Goal: Transaction & Acquisition: Purchase product/service

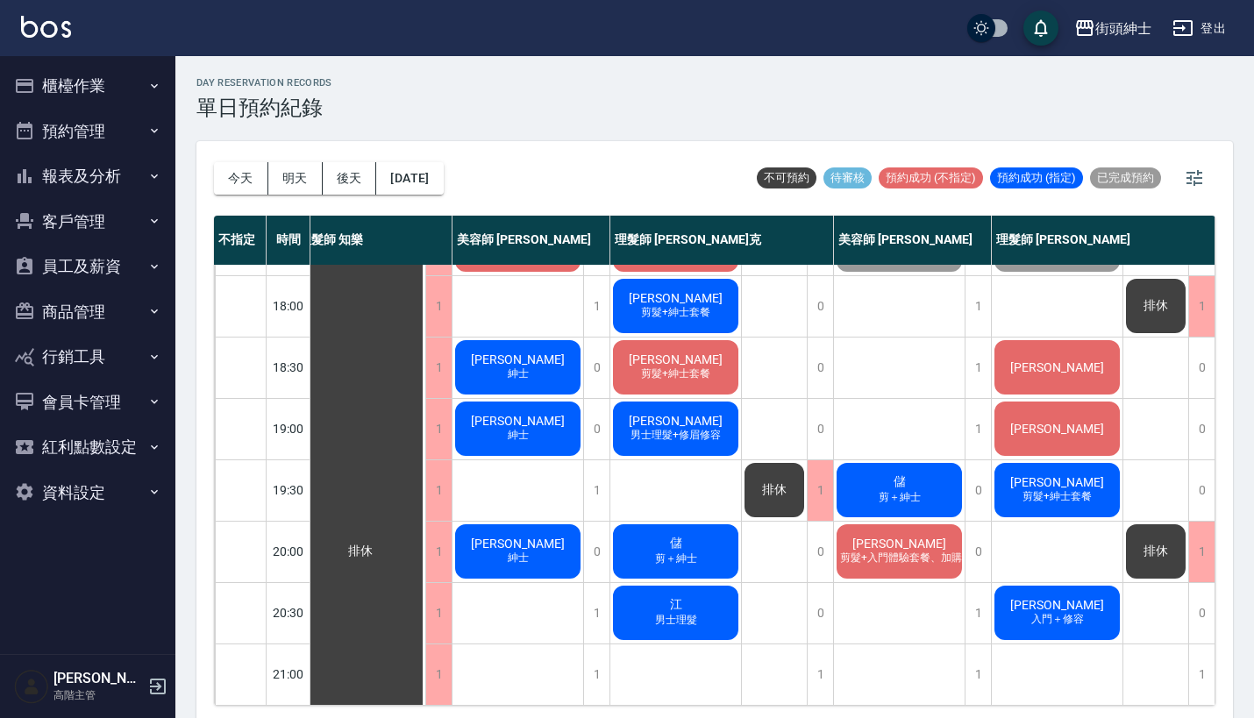
scroll to position [461, 16]
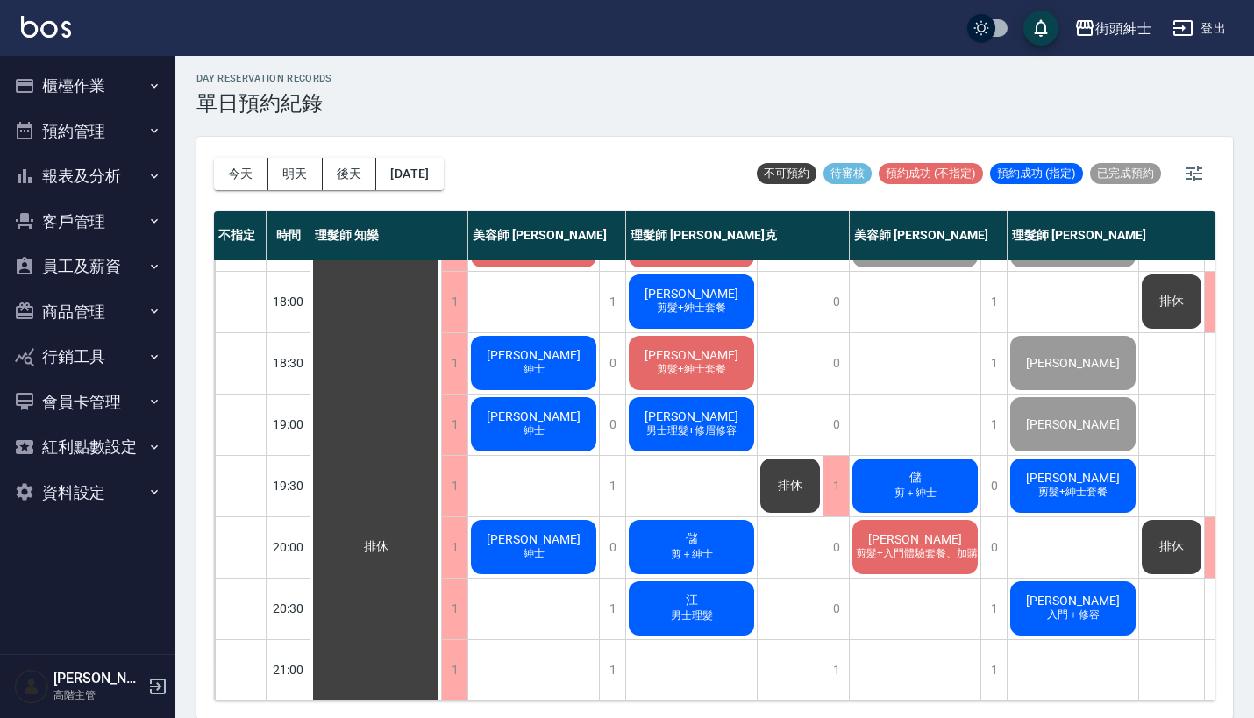
scroll to position [863, 0]
click at [891, 486] on span "剪＋紳士" at bounding box center [915, 493] width 49 height 15
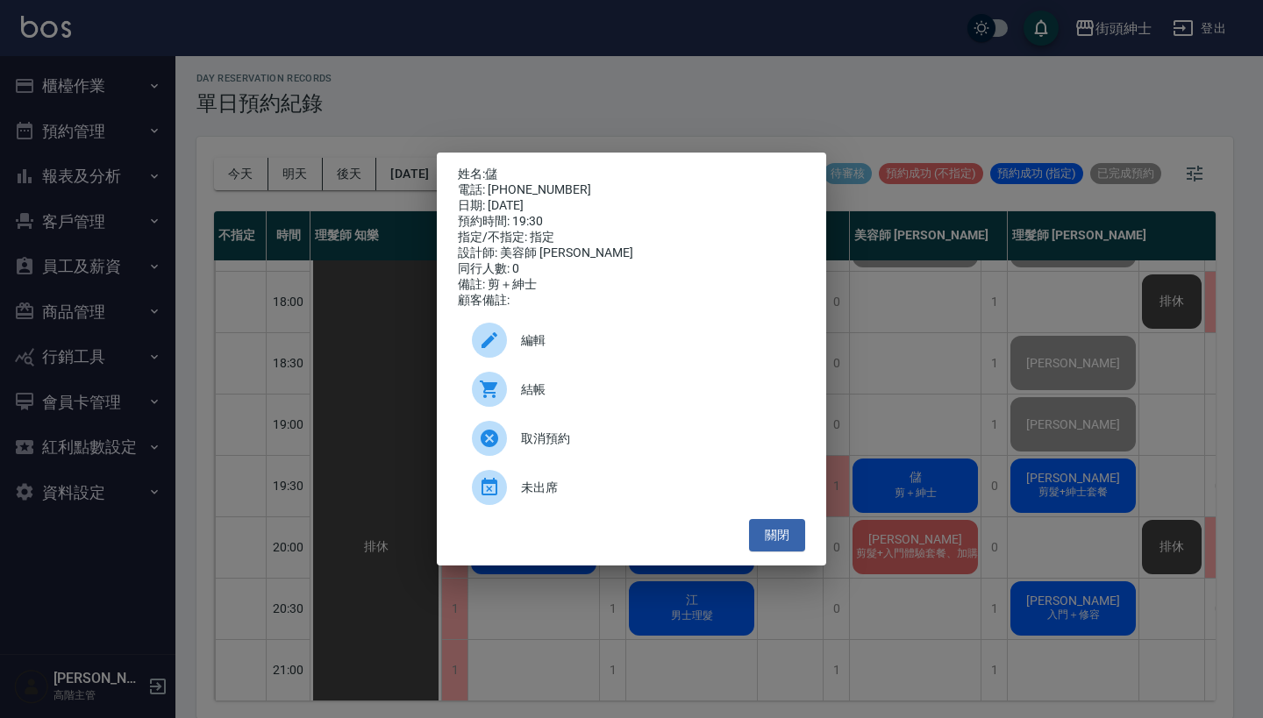
click at [612, 399] on span "結帳" at bounding box center [656, 390] width 270 height 18
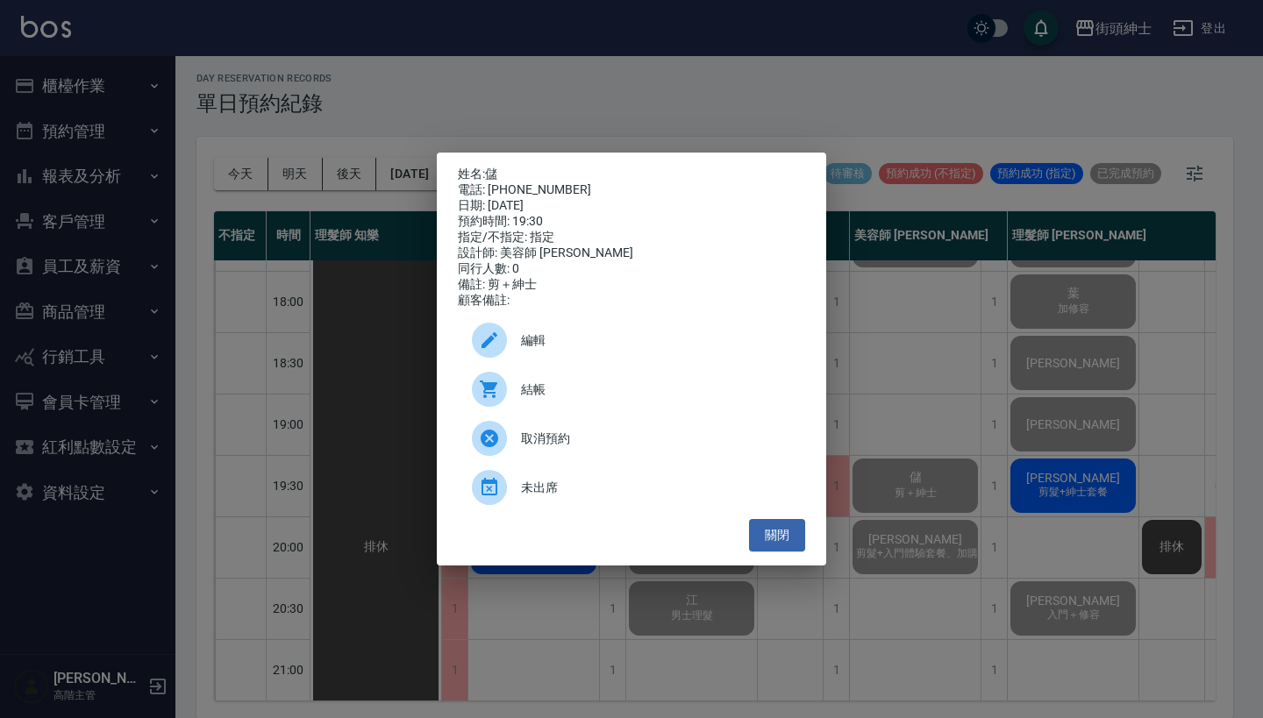
click at [564, 69] on div "姓名: 儲 電話: 0936327958 日期: 2025/09/13 預約時間: 19:30 指定/不指定: 指定 設計師: 美容師 小戴 同行人數: 0 …" at bounding box center [631, 359] width 1263 height 718
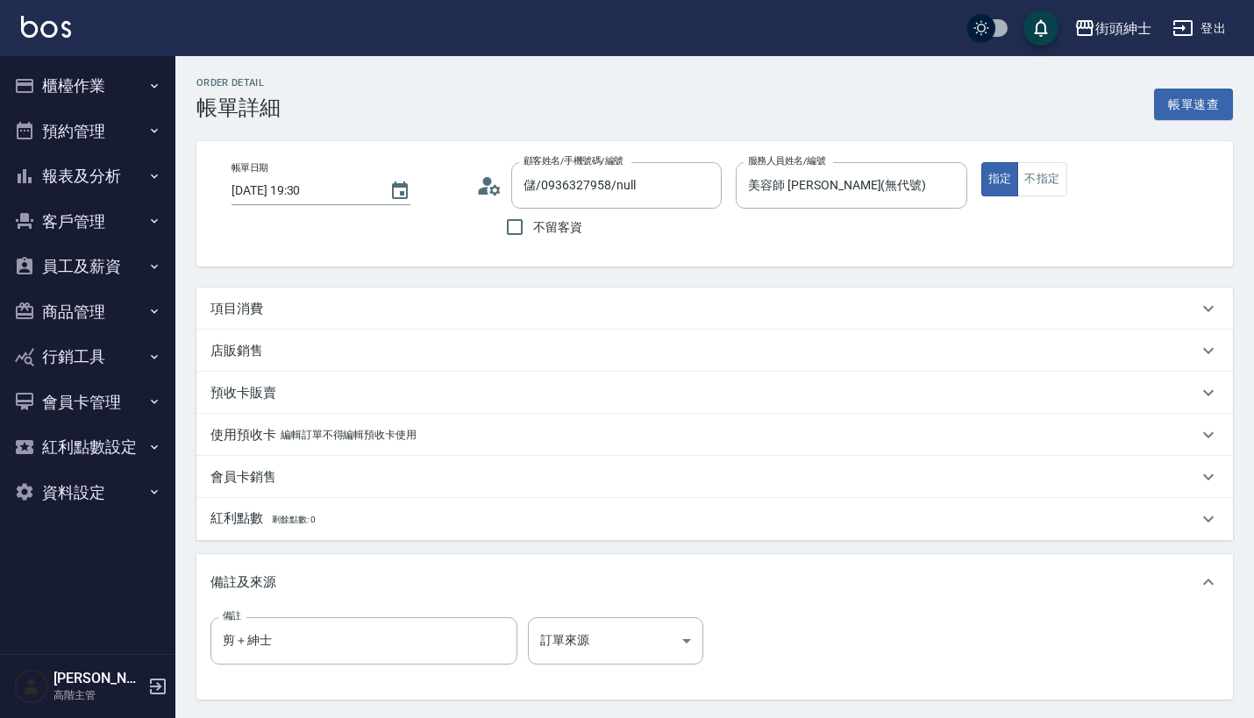
click at [522, 315] on div "項目消費" at bounding box center [703, 309] width 987 height 18
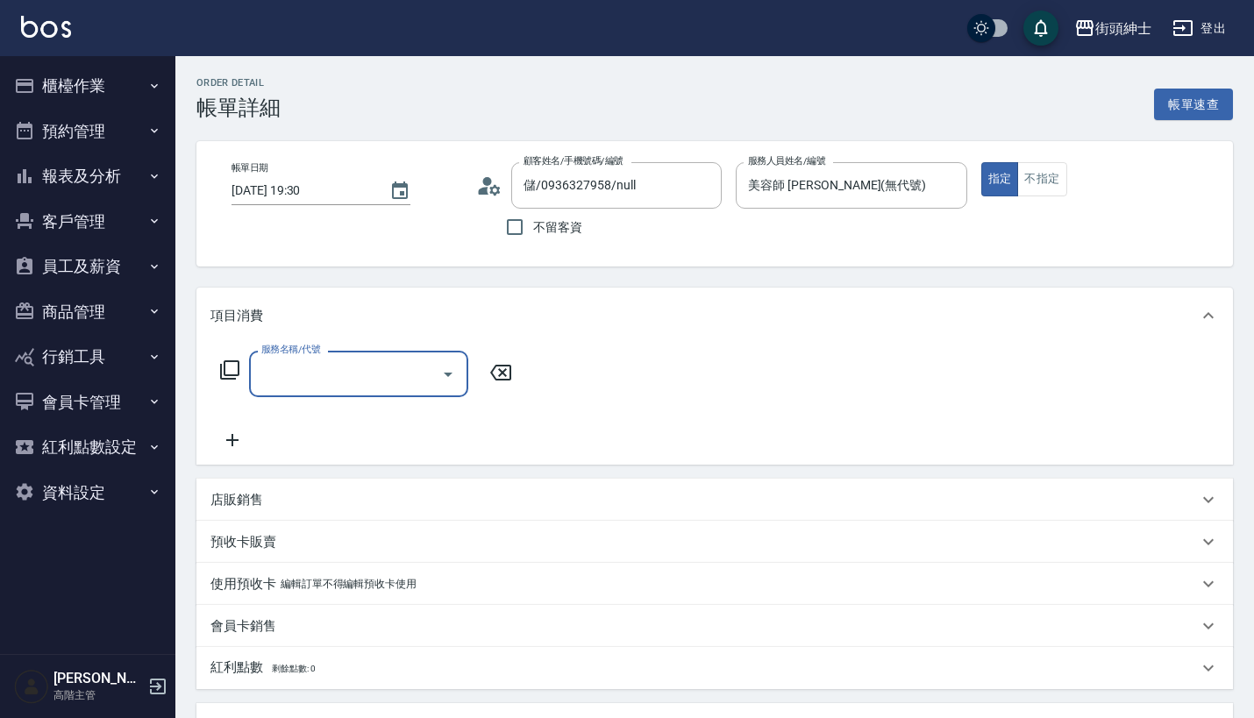
click at [390, 394] on div "服務名稱/代號" at bounding box center [358, 374] width 219 height 46
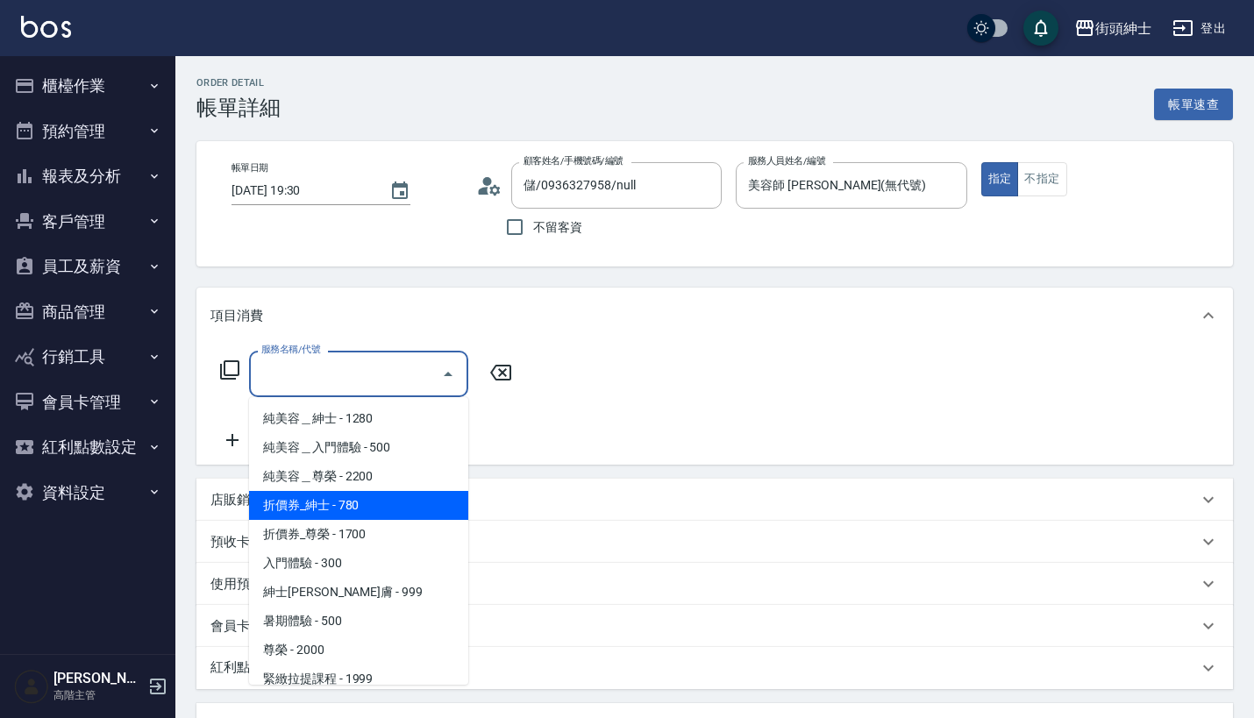
click at [386, 509] on span "折價券_紳士 - 780" at bounding box center [358, 505] width 219 height 29
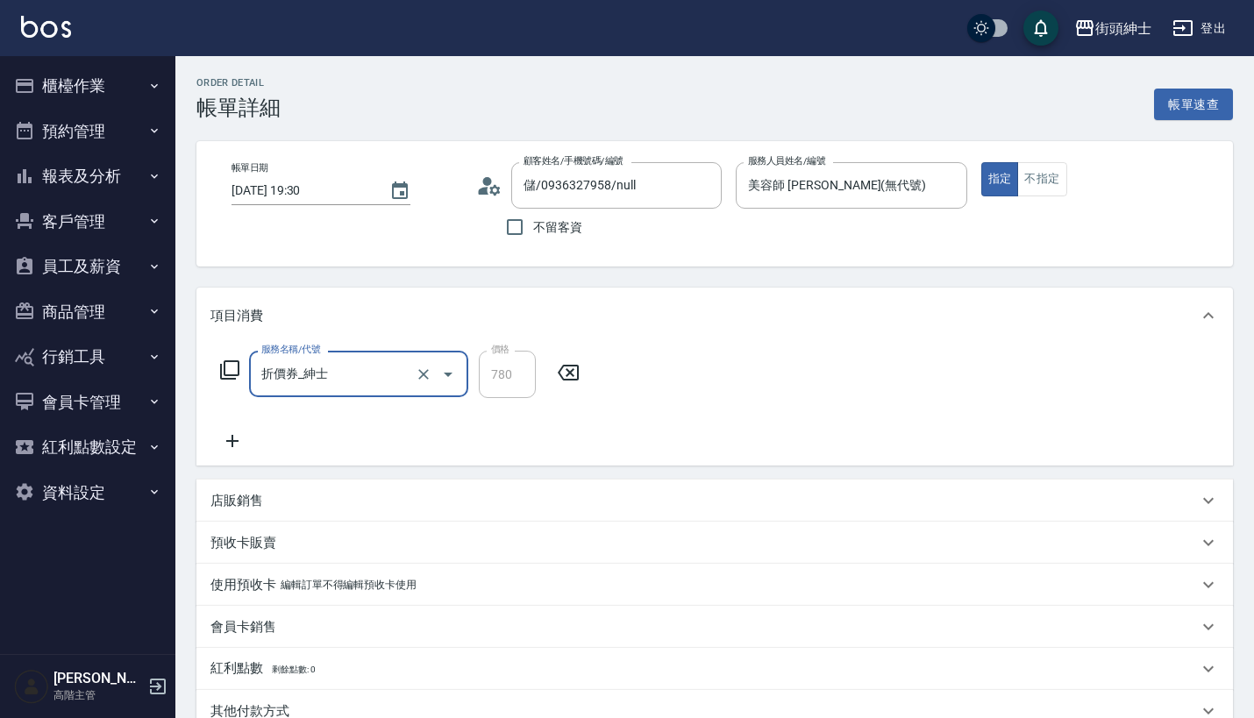
type input "折價券_紳士"
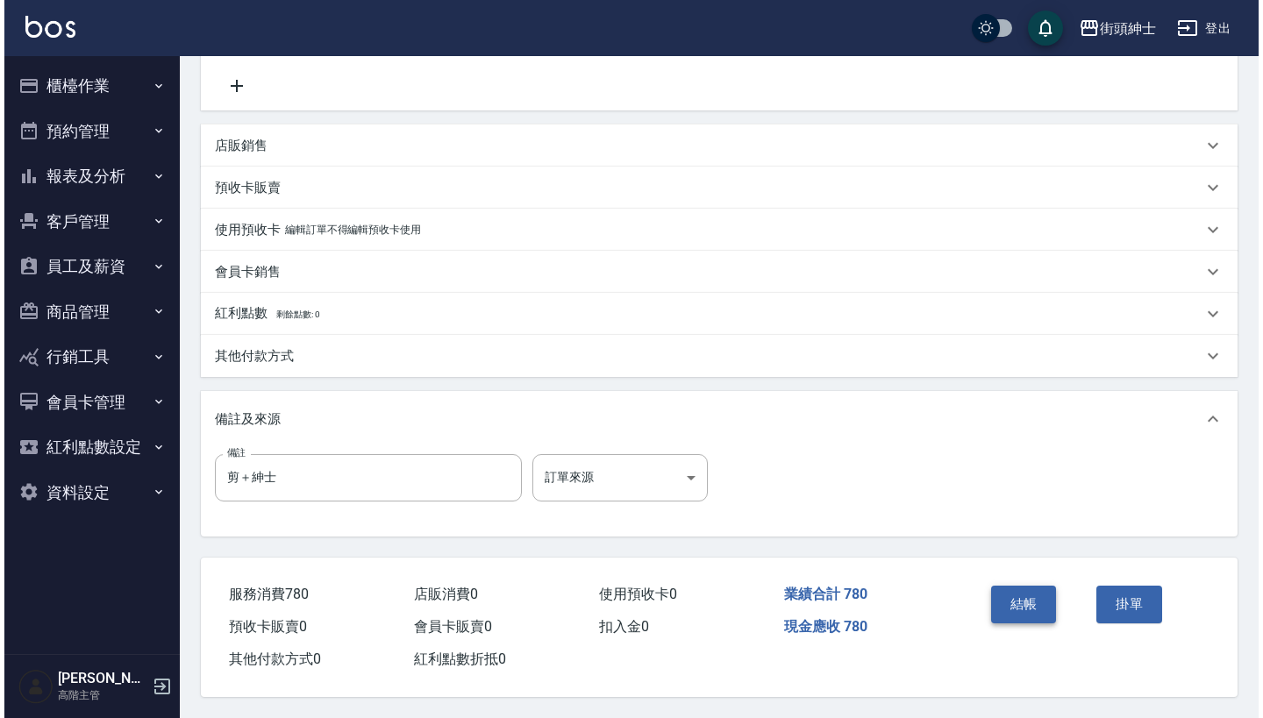
scroll to position [363, 0]
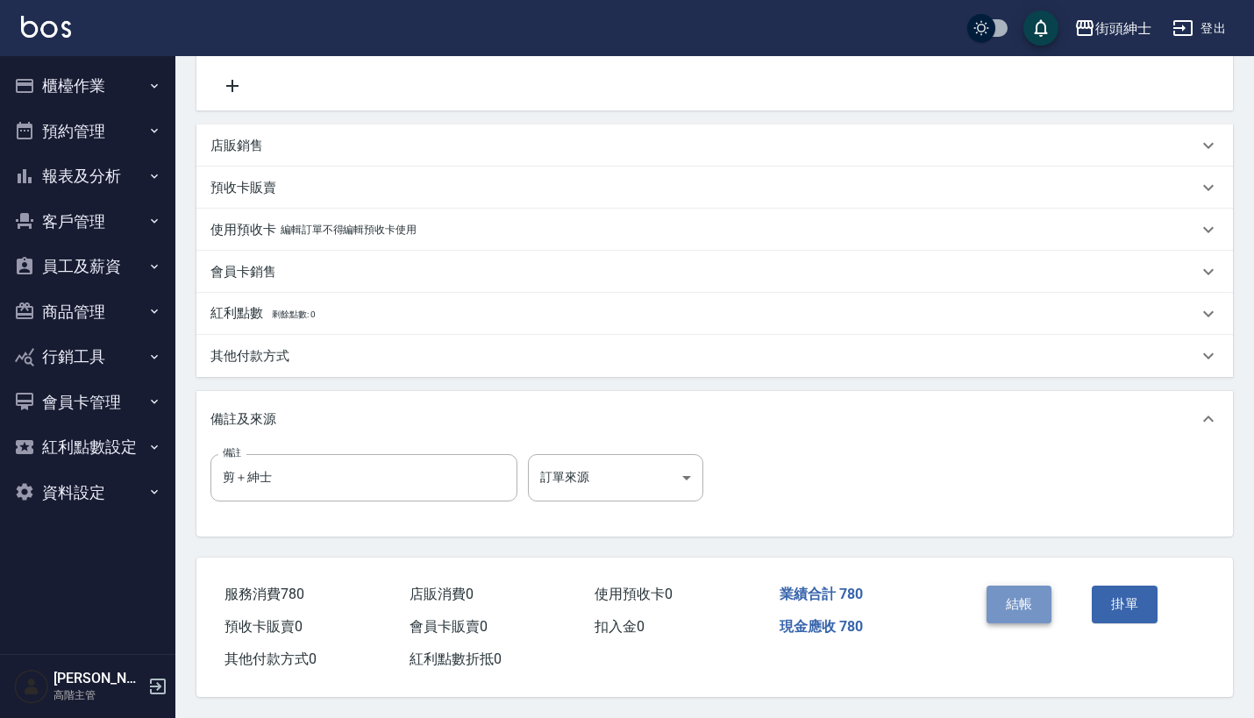
click at [1028, 601] on button "結帳" at bounding box center [1019, 604] width 66 height 37
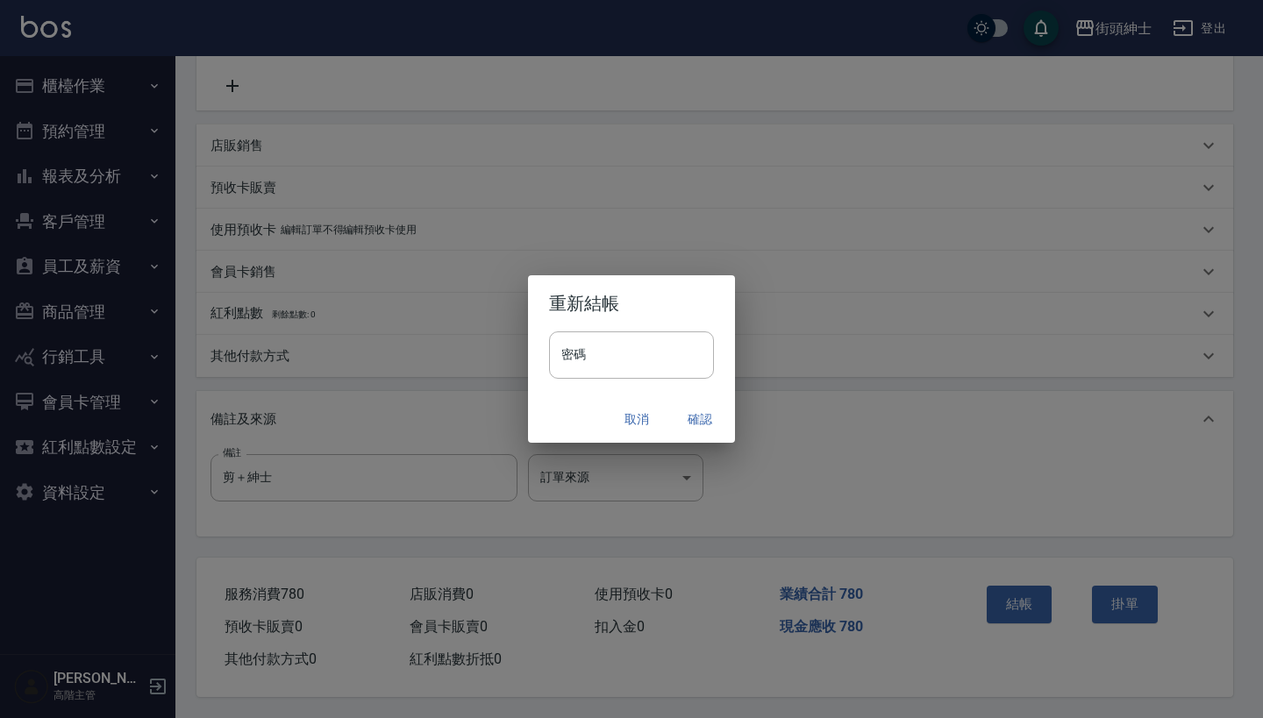
click at [699, 409] on button "確認" at bounding box center [700, 419] width 56 height 32
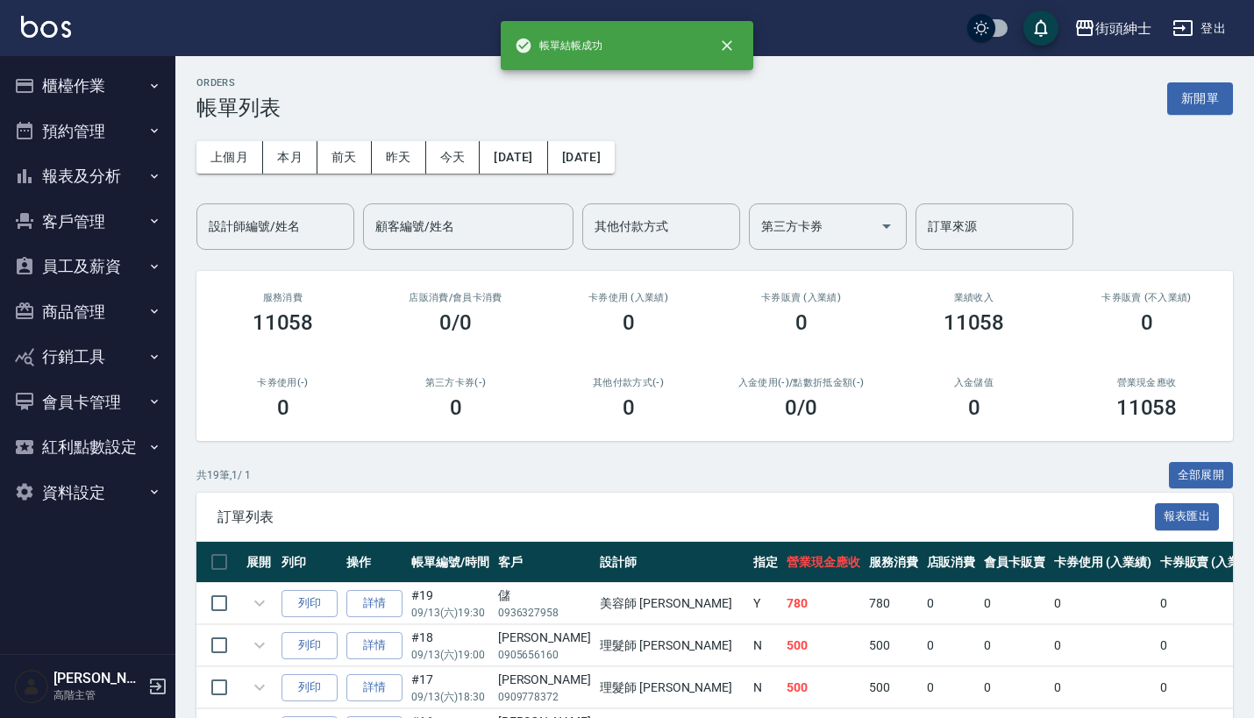
click at [143, 112] on button "預約管理" at bounding box center [87, 132] width 161 height 46
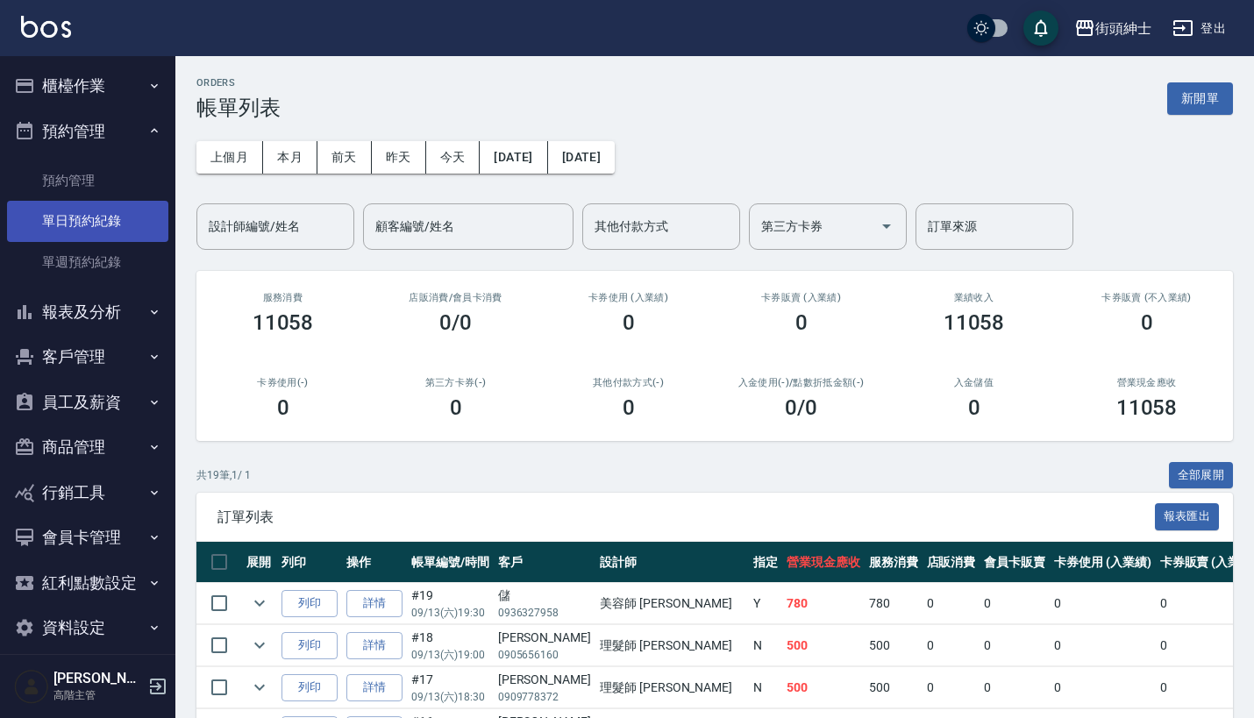
click at [117, 217] on link "單日預約紀錄" at bounding box center [87, 221] width 161 height 40
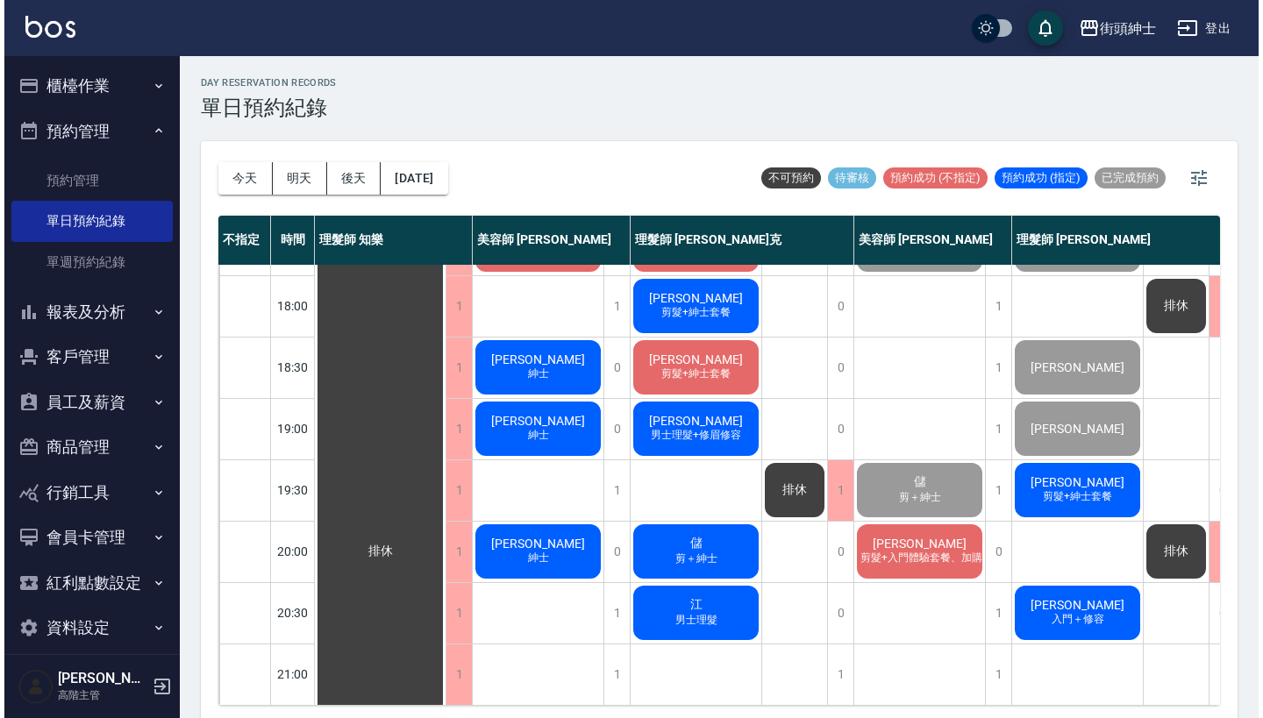
scroll to position [863, 0]
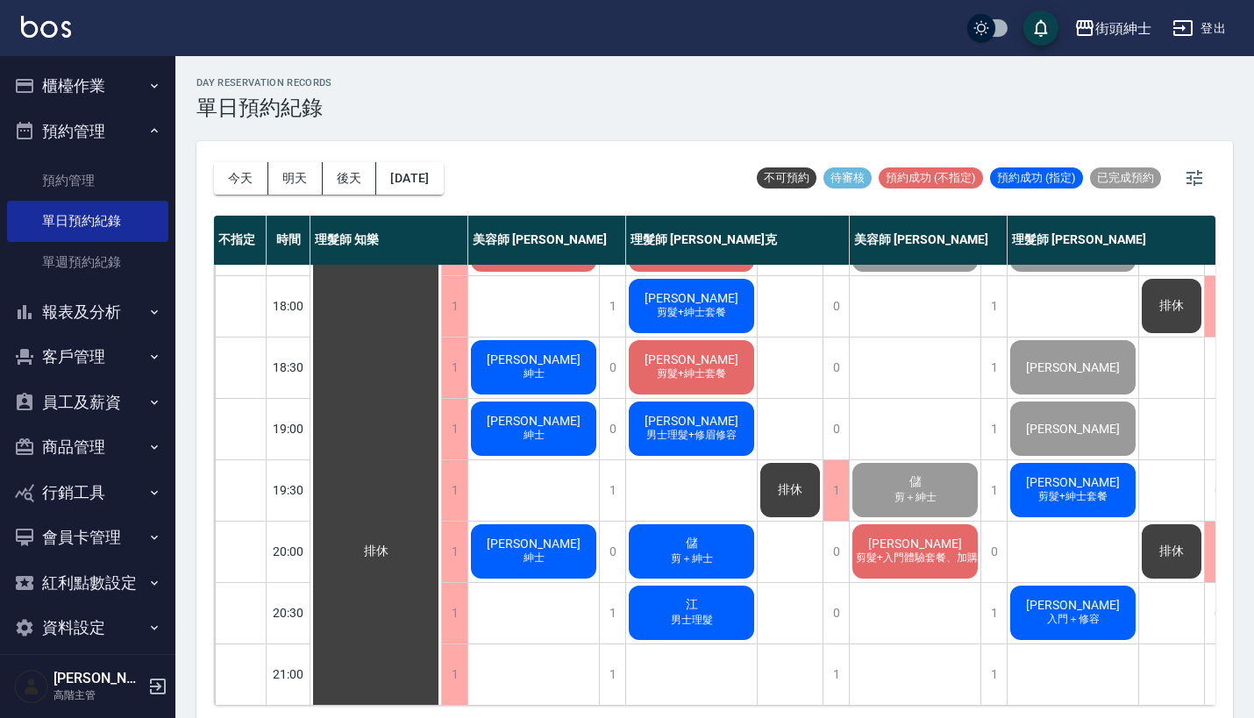
click at [933, 537] on span "[PERSON_NAME]" at bounding box center [914, 544] width 101 height 14
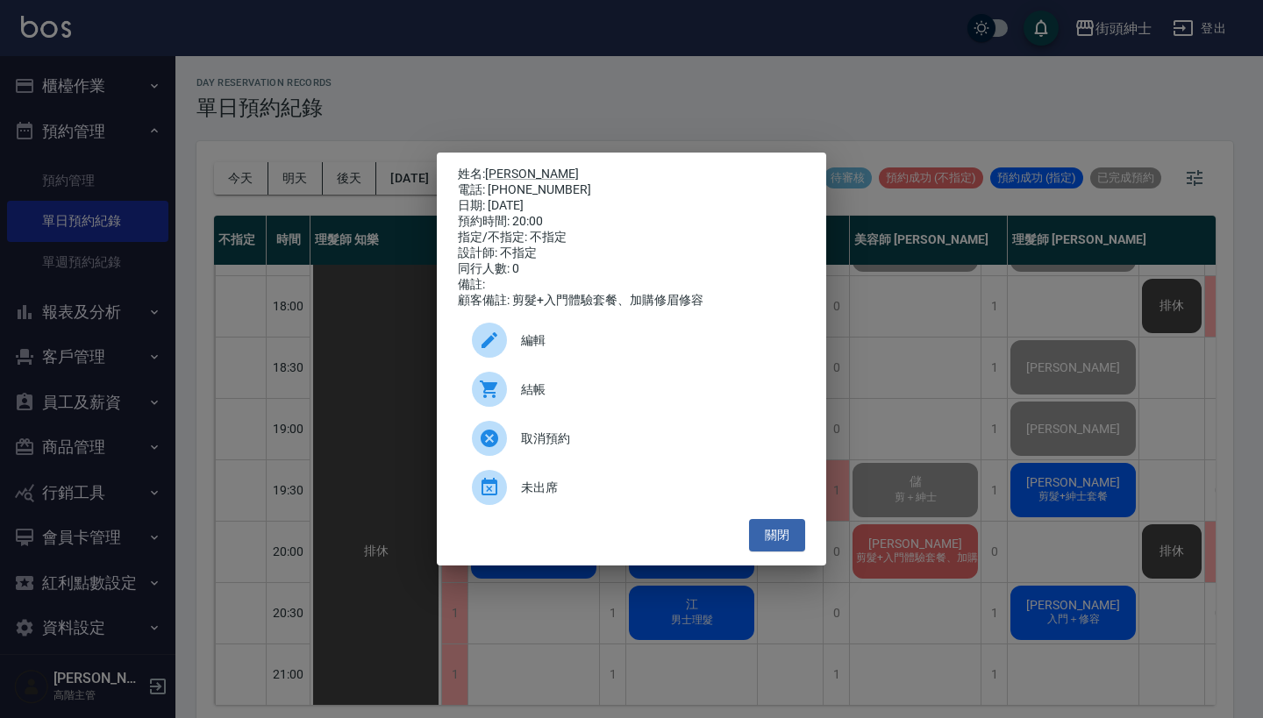
click at [579, 395] on span "結帳" at bounding box center [656, 390] width 270 height 18
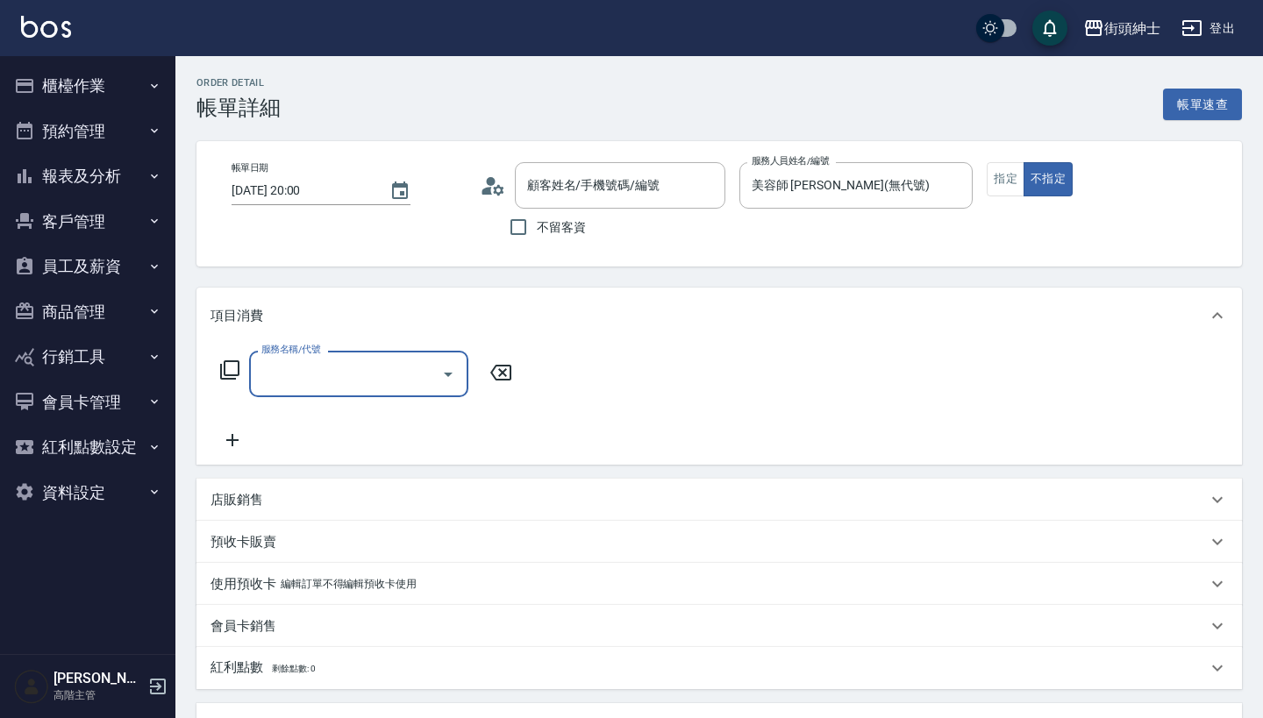
type input "段士宏/0911197180/null"
click at [382, 353] on div "服務名稱/代號" at bounding box center [358, 374] width 219 height 46
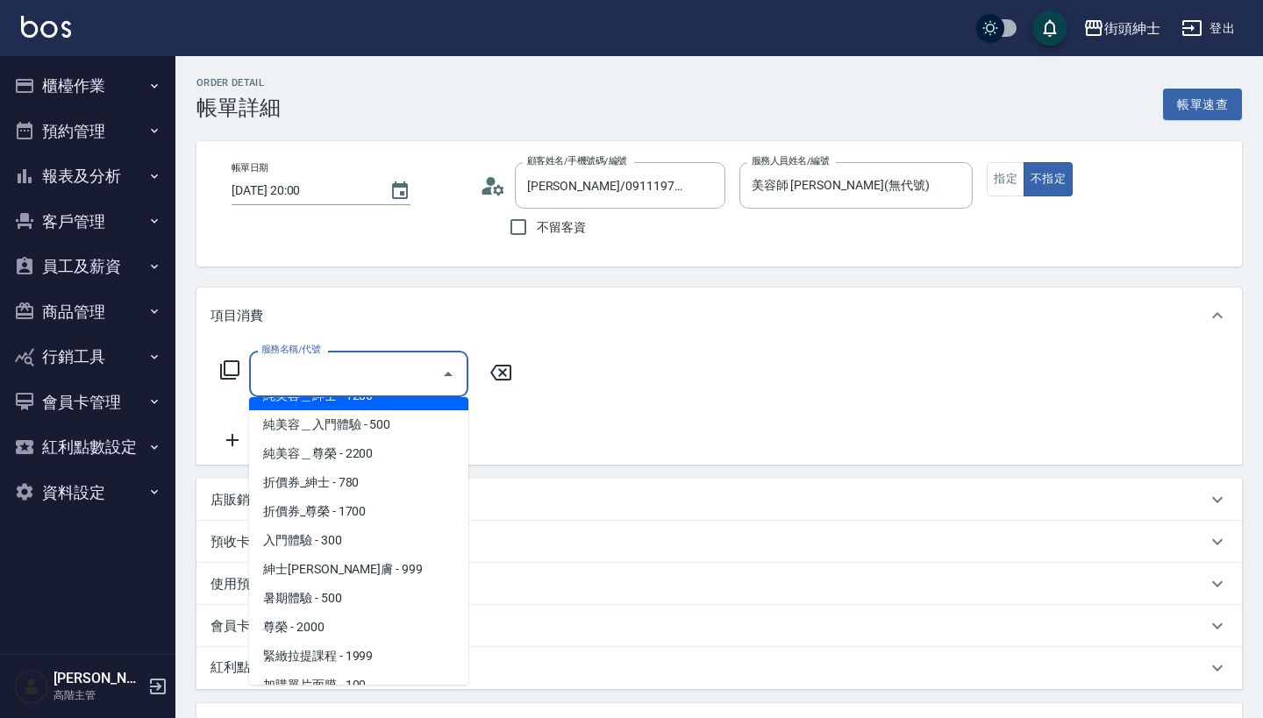
scroll to position [27, 0]
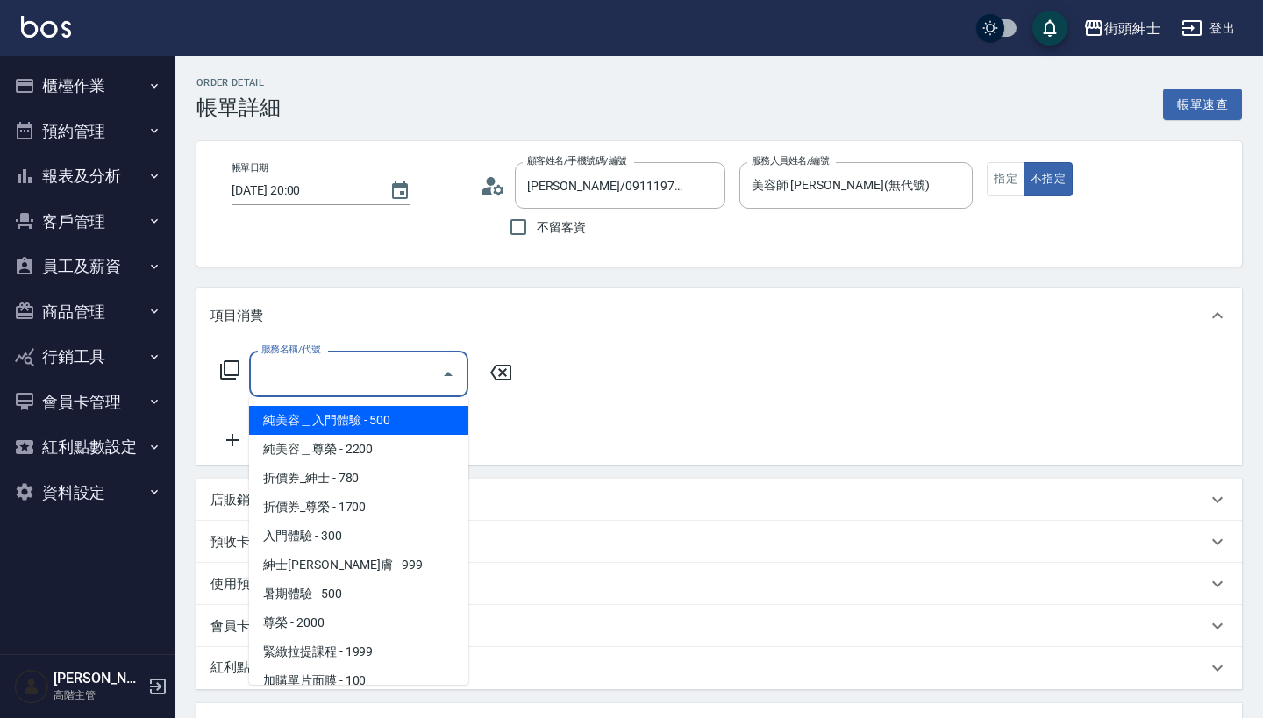
click at [385, 419] on span "純美容＿入門體驗 - 500" at bounding box center [358, 420] width 219 height 29
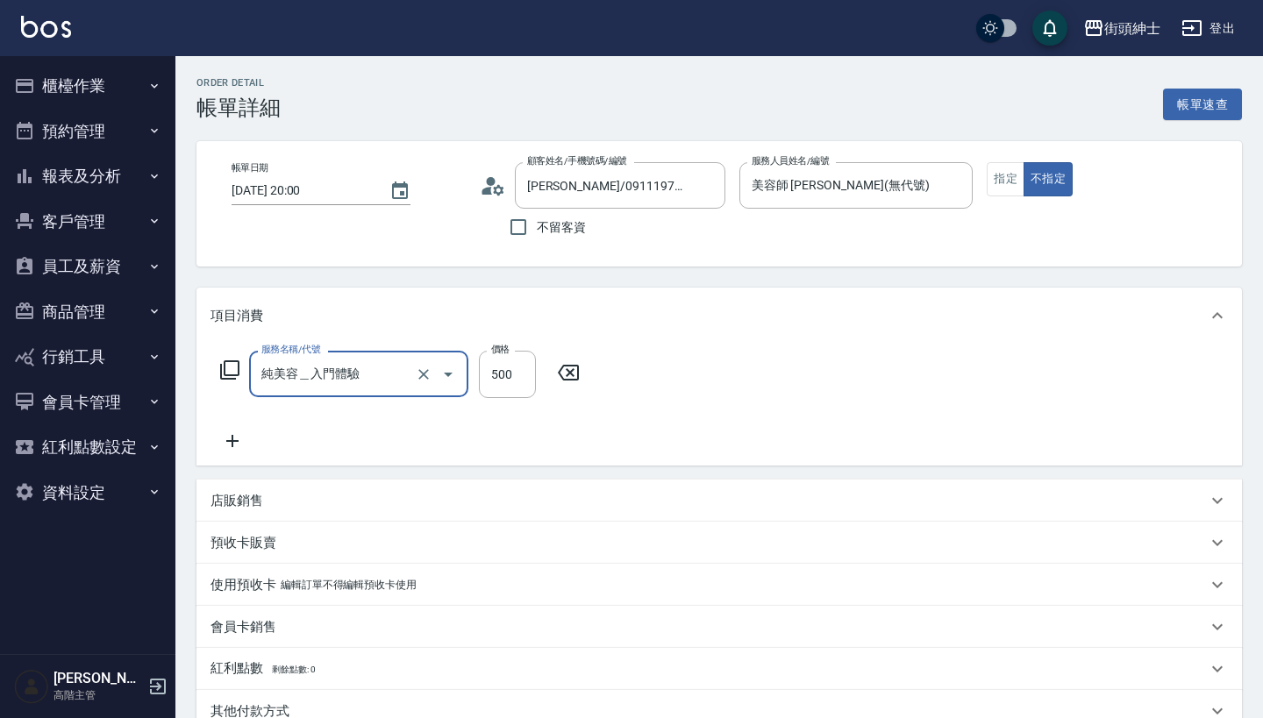
click at [382, 371] on input "純美容＿入門體驗" at bounding box center [334, 374] width 154 height 31
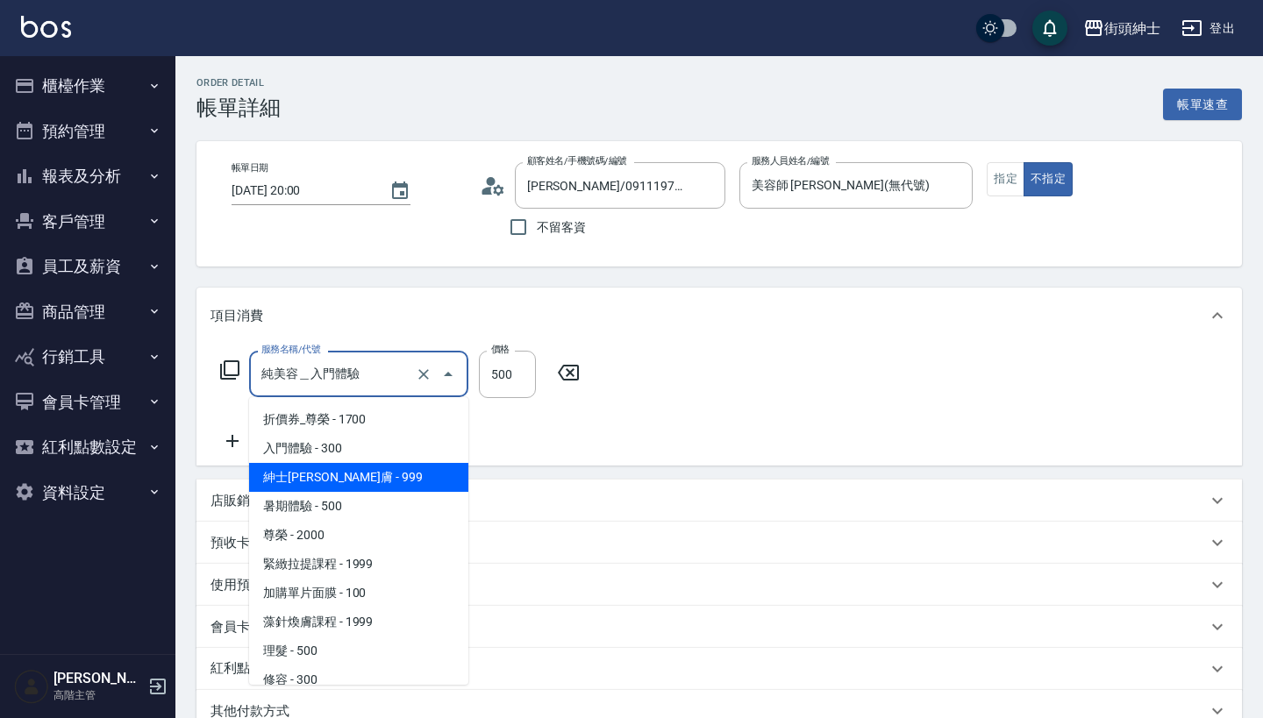
scroll to position [113, 0]
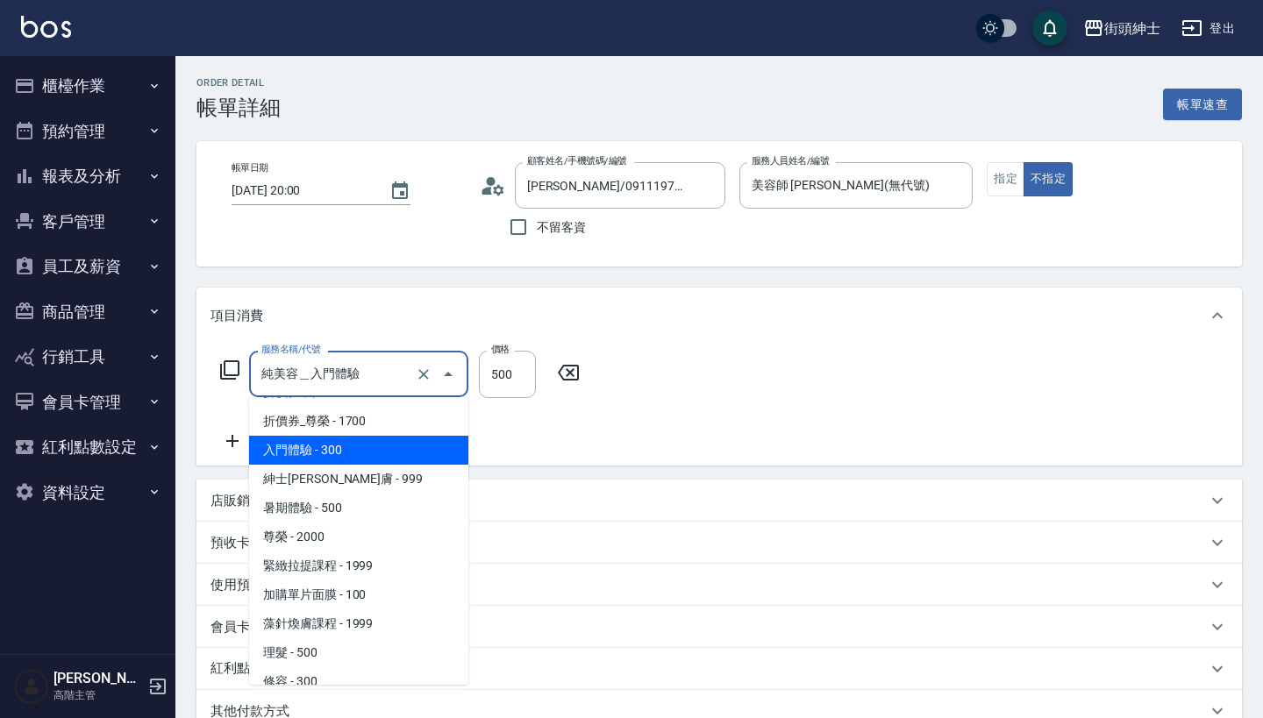
click at [393, 460] on span "入門體驗 - 300" at bounding box center [358, 450] width 219 height 29
type input "入門體驗"
type input "300"
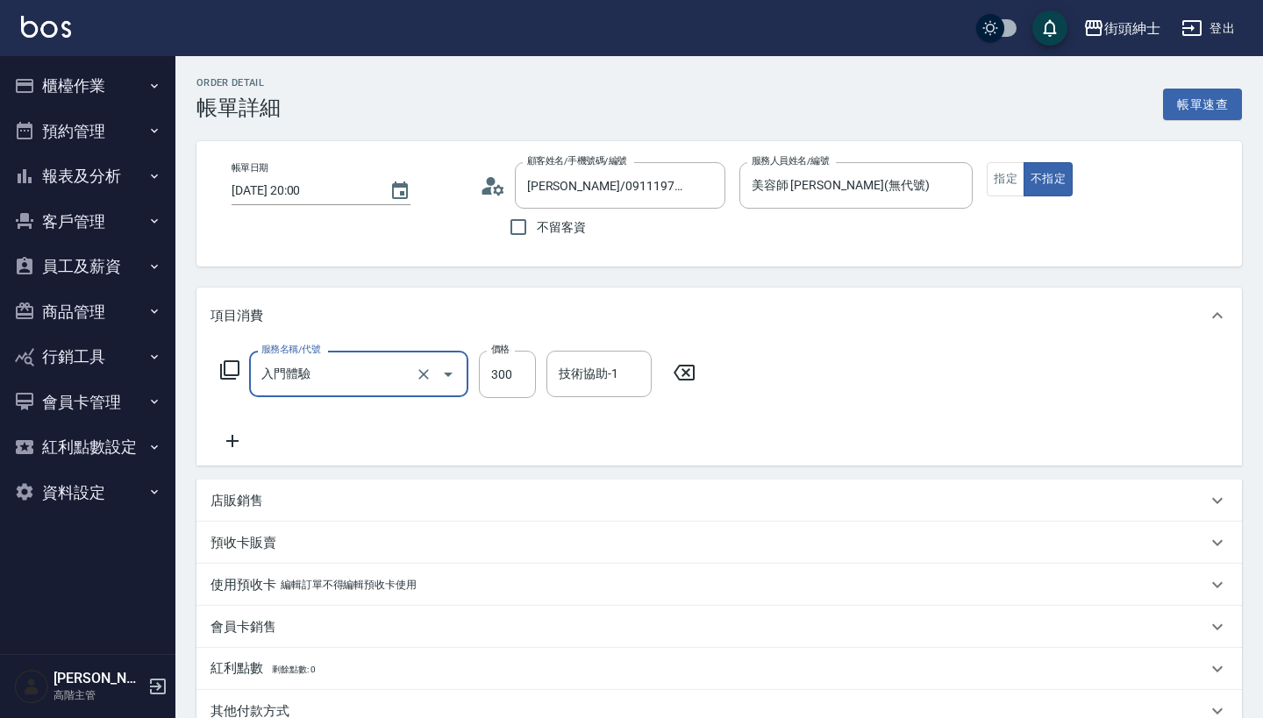
click at [234, 444] on icon at bounding box center [232, 440] width 44 height 21
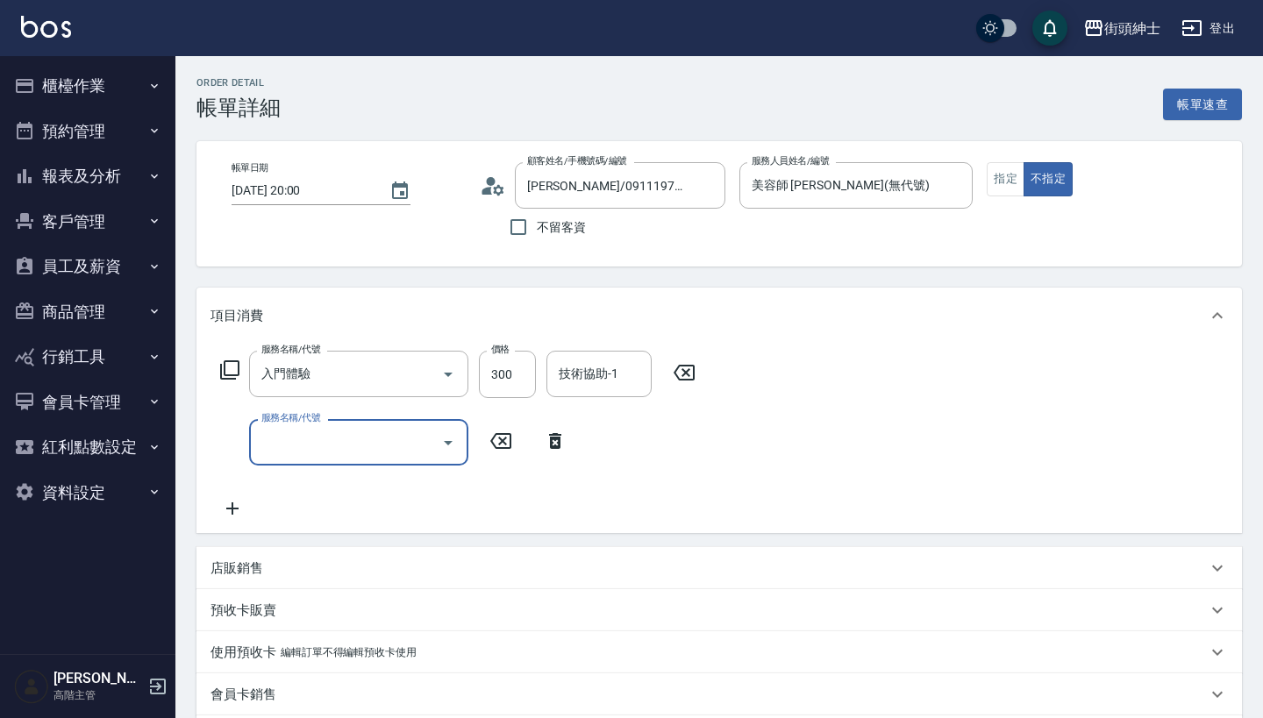
click at [342, 443] on input "服務名稱/代號" at bounding box center [345, 442] width 177 height 31
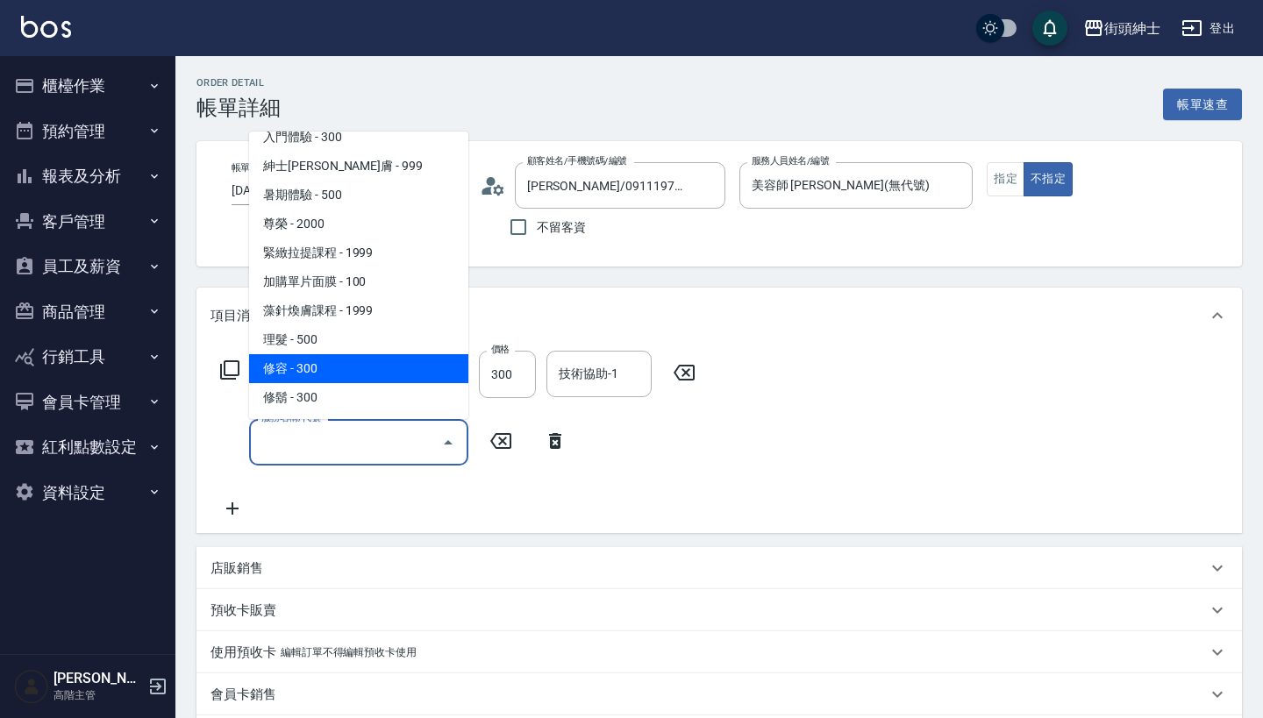
scroll to position [160, 0]
click at [369, 369] on span "修容 - 300" at bounding box center [358, 368] width 219 height 29
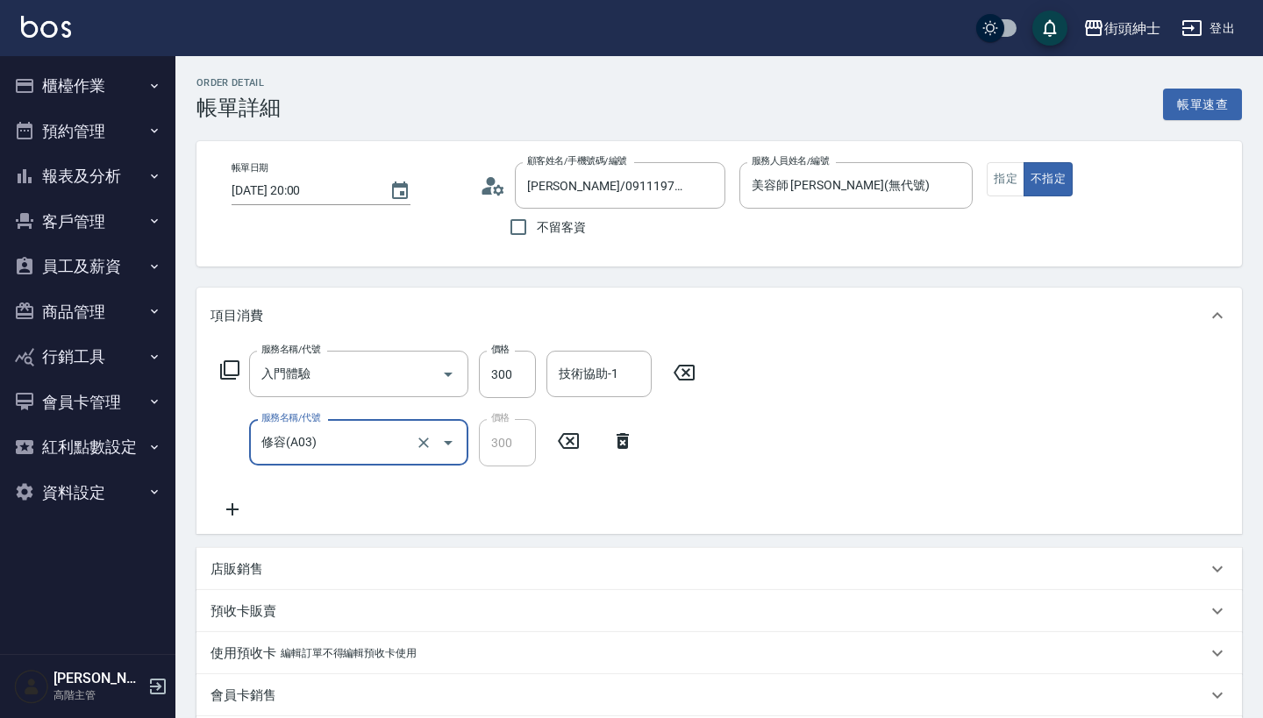
type input "修容(A03)"
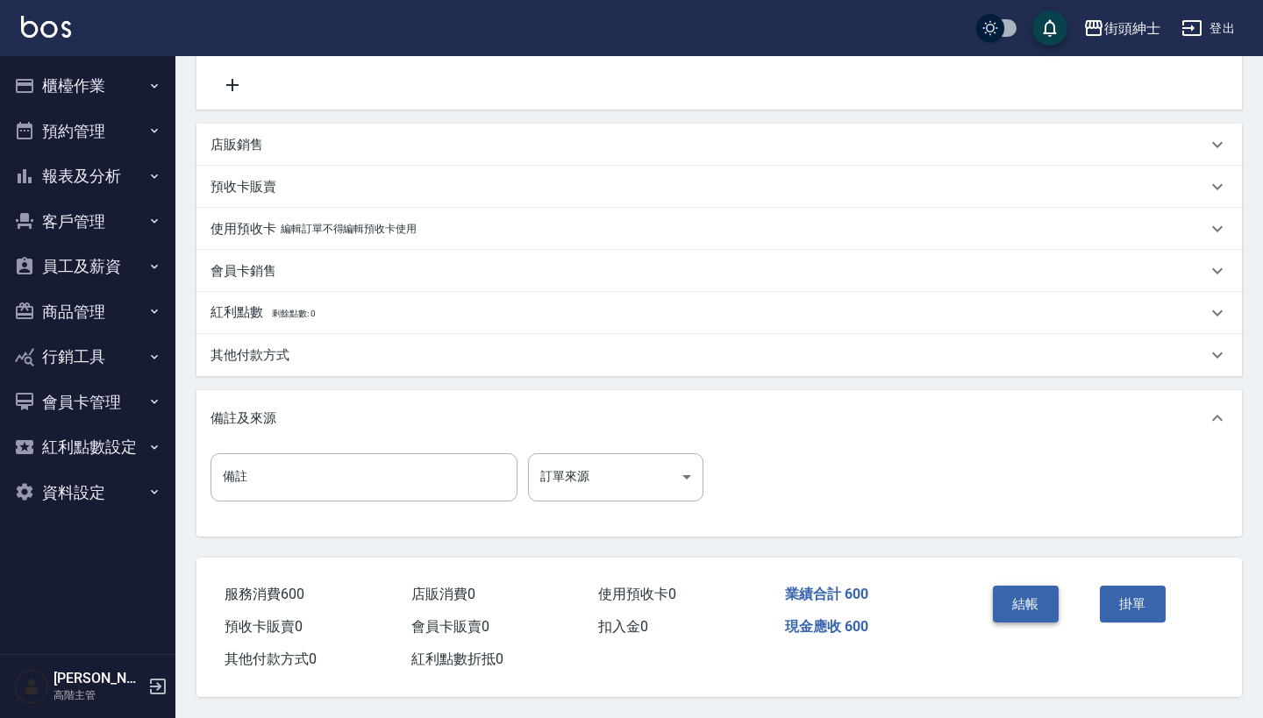
scroll to position [431, 0]
click at [1023, 601] on button "結帳" at bounding box center [1025, 604] width 66 height 37
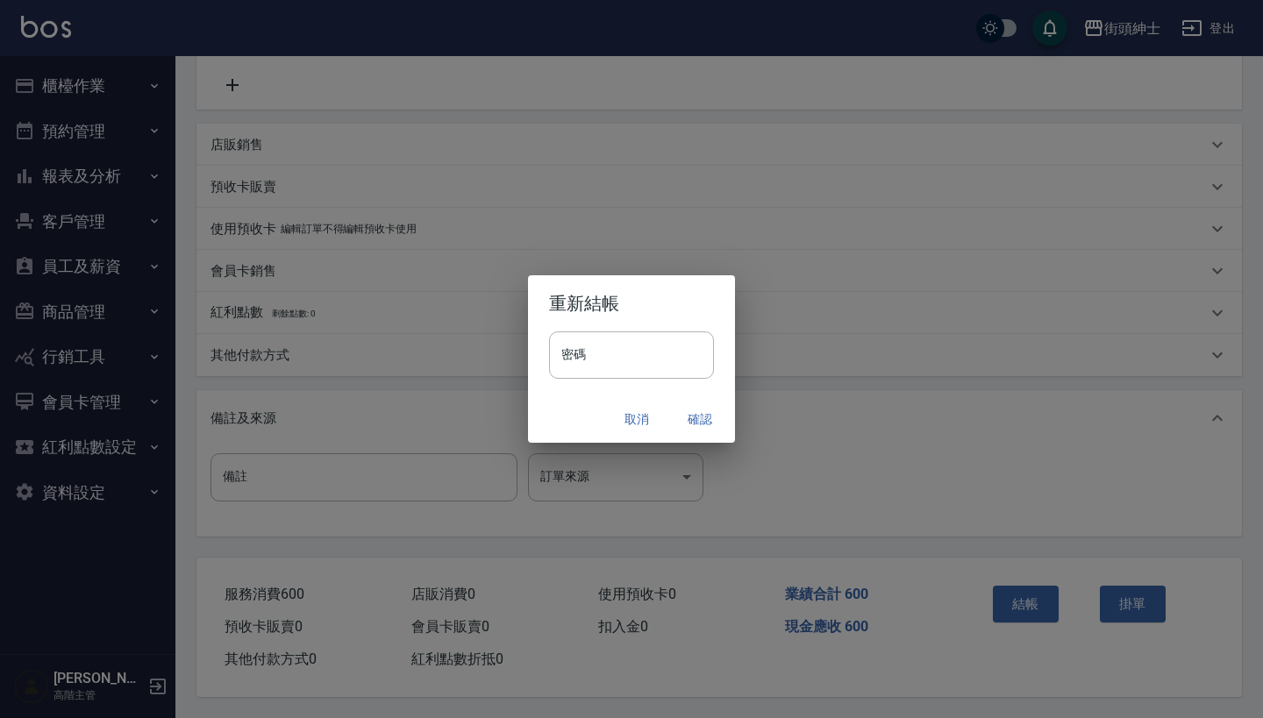
click at [704, 415] on button "確認" at bounding box center [700, 419] width 56 height 32
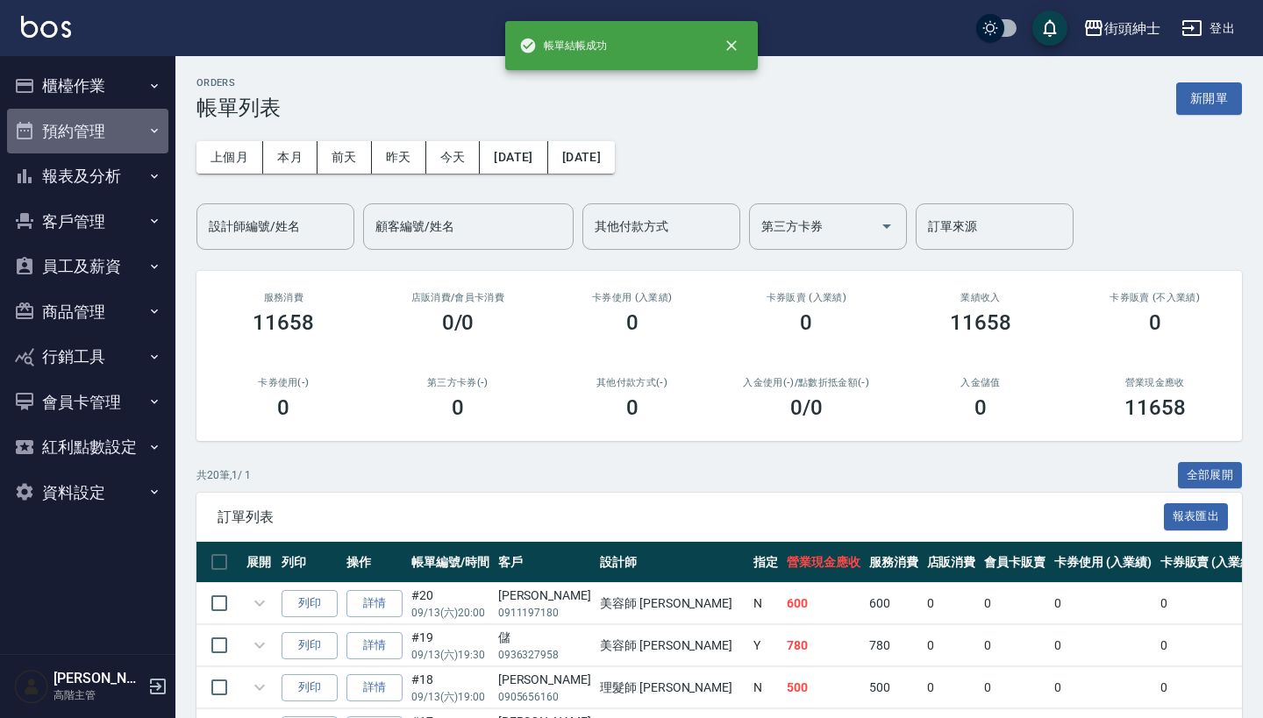
click at [123, 120] on button "預約管理" at bounding box center [87, 132] width 161 height 46
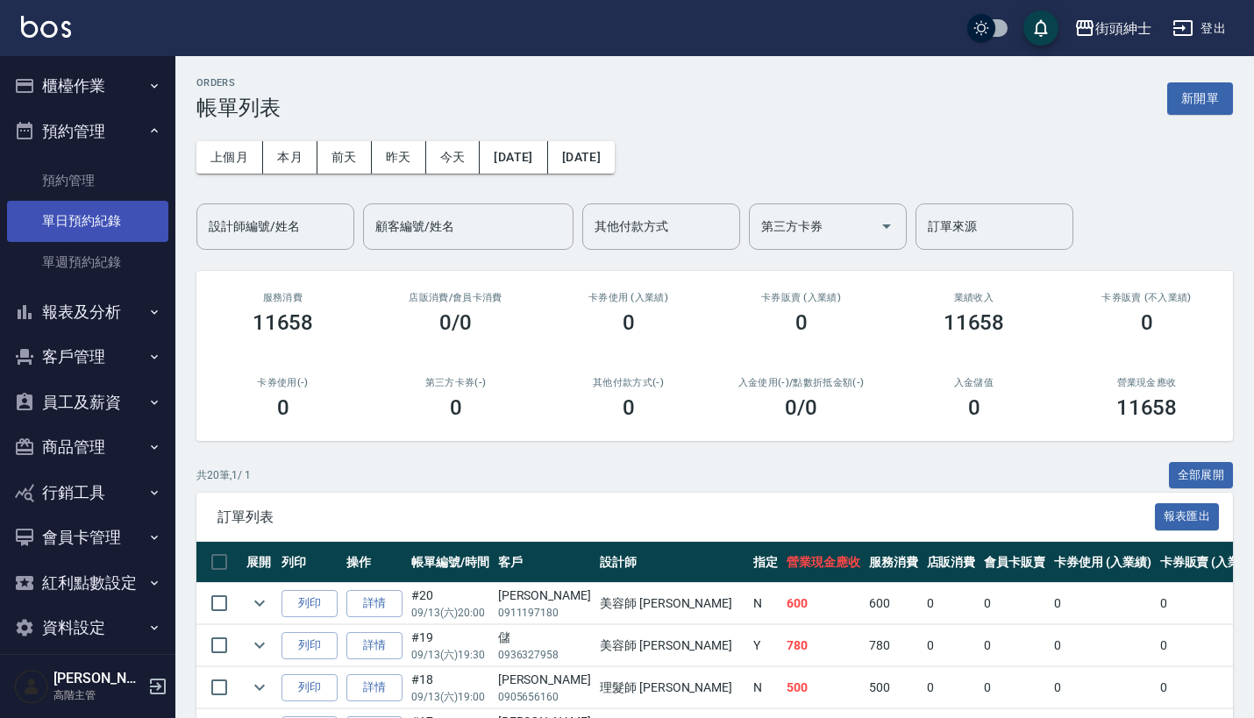
click at [133, 212] on link "單日預約紀錄" at bounding box center [87, 221] width 161 height 40
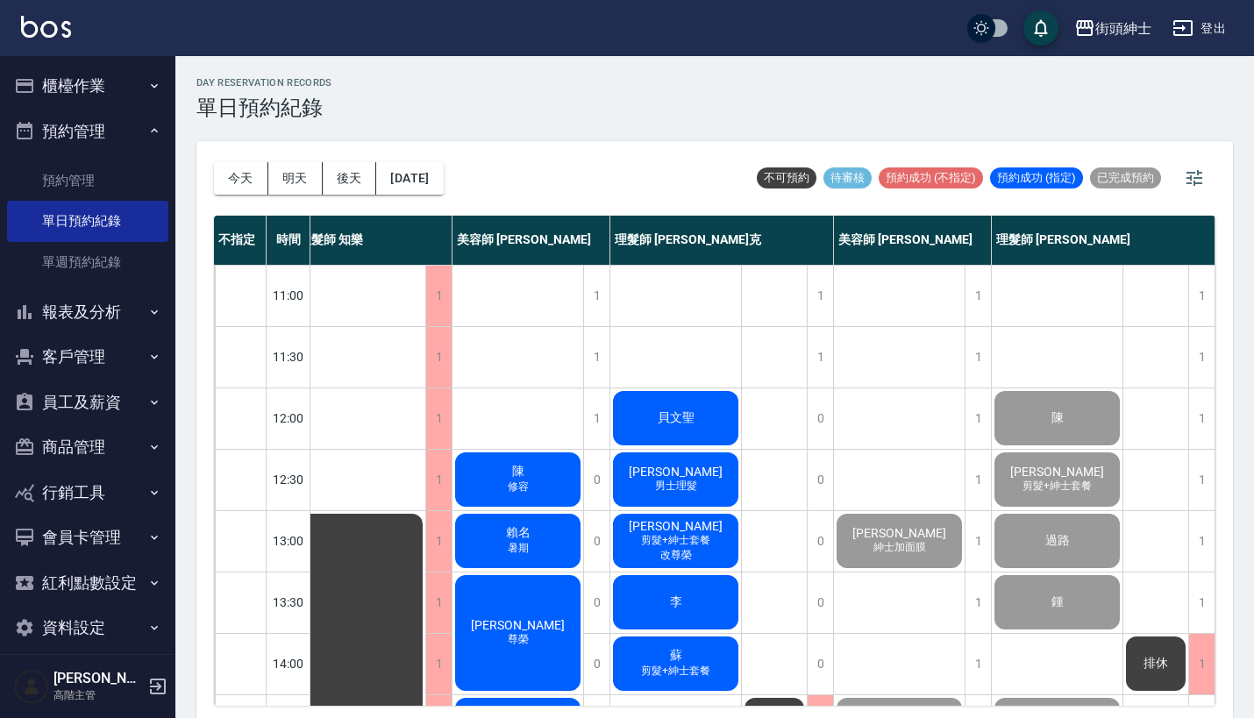
scroll to position [0, 24]
click at [677, 410] on span "貝文聖" at bounding box center [676, 418] width 44 height 16
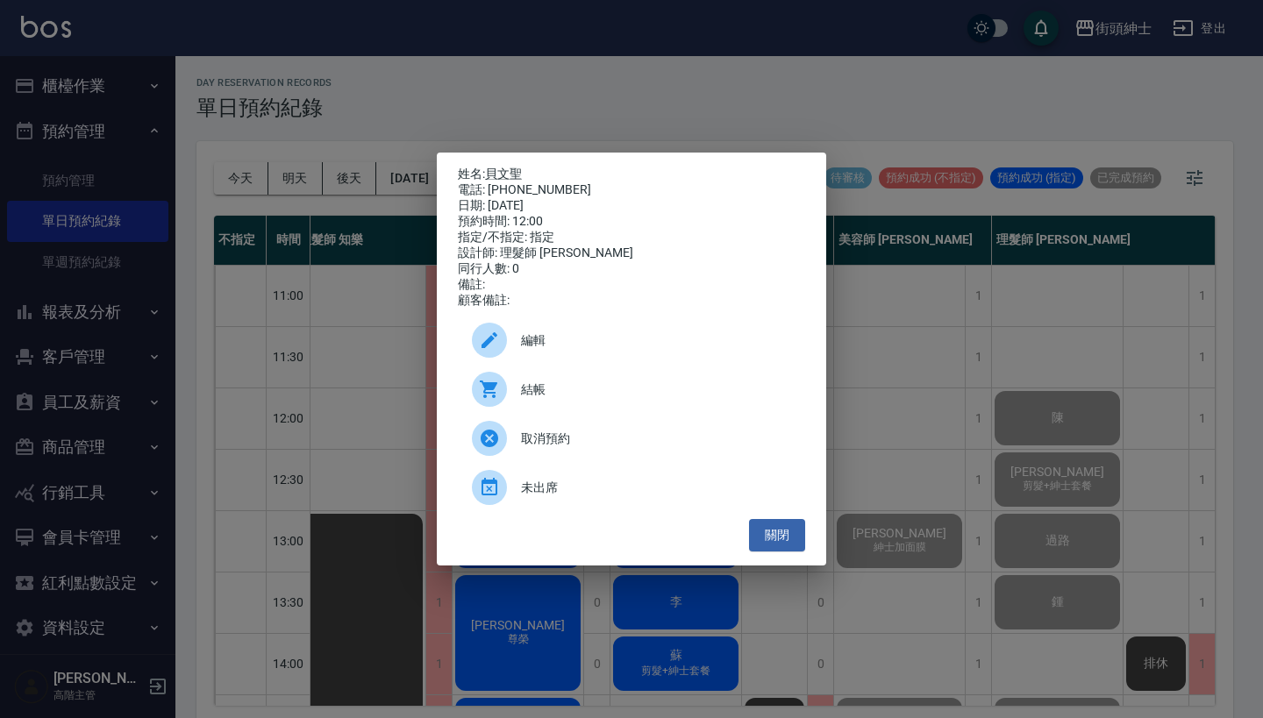
click at [536, 398] on span "結帳" at bounding box center [656, 390] width 270 height 18
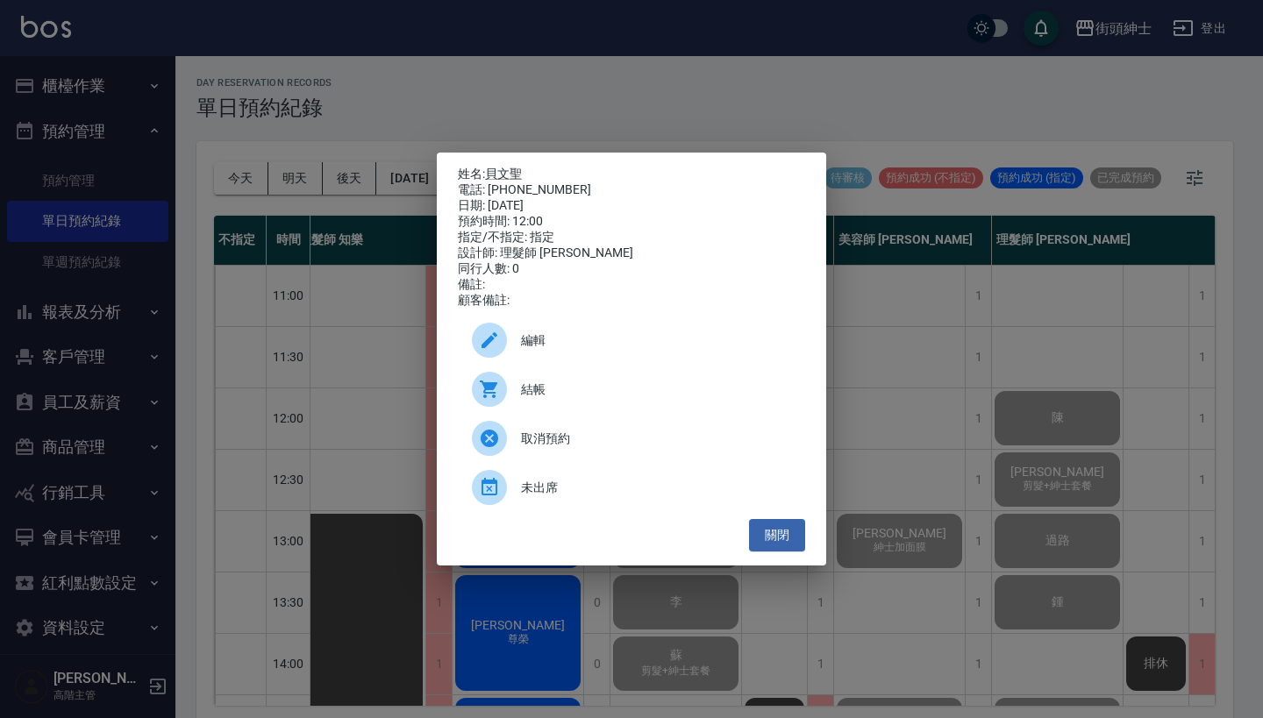
click at [619, 52] on div "姓名: 貝文聖 電話: 0928527775 日期: 2025/09/13 預約時間: 12:00 指定/不指定: 指定 設計師: 理髮師 Vic 維克 同行…" at bounding box center [631, 359] width 1263 height 718
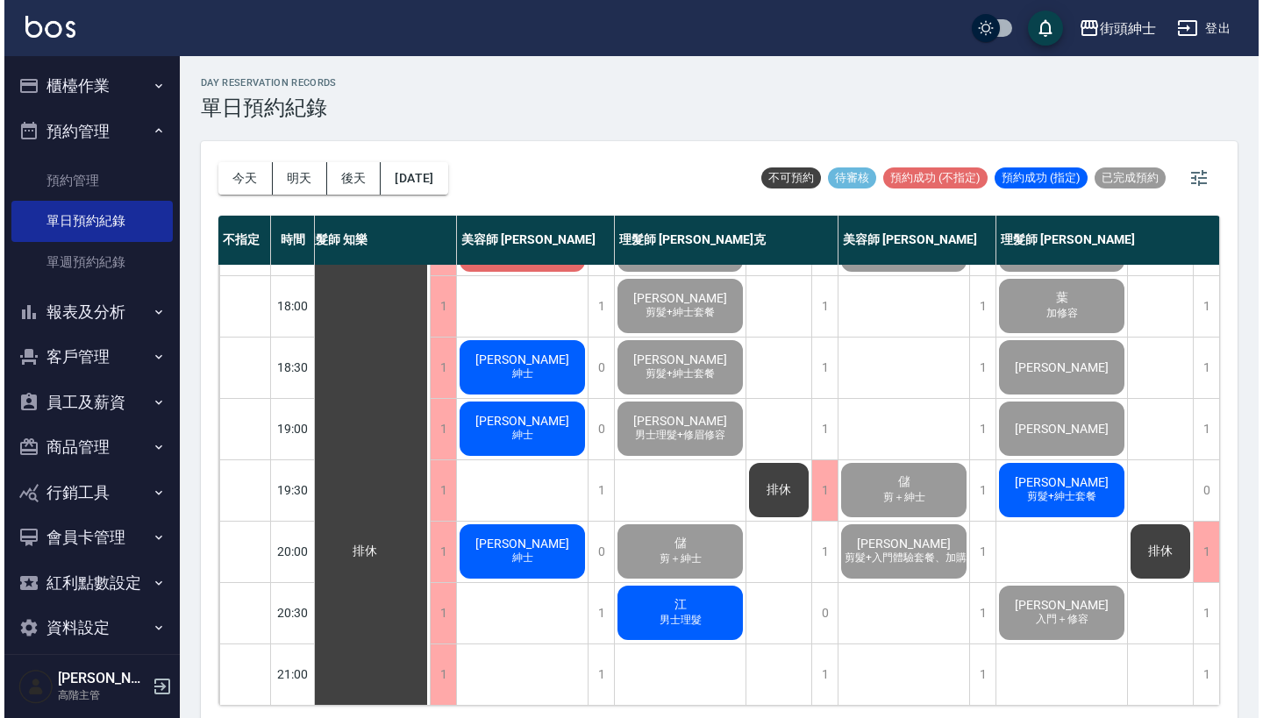
scroll to position [4, 0]
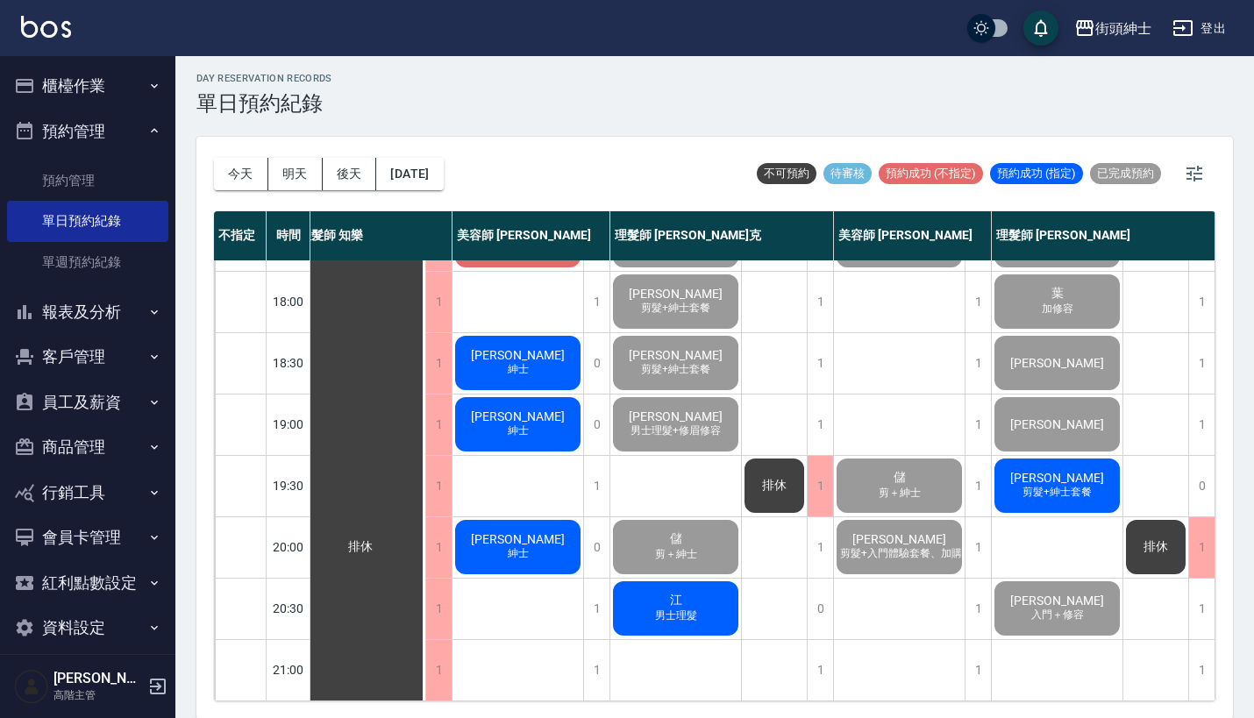
click at [692, 608] on span "男士理髮" at bounding box center [675, 615] width 49 height 15
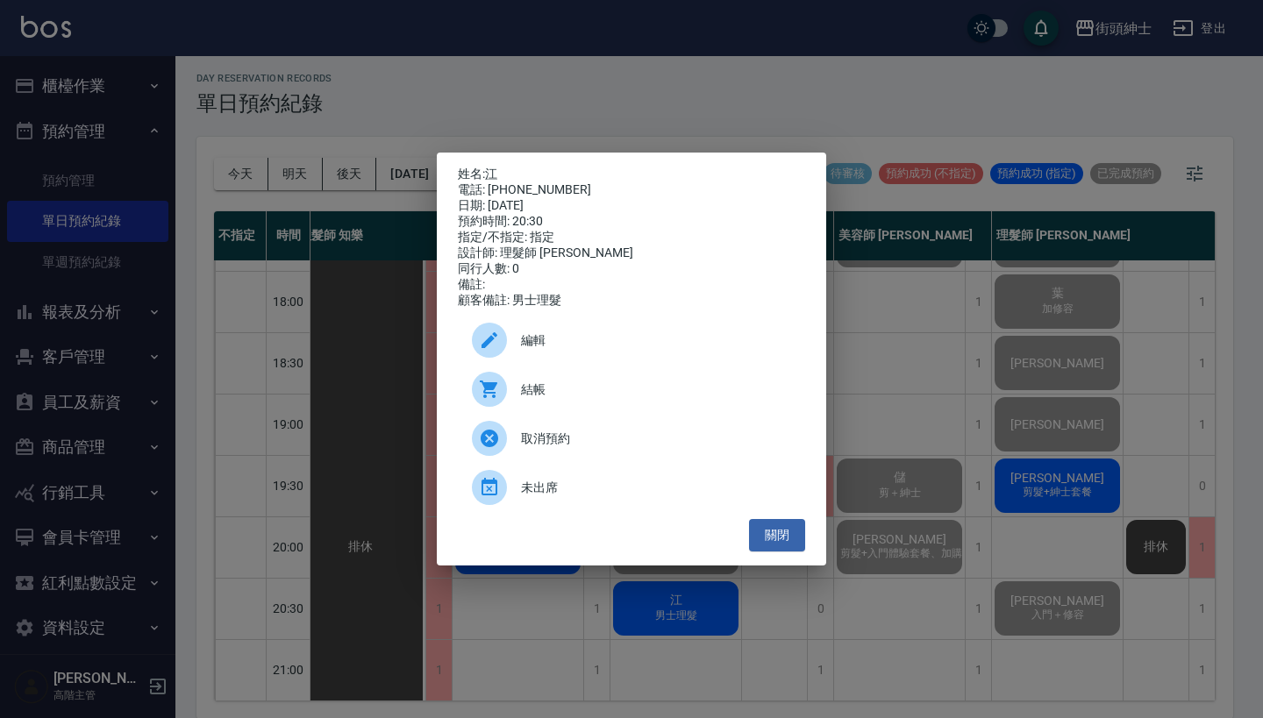
click at [594, 388] on span "結帳" at bounding box center [656, 390] width 270 height 18
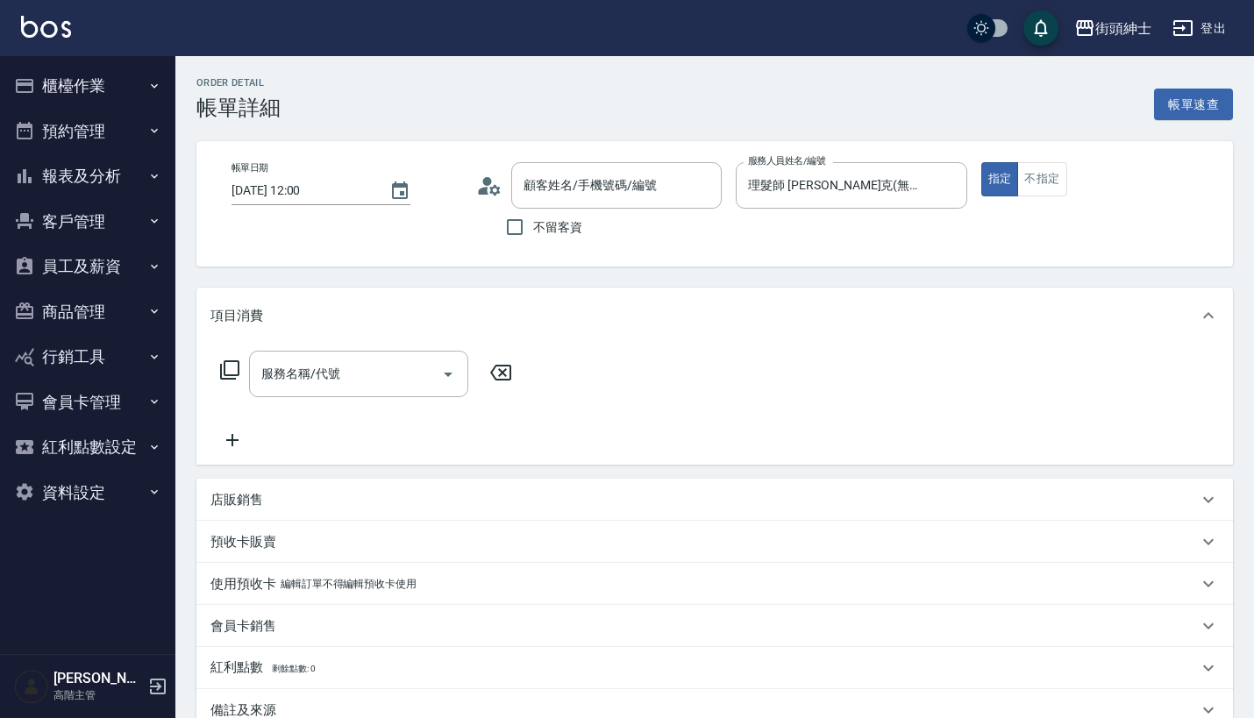
click at [360, 376] on input "服務名稱/代號" at bounding box center [345, 374] width 177 height 31
type input "貝文聖/0928527775/"
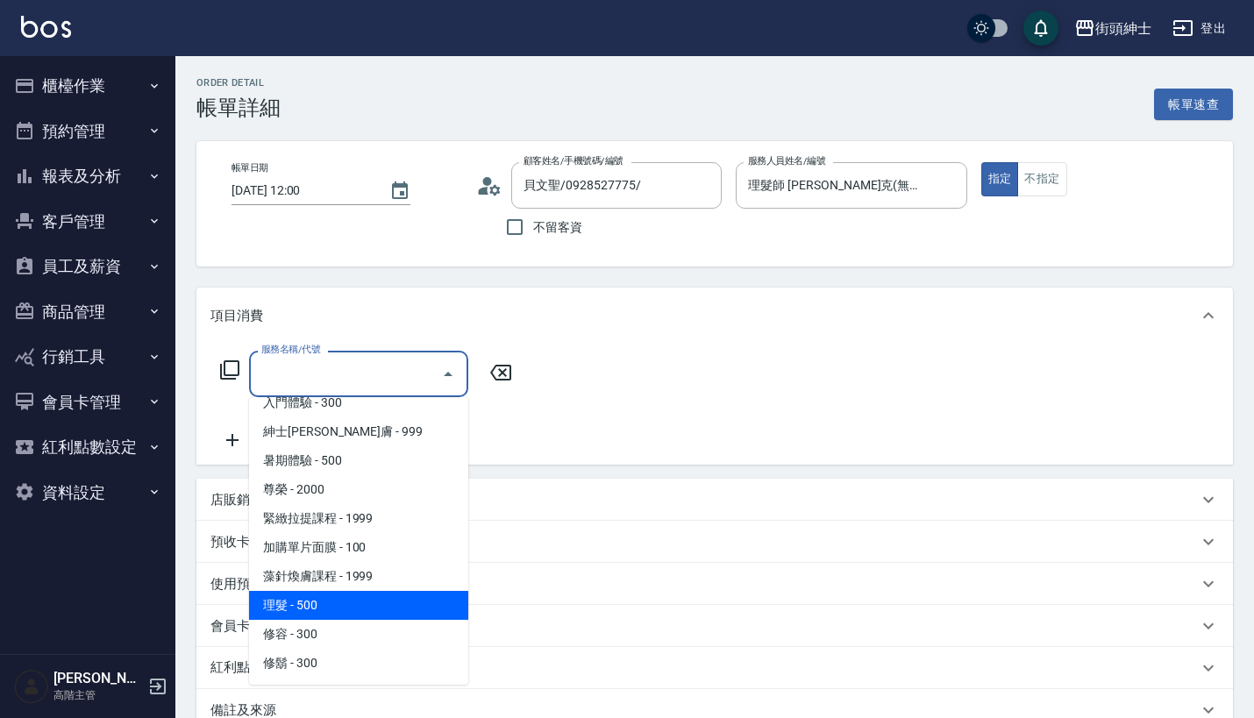
scroll to position [160, 0]
click at [355, 599] on span "理髮 - 500" at bounding box center [358, 605] width 219 height 29
type input "理髮(A02)"
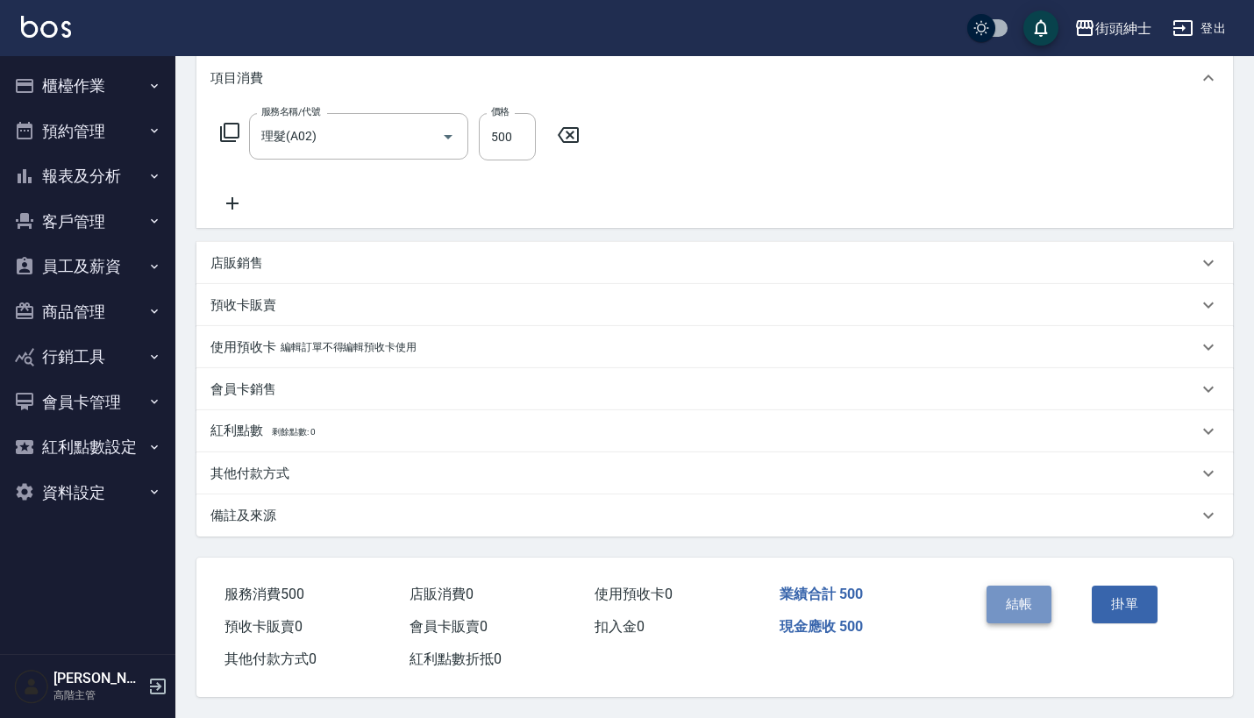
click at [1014, 598] on button "結帳" at bounding box center [1019, 604] width 66 height 37
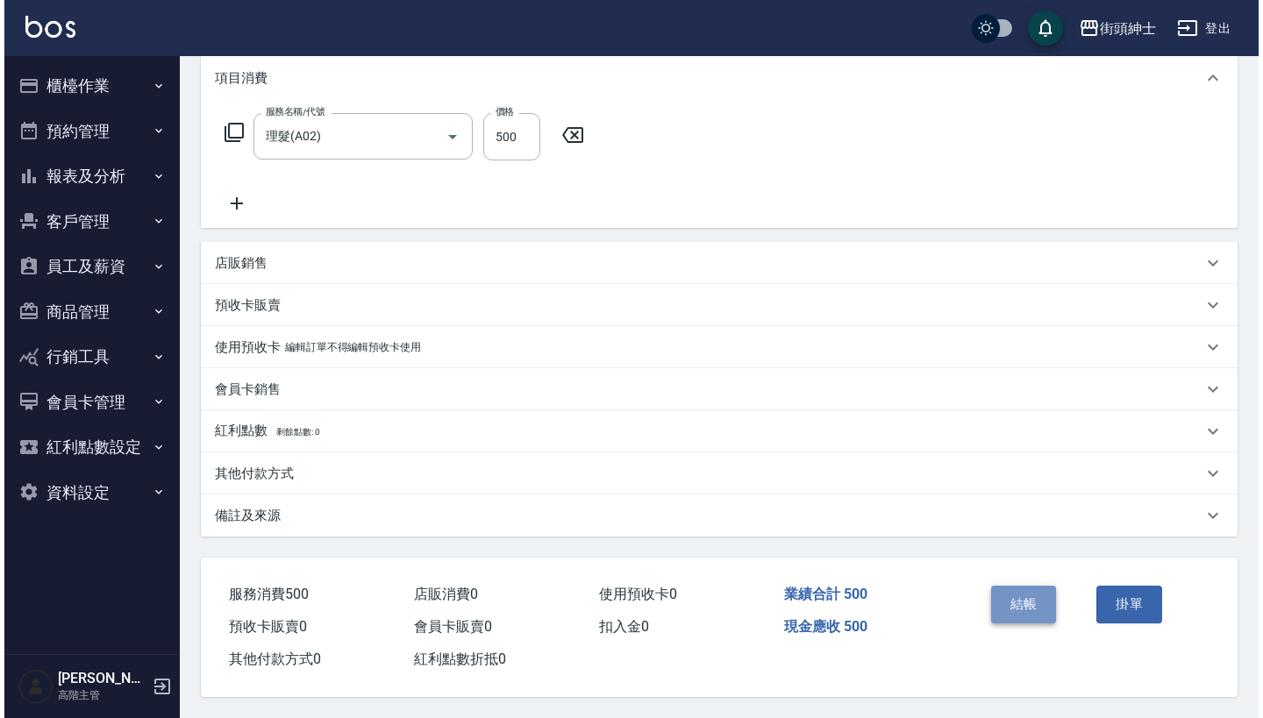
scroll to position [245, 0]
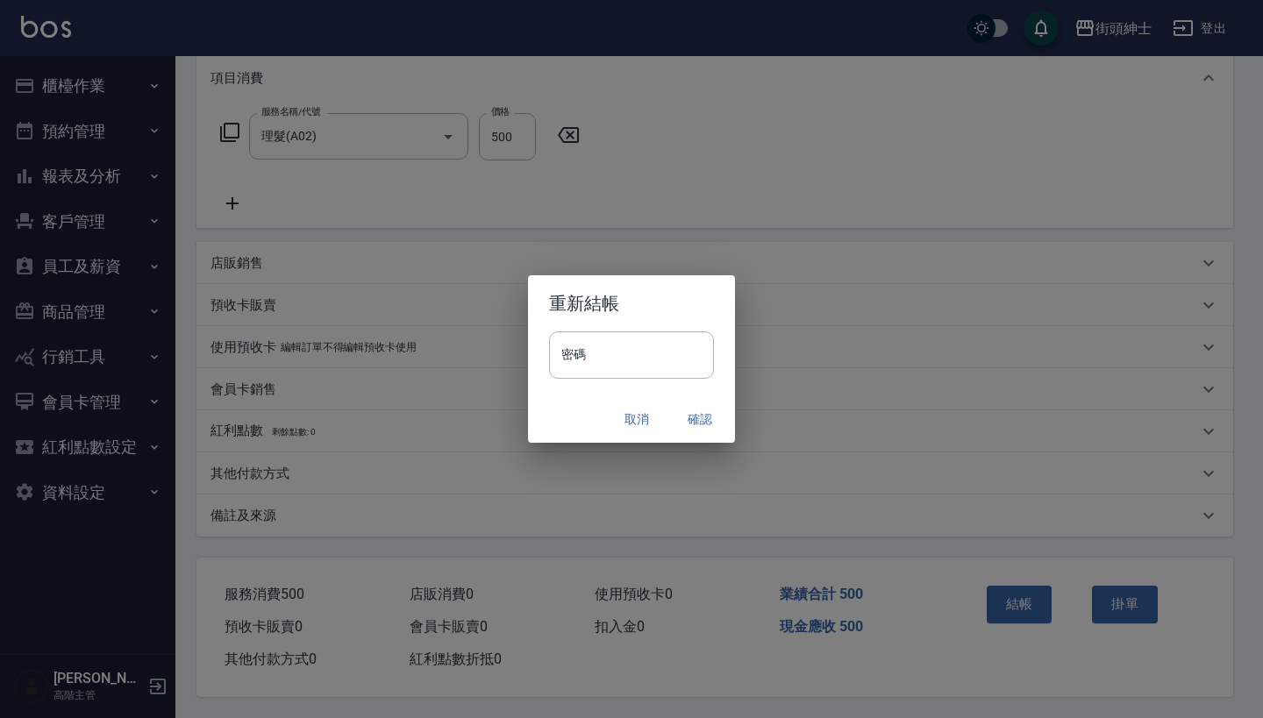
click at [694, 421] on button "確認" at bounding box center [700, 419] width 56 height 32
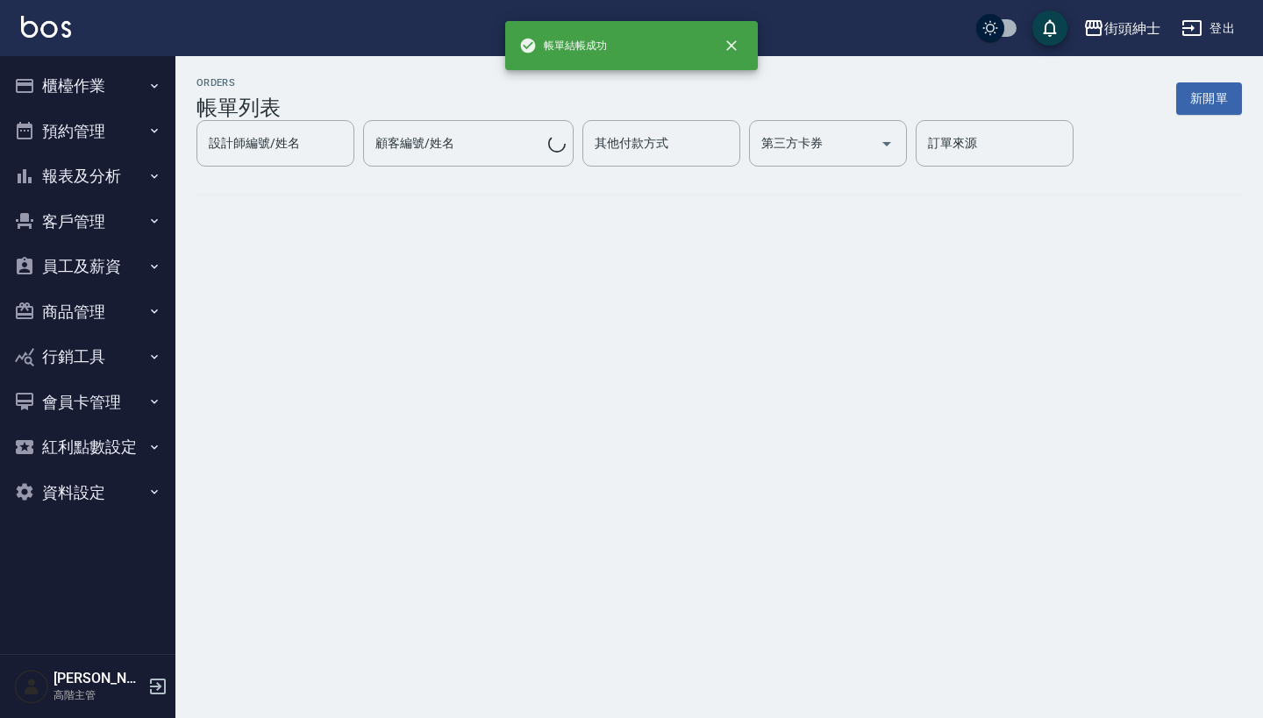
click at [135, 127] on button "預約管理" at bounding box center [87, 132] width 161 height 46
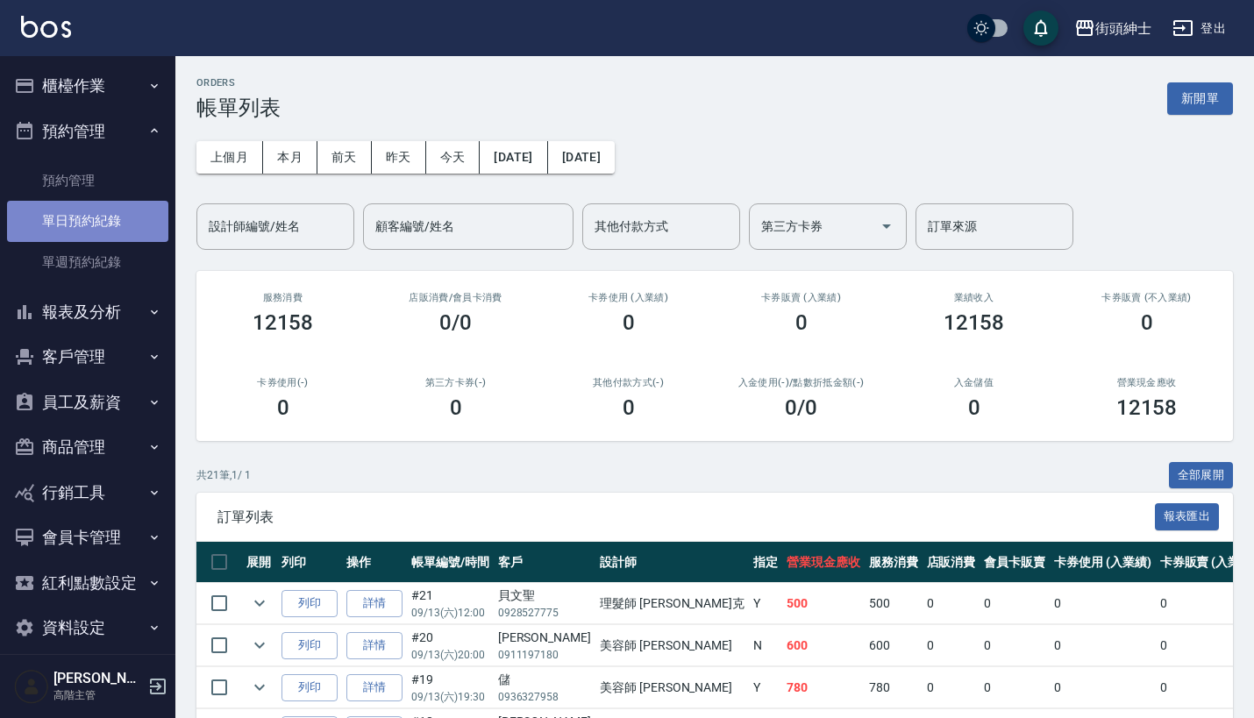
click at [132, 221] on link "單日預約紀錄" at bounding box center [87, 221] width 161 height 40
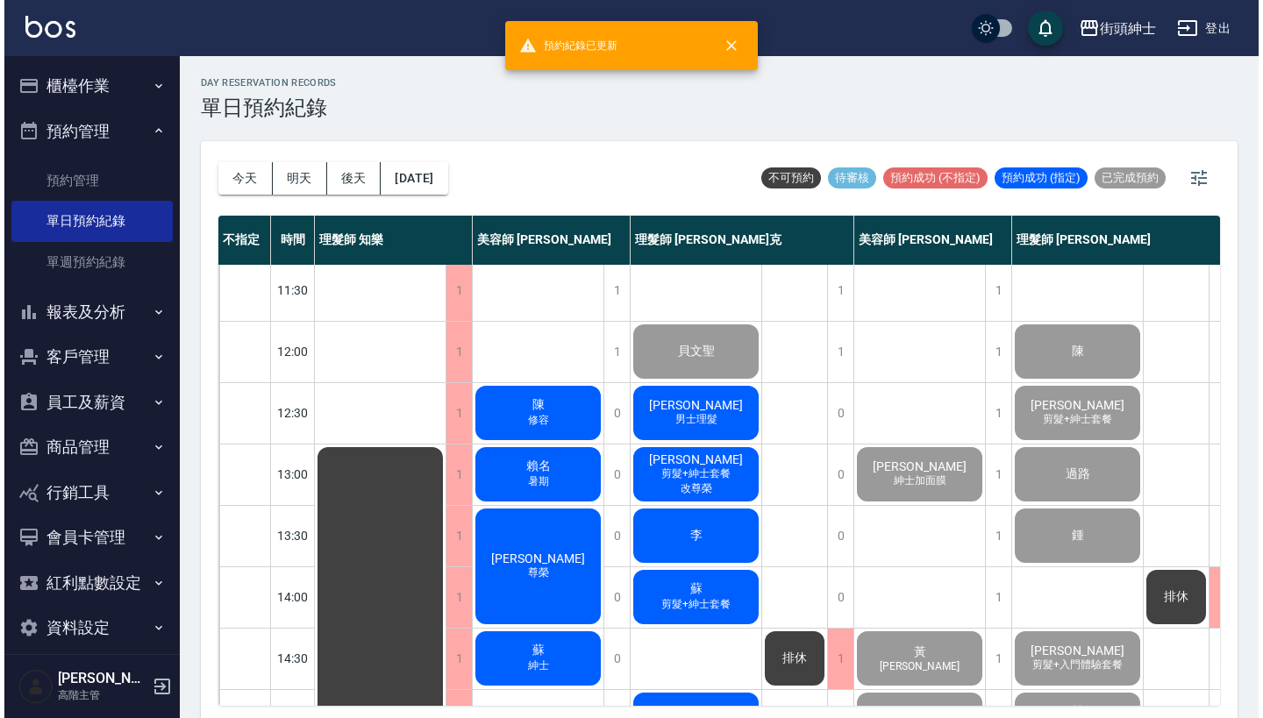
scroll to position [68, 1]
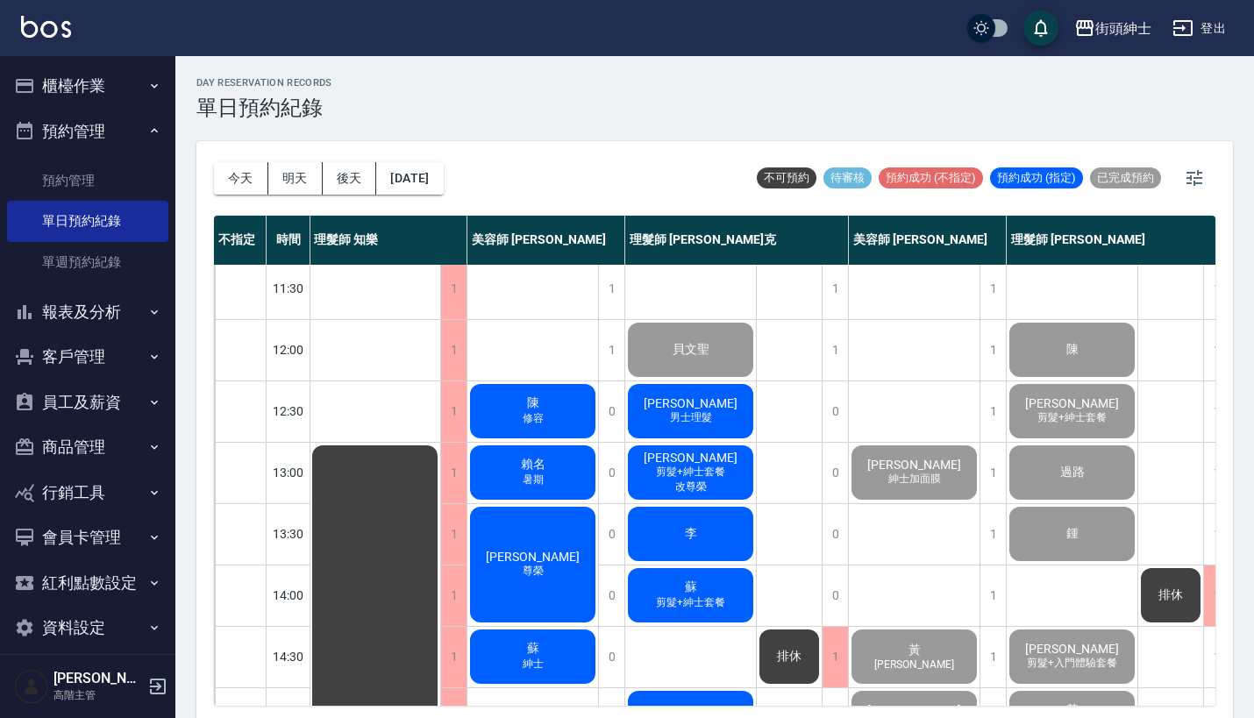
click at [681, 422] on span "男士理髮" at bounding box center [690, 417] width 49 height 15
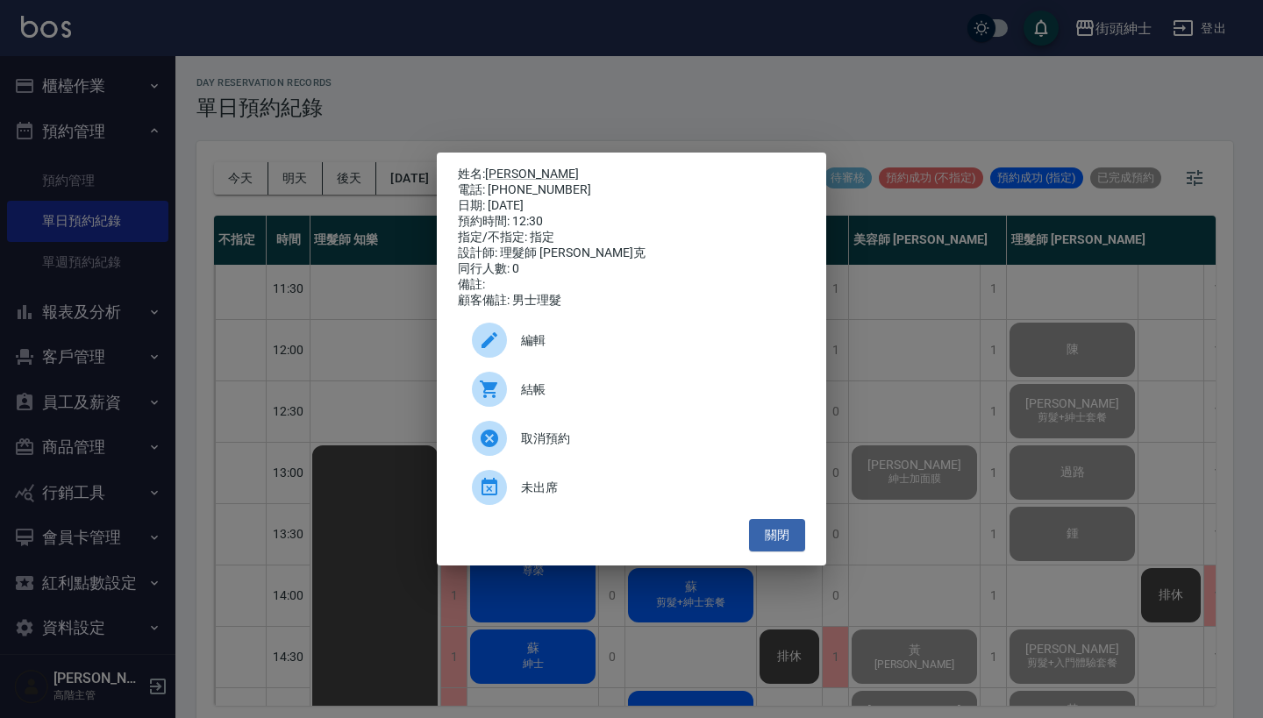
click at [520, 392] on div at bounding box center [496, 389] width 49 height 35
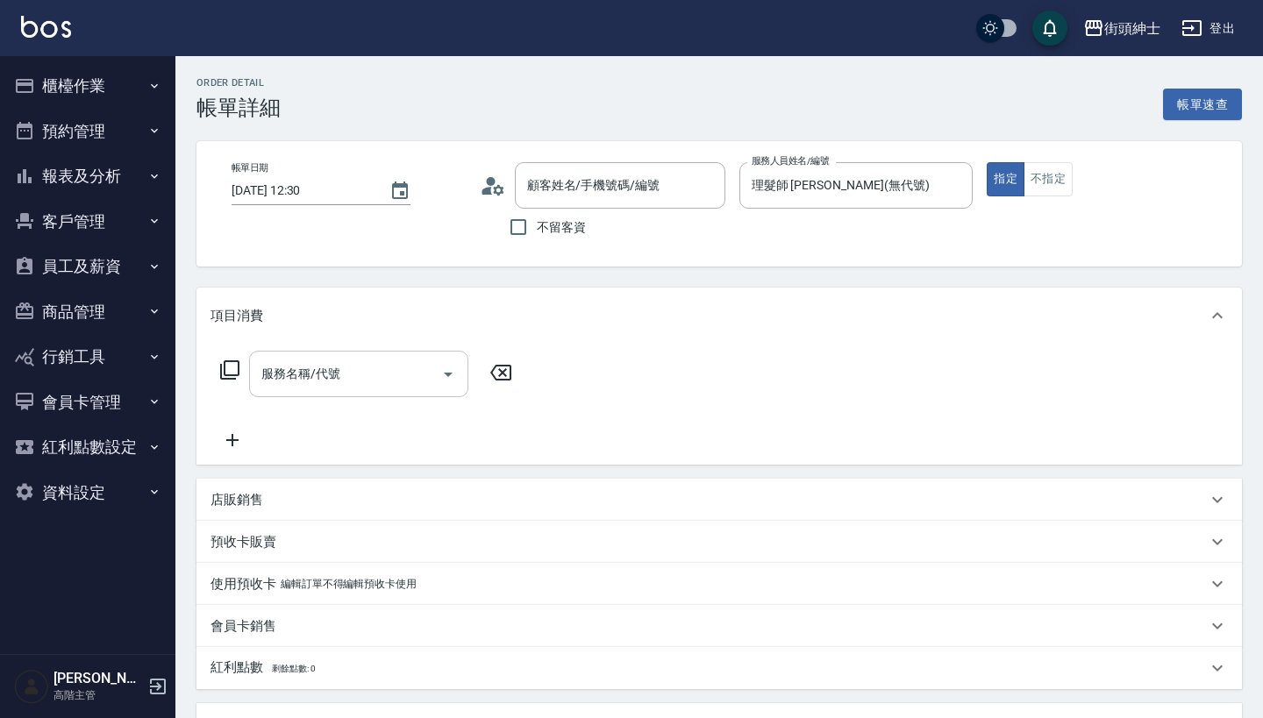
type input "蔡r/0986573943/null"
click at [382, 372] on input "服務名稱/代號" at bounding box center [345, 374] width 177 height 31
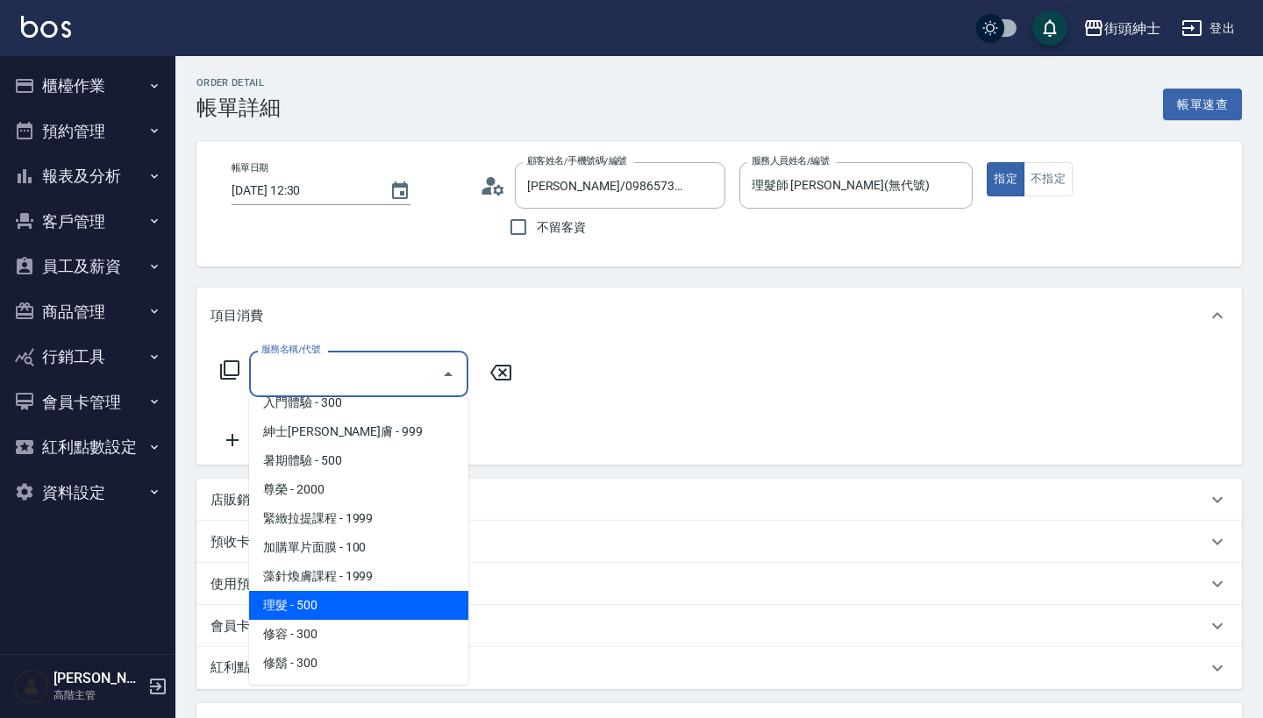
scroll to position [160, 0]
click at [347, 604] on span "理髮 - 500" at bounding box center [358, 605] width 219 height 29
type input "理髮(A02)"
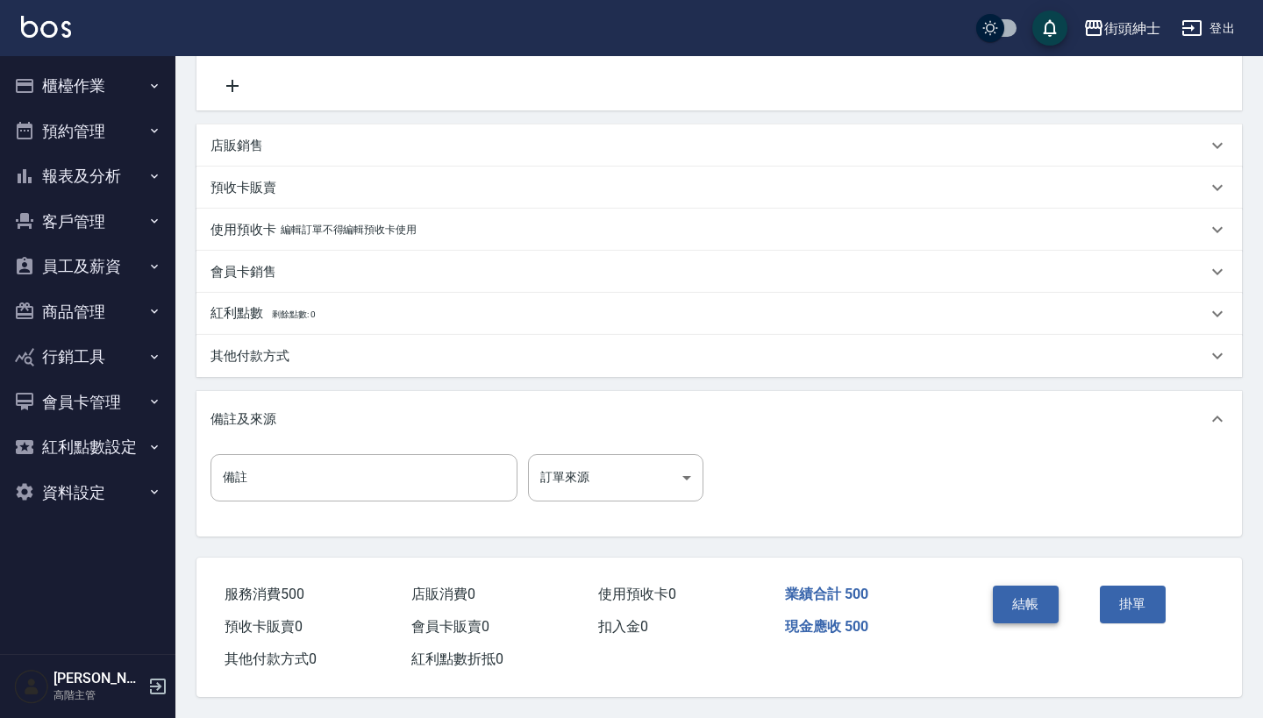
click at [1001, 586] on button "結帳" at bounding box center [1025, 604] width 66 height 37
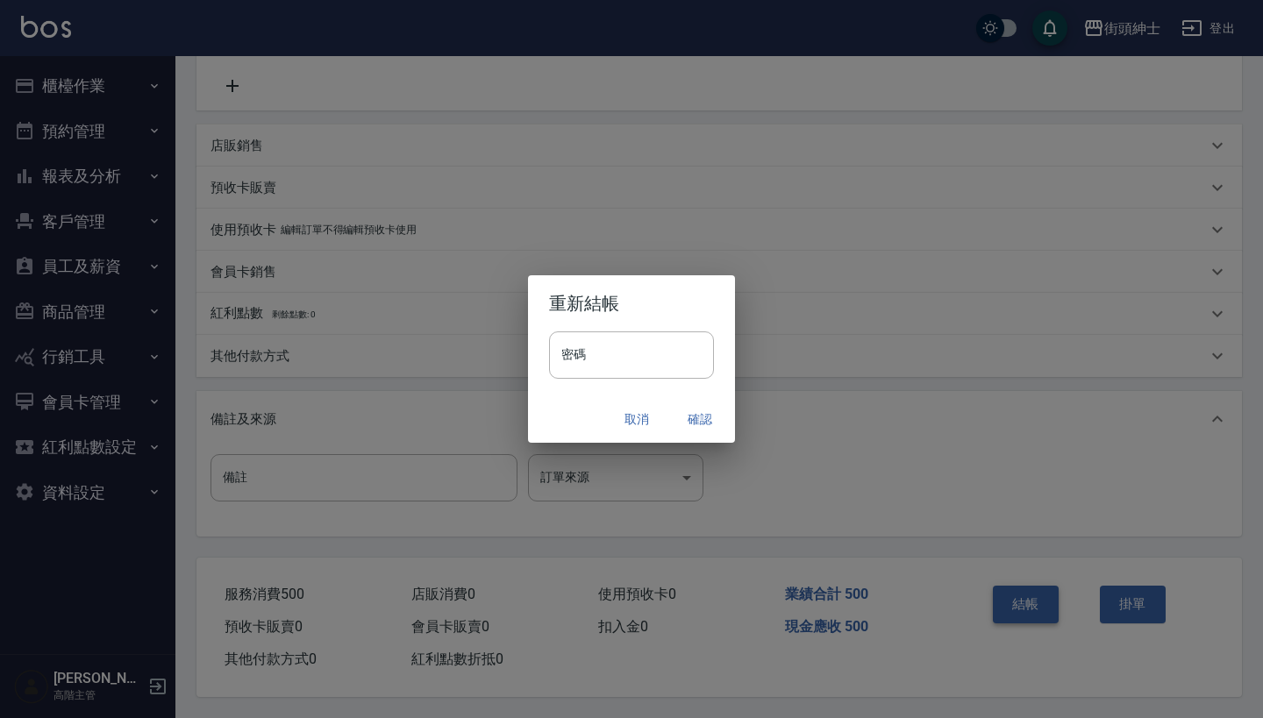
scroll to position [363, 0]
click at [694, 417] on button "確認" at bounding box center [700, 419] width 56 height 32
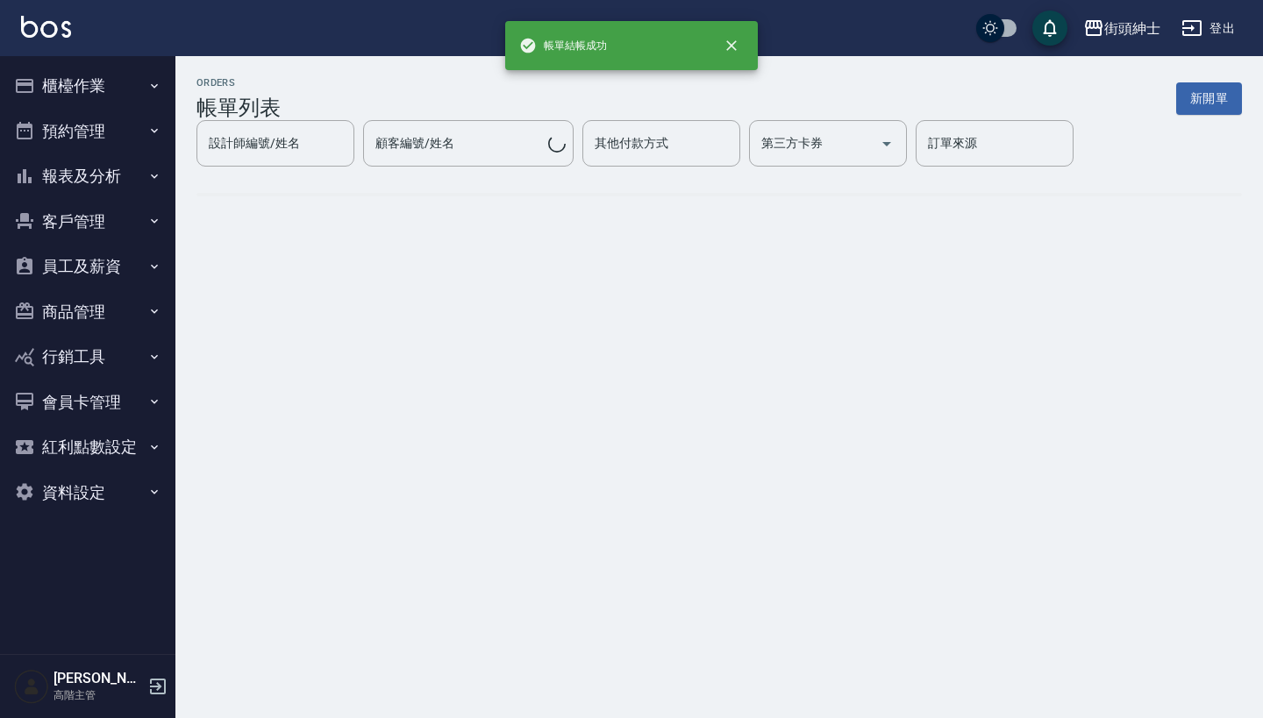
click at [110, 125] on button "預約管理" at bounding box center [87, 132] width 161 height 46
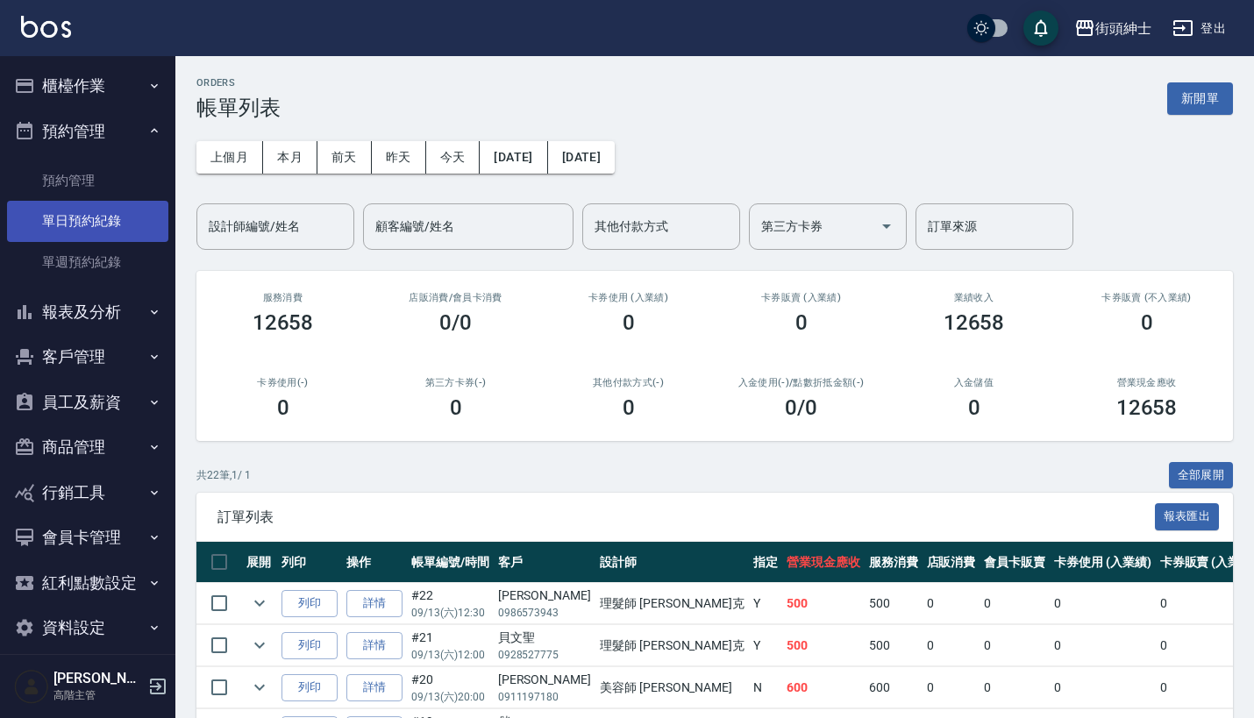
click at [125, 224] on link "單日預約紀錄" at bounding box center [87, 221] width 161 height 40
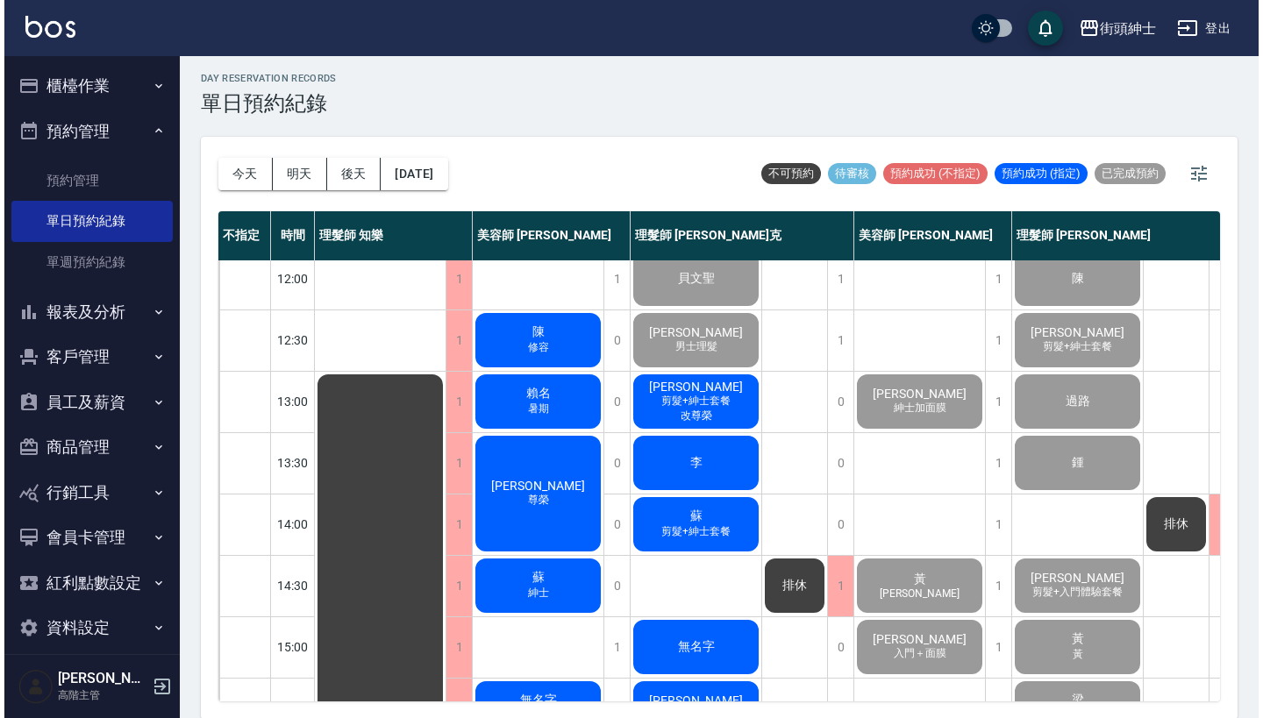
scroll to position [136, 0]
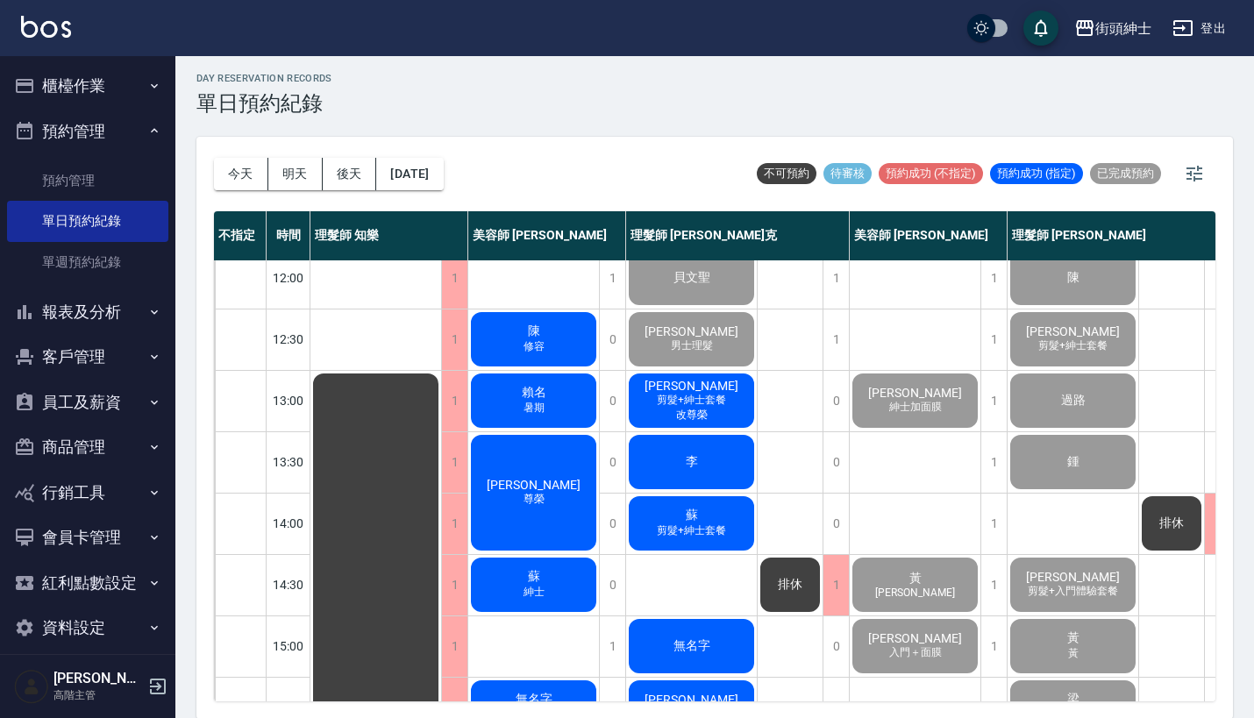
click at [716, 411] on div "Hank 剪髮+紳士套餐 改尊榮" at bounding box center [691, 401] width 131 height 60
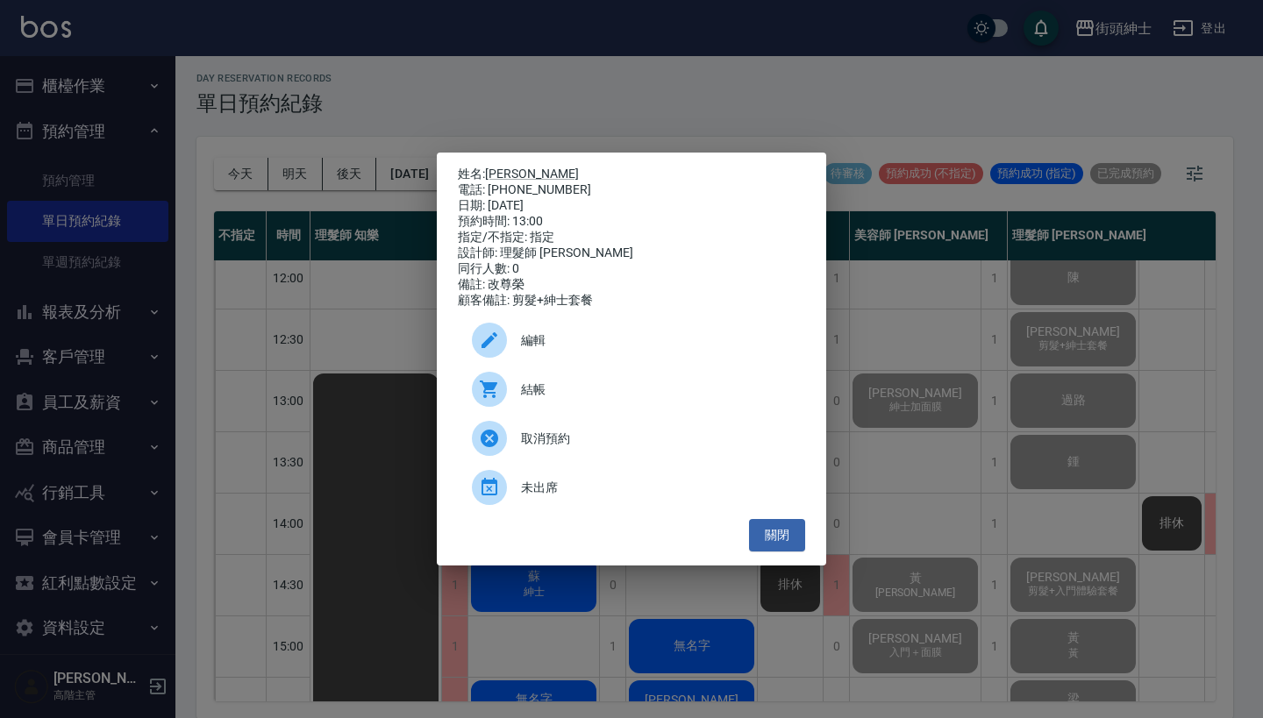
click at [532, 389] on span "結帳" at bounding box center [656, 390] width 270 height 18
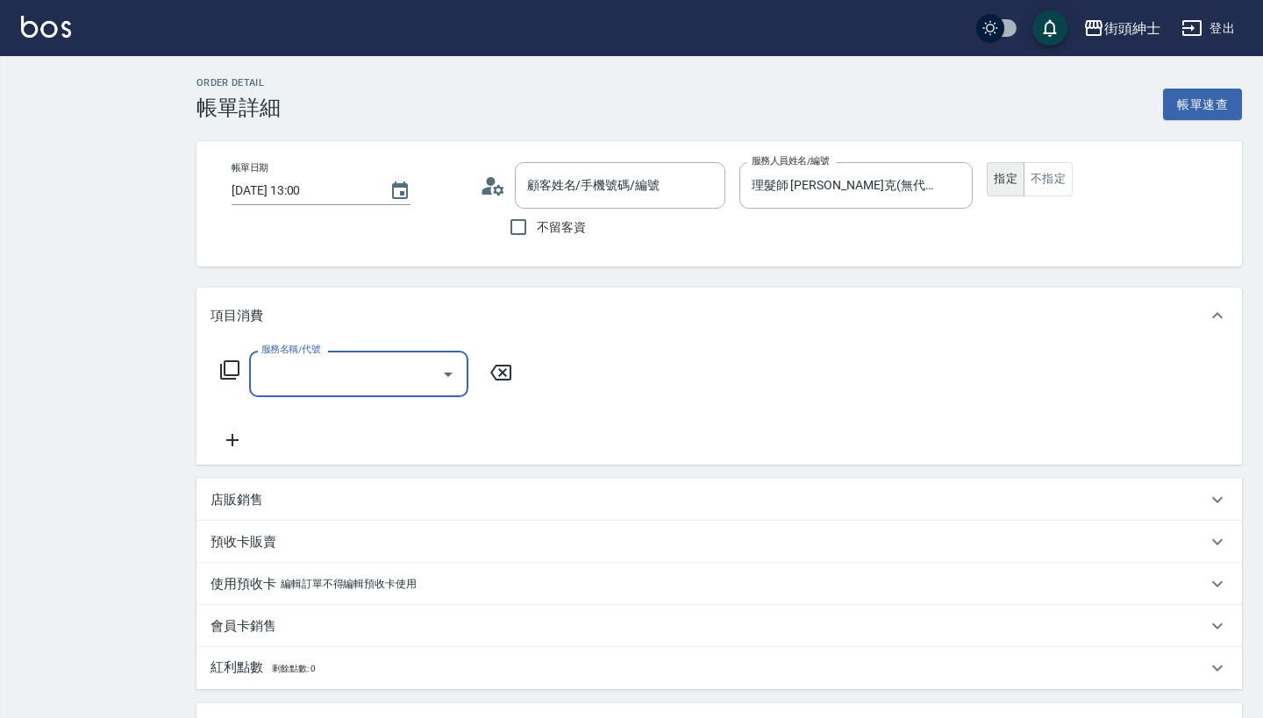
type input "[PERSON_NAME]/0938793719/null"
click at [374, 385] on input "服務名稱/代號" at bounding box center [345, 374] width 177 height 31
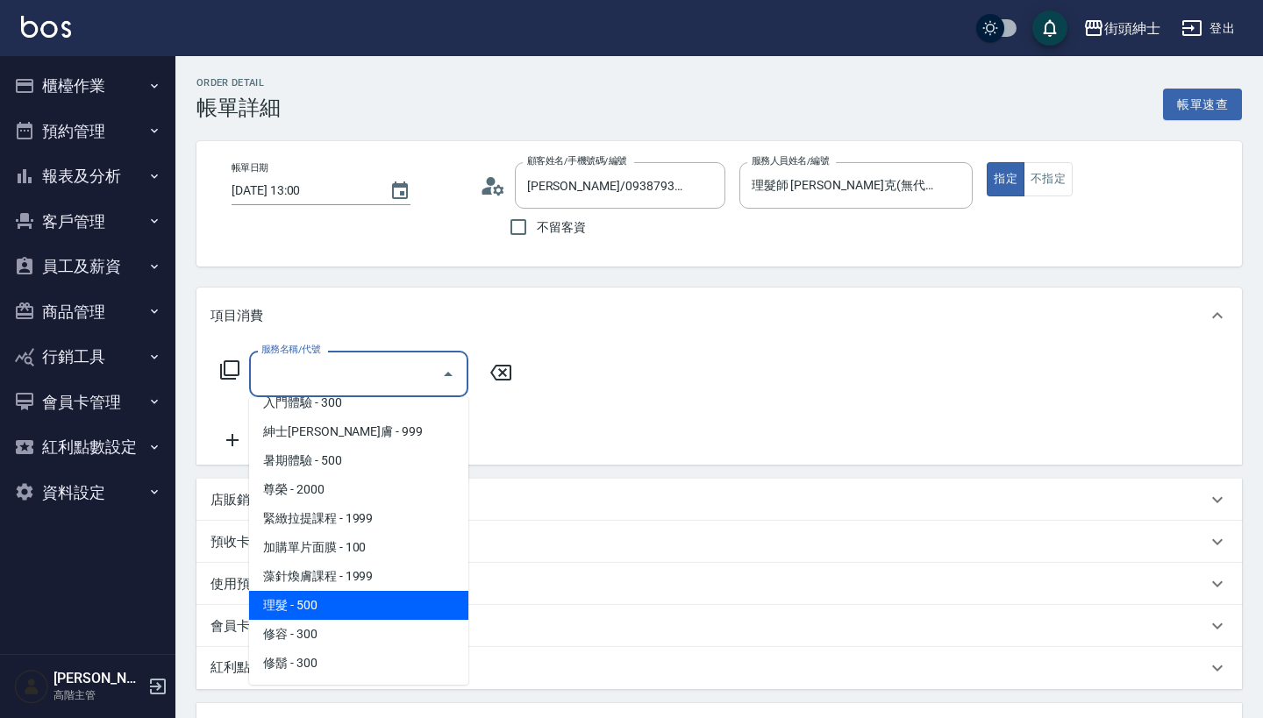
scroll to position [160, 0]
click at [366, 601] on span "理髮 - 500" at bounding box center [358, 605] width 219 height 29
type input "理髮(A02)"
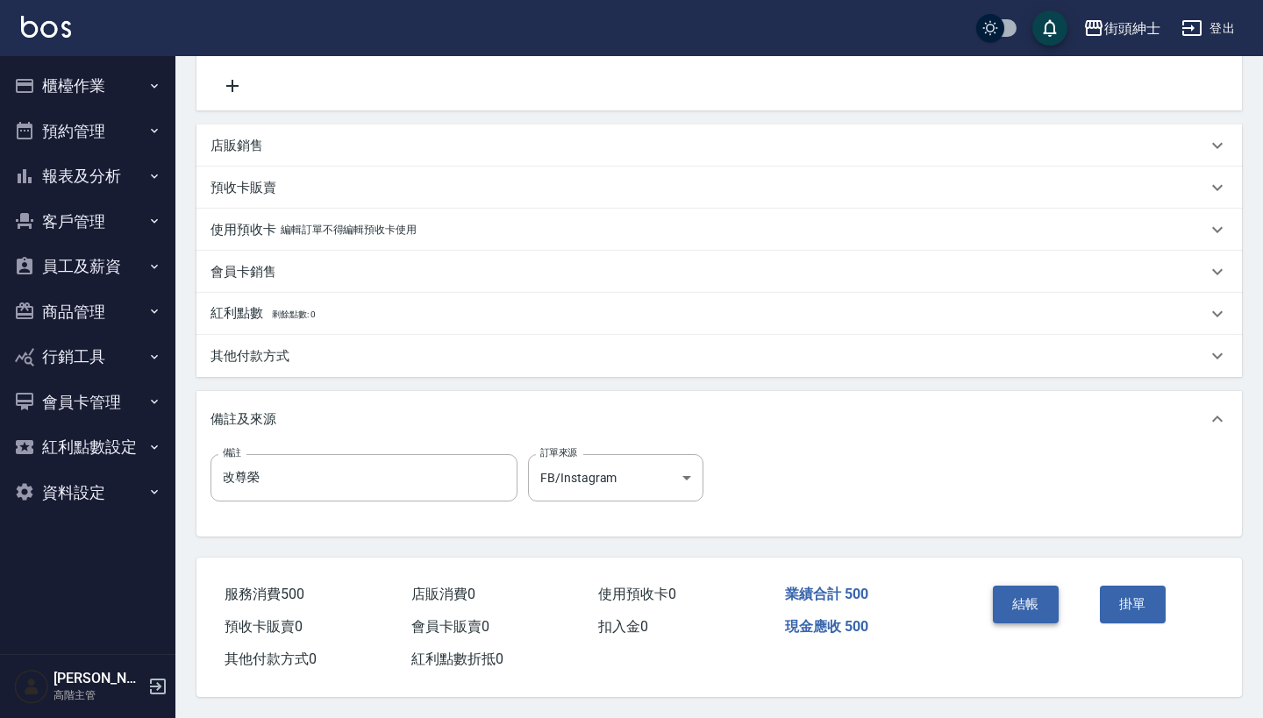
scroll to position [363, 0]
click at [1050, 598] on button "結帳" at bounding box center [1025, 604] width 66 height 37
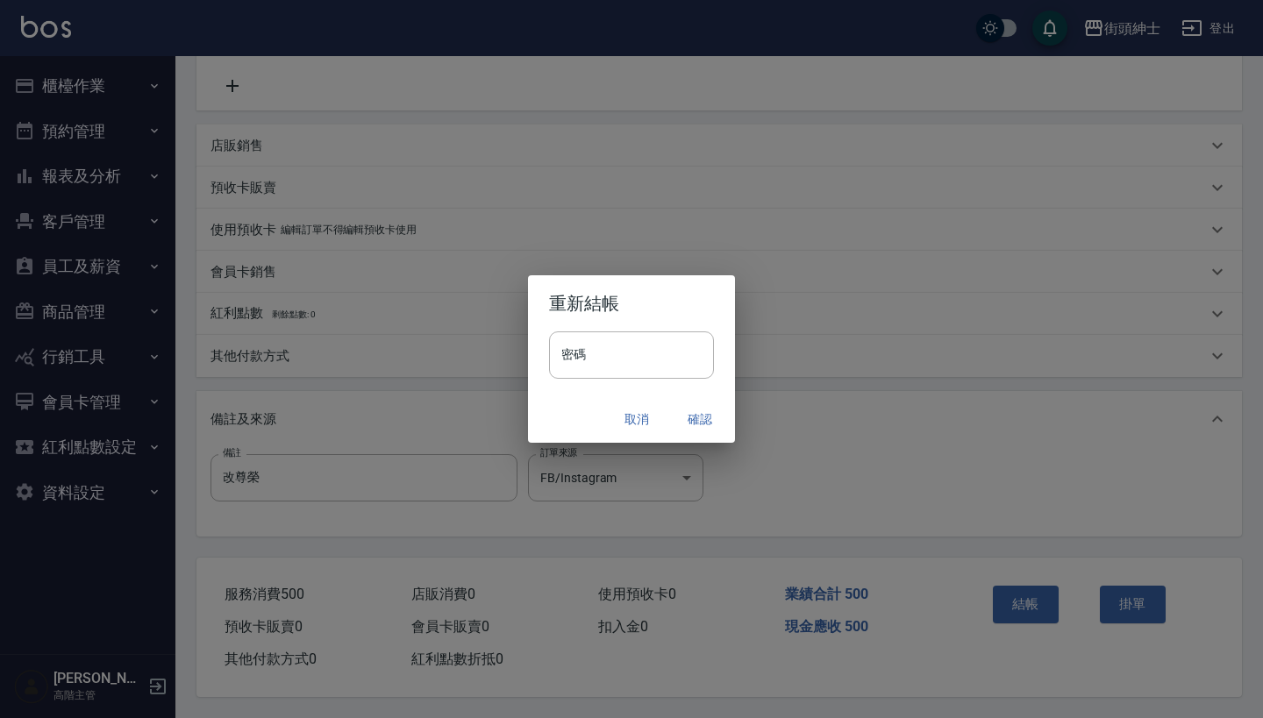
click at [698, 413] on button "確認" at bounding box center [700, 419] width 56 height 32
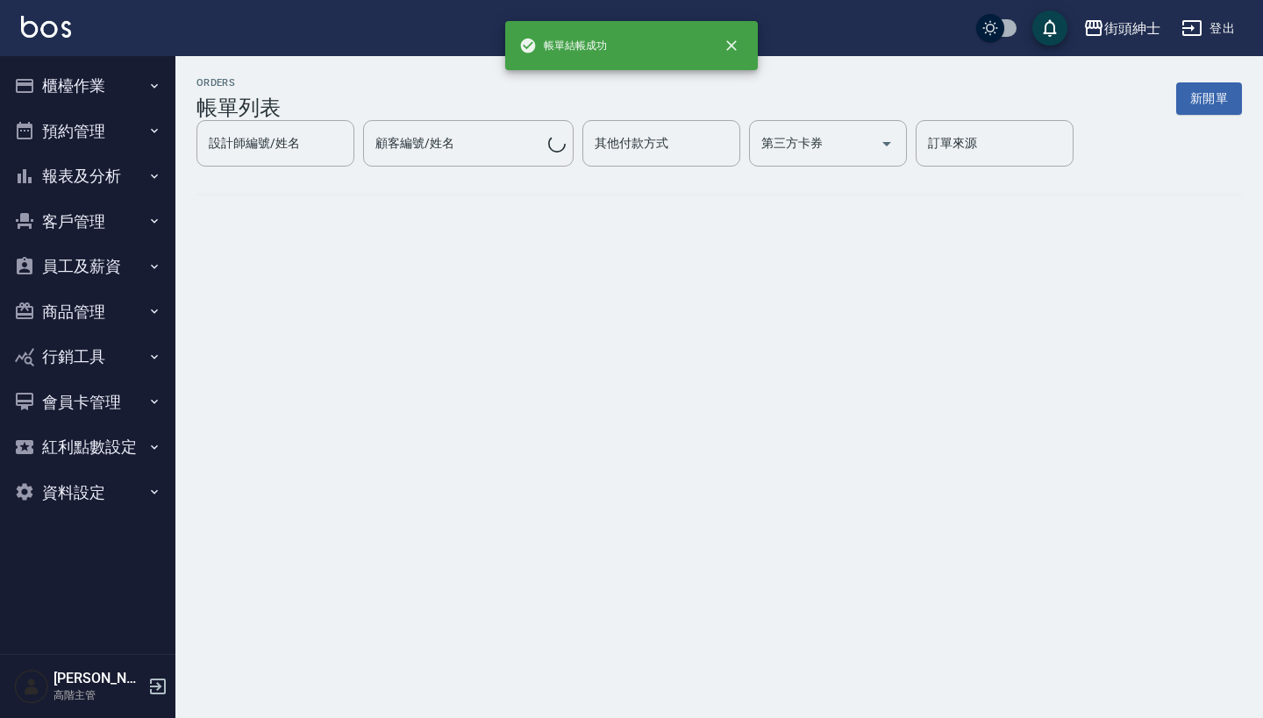
click at [130, 132] on button "預約管理" at bounding box center [87, 132] width 161 height 46
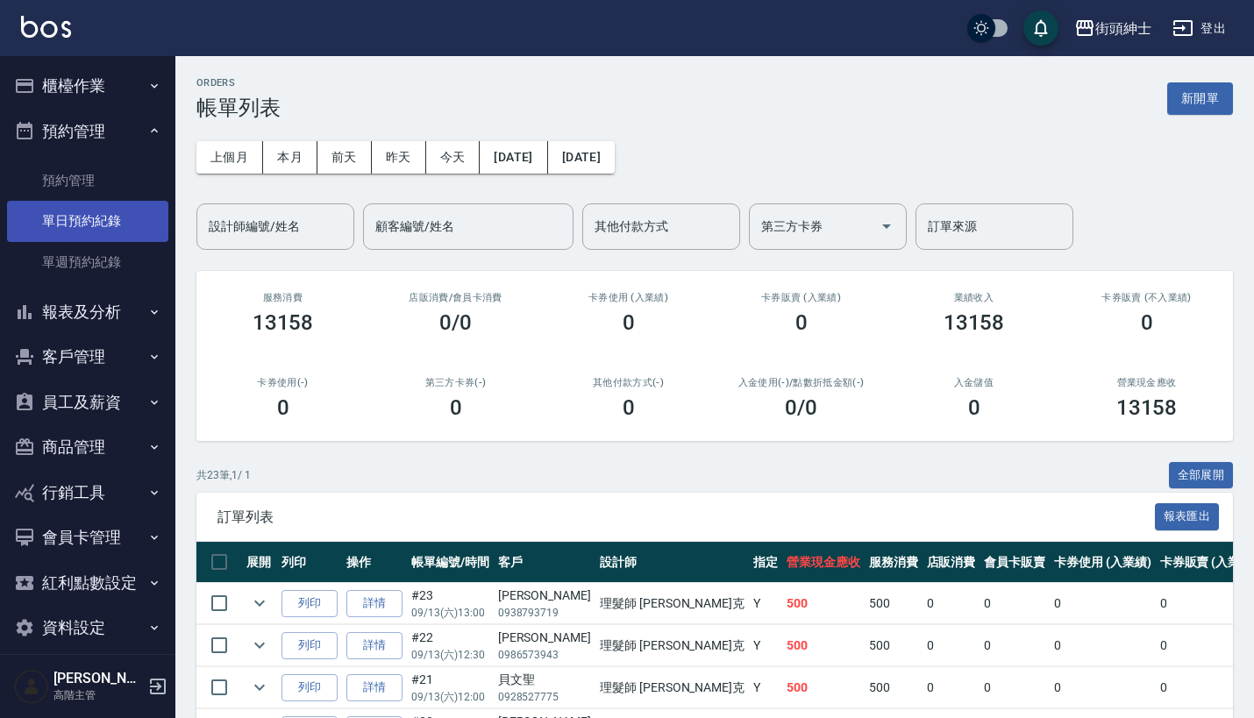
click at [132, 221] on link "單日預約紀錄" at bounding box center [87, 221] width 161 height 40
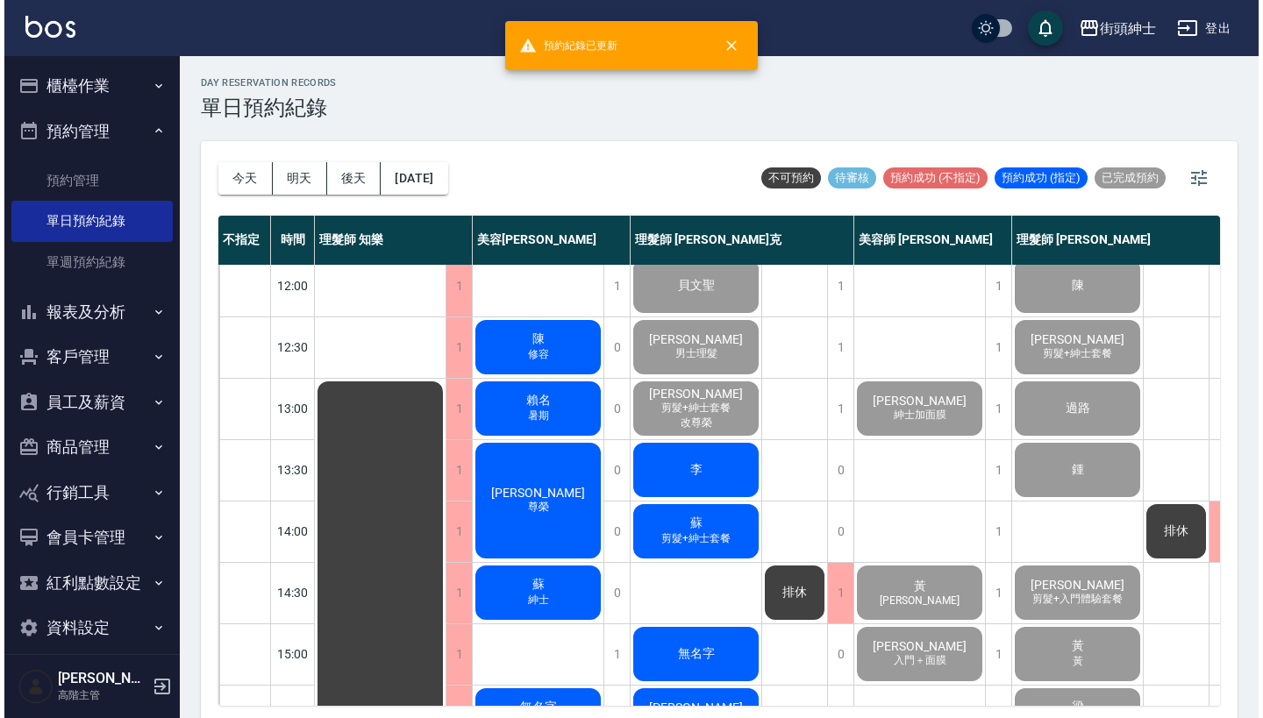
scroll to position [142, 1]
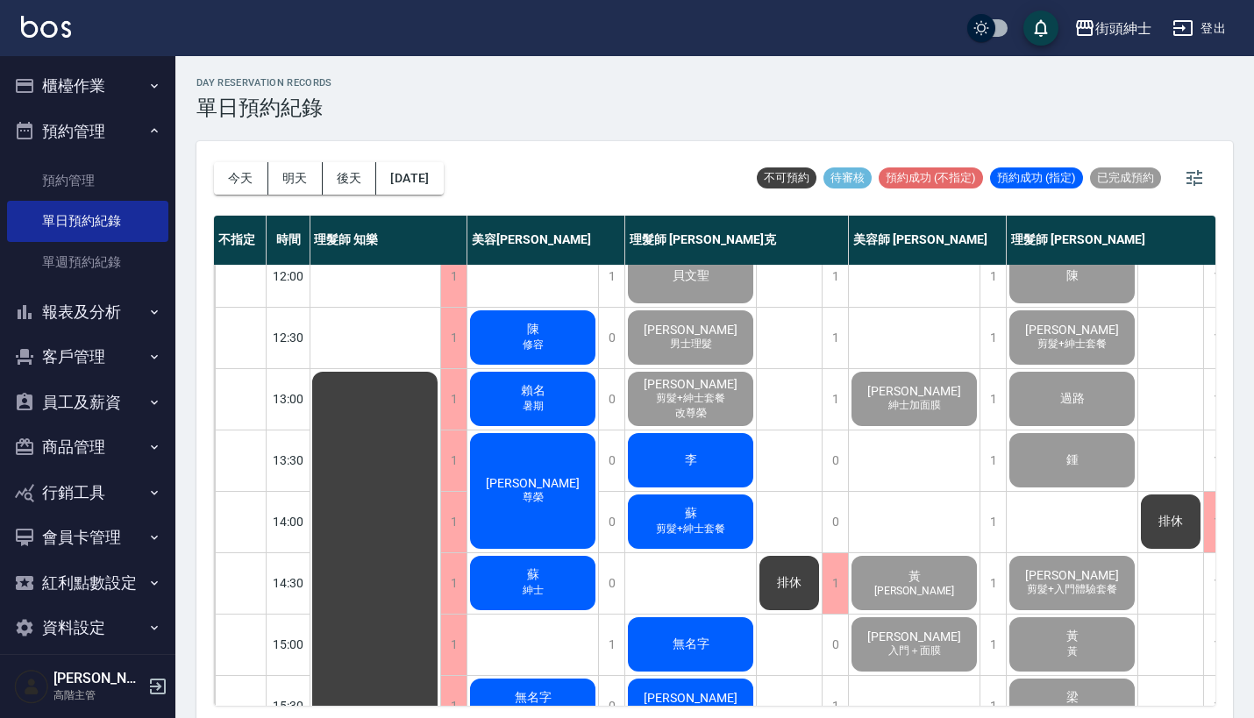
click at [707, 435] on div "李" at bounding box center [690, 460] width 131 height 60
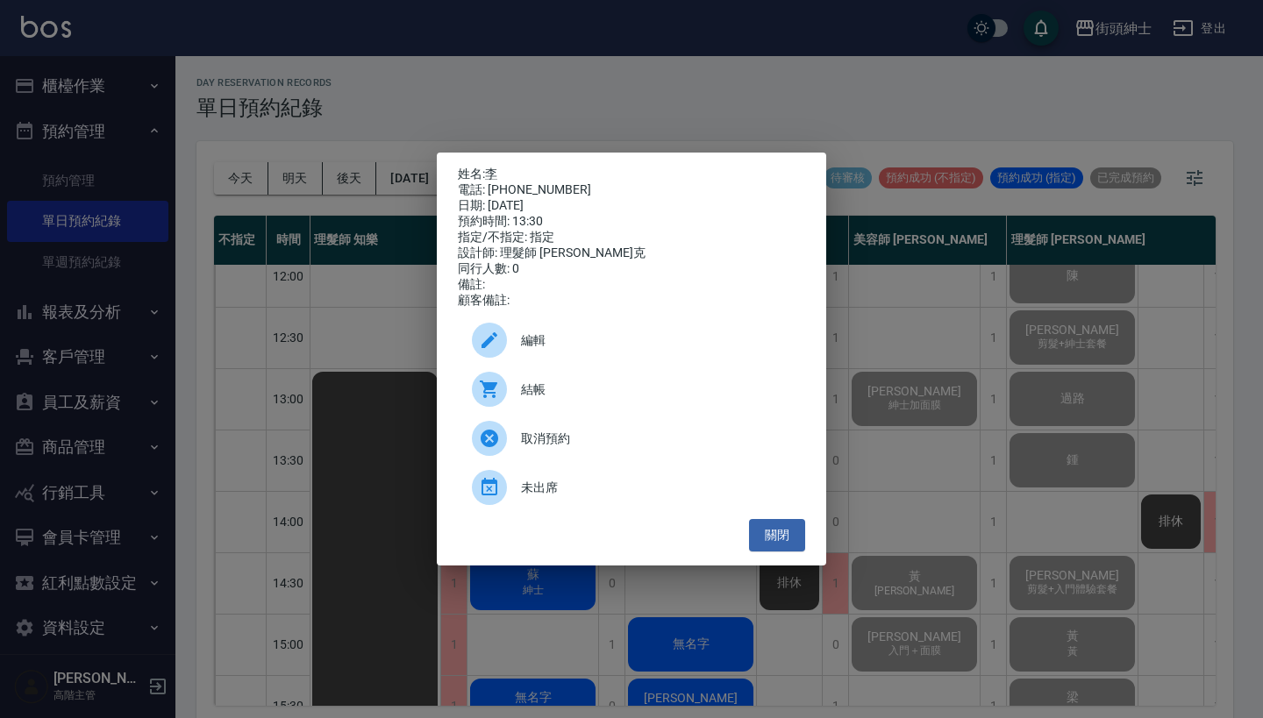
click at [579, 390] on span "結帳" at bounding box center [656, 390] width 270 height 18
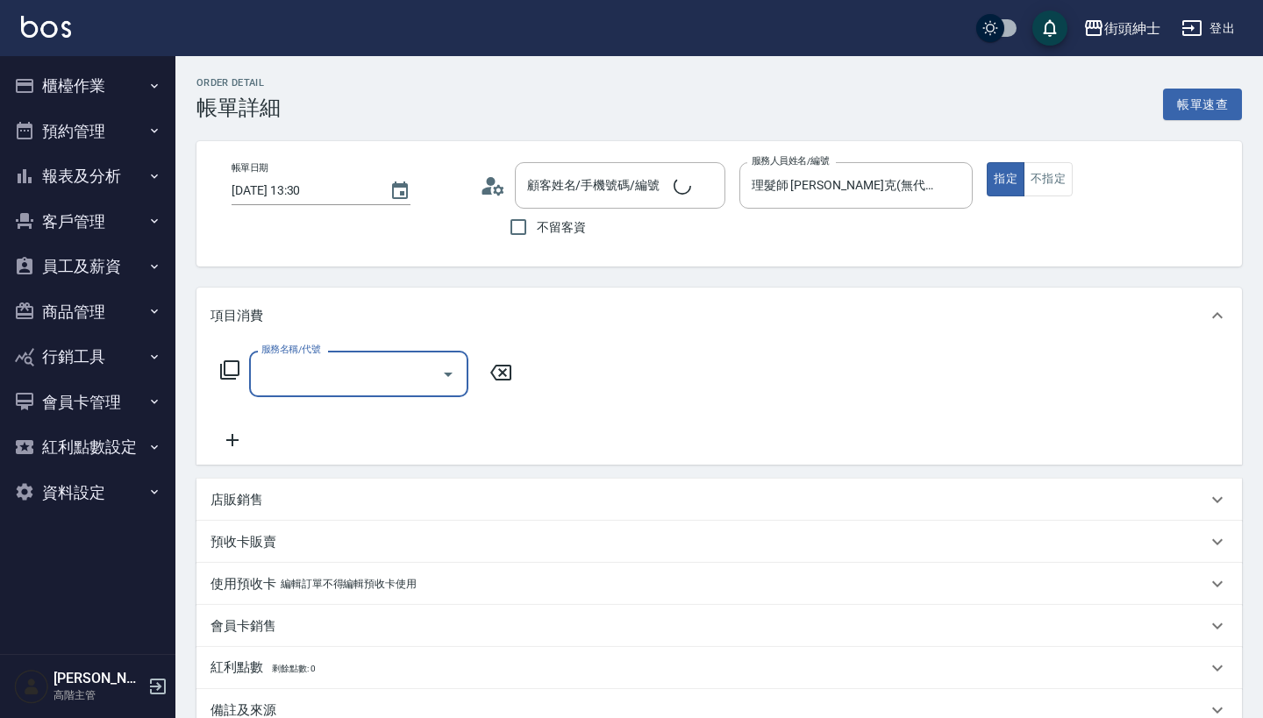
click at [373, 375] on input "服務名稱/代號" at bounding box center [345, 374] width 177 height 31
type input "[PERSON_NAME]/0953358534/null"
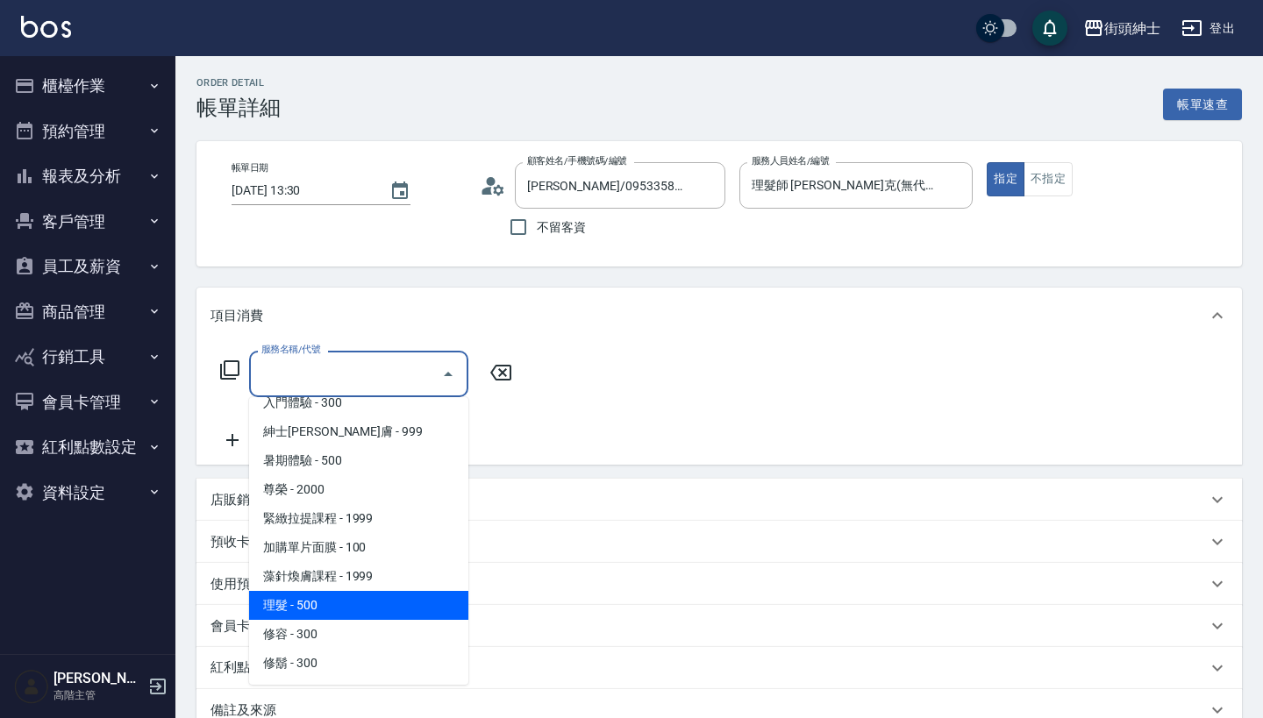
scroll to position [160, 0]
click at [362, 601] on span "理髮 - 500" at bounding box center [358, 605] width 219 height 29
type input "理髮(A02)"
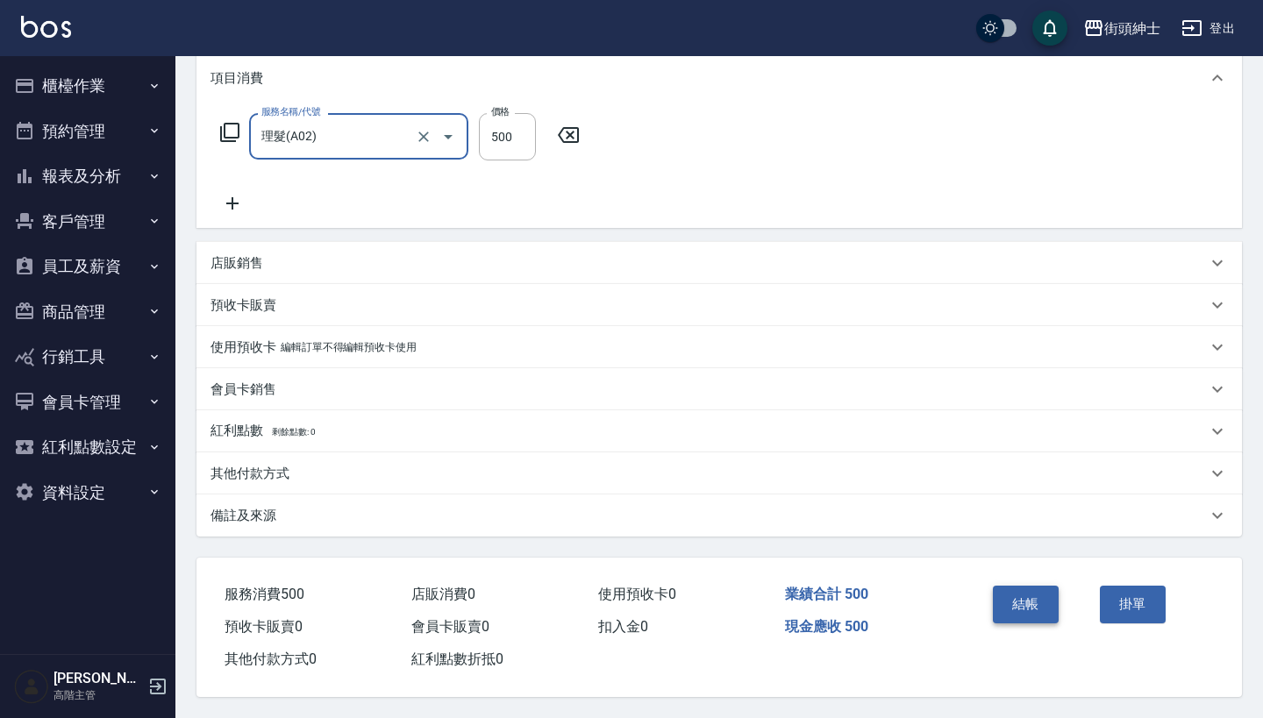
scroll to position [245, 0]
click at [1023, 592] on button "結帳" at bounding box center [1025, 604] width 66 height 37
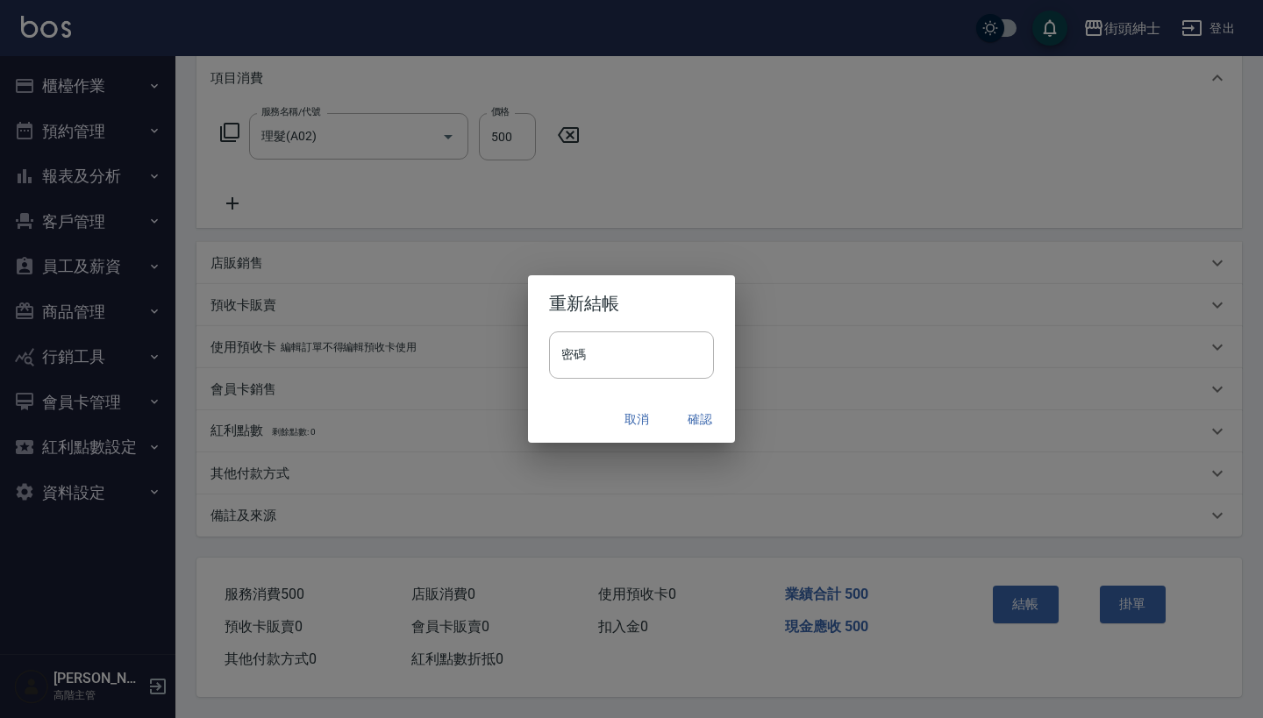
click at [707, 414] on button "確認" at bounding box center [700, 419] width 56 height 32
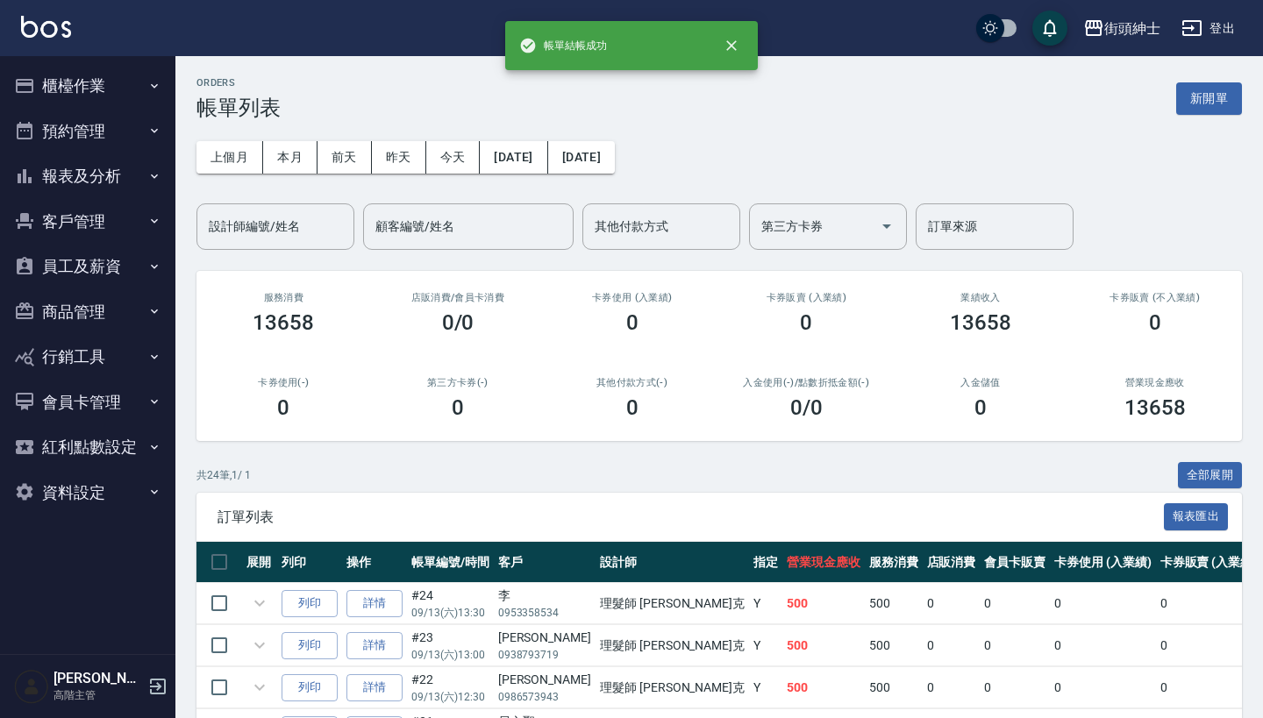
click at [115, 123] on button "預約管理" at bounding box center [87, 132] width 161 height 46
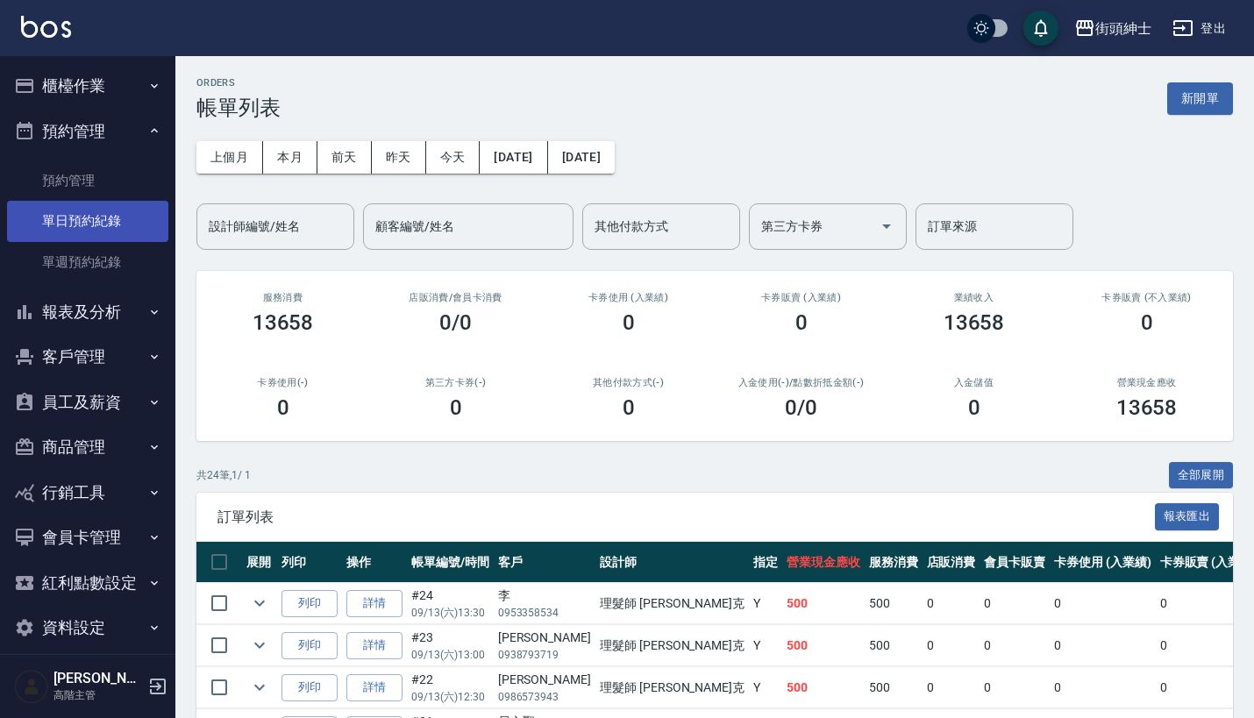
click at [132, 215] on link "單日預約紀錄" at bounding box center [87, 221] width 161 height 40
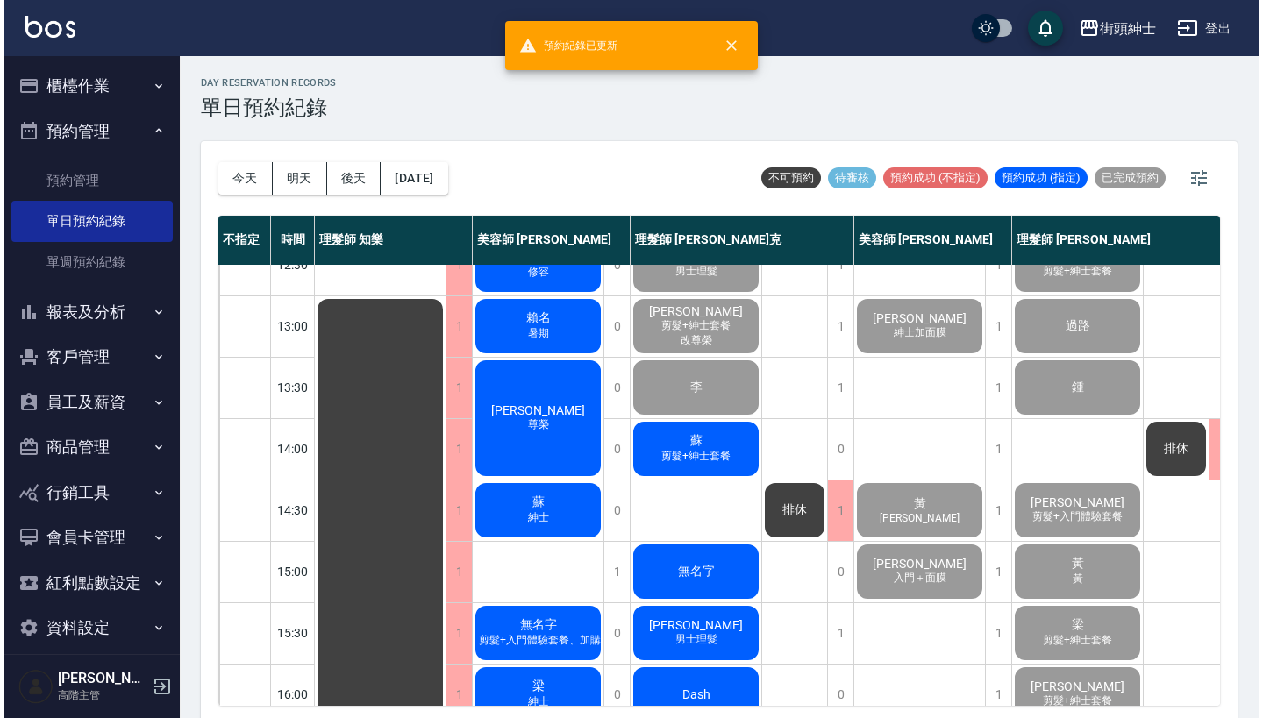
scroll to position [218, 0]
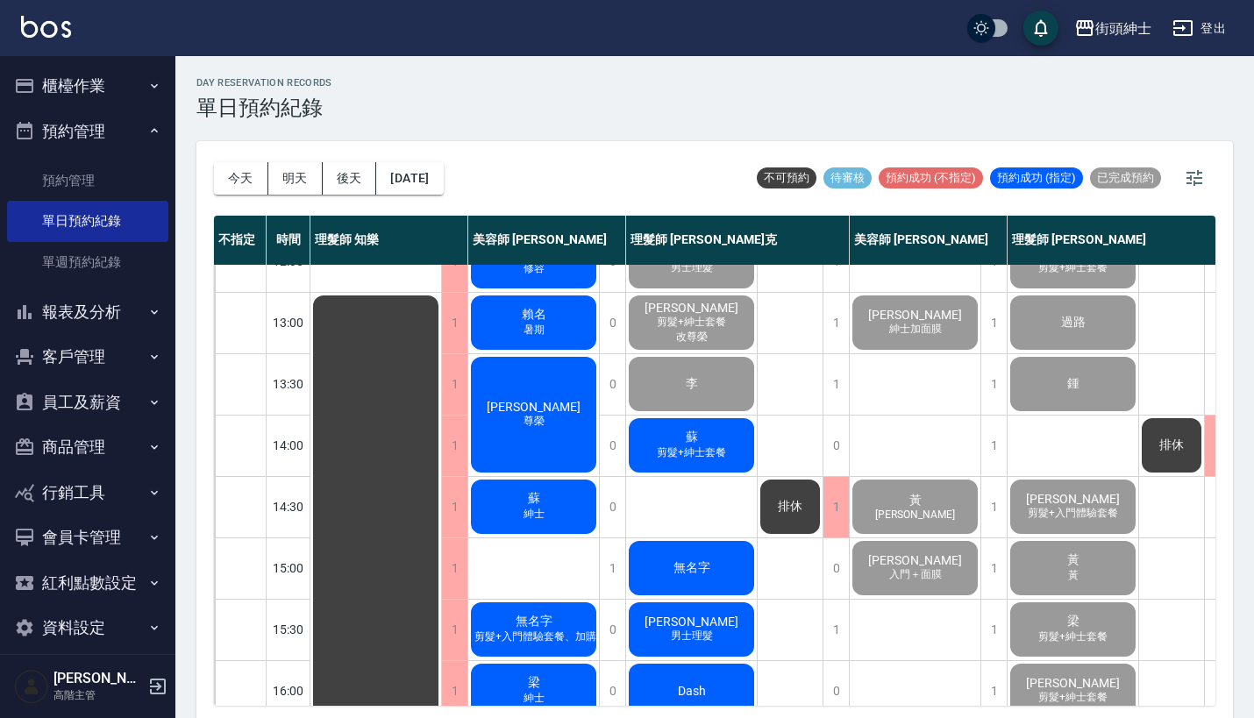
click at [726, 452] on span "剪髮+紳士套餐" at bounding box center [691, 452] width 76 height 15
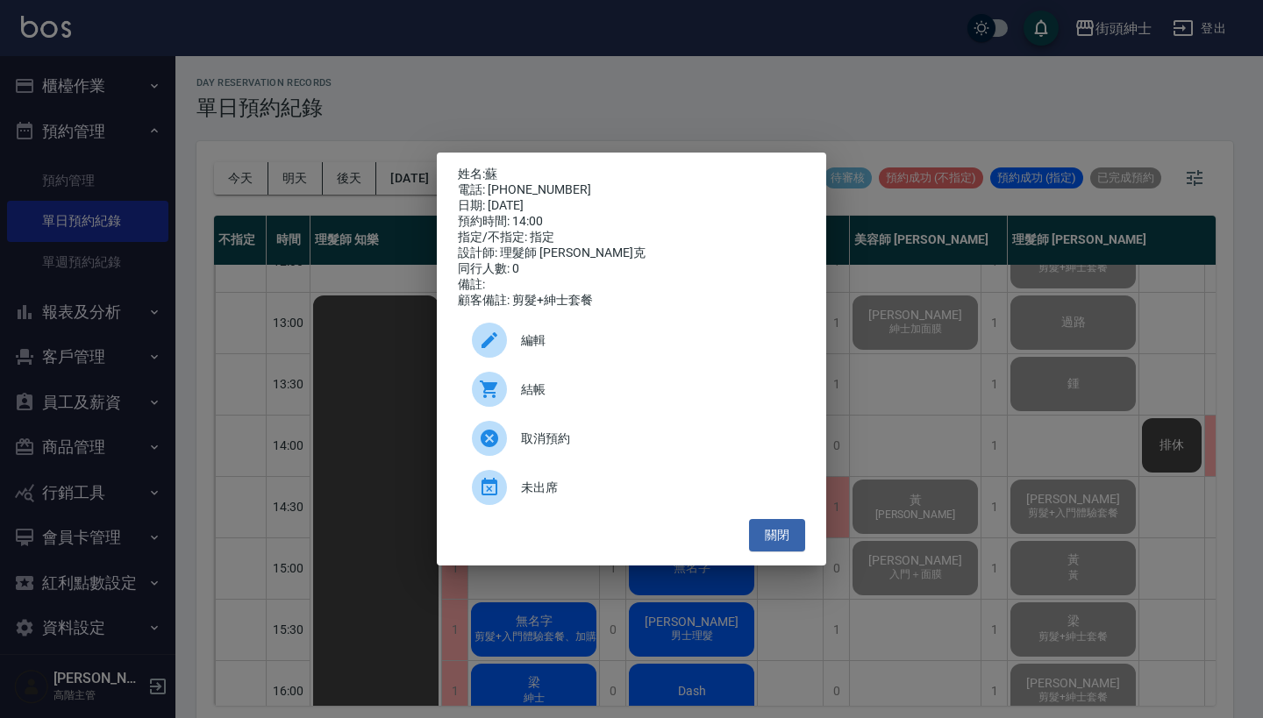
click at [580, 396] on span "結帳" at bounding box center [656, 390] width 270 height 18
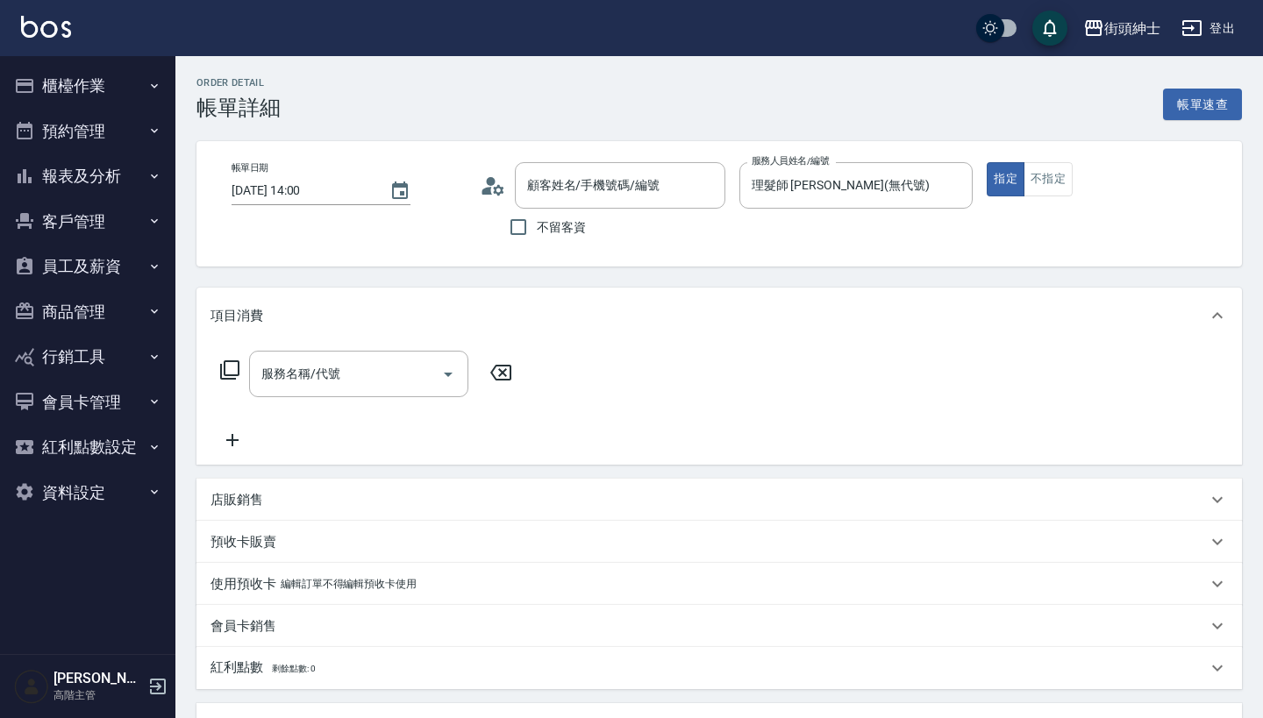
click at [363, 370] on input "服務名稱/代號" at bounding box center [345, 374] width 177 height 31
type input "蘇/0911099342/"
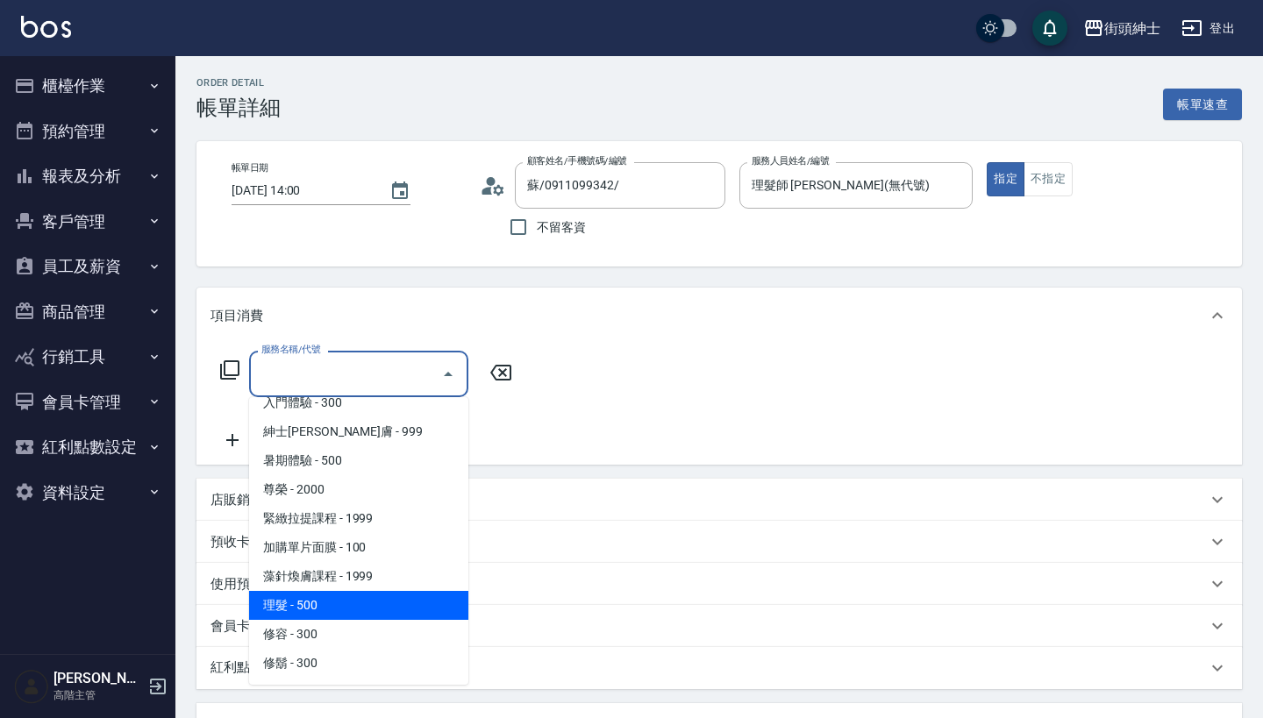
scroll to position [160, 0]
click at [345, 594] on span "理髮 - 500" at bounding box center [358, 605] width 219 height 29
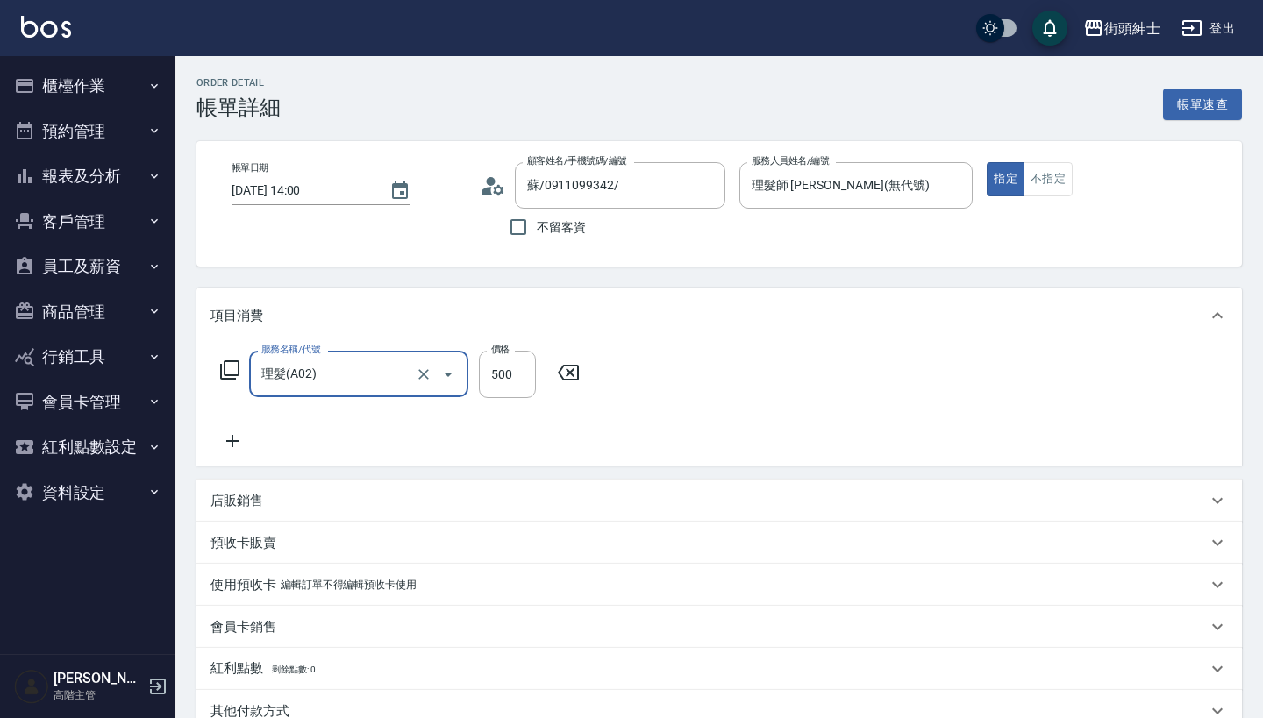
type input "理髮(A02)"
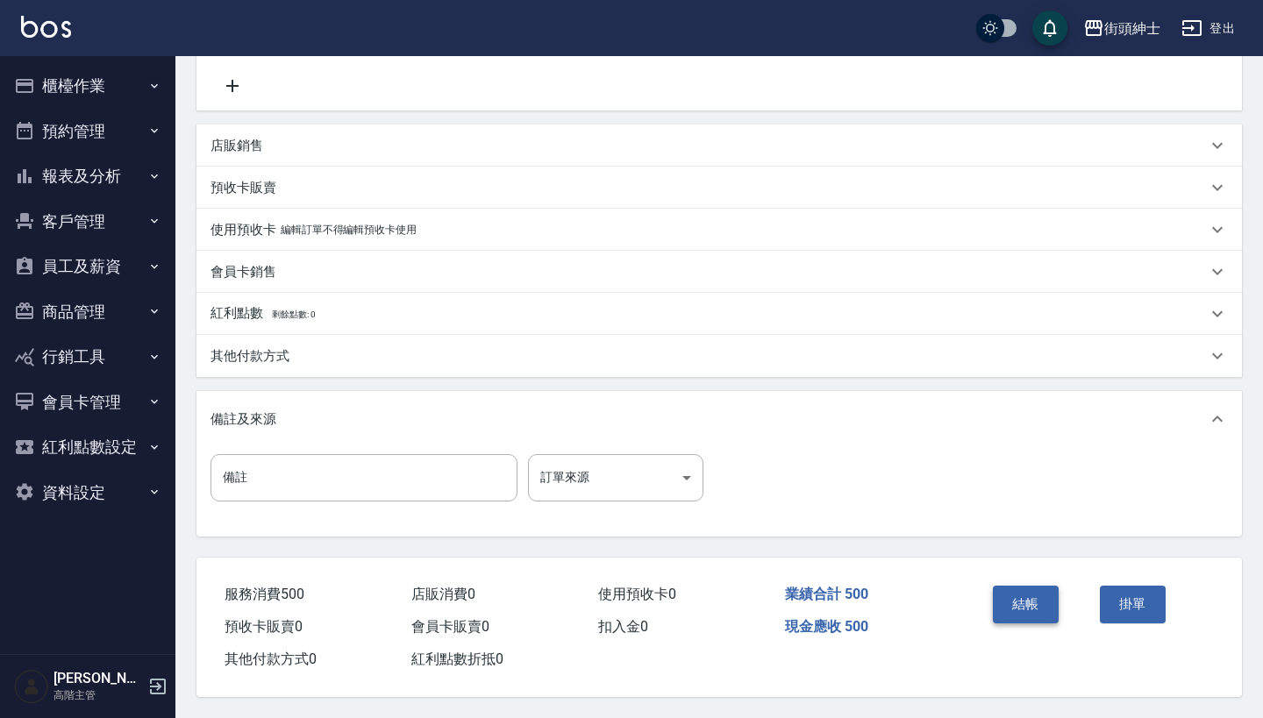
click at [1036, 603] on button "結帳" at bounding box center [1025, 604] width 66 height 37
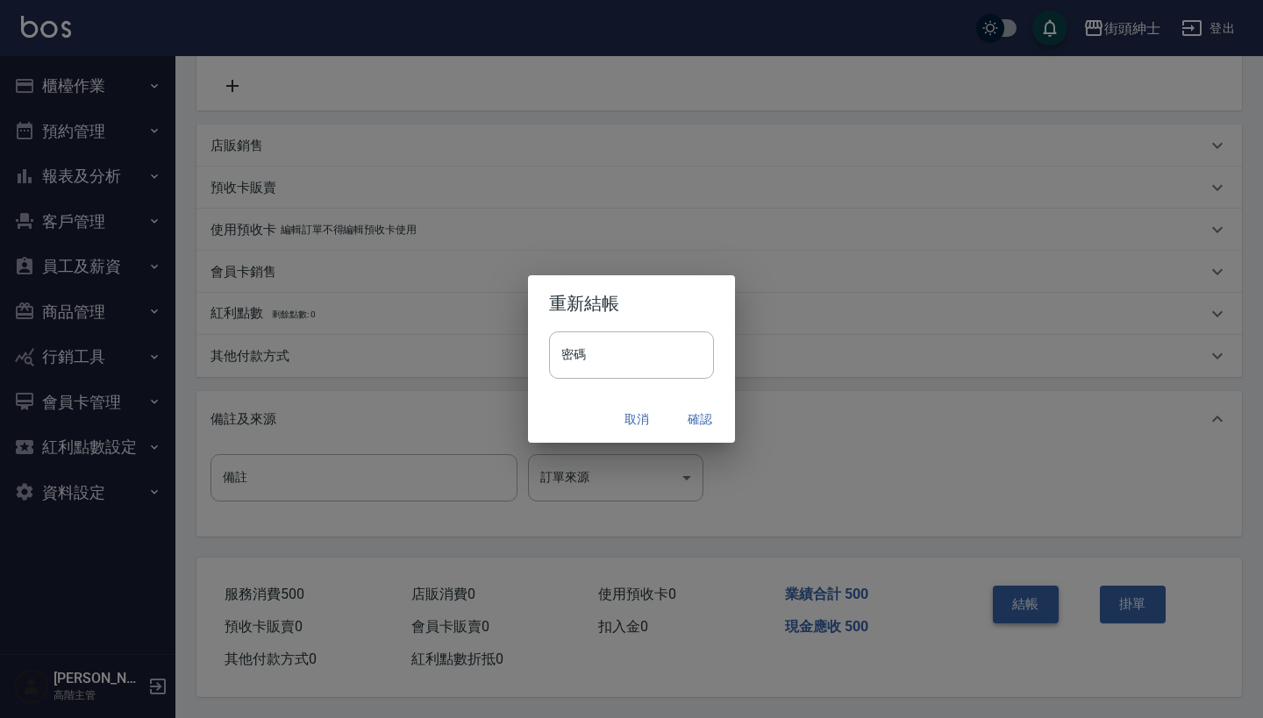
scroll to position [363, 0]
click at [695, 422] on button "確認" at bounding box center [700, 419] width 56 height 32
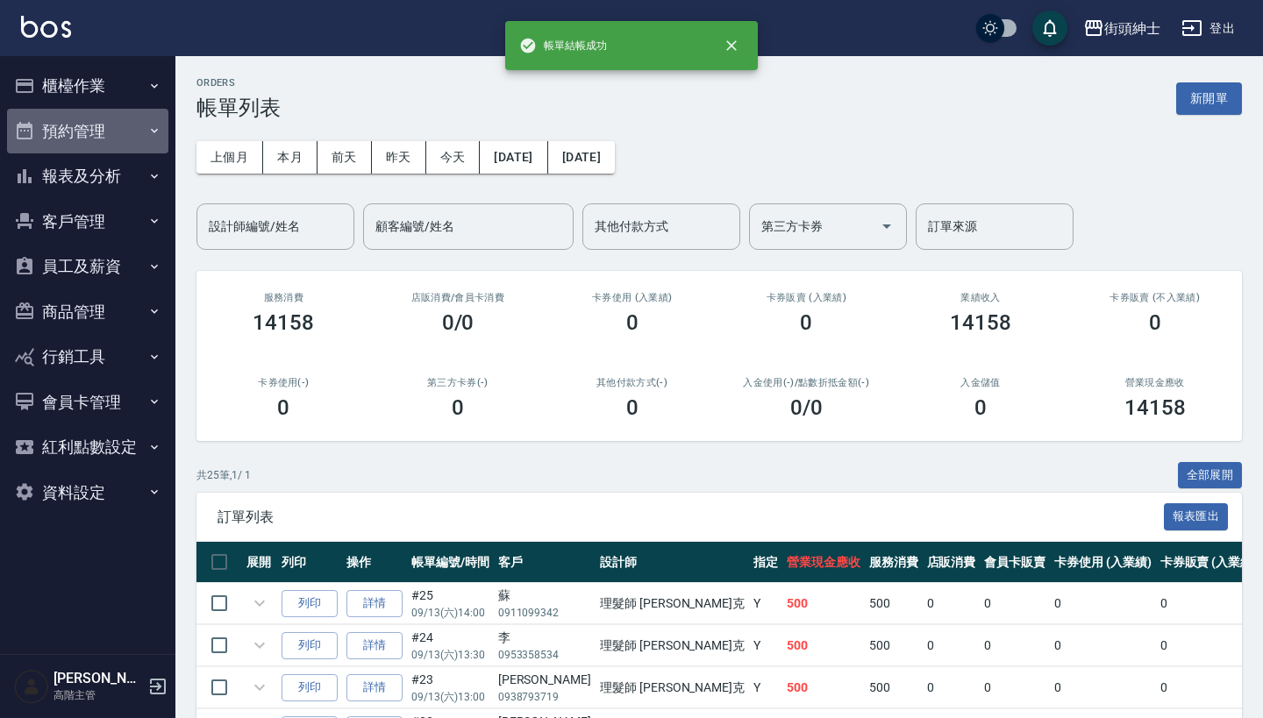
click at [131, 126] on button "預約管理" at bounding box center [87, 132] width 161 height 46
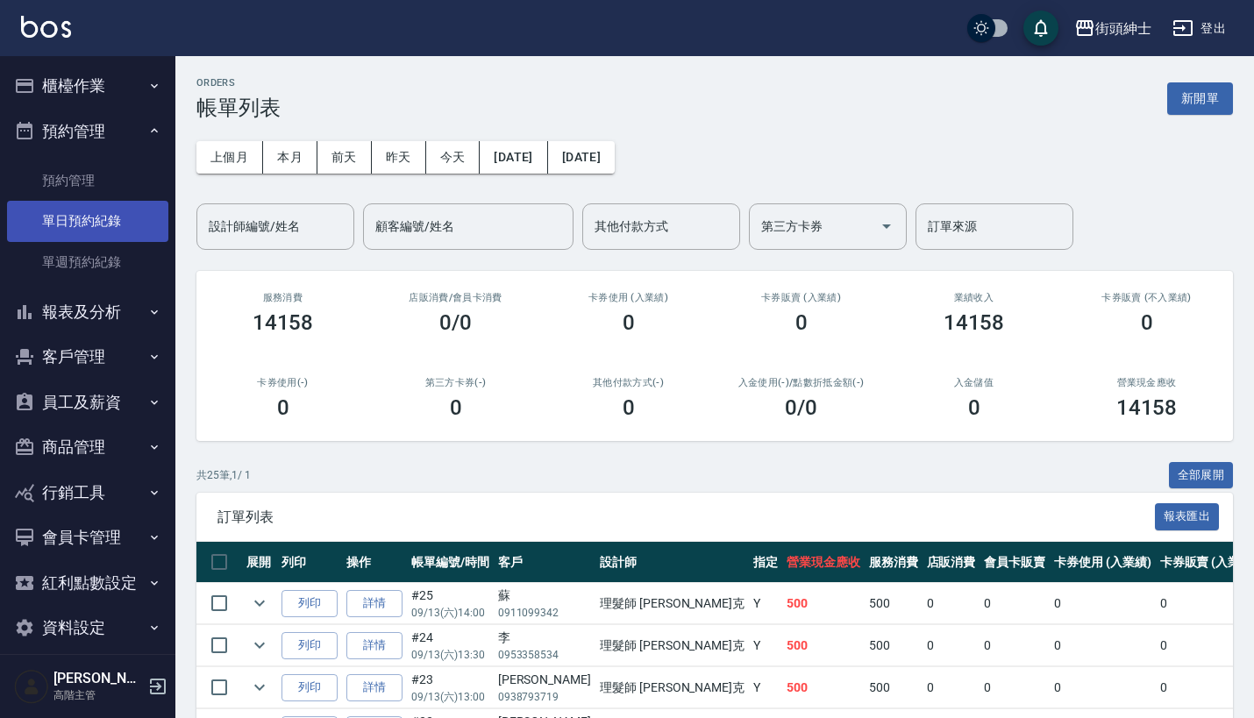
click at [136, 218] on link "單日預約紀錄" at bounding box center [87, 221] width 161 height 40
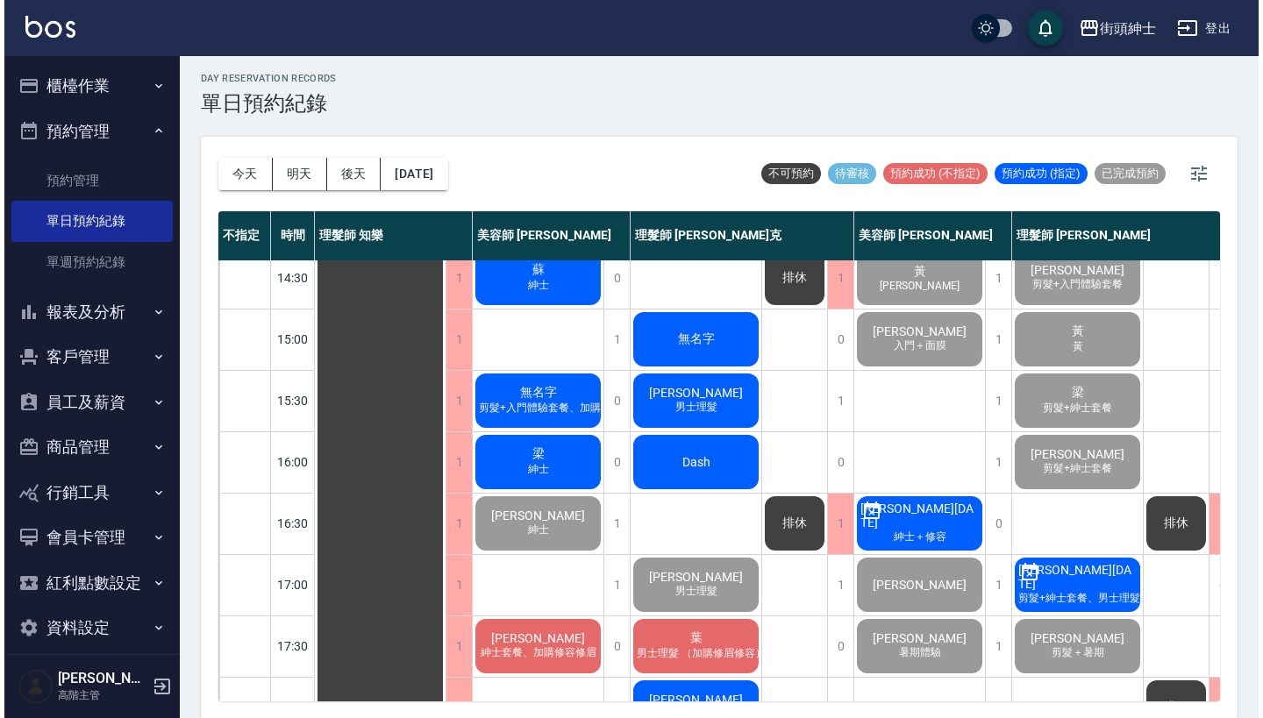
scroll to position [445, 0]
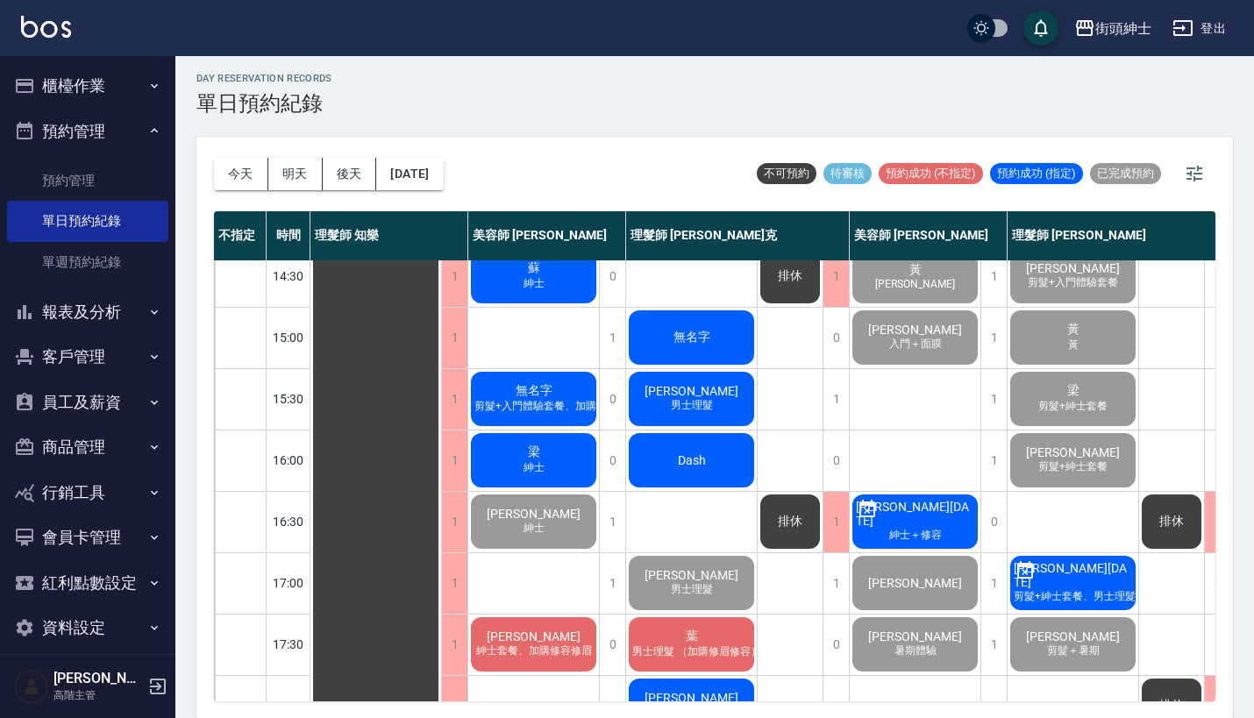
click at [709, 317] on div "無名字" at bounding box center [691, 338] width 131 height 60
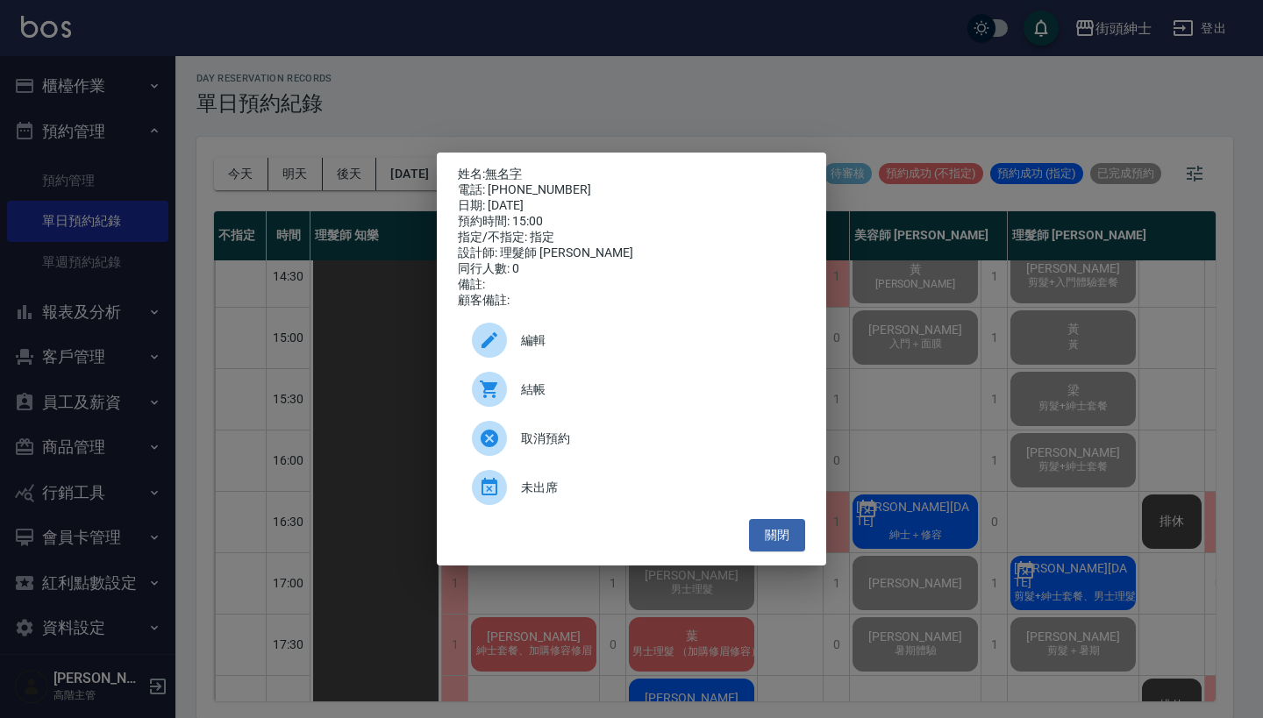
click at [583, 395] on span "結帳" at bounding box center [656, 390] width 270 height 18
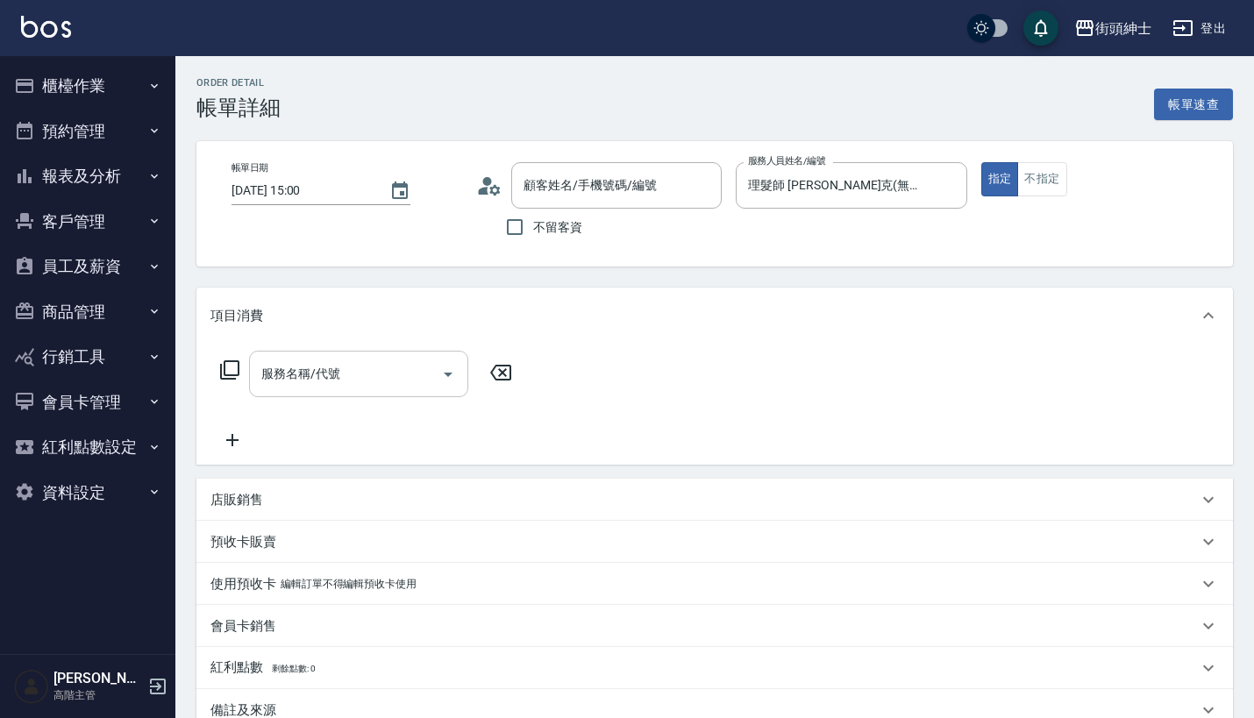
click at [359, 377] on input "服務名稱/代號" at bounding box center [345, 374] width 177 height 31
type input "無名字/0932704073/null"
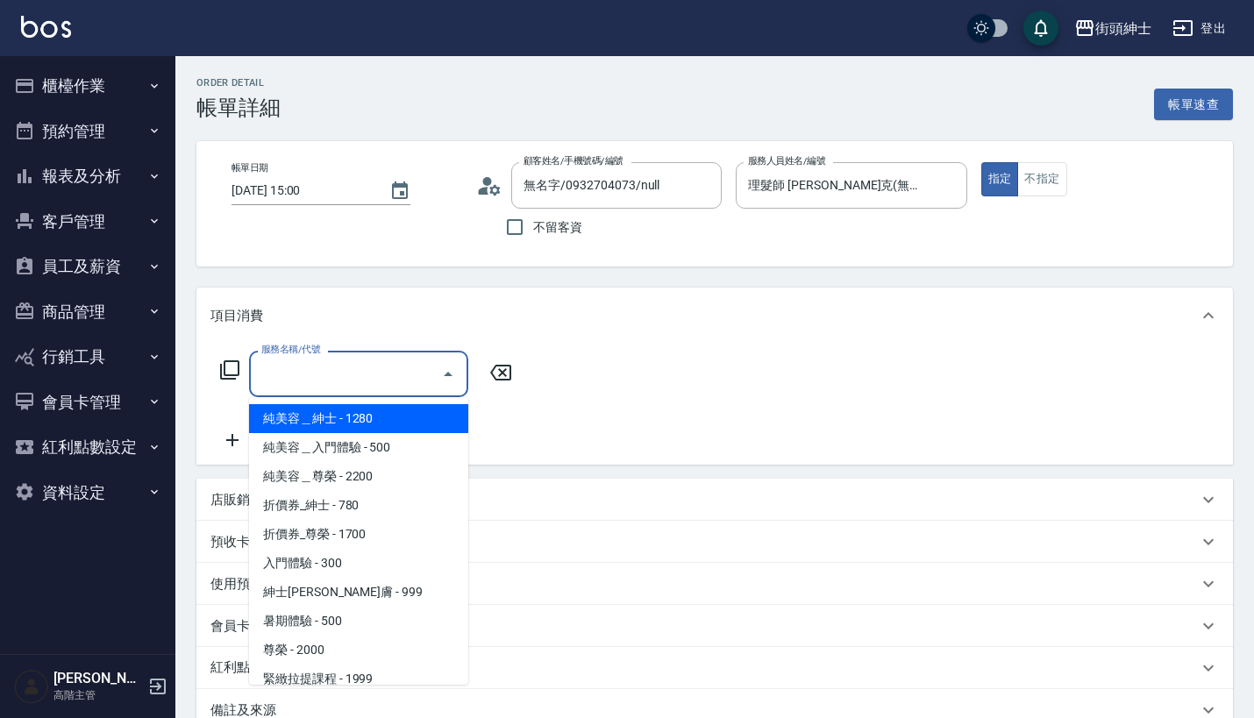
scroll to position [160, 0]
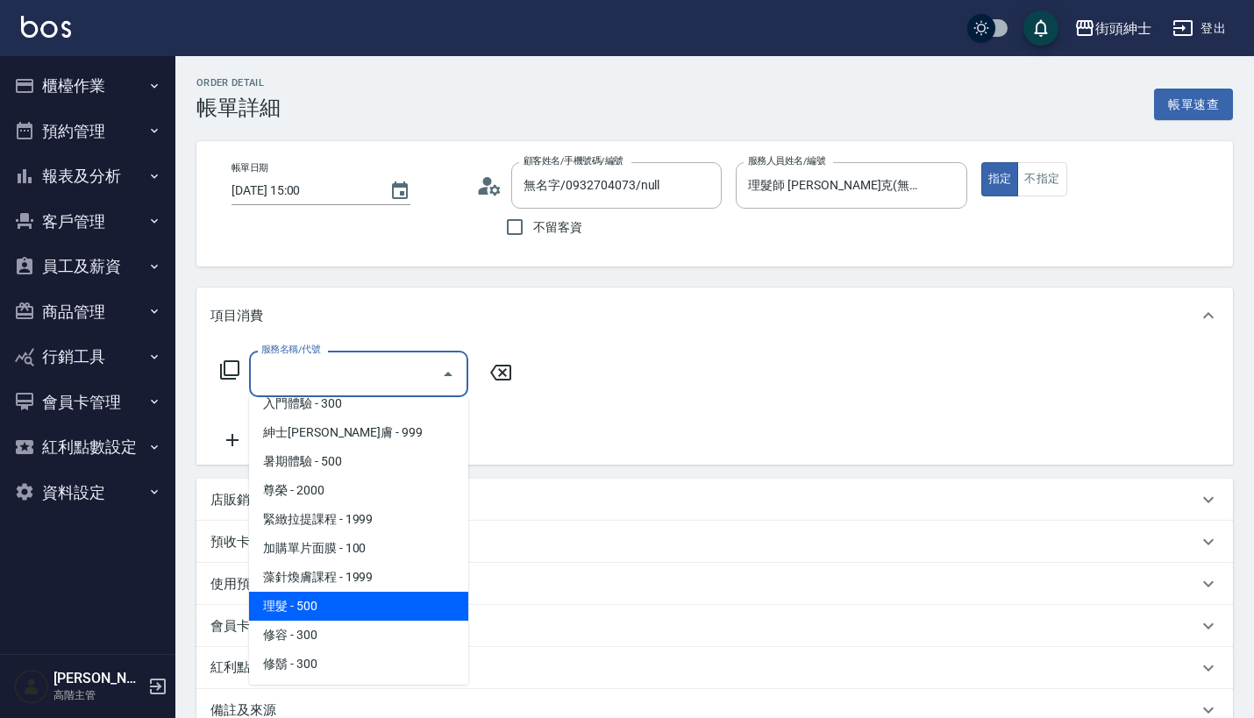
click at [363, 599] on span "理髮 - 500" at bounding box center [358, 606] width 219 height 29
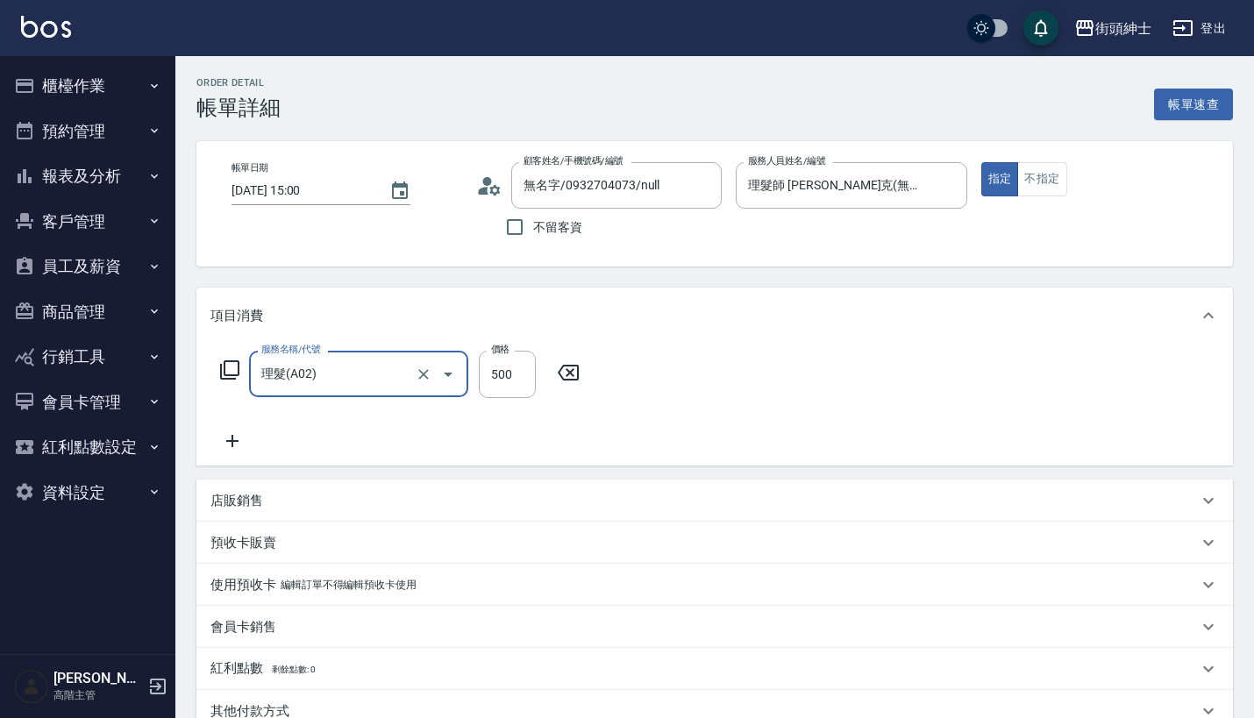
type input "理髮(A02)"
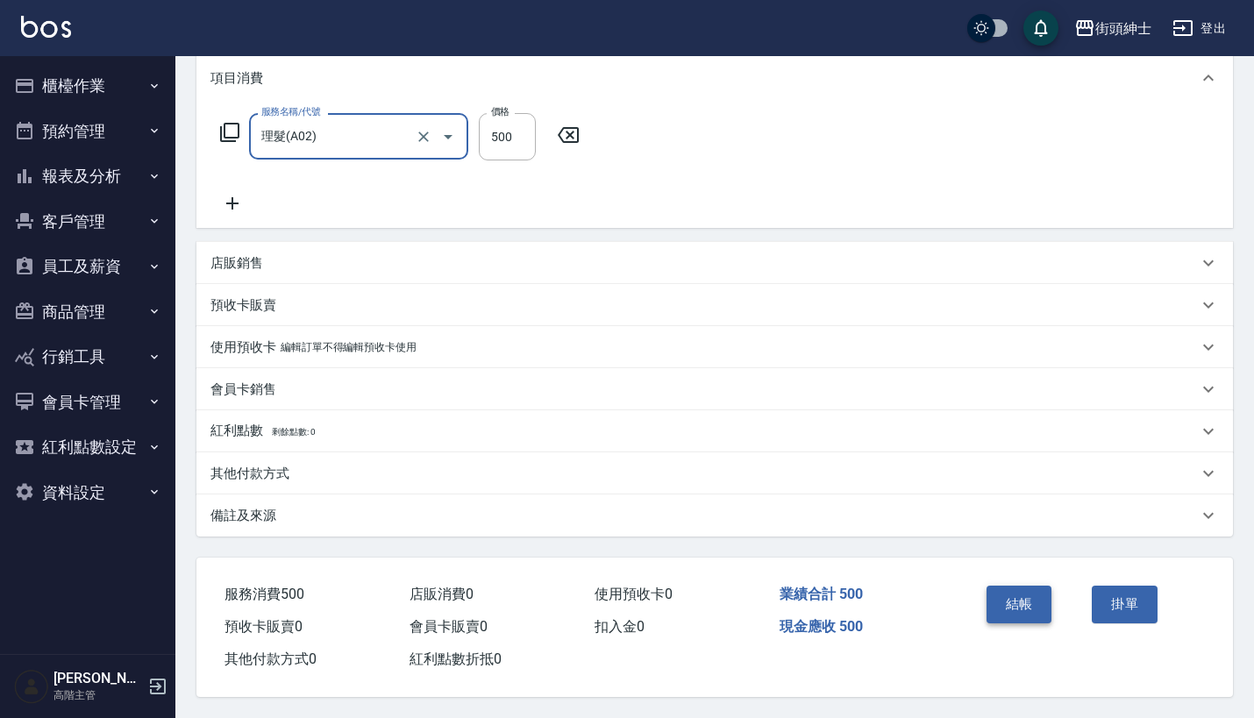
click at [1021, 586] on button "結帳" at bounding box center [1019, 604] width 66 height 37
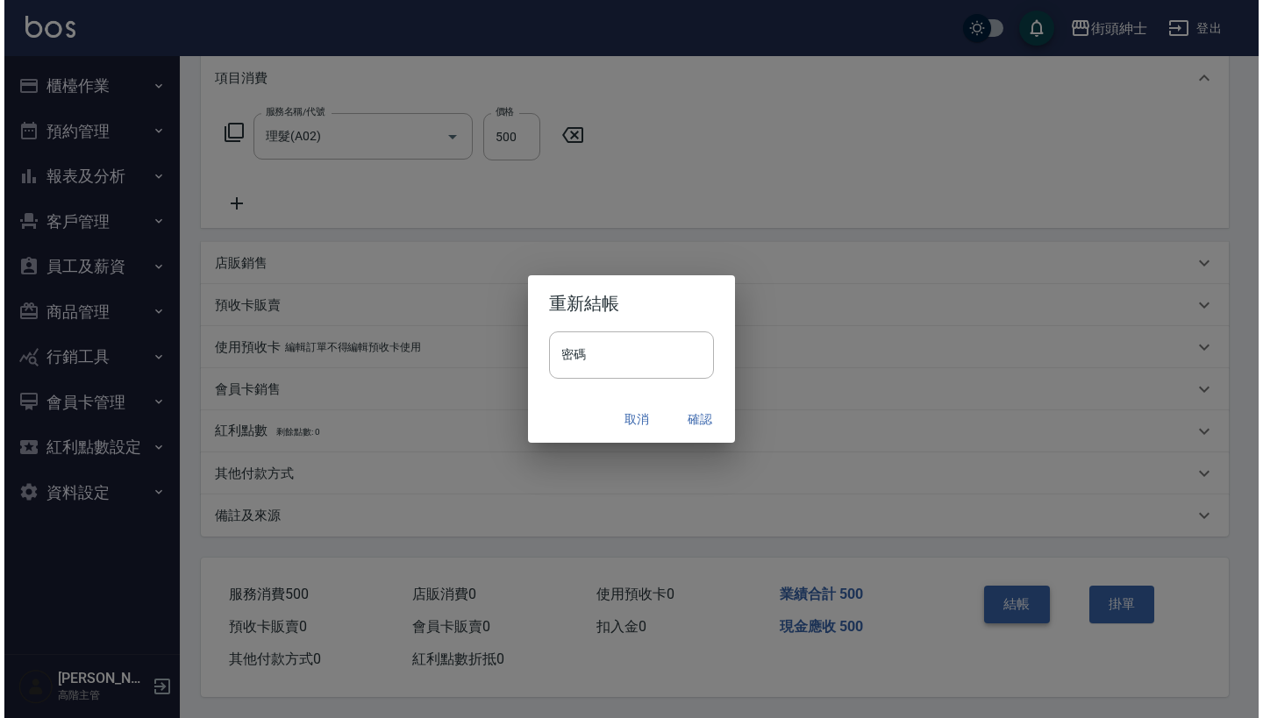
scroll to position [245, 0]
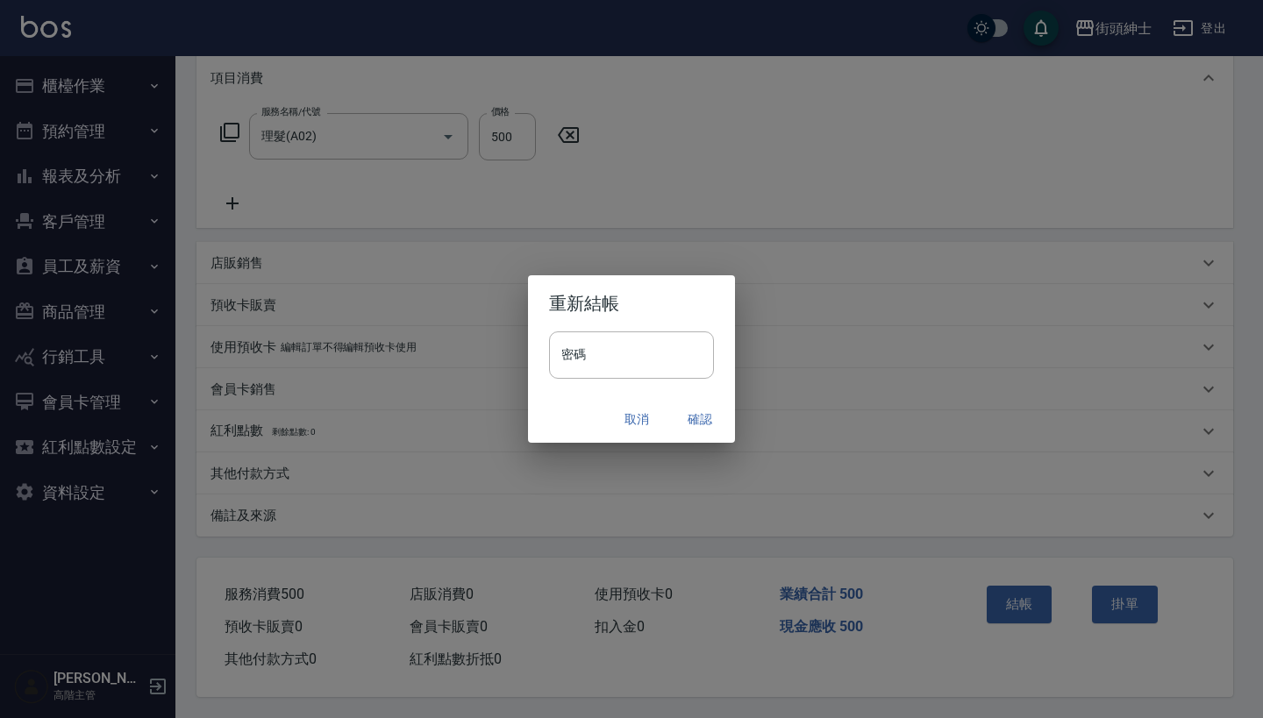
click at [700, 410] on button "確認" at bounding box center [700, 419] width 56 height 32
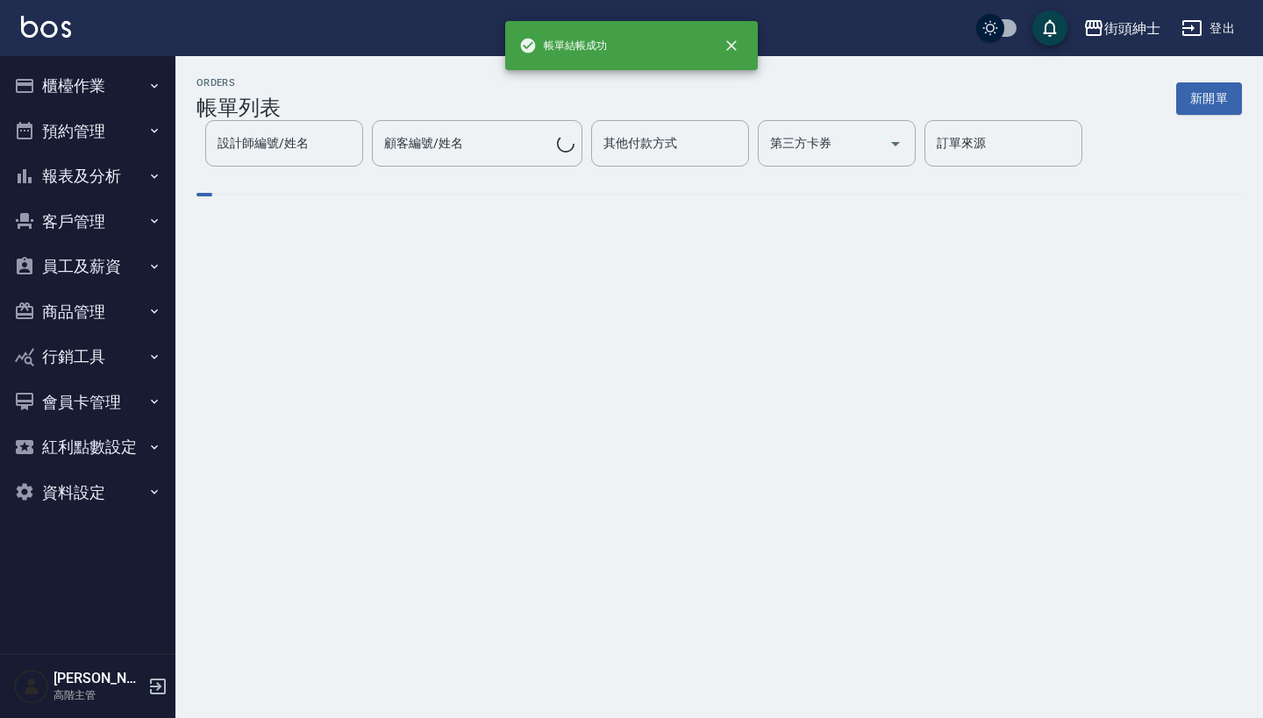
click at [112, 130] on button "預約管理" at bounding box center [87, 132] width 161 height 46
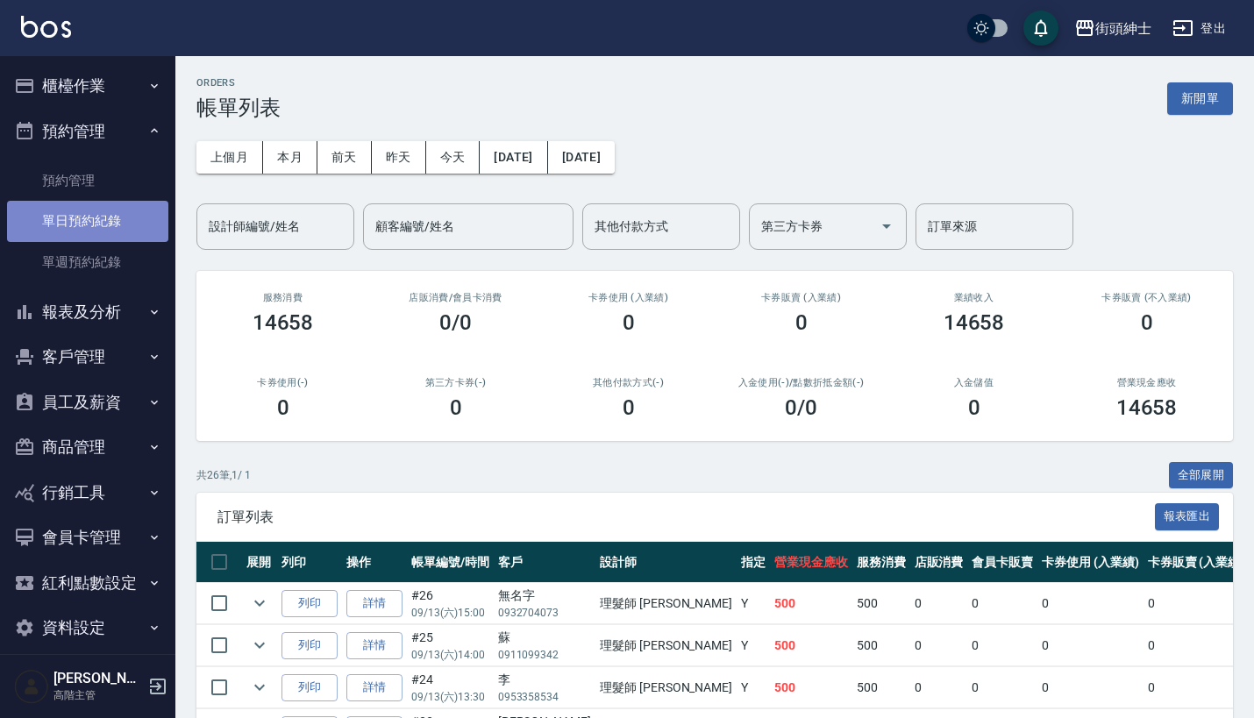
click at [139, 220] on link "單日預約紀錄" at bounding box center [87, 221] width 161 height 40
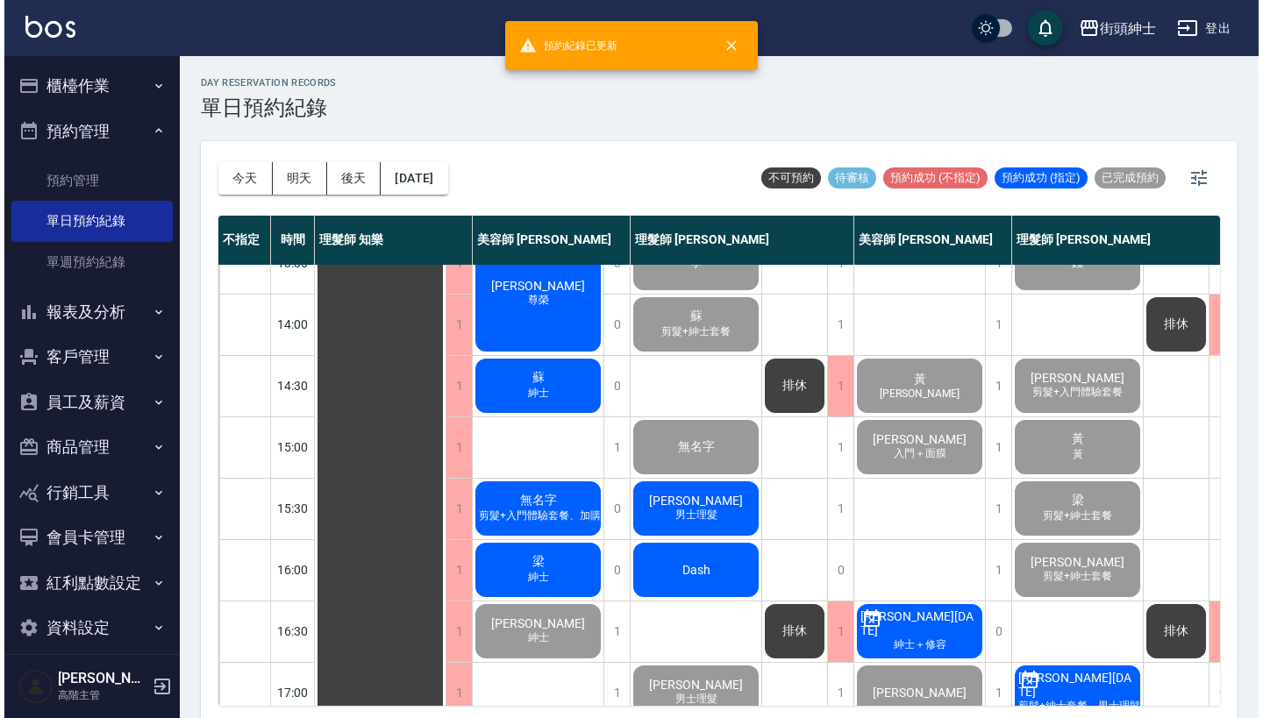
scroll to position [445, 0]
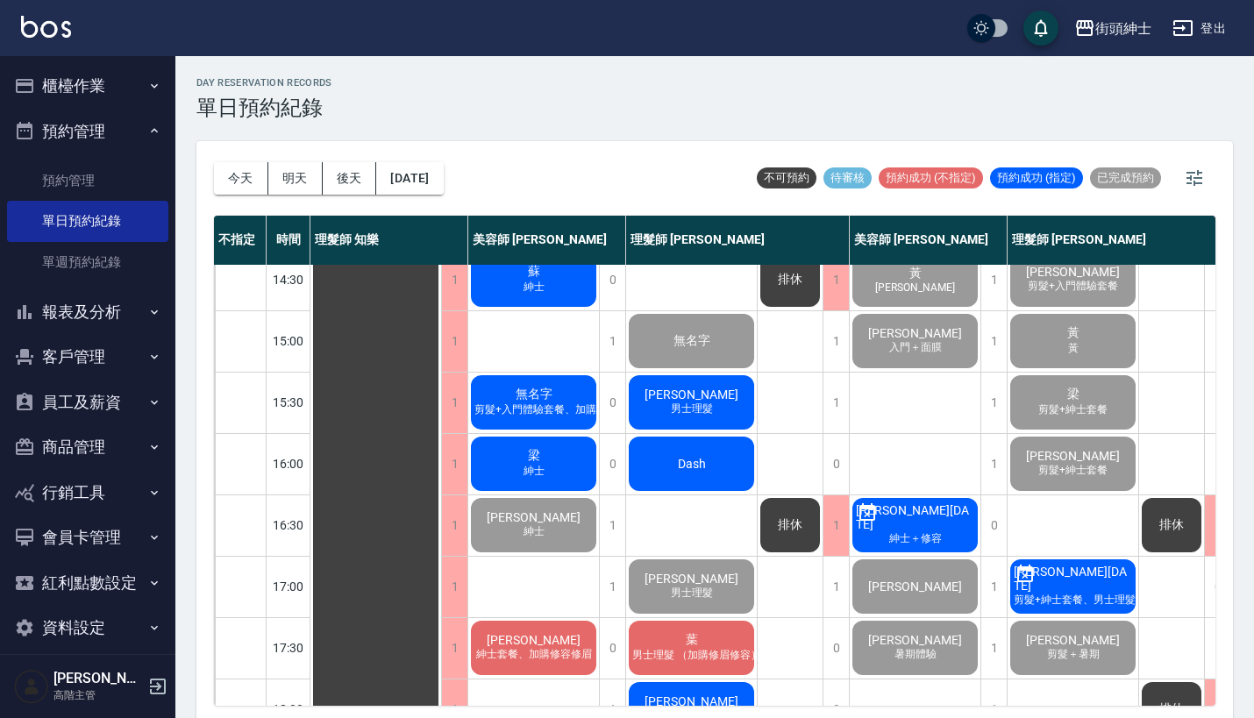
click at [694, 414] on span "男士理髮" at bounding box center [691, 409] width 49 height 15
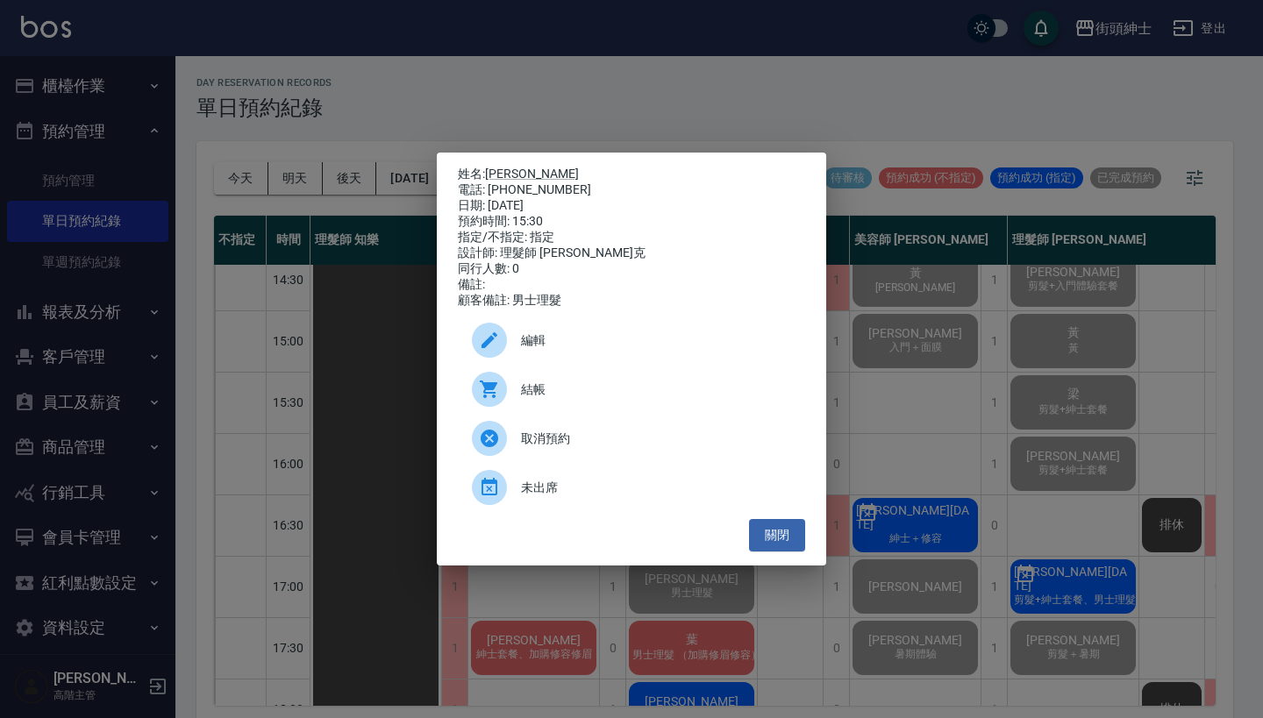
click at [535, 395] on span "結帳" at bounding box center [656, 390] width 270 height 18
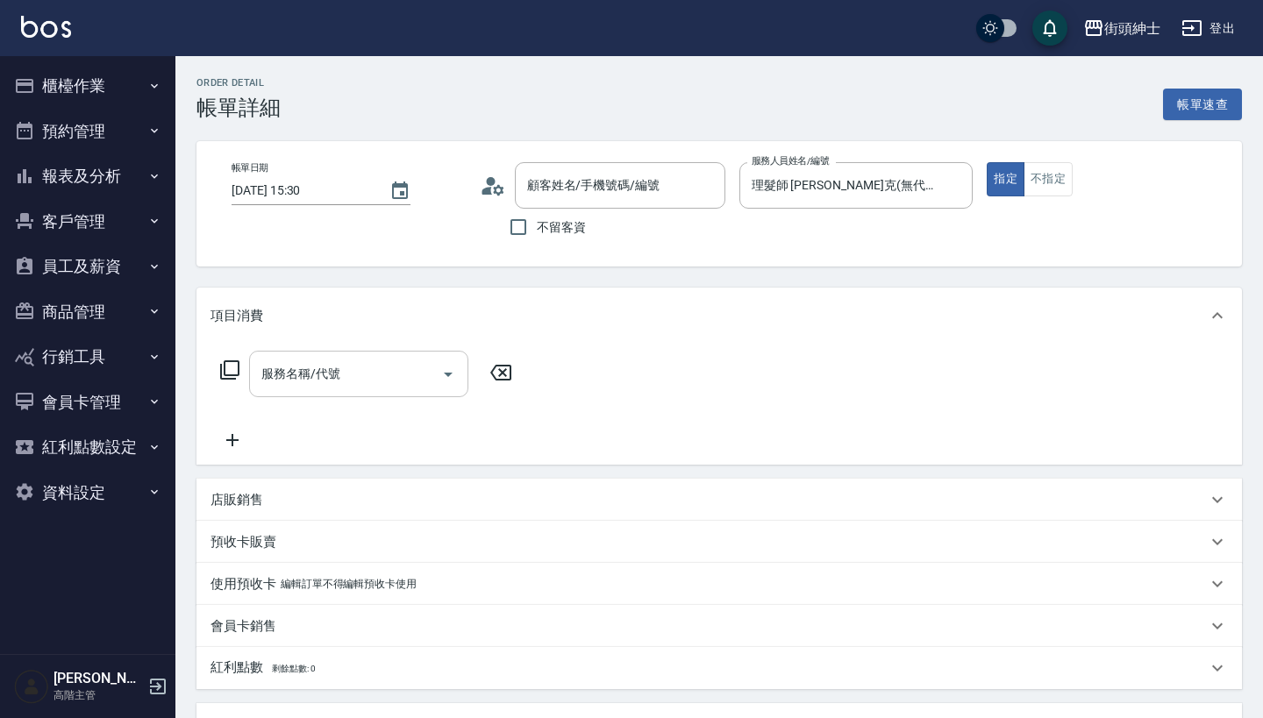
type input "[PERSON_NAME]/0975516010/null"
click at [395, 374] on input "服務名稱/代號" at bounding box center [345, 374] width 177 height 31
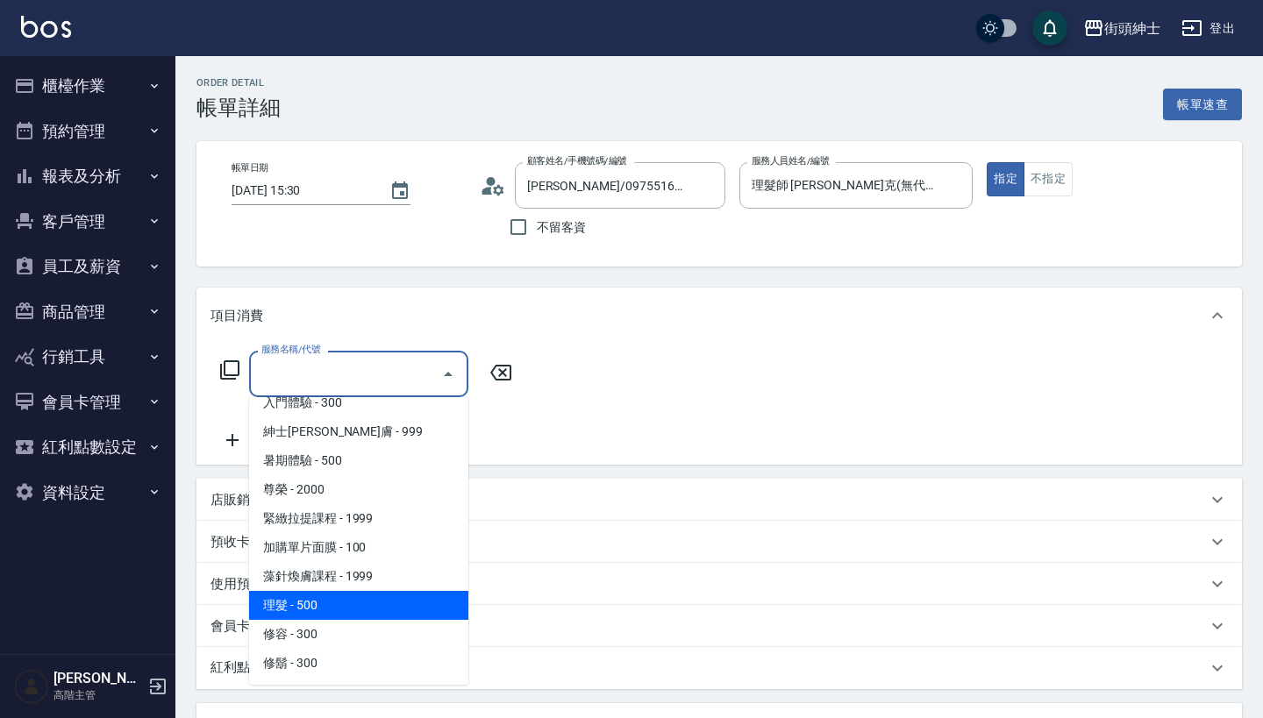
scroll to position [160, 0]
click at [370, 601] on span "理髮 - 500" at bounding box center [358, 605] width 219 height 29
type input "理髮(A02)"
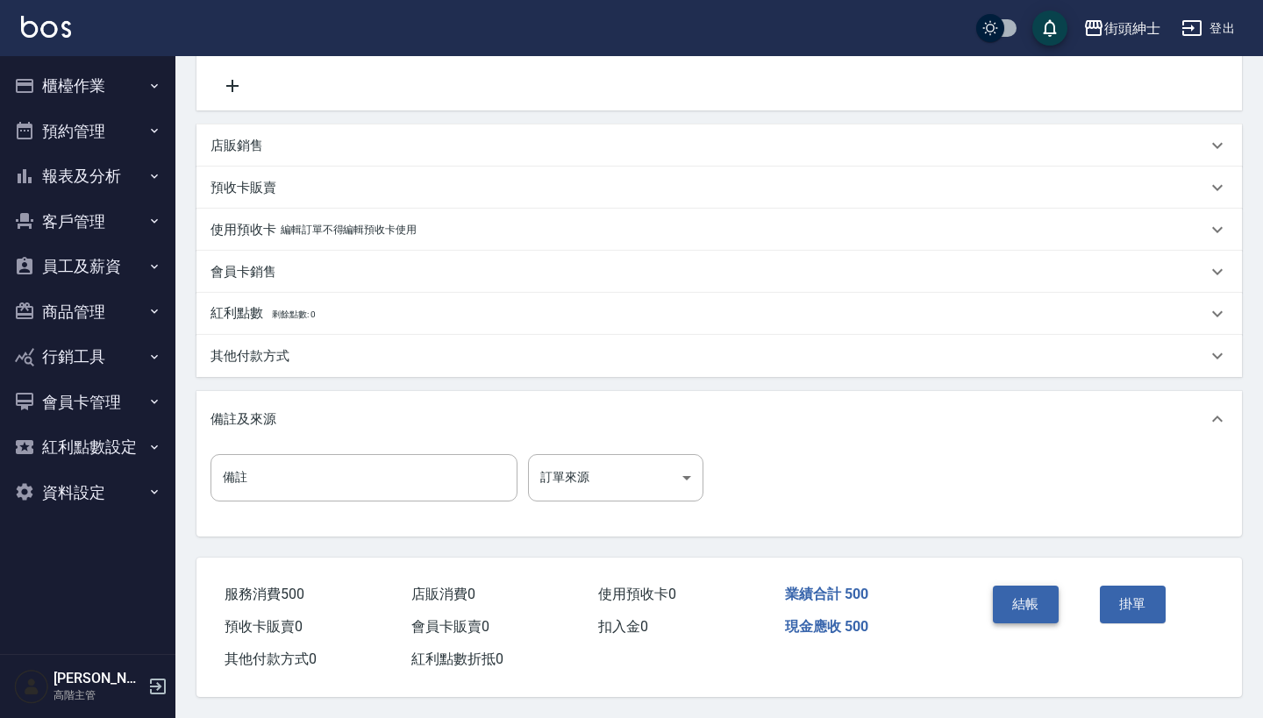
scroll to position [363, 0]
click at [1035, 608] on button "結帳" at bounding box center [1025, 604] width 66 height 37
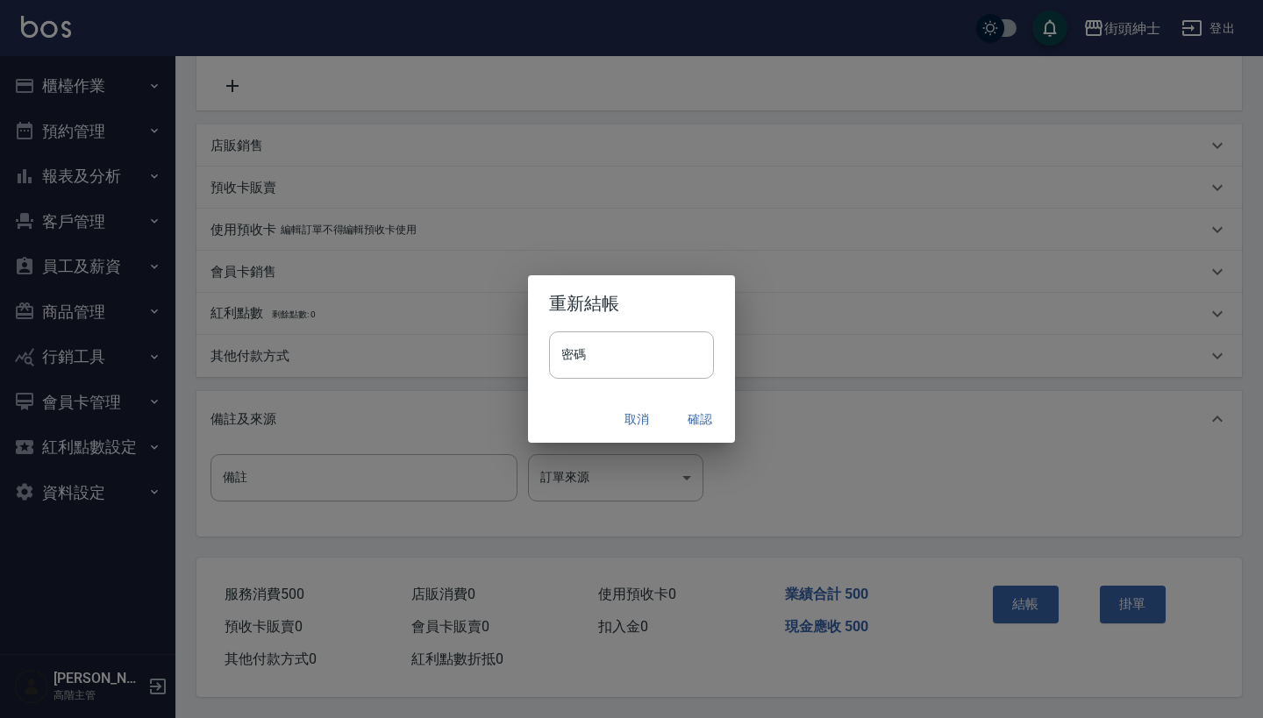
click at [701, 418] on button "確認" at bounding box center [700, 419] width 56 height 32
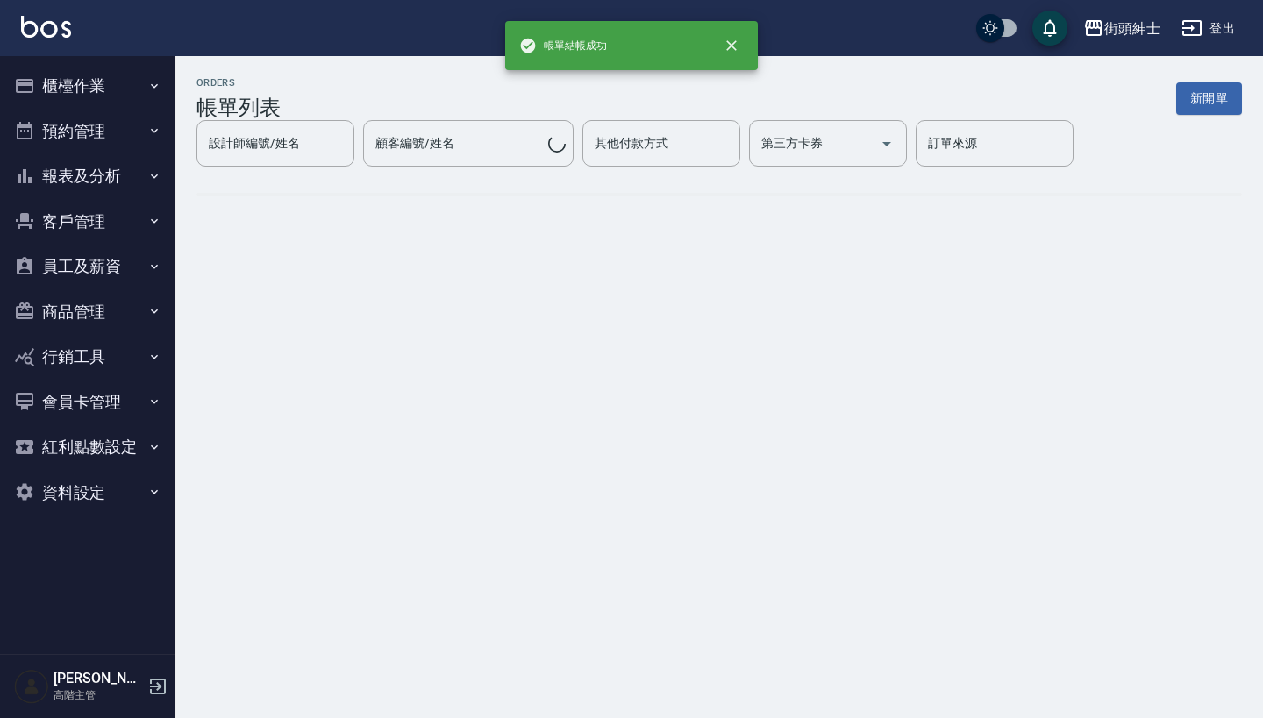
click at [126, 125] on button "預約管理" at bounding box center [87, 132] width 161 height 46
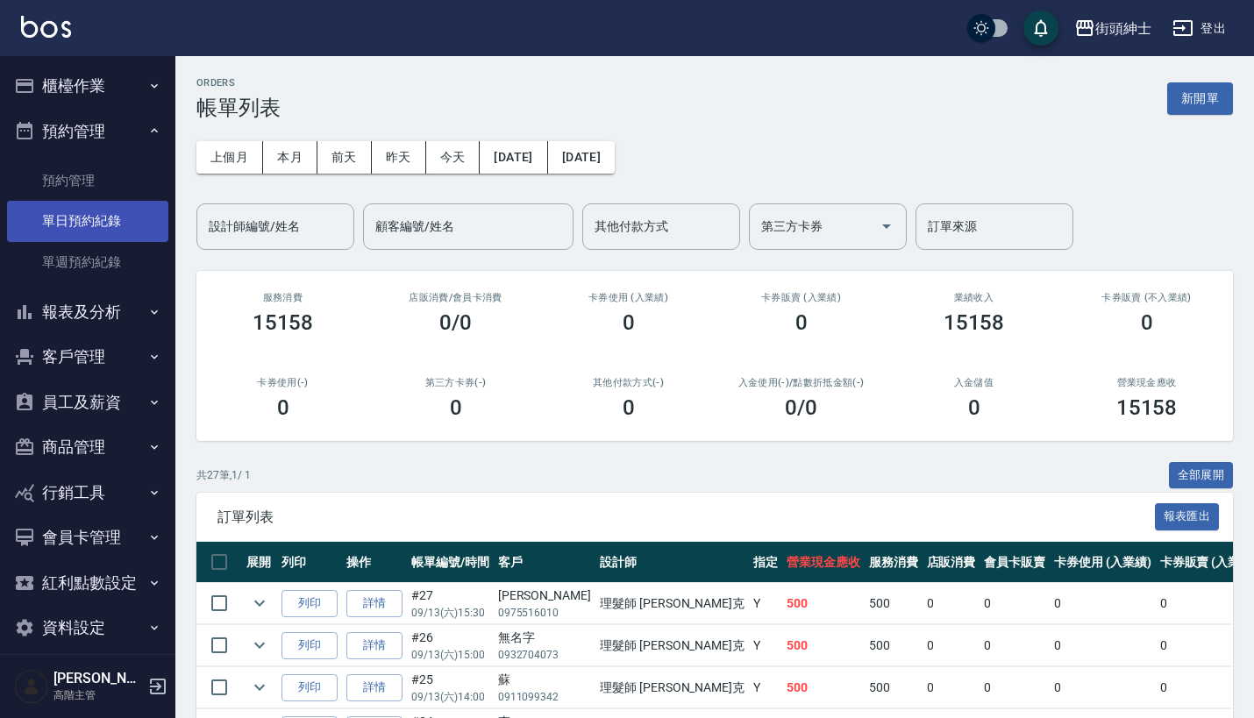
click at [133, 224] on link "單日預約紀錄" at bounding box center [87, 221] width 161 height 40
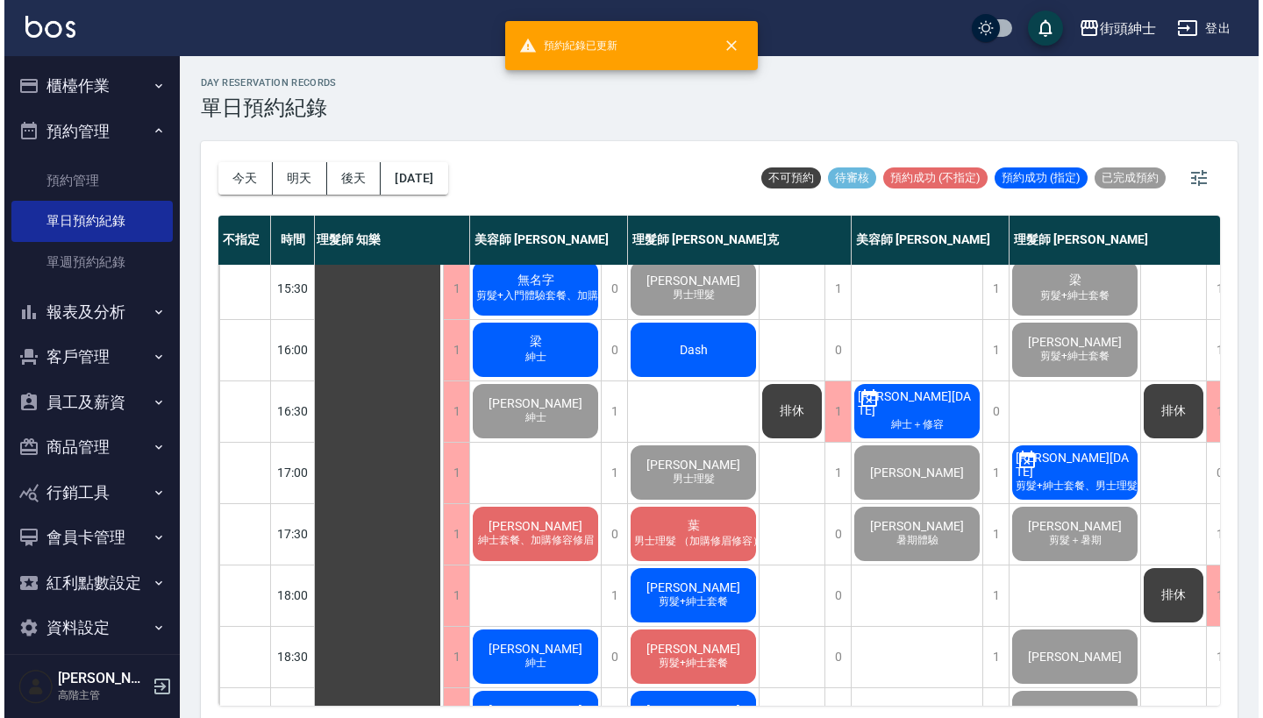
scroll to position [565, 3]
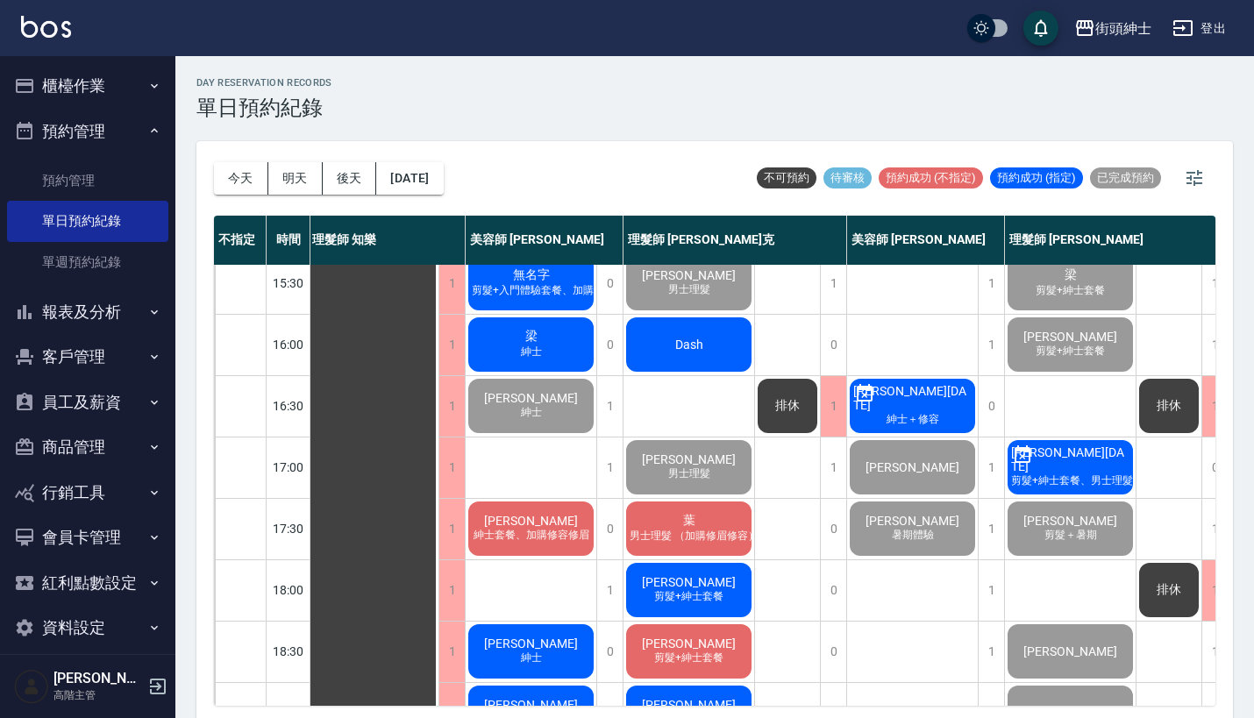
click at [733, 339] on div "Dash" at bounding box center [688, 345] width 131 height 60
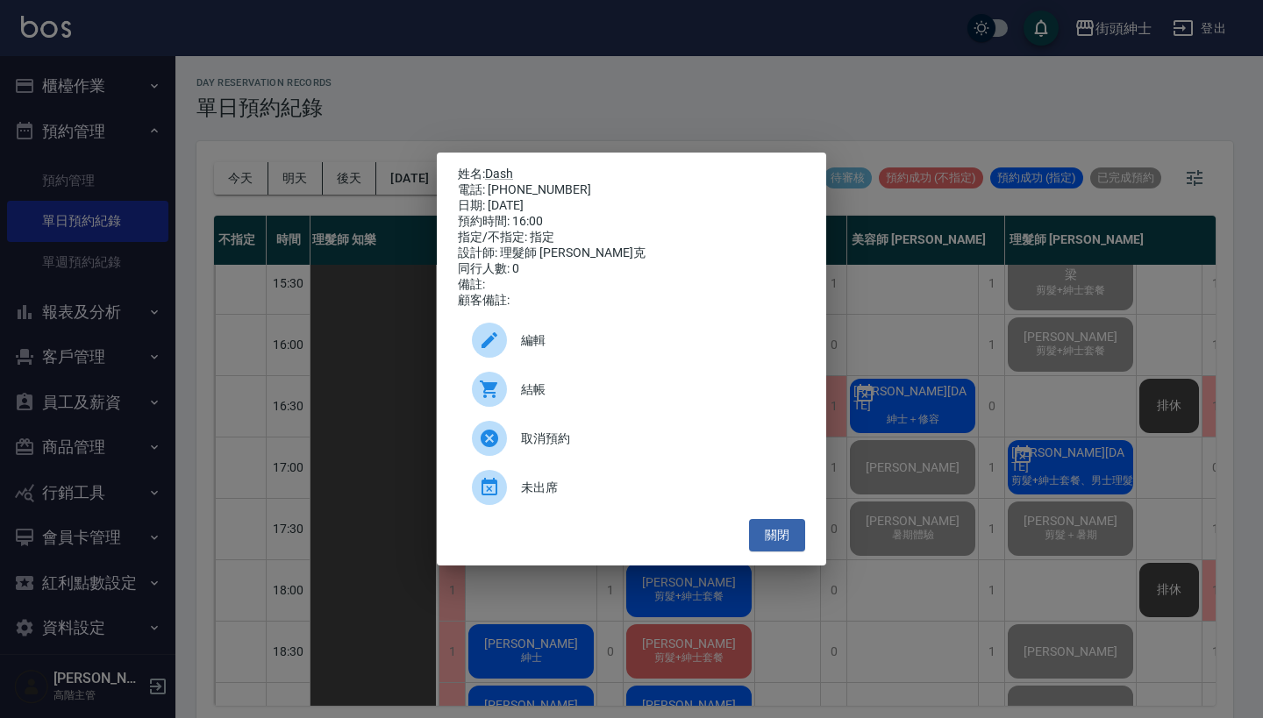
click at [514, 403] on div at bounding box center [496, 389] width 49 height 35
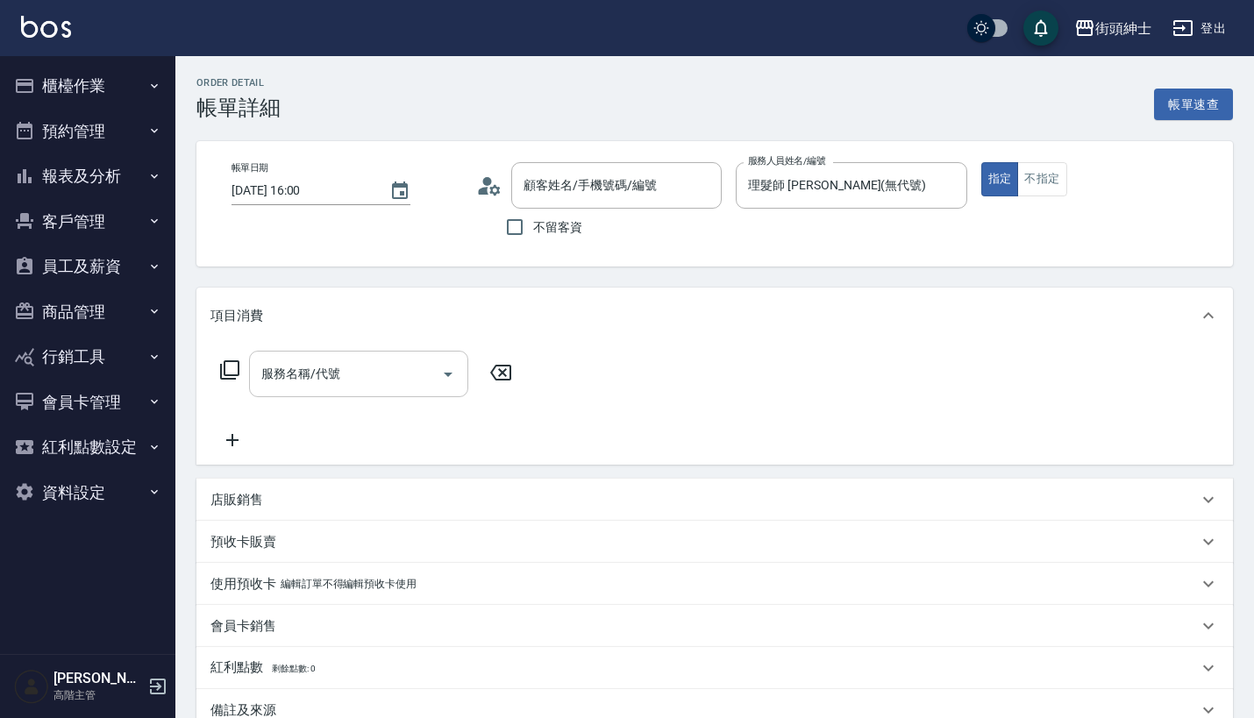
click at [377, 374] on input "服務名稱/代號" at bounding box center [345, 374] width 177 height 31
type input "Dash/0958550725/null"
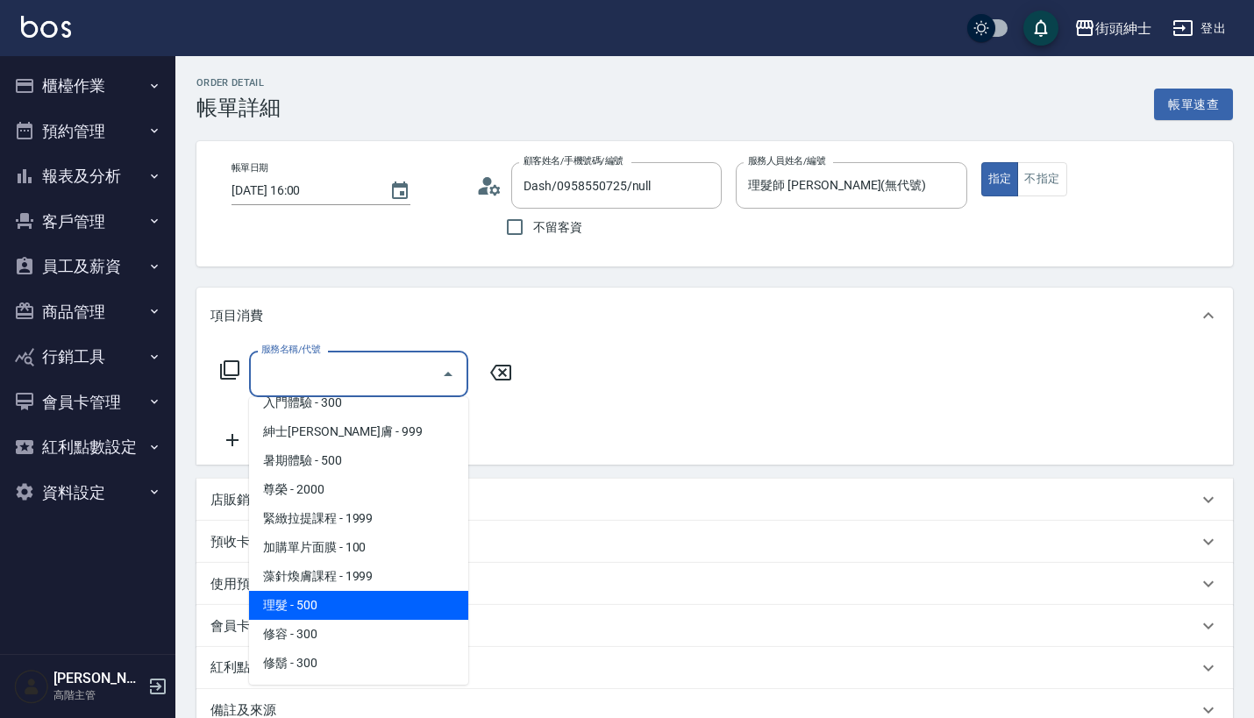
scroll to position [160, 0]
click at [366, 601] on span "理髮 - 500" at bounding box center [358, 605] width 219 height 29
type input "理髮(A02)"
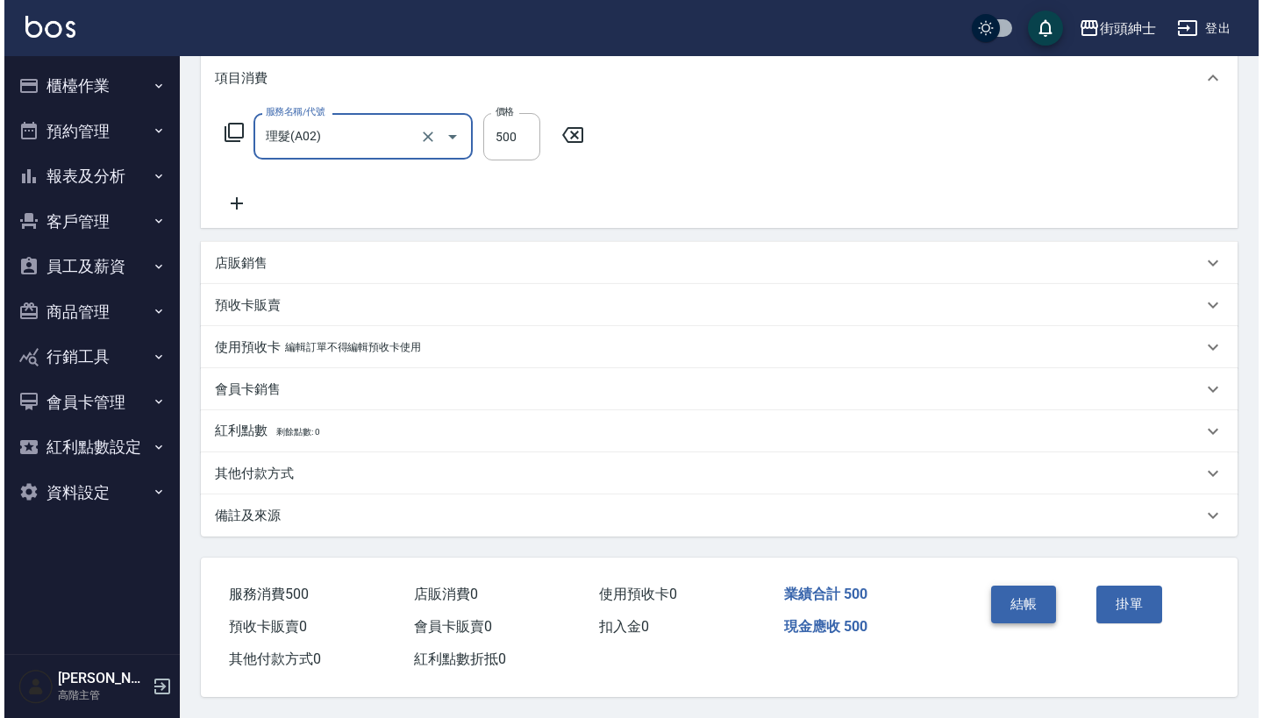
scroll to position [245, 0]
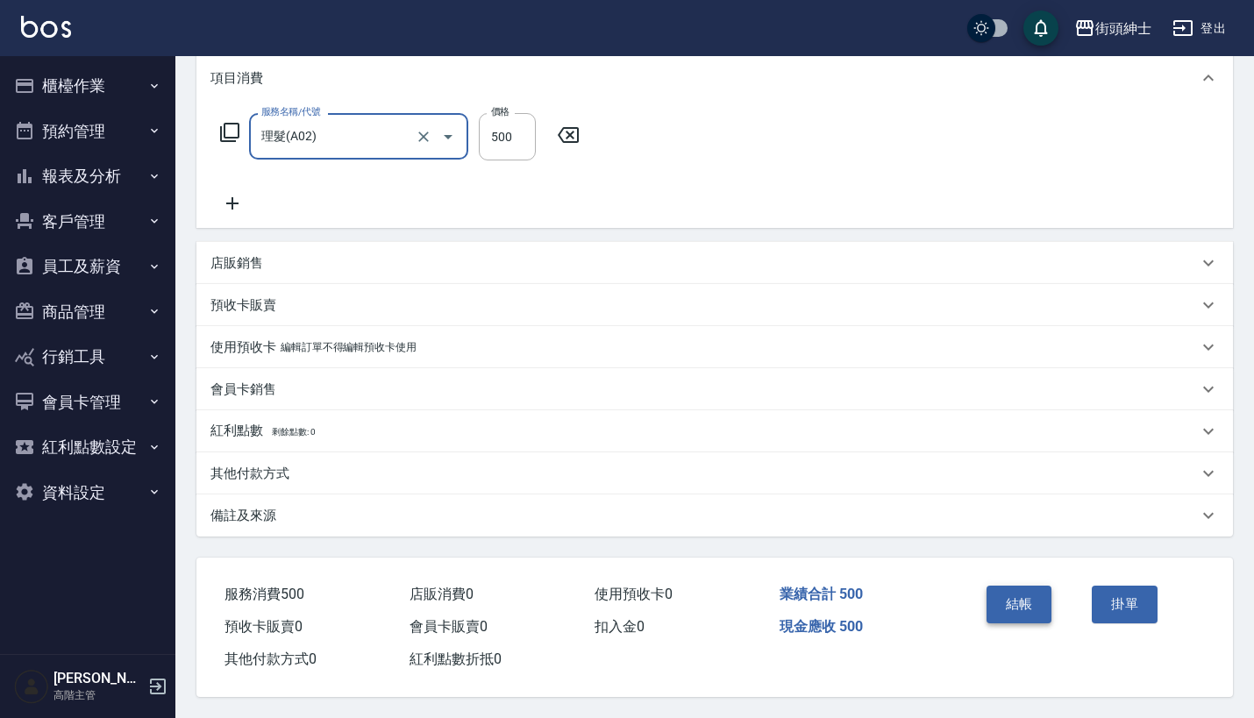
click at [1021, 599] on button "結帳" at bounding box center [1019, 604] width 66 height 37
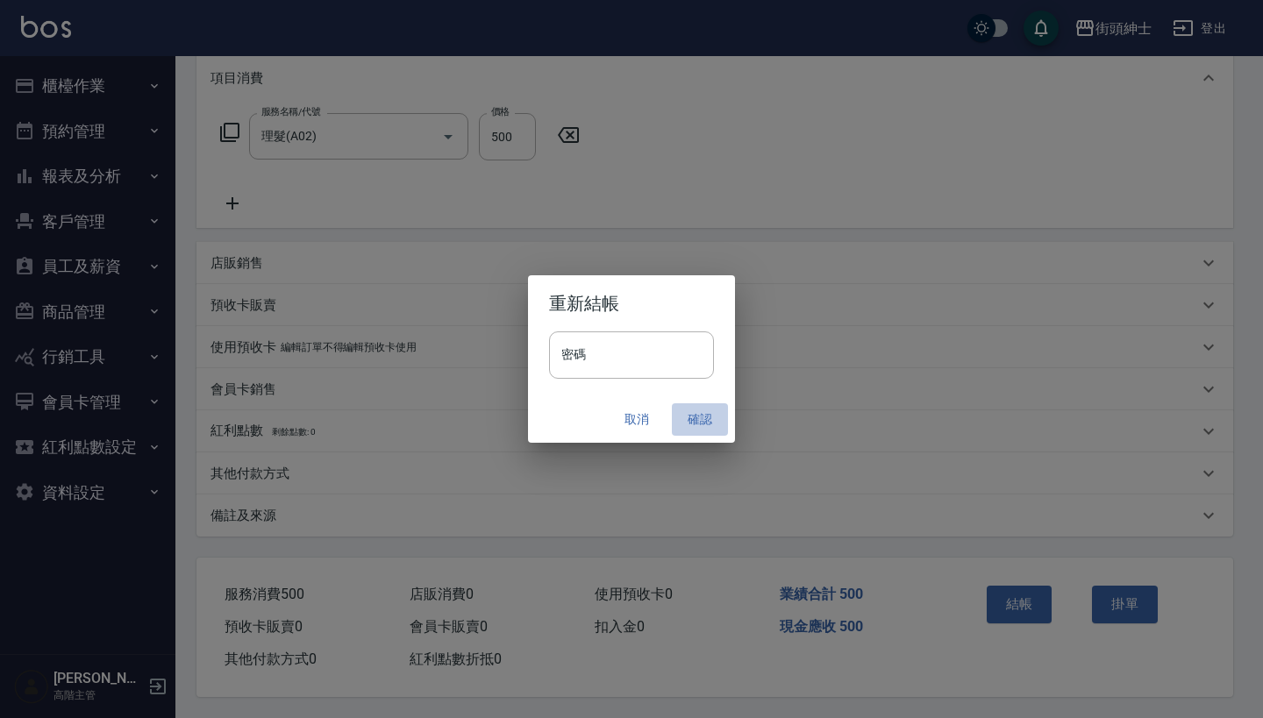
click at [705, 424] on button "確認" at bounding box center [700, 419] width 56 height 32
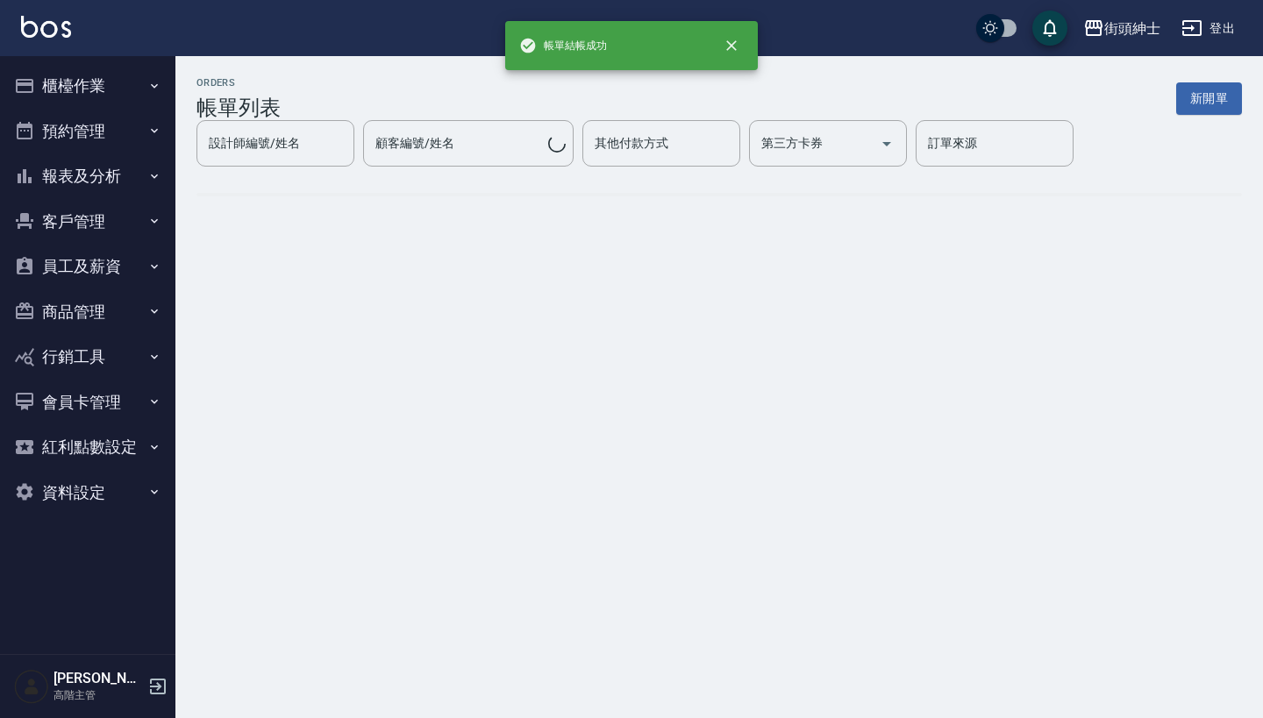
click at [130, 133] on button "預約管理" at bounding box center [87, 132] width 161 height 46
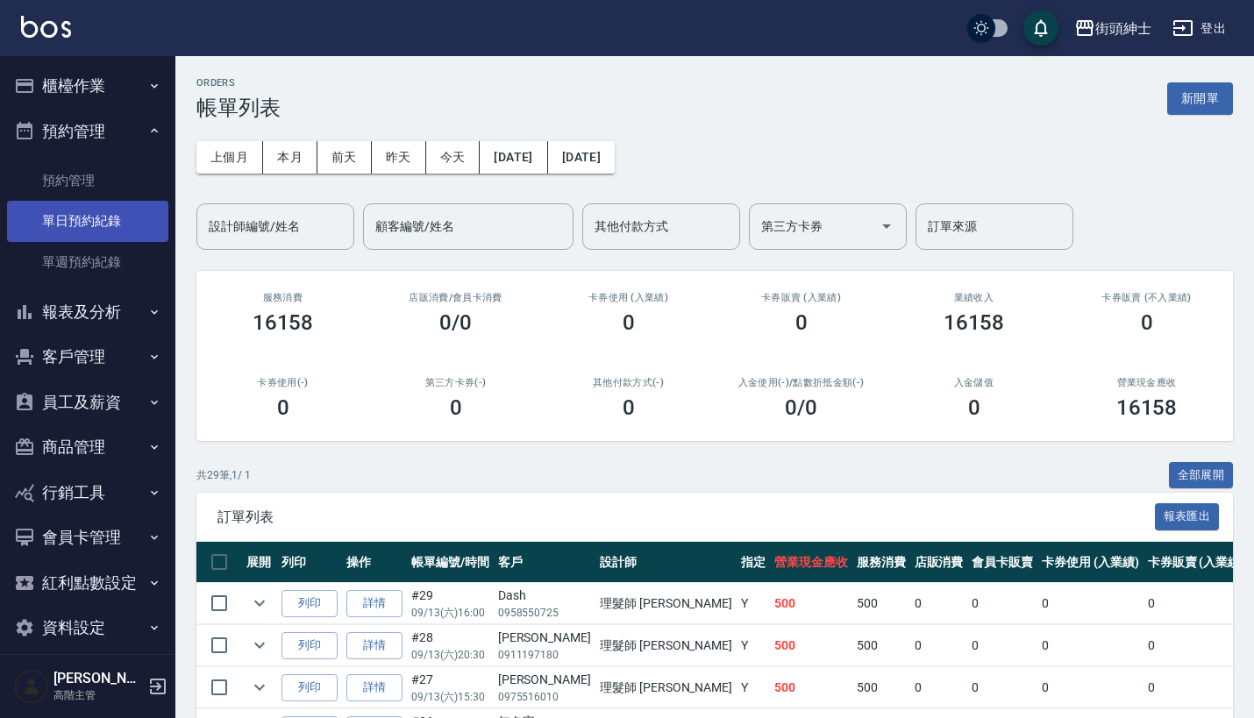
click at [124, 227] on link "單日預約紀錄" at bounding box center [87, 221] width 161 height 40
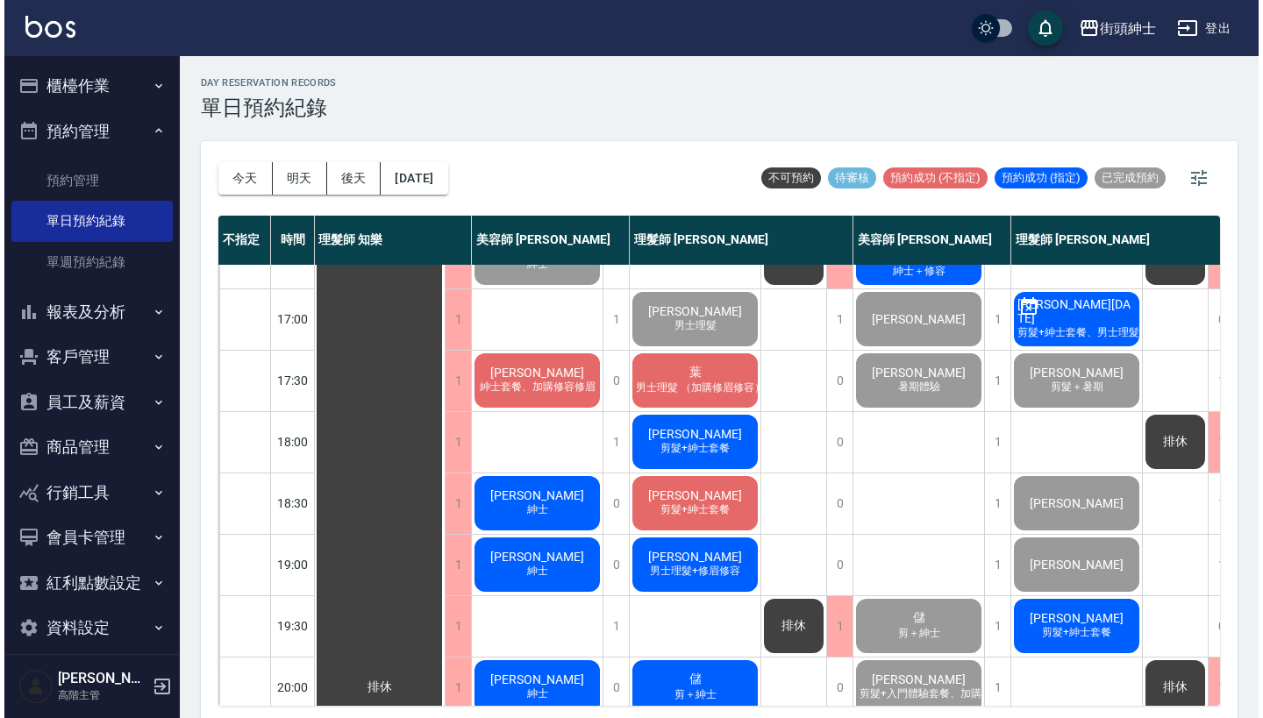
scroll to position [744, 1]
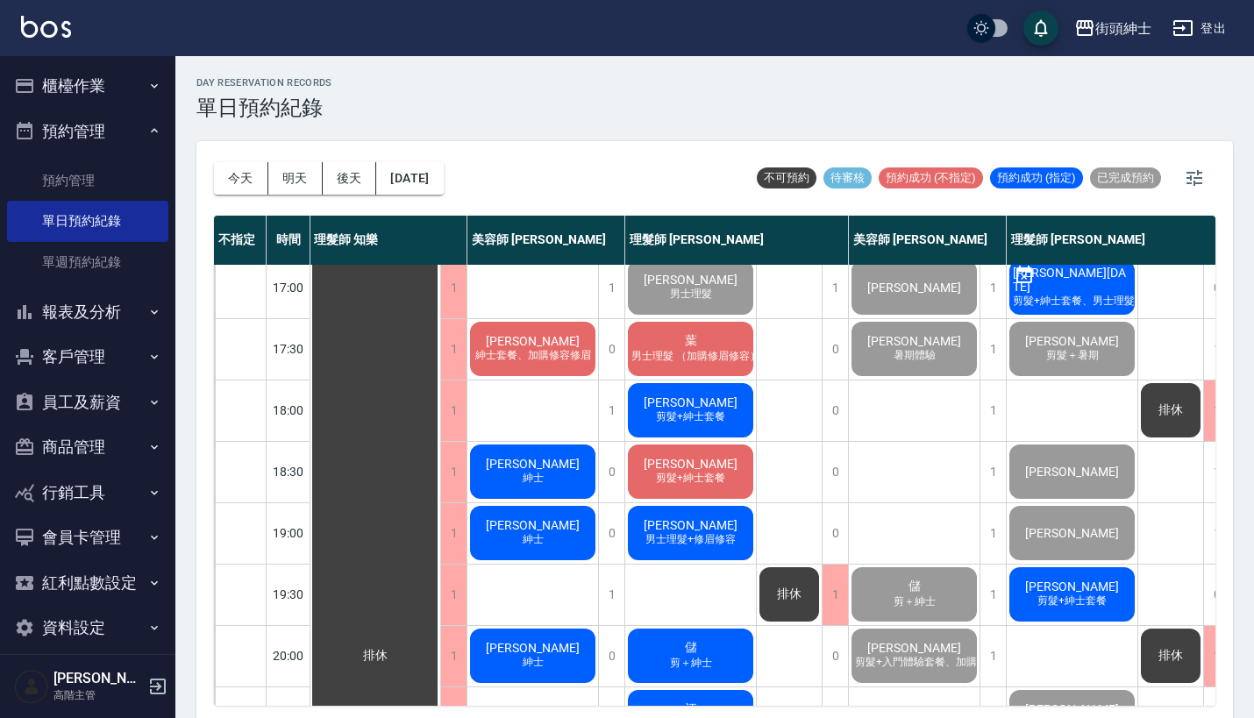
click at [729, 352] on span "男士理髮 （加購修眉修容）" at bounding box center [696, 356] width 136 height 15
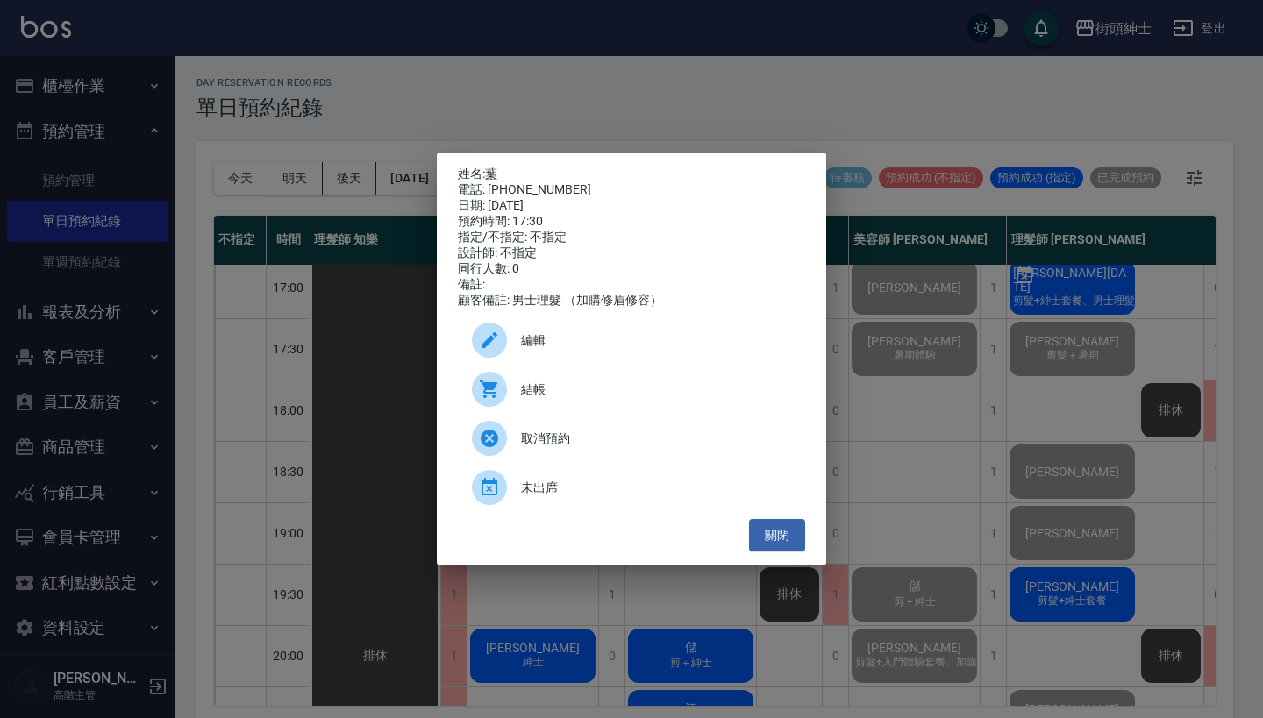
click at [524, 398] on span "結帳" at bounding box center [656, 390] width 270 height 18
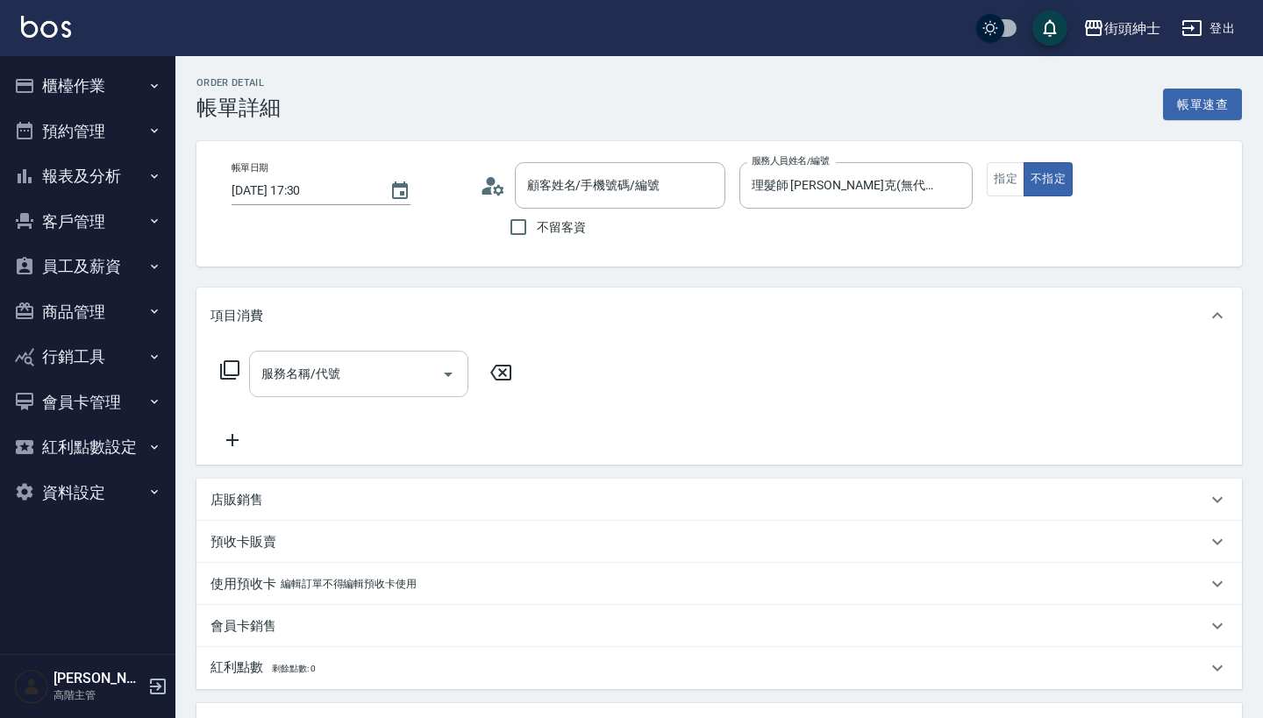
type input "葉/0936118378/null"
click at [376, 374] on input "服務名稱/代號" at bounding box center [345, 374] width 177 height 31
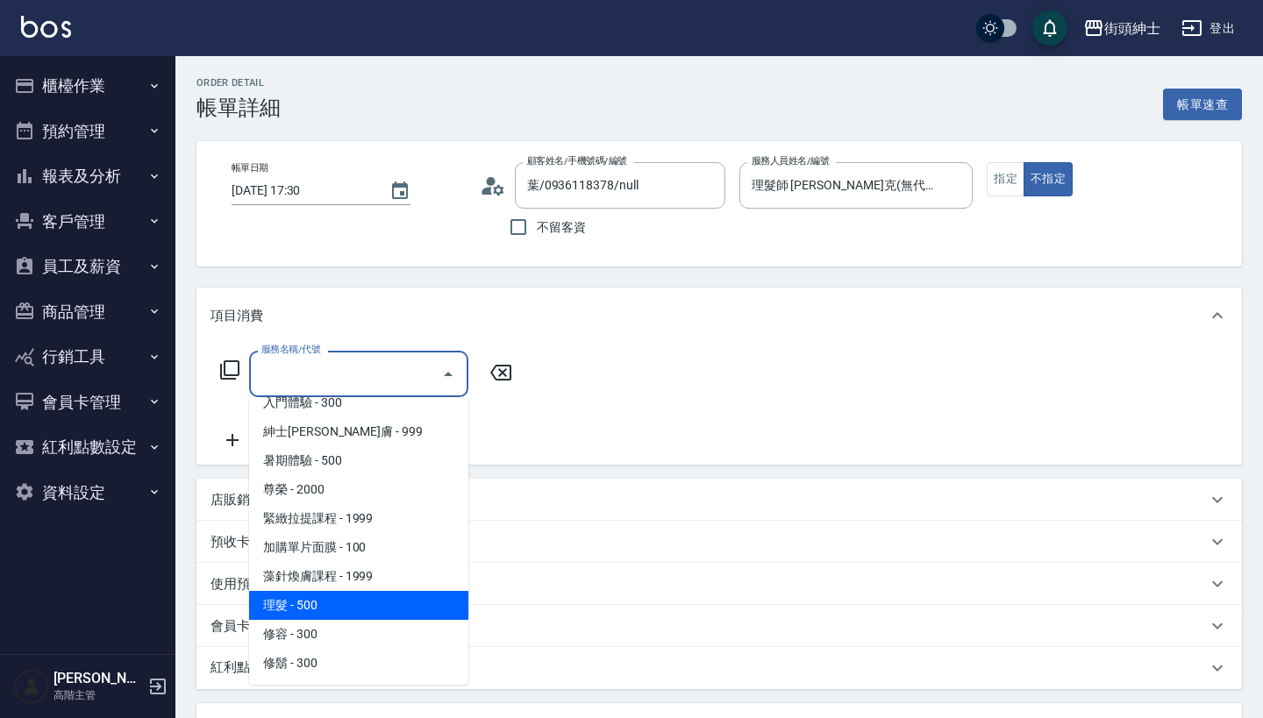
scroll to position [160, 0]
click at [352, 600] on span "理髮 - 500" at bounding box center [358, 605] width 219 height 29
type input "理髮(A02)"
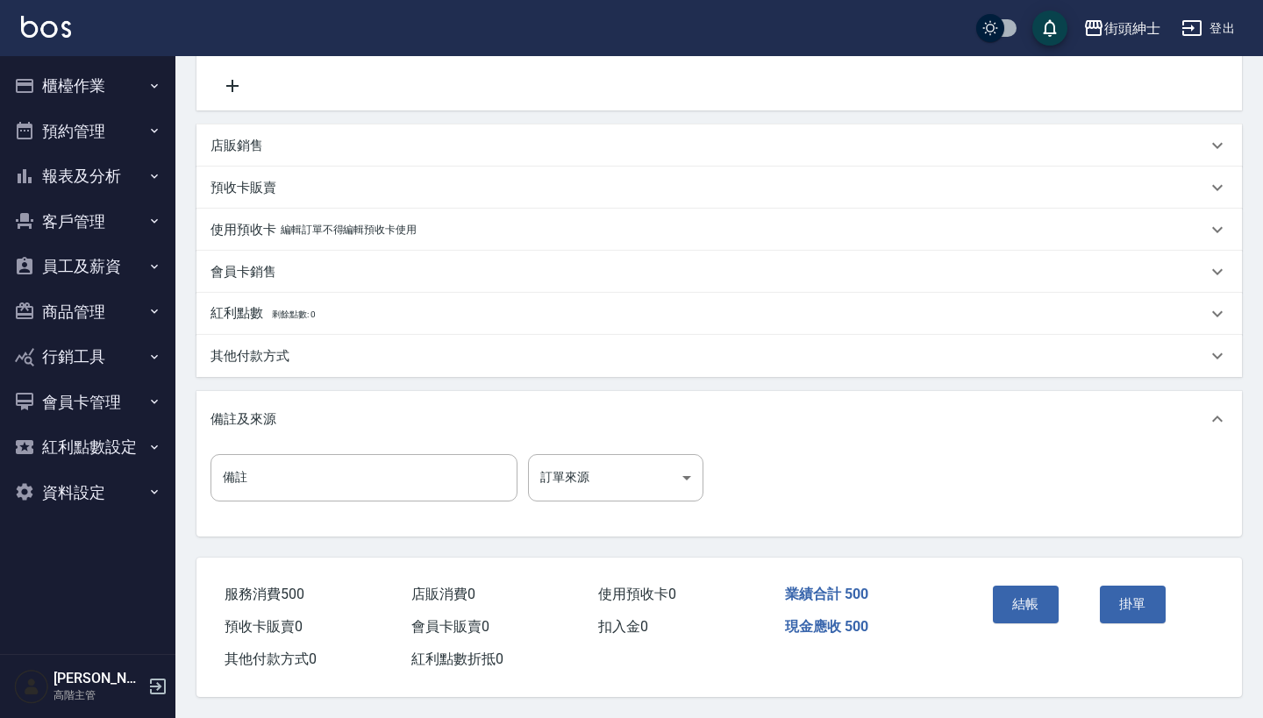
scroll to position [167, 0]
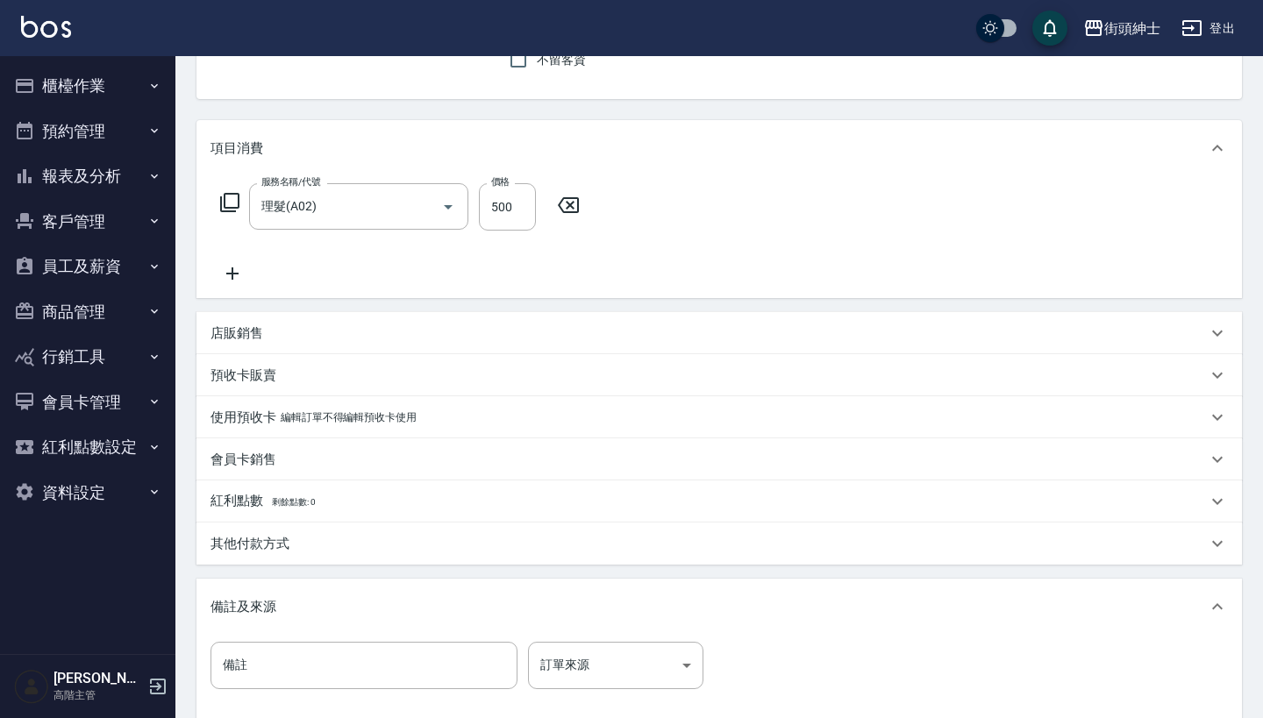
click at [237, 269] on icon at bounding box center [232, 273] width 44 height 21
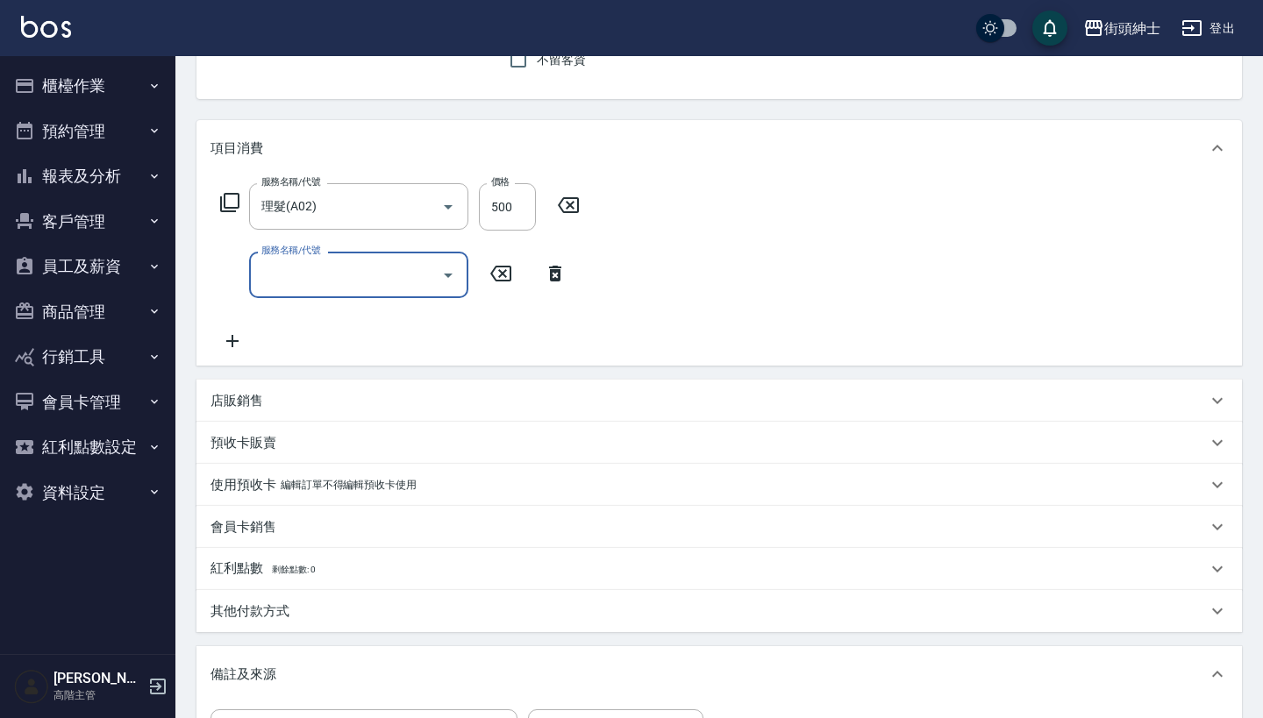
click at [370, 282] on input "服務名稱/代號" at bounding box center [345, 275] width 177 height 31
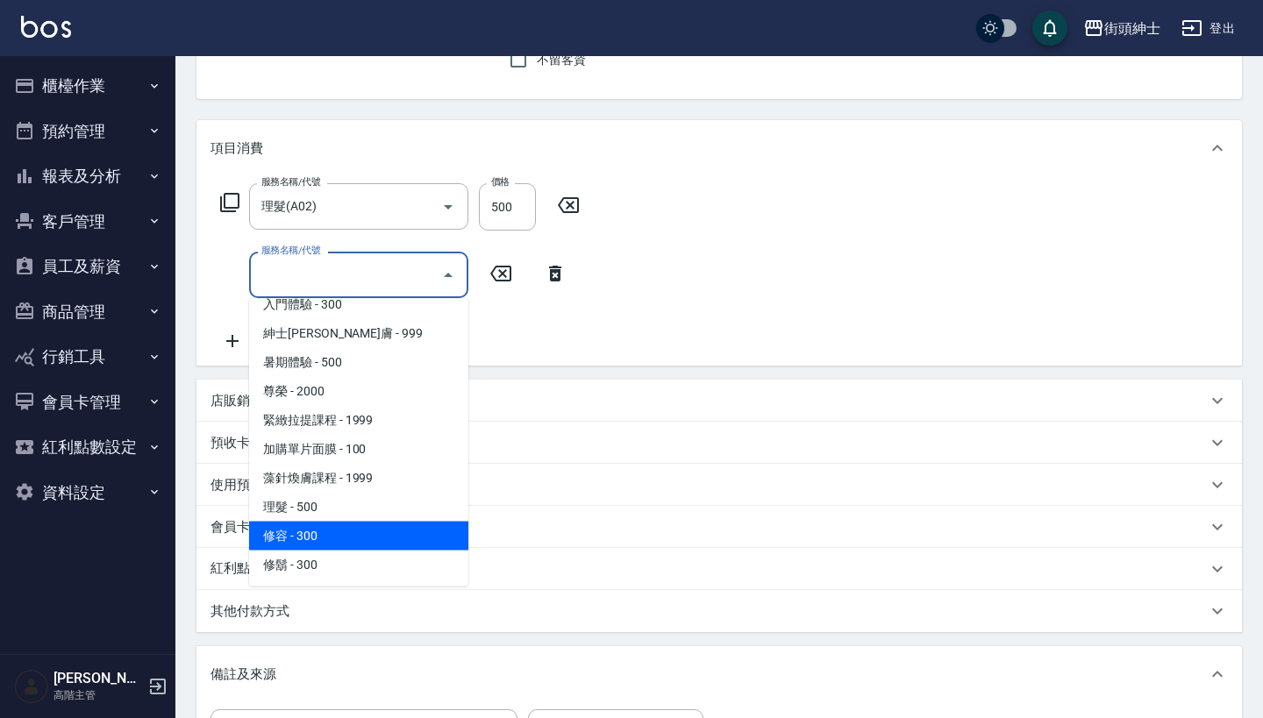
scroll to position [161, 0]
click at [357, 542] on span "修容 - 300" at bounding box center [358, 536] width 219 height 29
type input "修容(A03)"
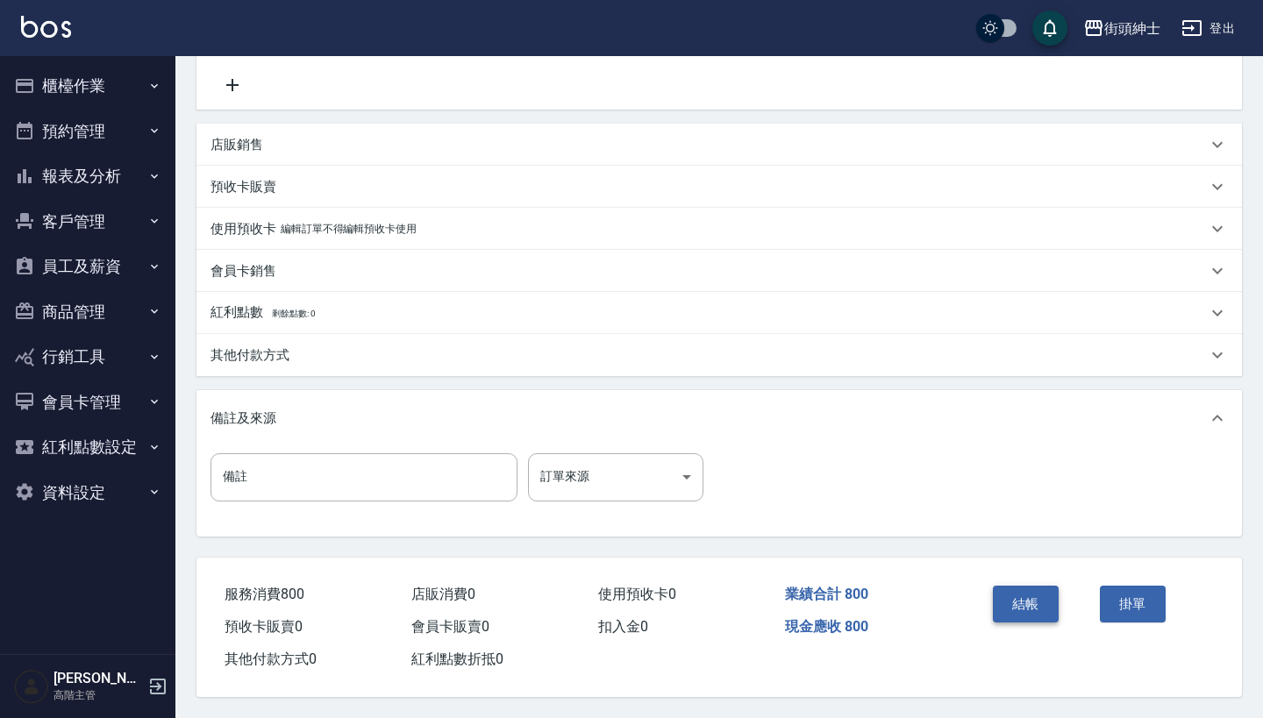
click at [1027, 601] on button "結帳" at bounding box center [1025, 604] width 66 height 37
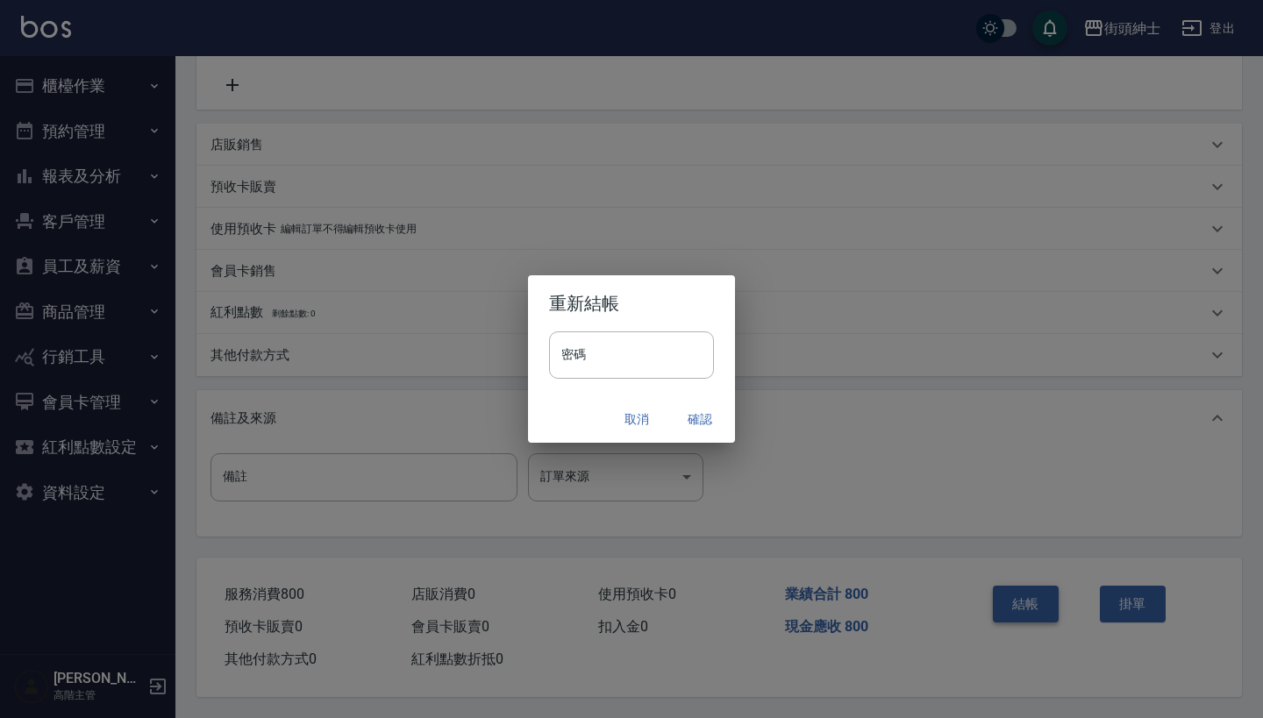
scroll to position [431, 0]
click at [701, 417] on button "確認" at bounding box center [700, 419] width 56 height 32
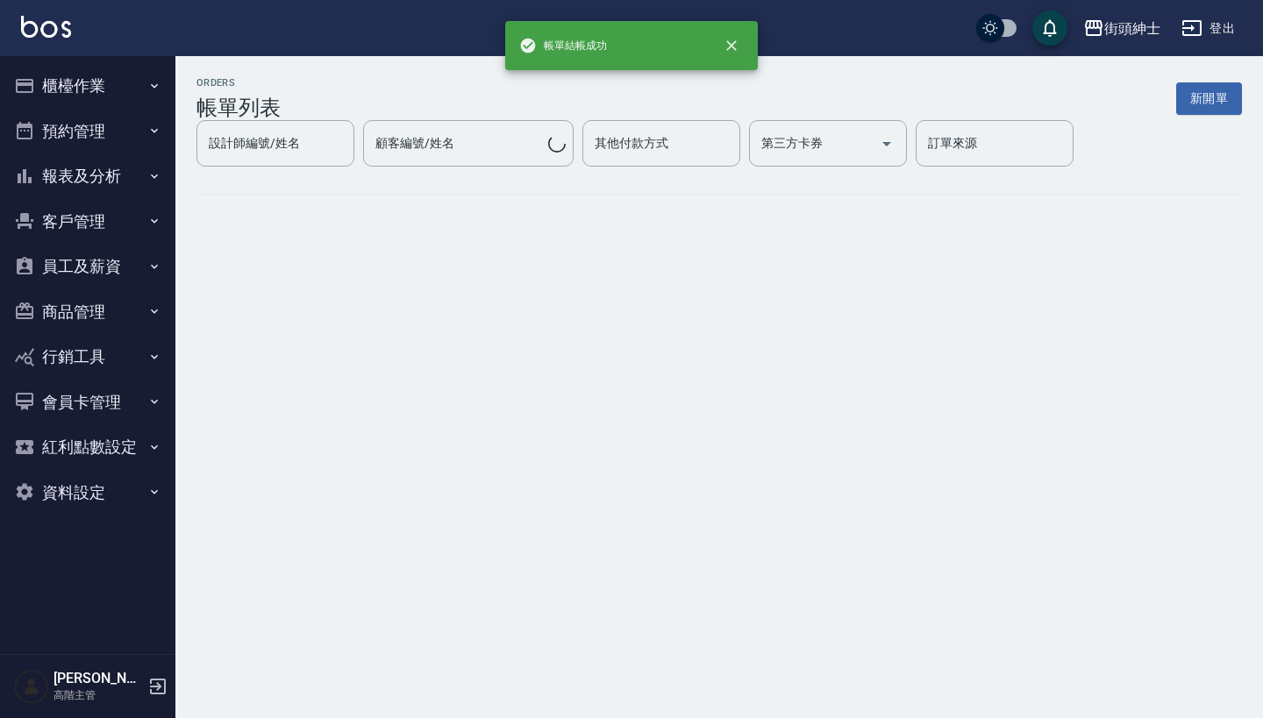
click at [125, 124] on button "預約管理" at bounding box center [87, 132] width 161 height 46
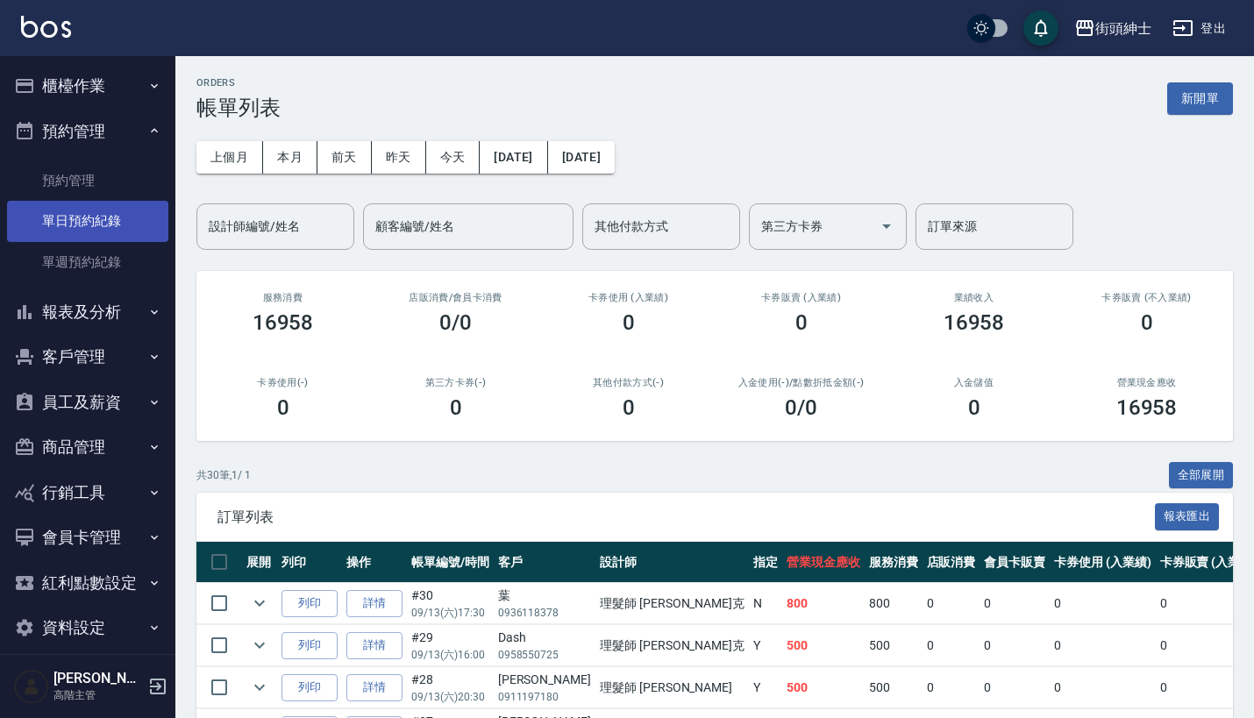
click at [123, 218] on link "單日預約紀錄" at bounding box center [87, 221] width 161 height 40
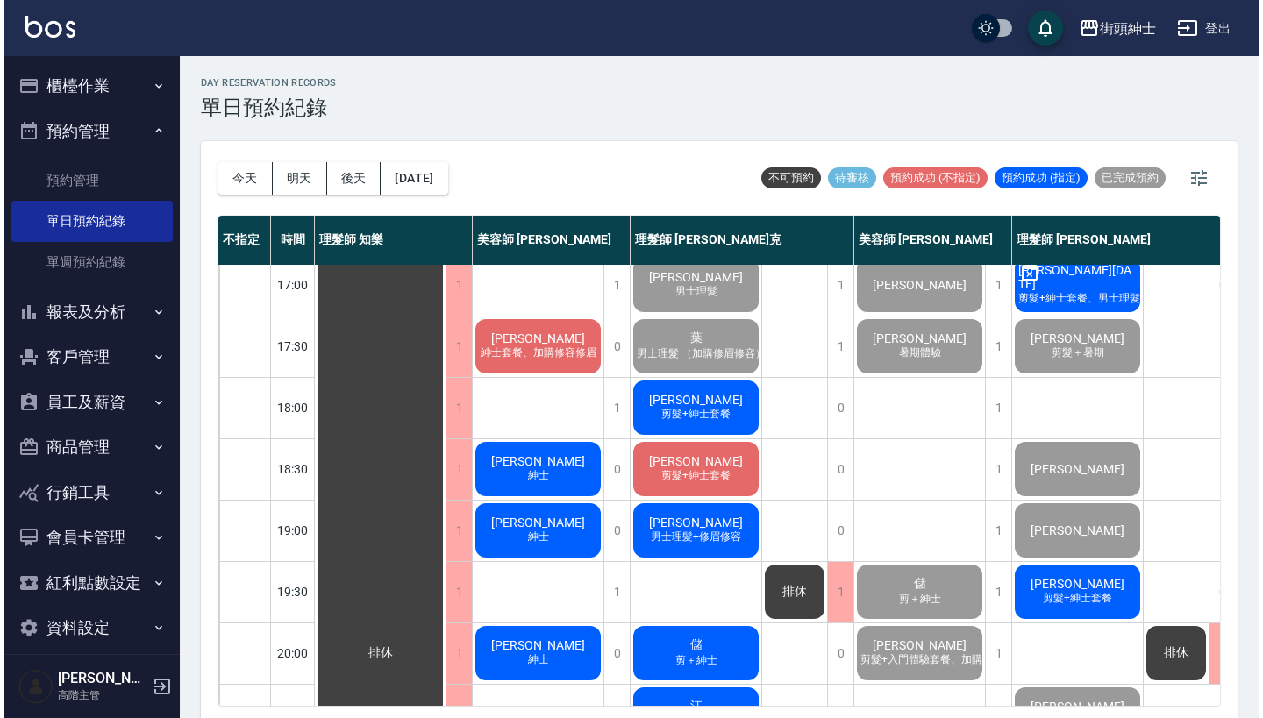
scroll to position [684, 2]
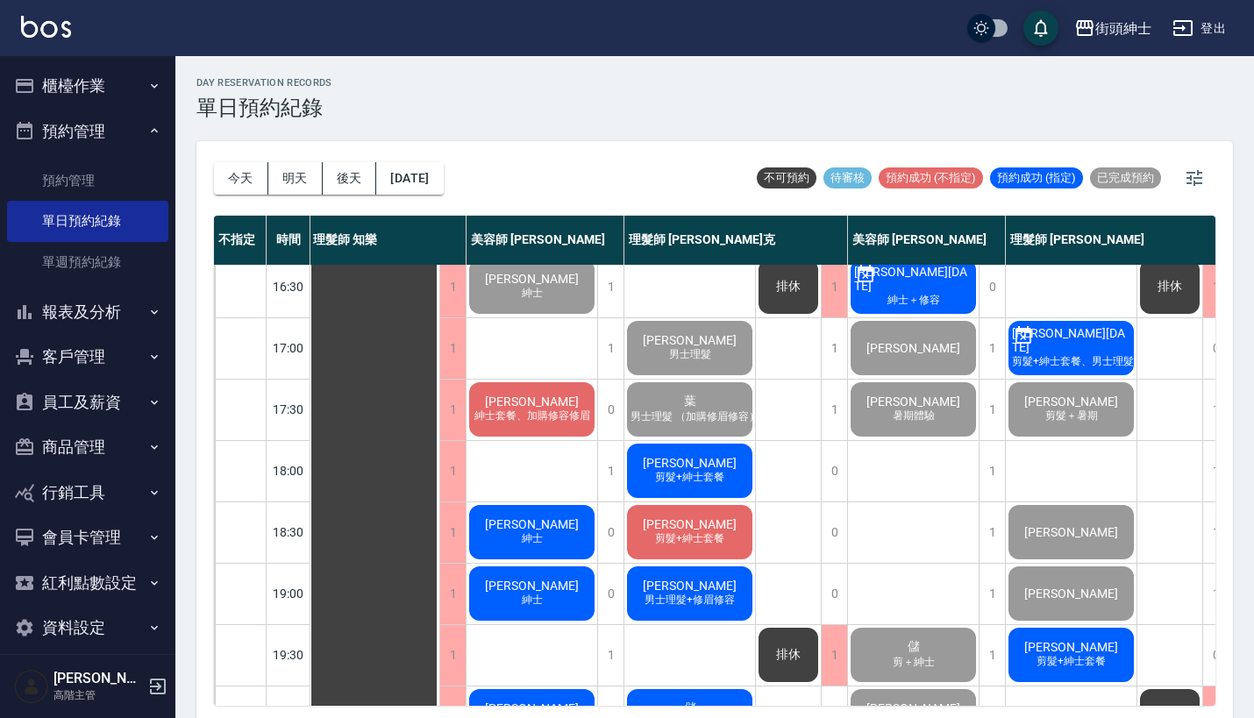
click at [697, 456] on span "[PERSON_NAME]" at bounding box center [689, 463] width 101 height 14
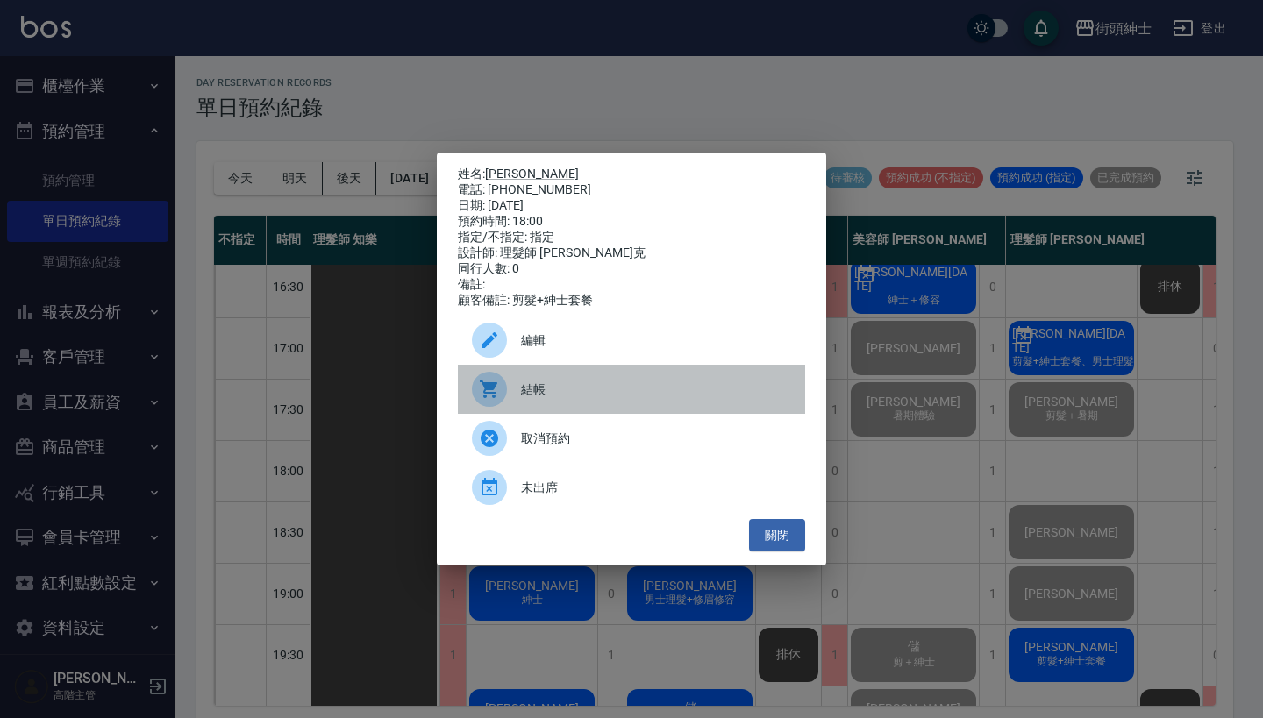
click at [558, 393] on span "結帳" at bounding box center [656, 390] width 270 height 18
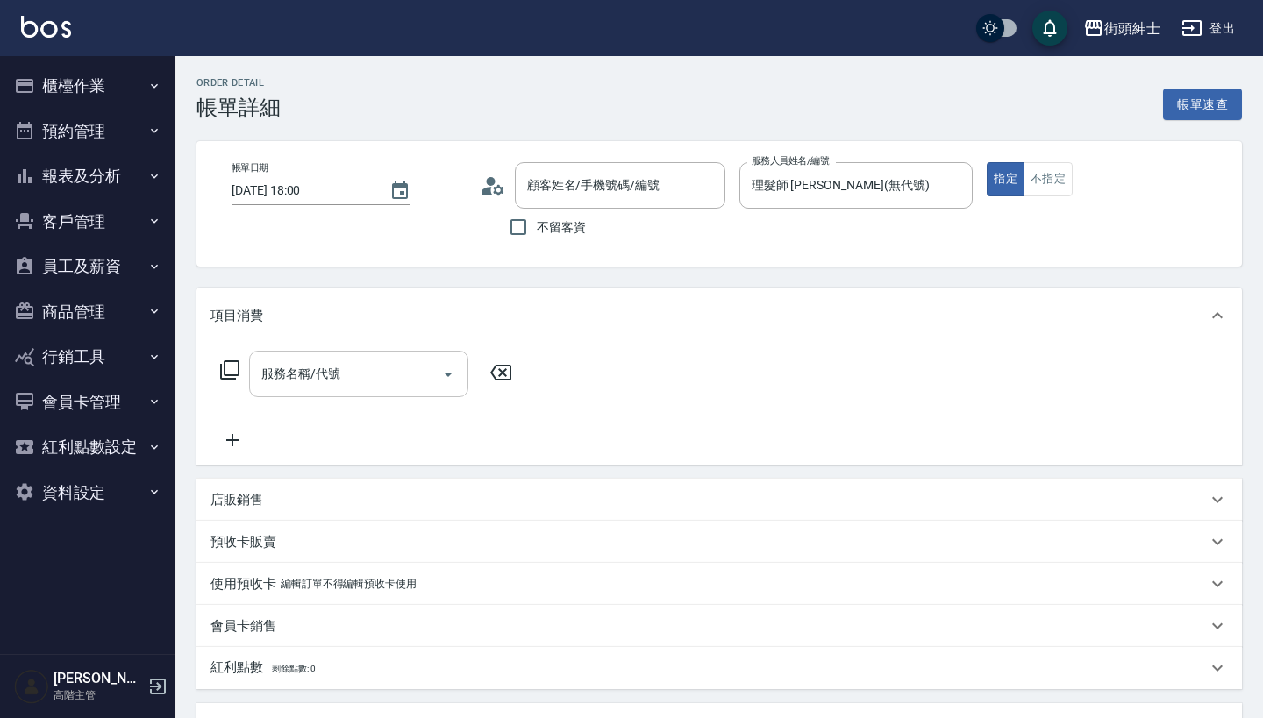
click at [349, 368] on input "服務名稱/代號" at bounding box center [345, 374] width 177 height 31
type input "[PERSON_NAME]/0918500316/null"
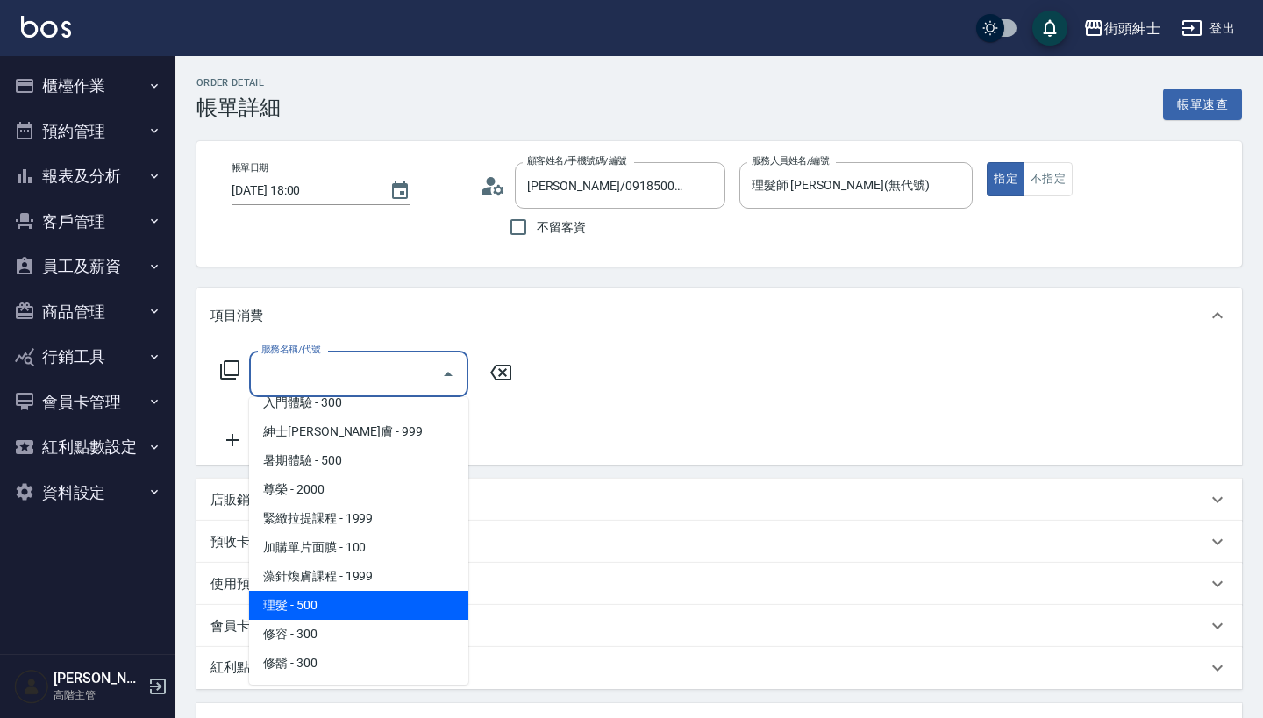
scroll to position [160, 0]
click at [352, 616] on span "理髮 - 500" at bounding box center [358, 605] width 219 height 29
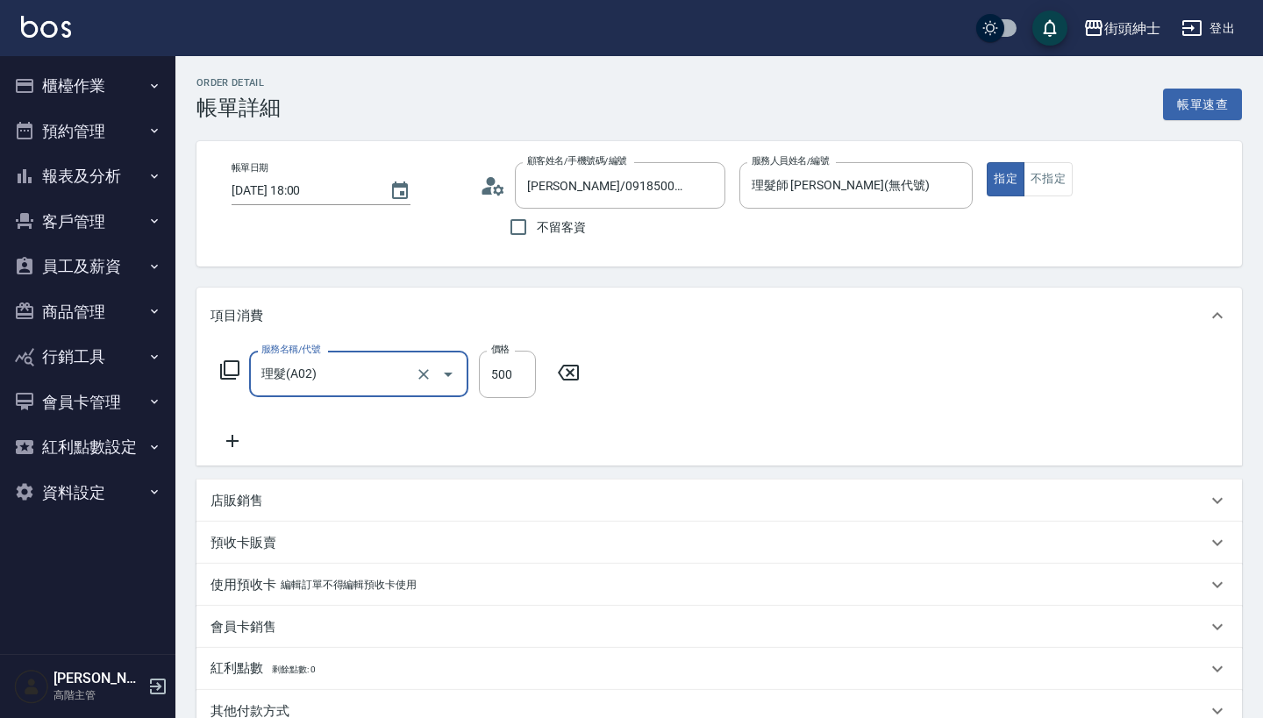
type input "理髮(A02)"
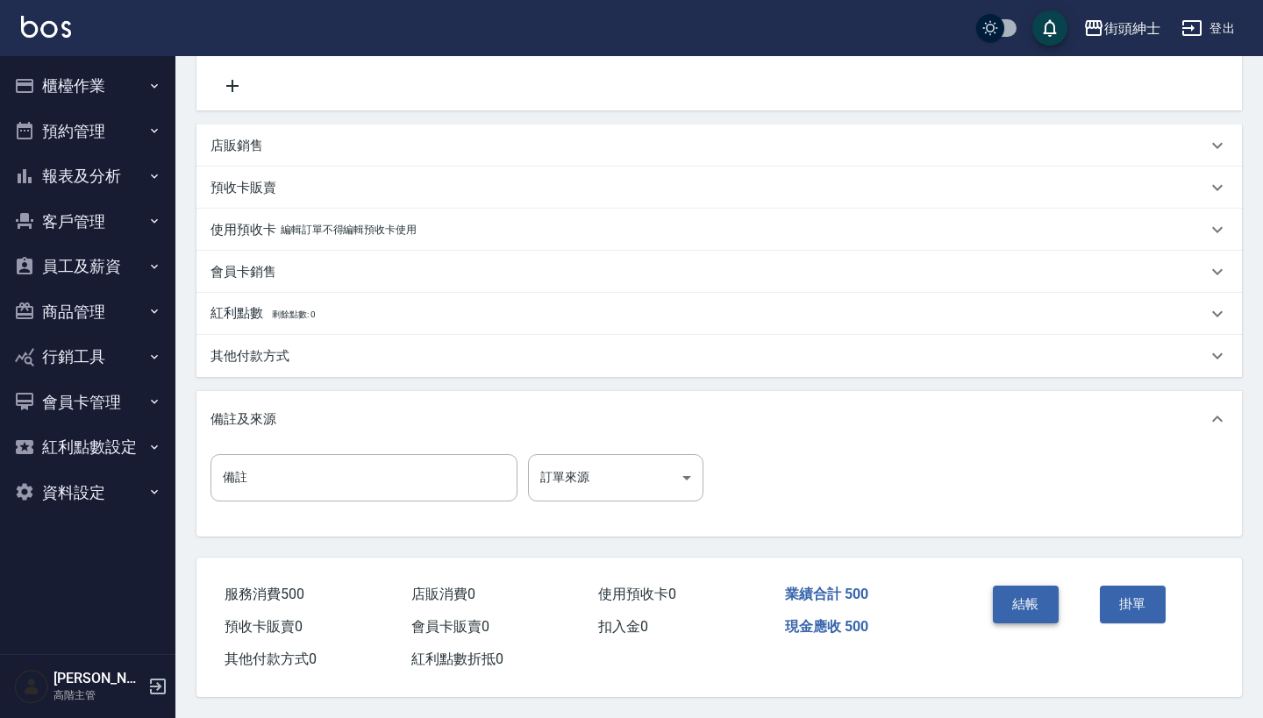
scroll to position [363, 0]
click at [1021, 591] on button "結帳" at bounding box center [1025, 604] width 66 height 37
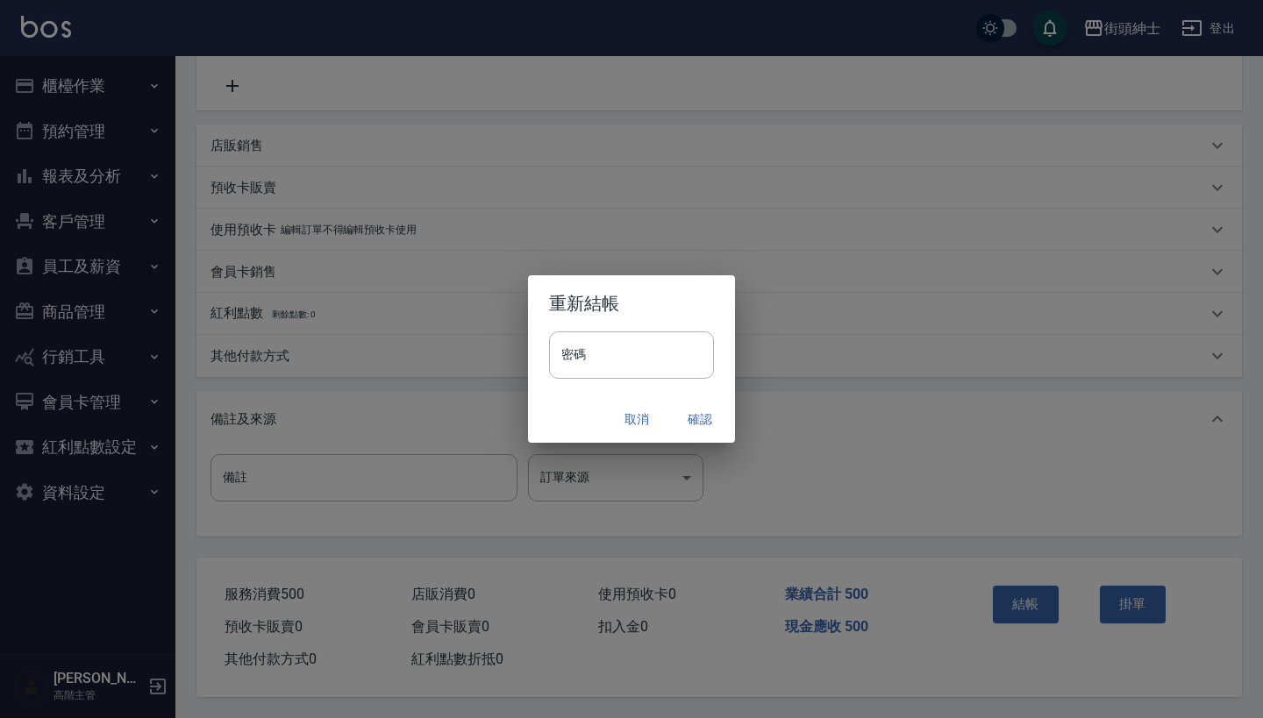
click at [690, 416] on button "確認" at bounding box center [700, 419] width 56 height 32
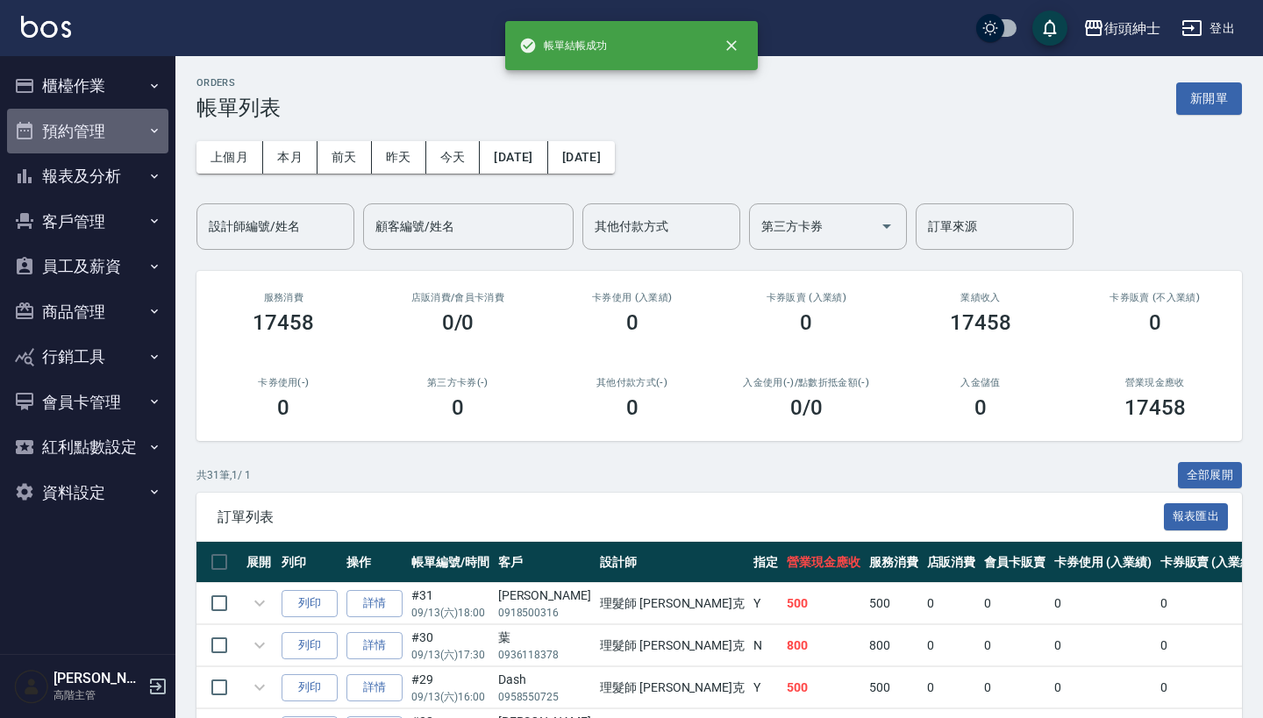
click at [126, 127] on button "預約管理" at bounding box center [87, 132] width 161 height 46
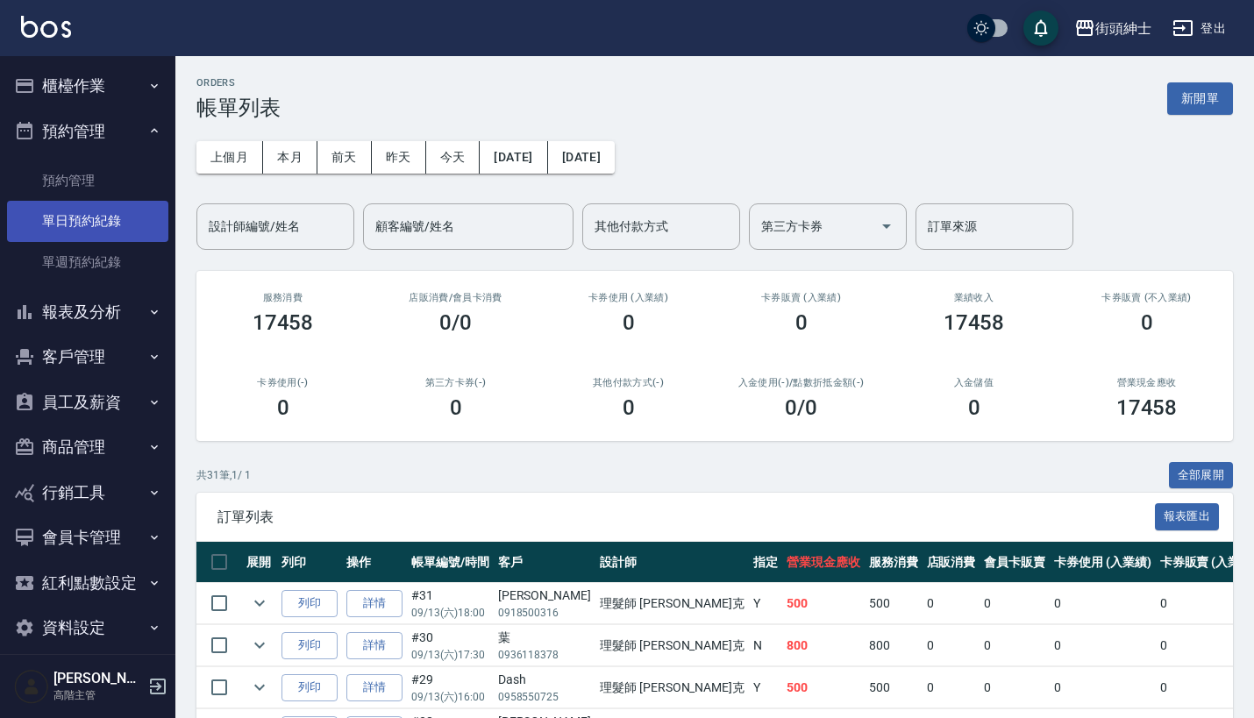
click at [119, 226] on link "單日預約紀錄" at bounding box center [87, 221] width 161 height 40
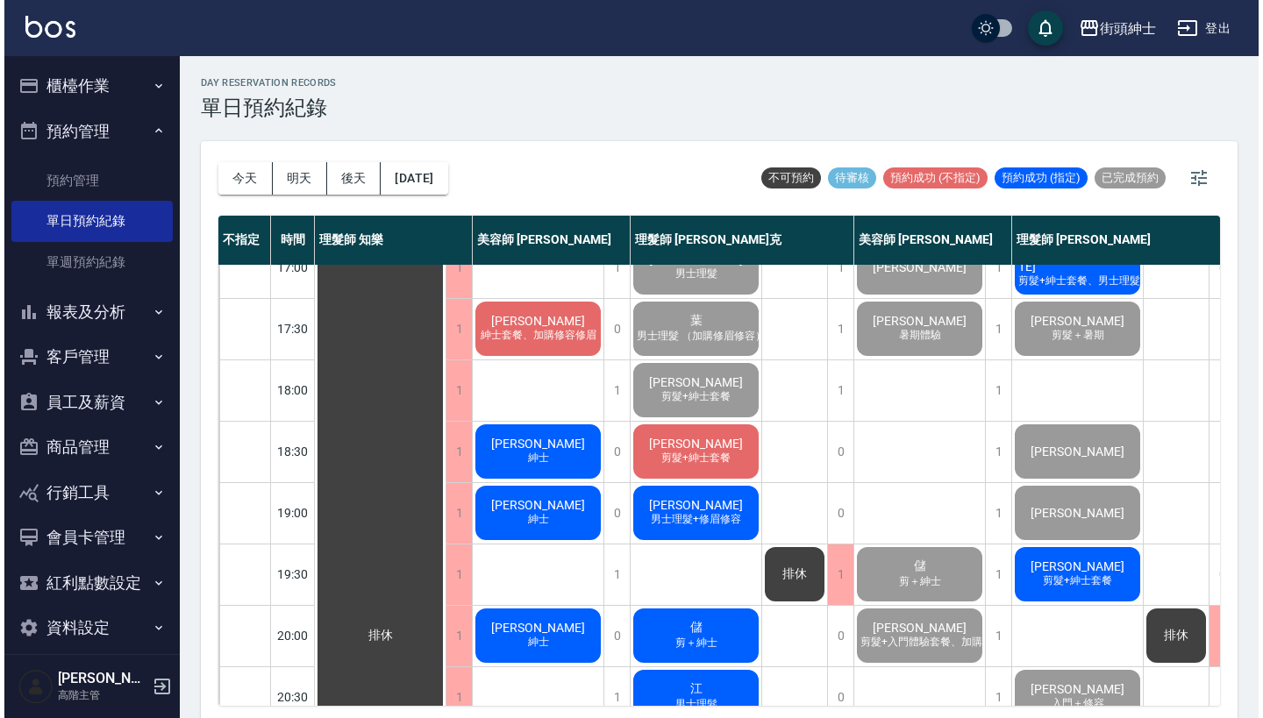
scroll to position [824, 0]
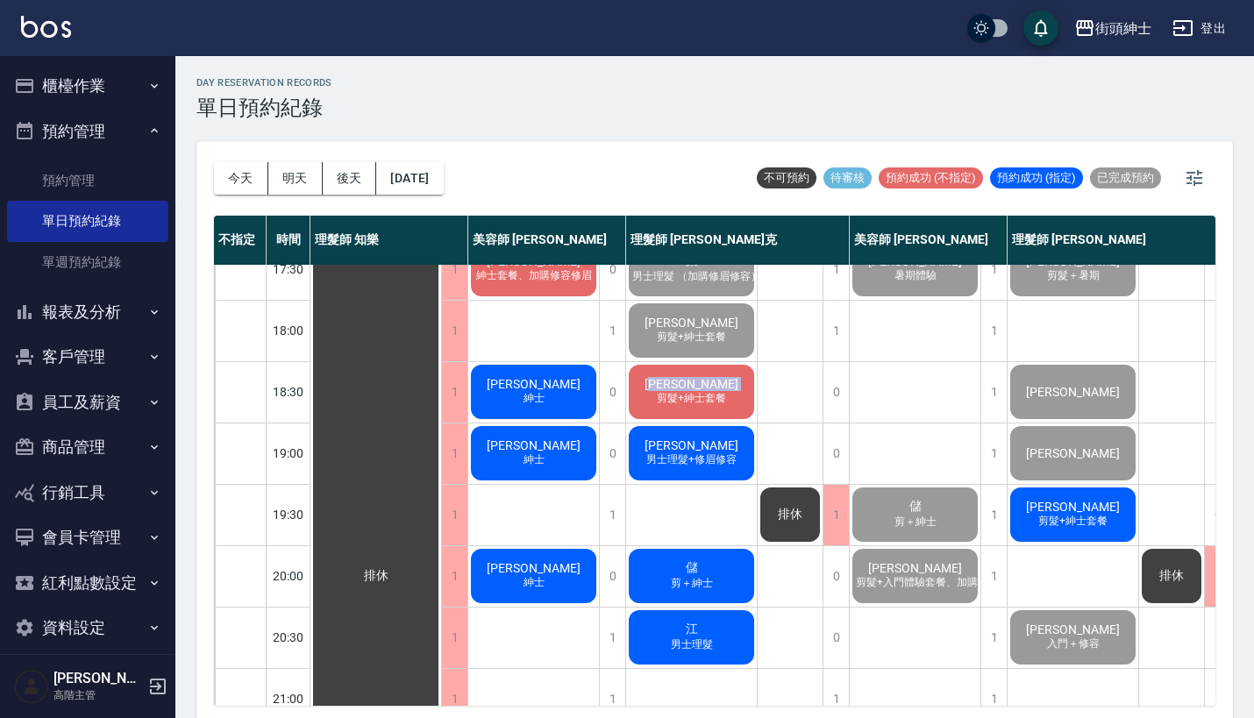
click at [680, 391] on div "[PERSON_NAME] 剪髮+紳士套餐" at bounding box center [691, 392] width 131 height 60
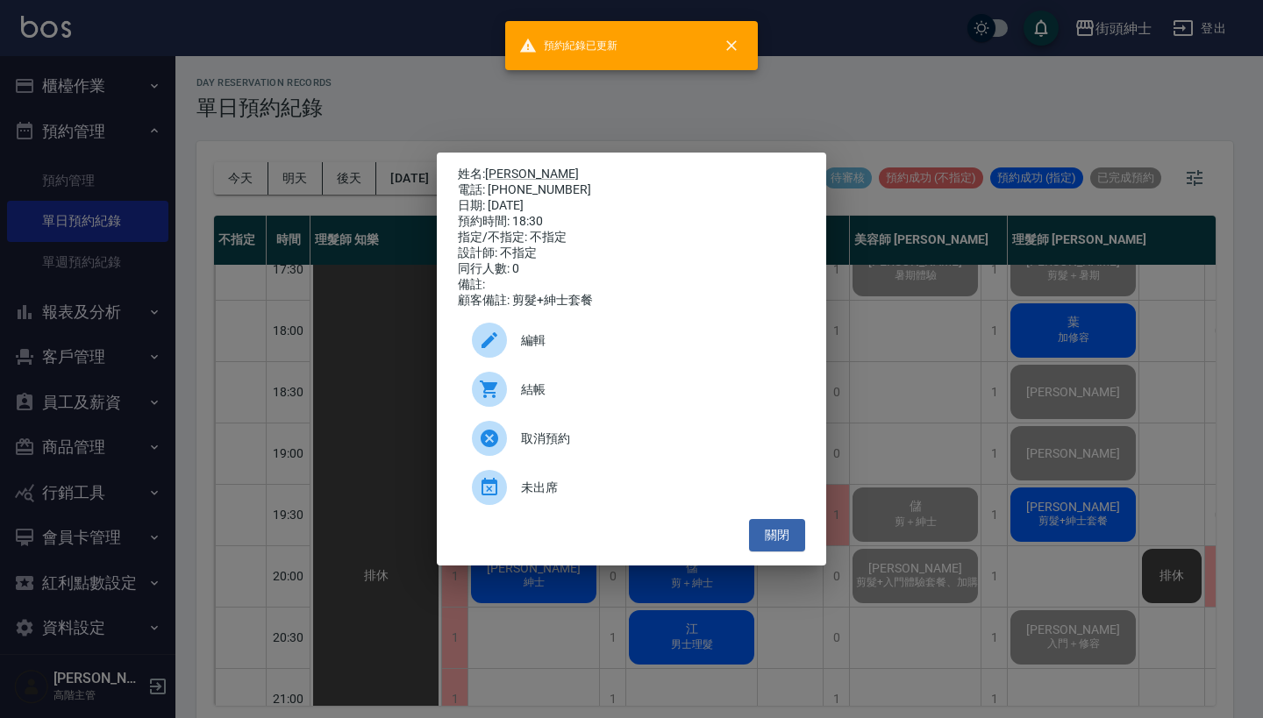
click at [518, 393] on div at bounding box center [496, 389] width 49 height 35
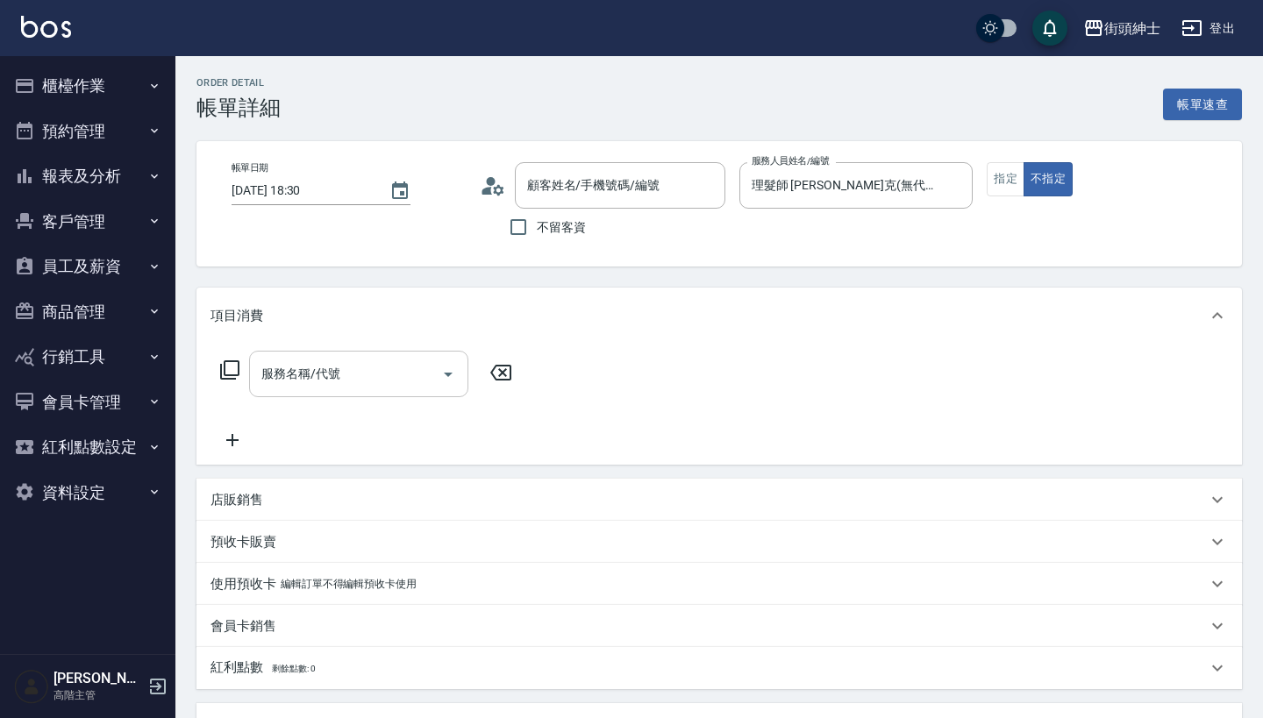
type input "[PERSON_NAME]/0984023484/null"
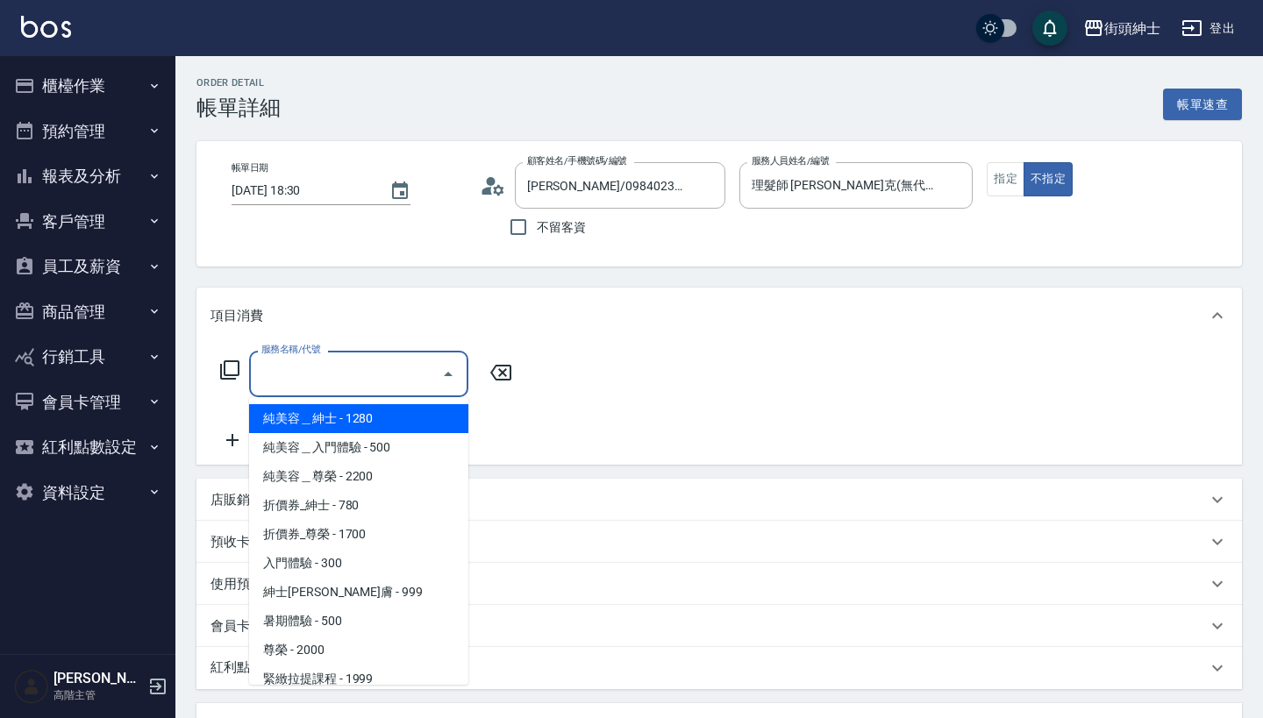
click at [372, 383] on input "服務名稱/代號" at bounding box center [345, 374] width 177 height 31
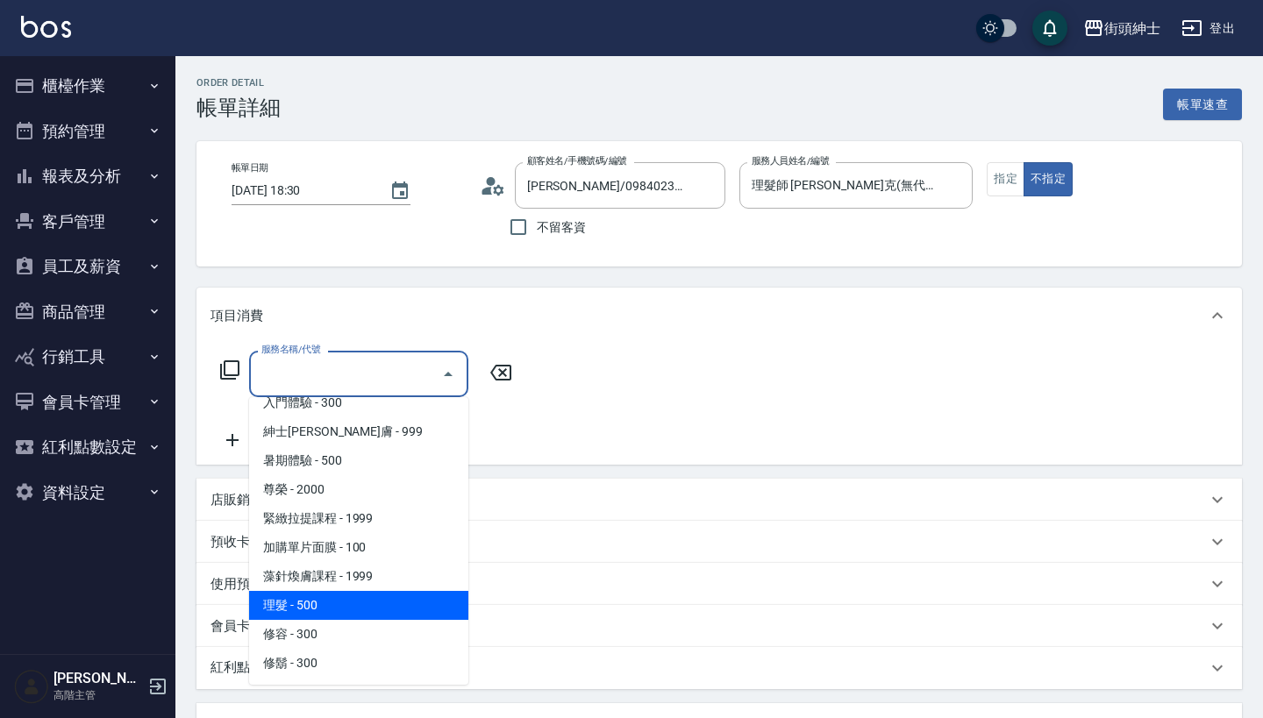
scroll to position [162, 0]
click at [348, 608] on span "理髮 - 500" at bounding box center [358, 605] width 219 height 29
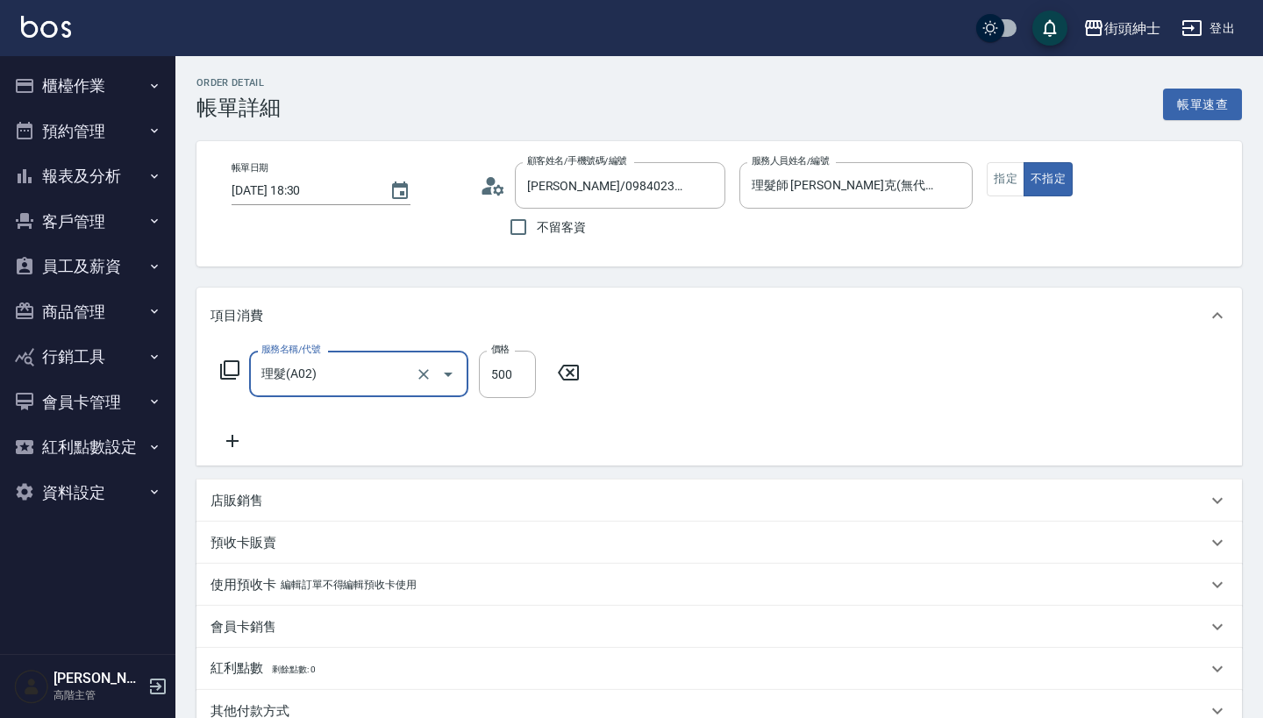
type input "理髮(A02)"
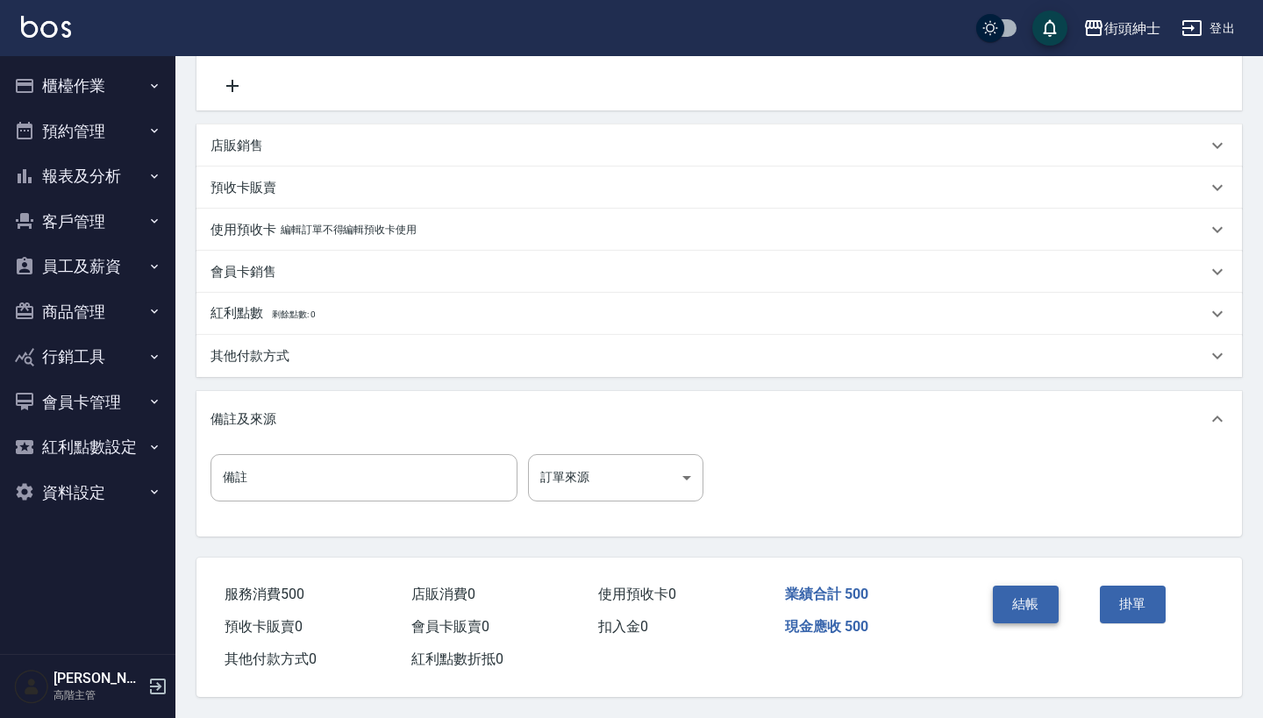
click at [1029, 586] on button "結帳" at bounding box center [1025, 604] width 66 height 37
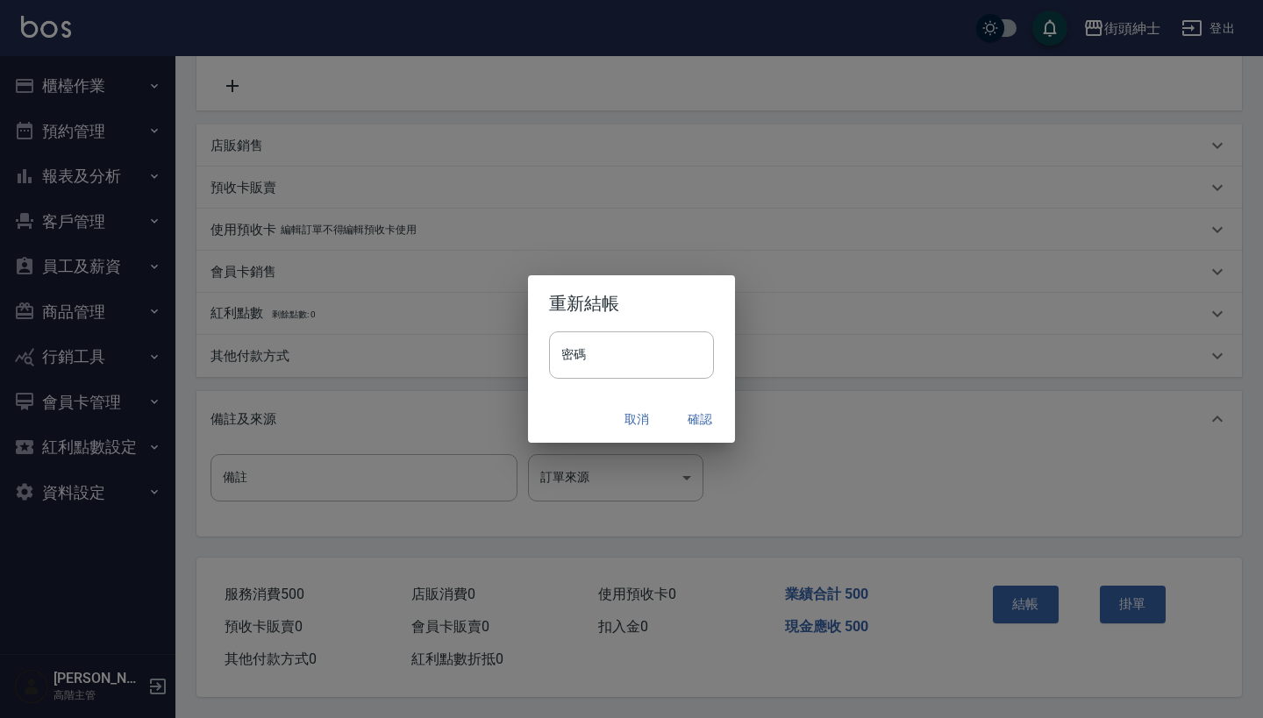
scroll to position [363, 0]
click at [706, 417] on button "確認" at bounding box center [700, 419] width 56 height 32
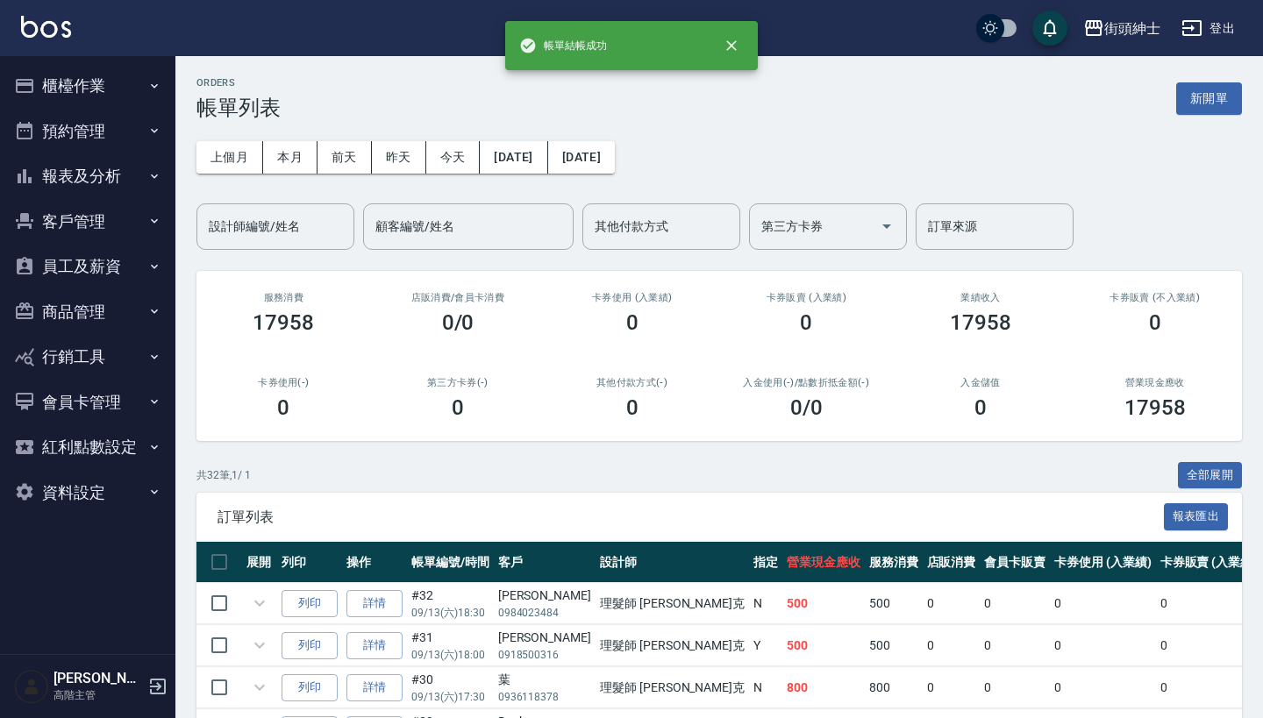
click at [134, 127] on button "預約管理" at bounding box center [87, 132] width 161 height 46
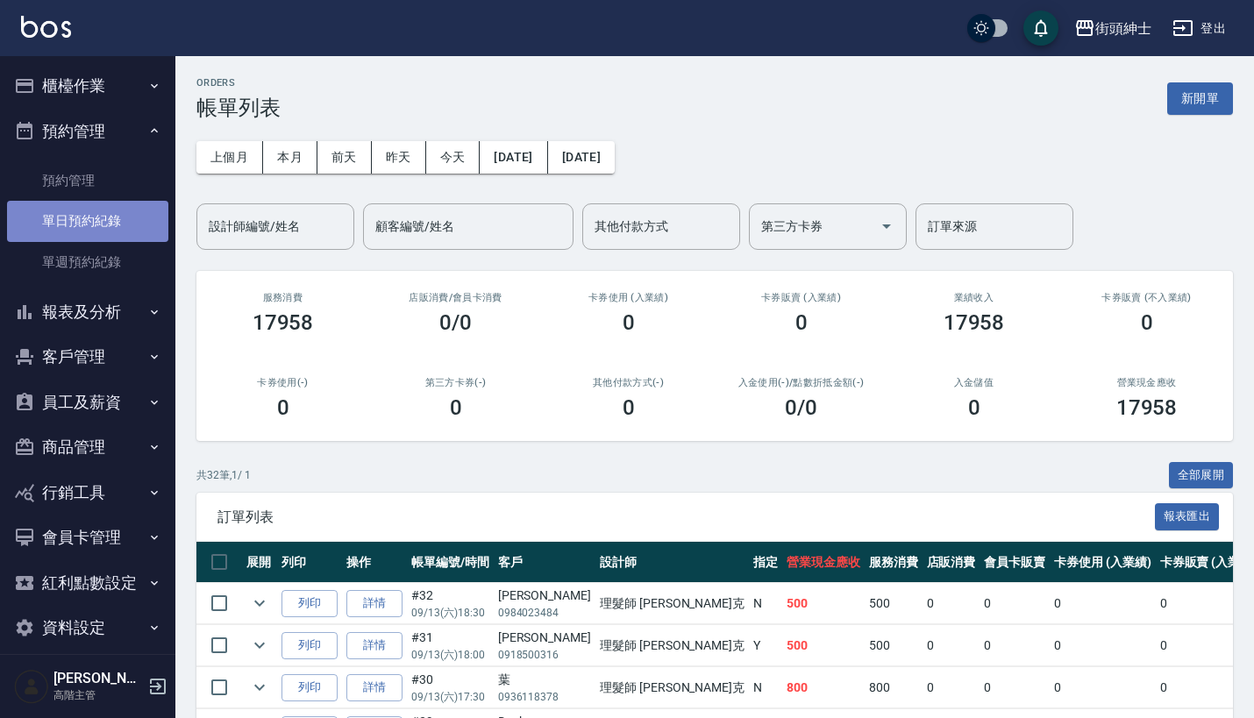
click at [119, 202] on link "單日預約紀錄" at bounding box center [87, 221] width 161 height 40
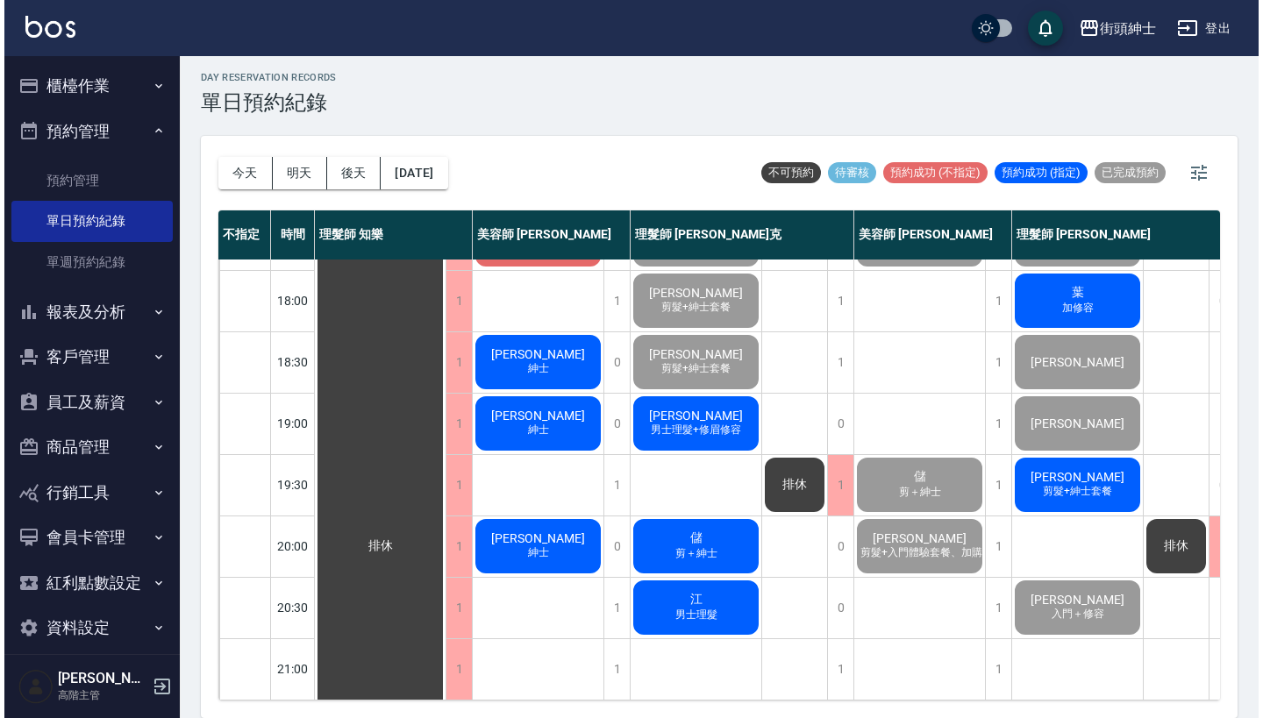
scroll to position [4, 0]
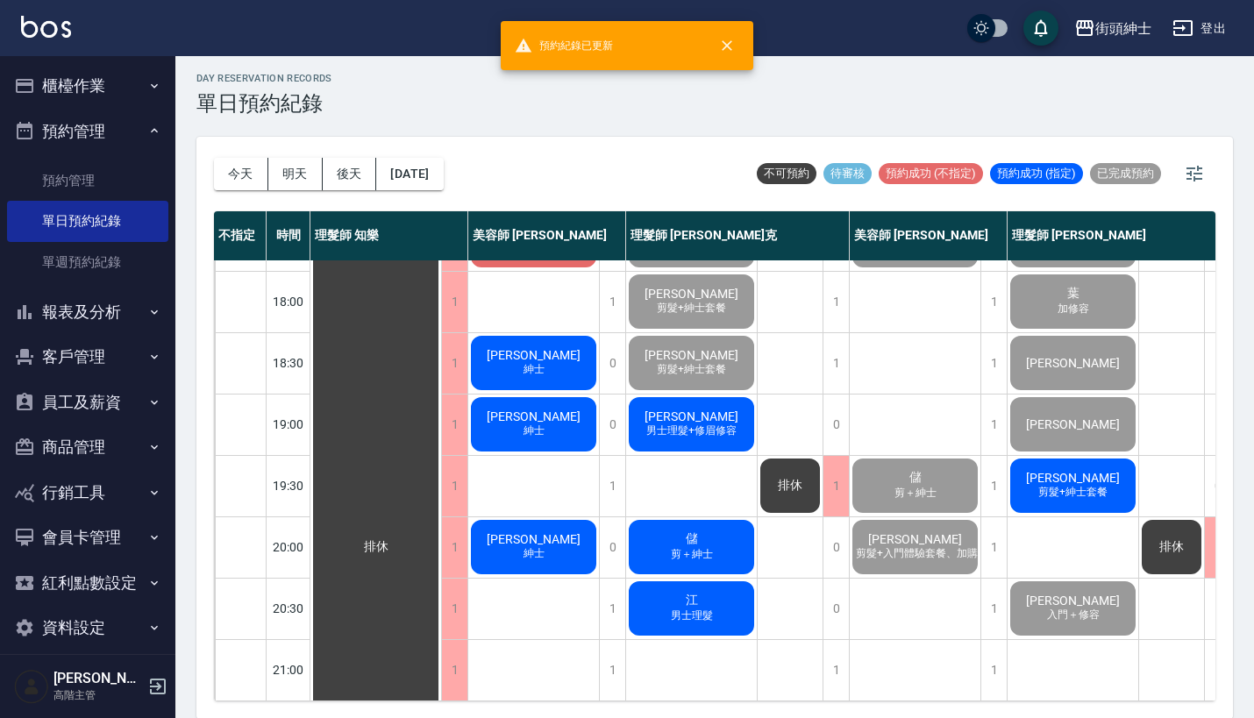
click at [715, 423] on span "男士理髮+修眉修容" at bounding box center [691, 430] width 97 height 15
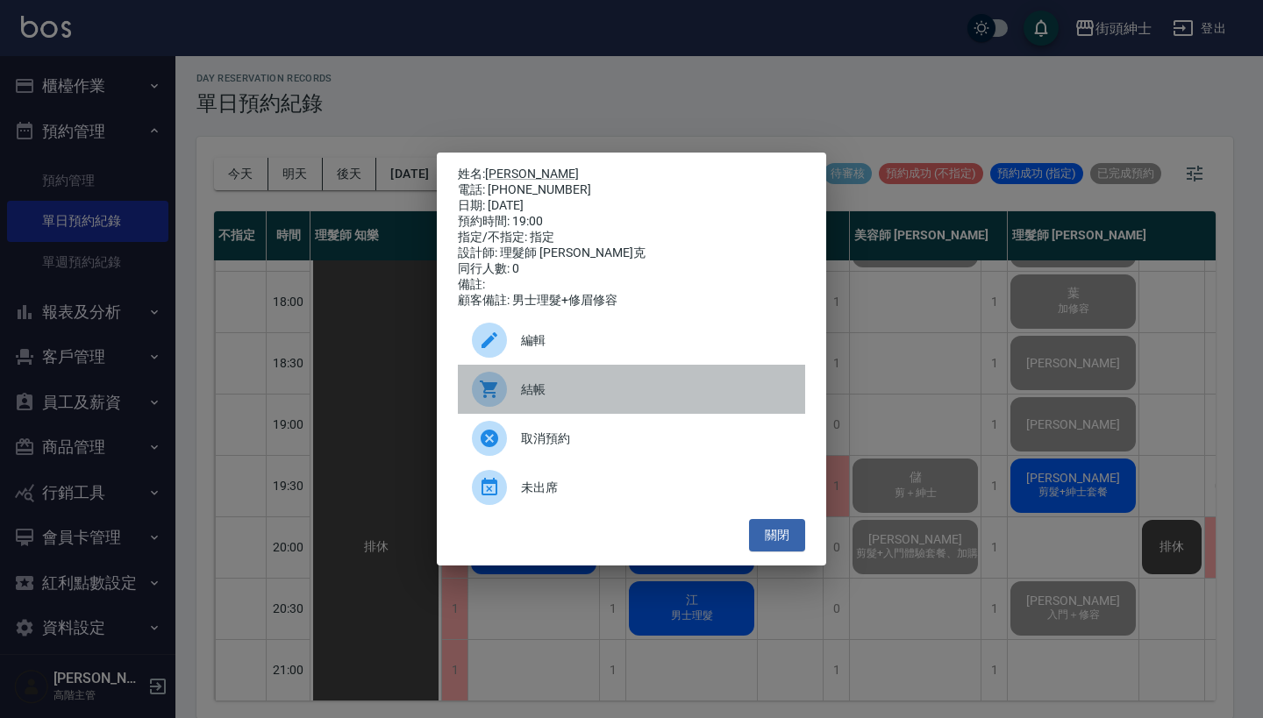
click at [504, 391] on div at bounding box center [489, 389] width 35 height 35
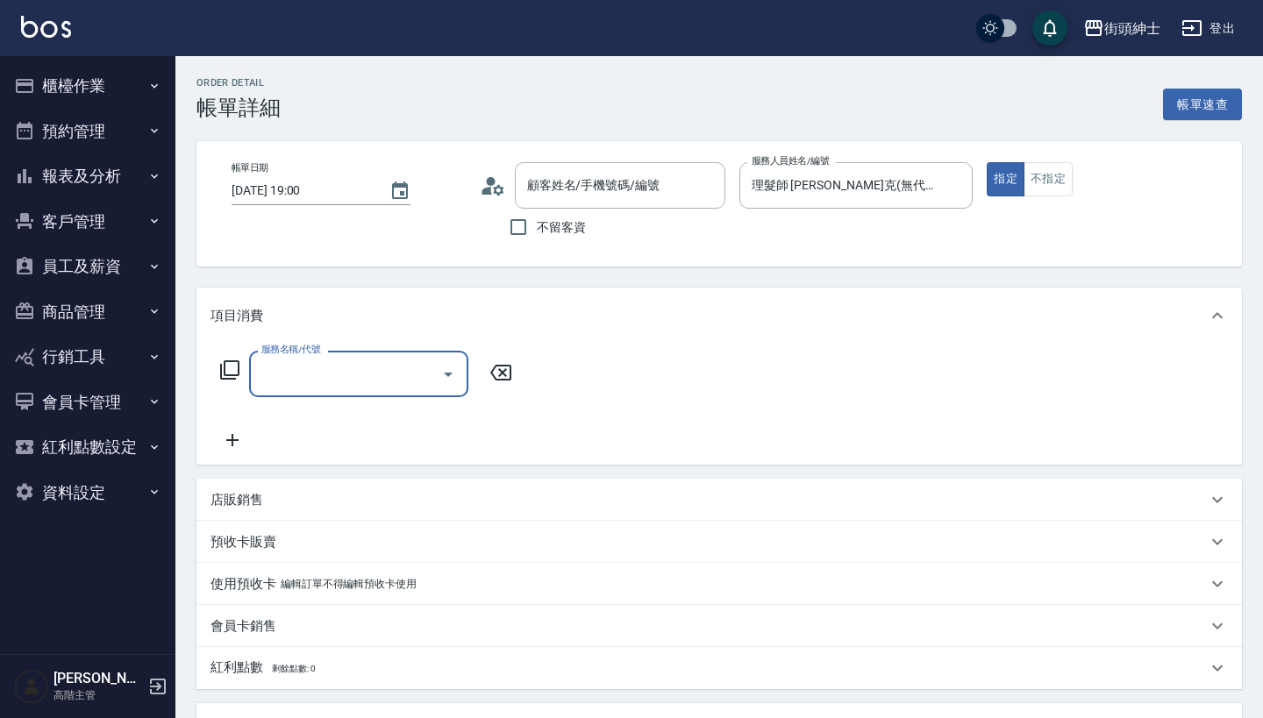
type input "[PERSON_NAME]/0988053726/null"
click at [387, 390] on div "服務名稱/代號" at bounding box center [358, 374] width 219 height 46
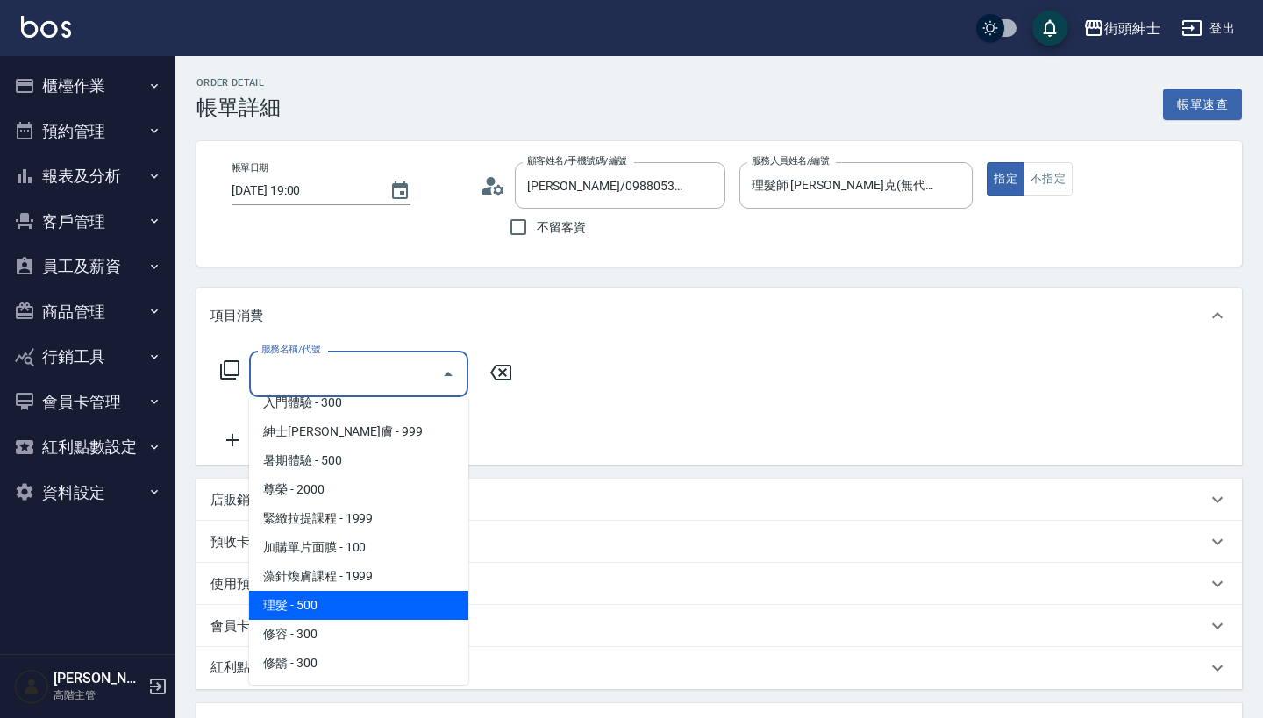
scroll to position [162, 0]
click at [372, 598] on span "理髮 - 500" at bounding box center [358, 605] width 219 height 29
type input "理髮(A02)"
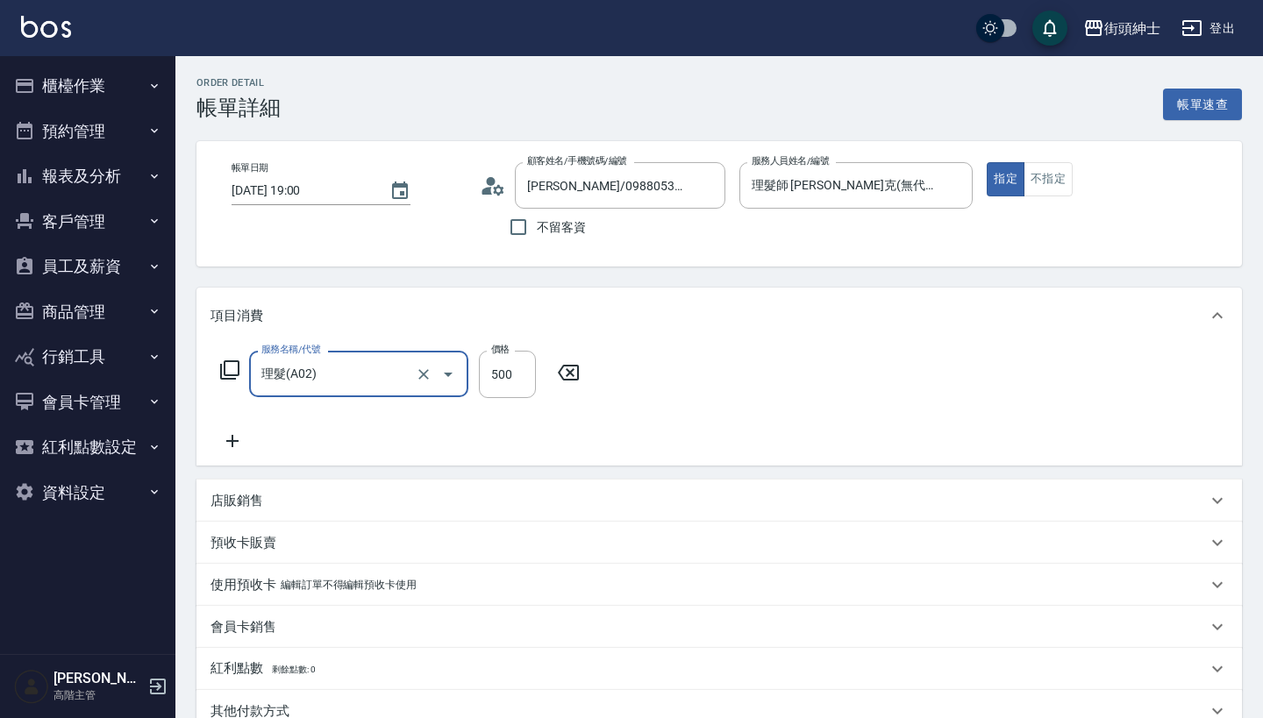
click at [218, 449] on icon at bounding box center [232, 440] width 44 height 21
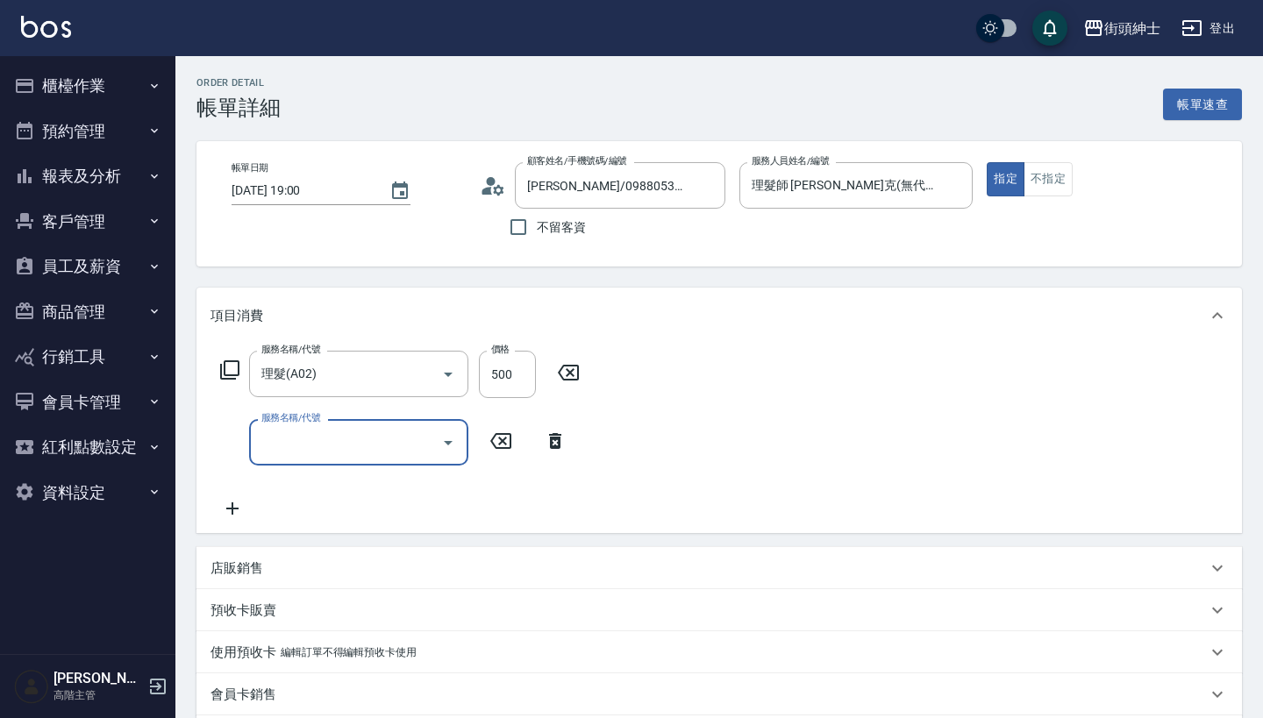
click at [302, 429] on input "服務名稱/代號" at bounding box center [345, 442] width 177 height 31
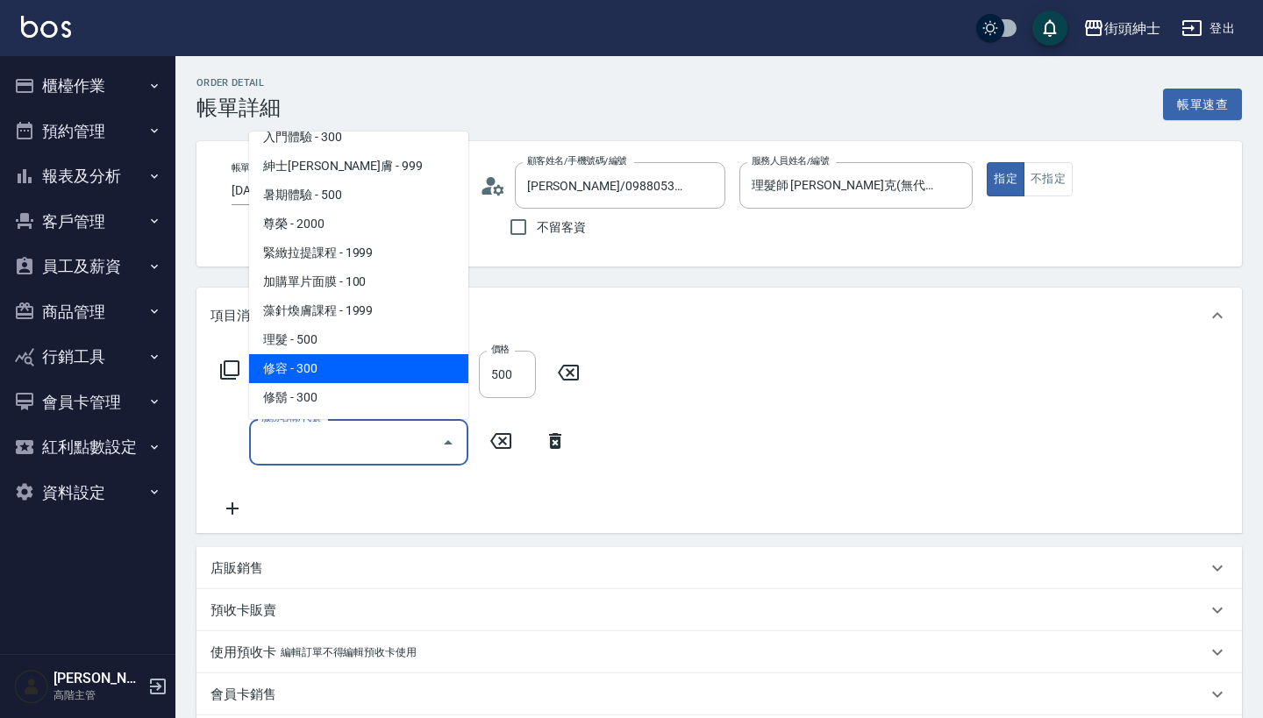
scroll to position [161, 0]
click at [336, 372] on span "修容 - 300" at bounding box center [358, 368] width 219 height 29
type input "修容(A03)"
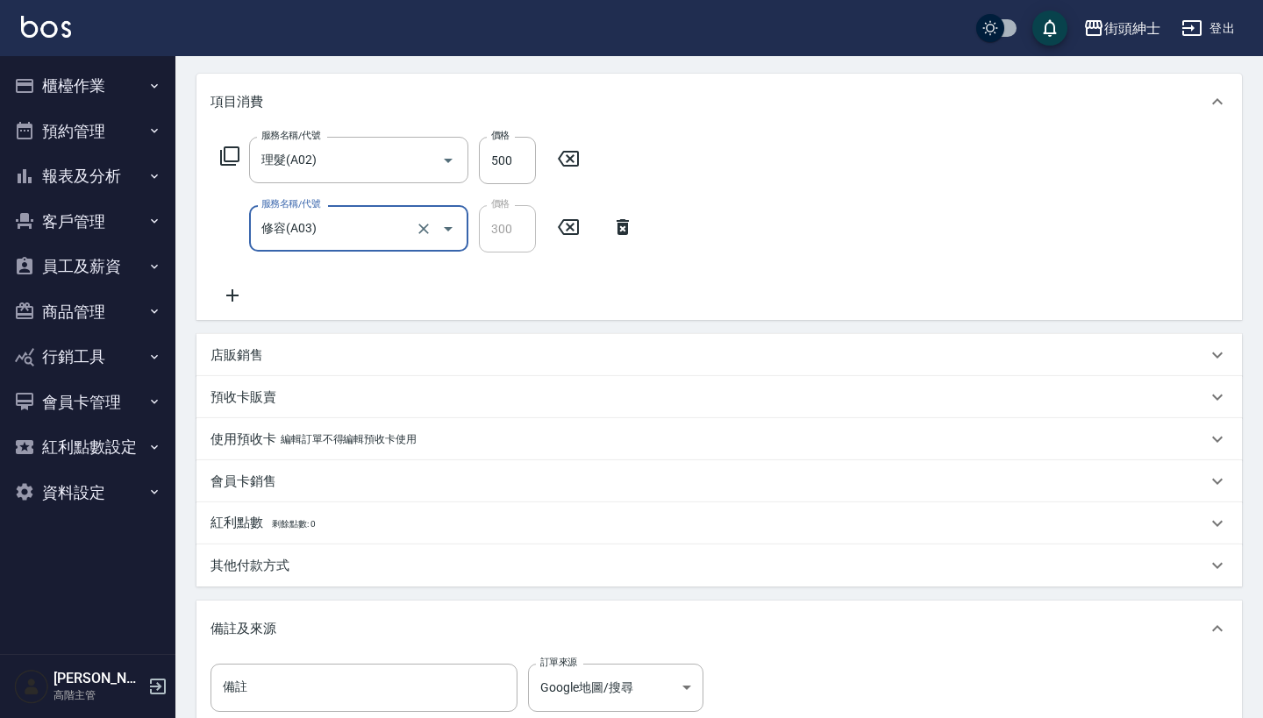
scroll to position [363, 0]
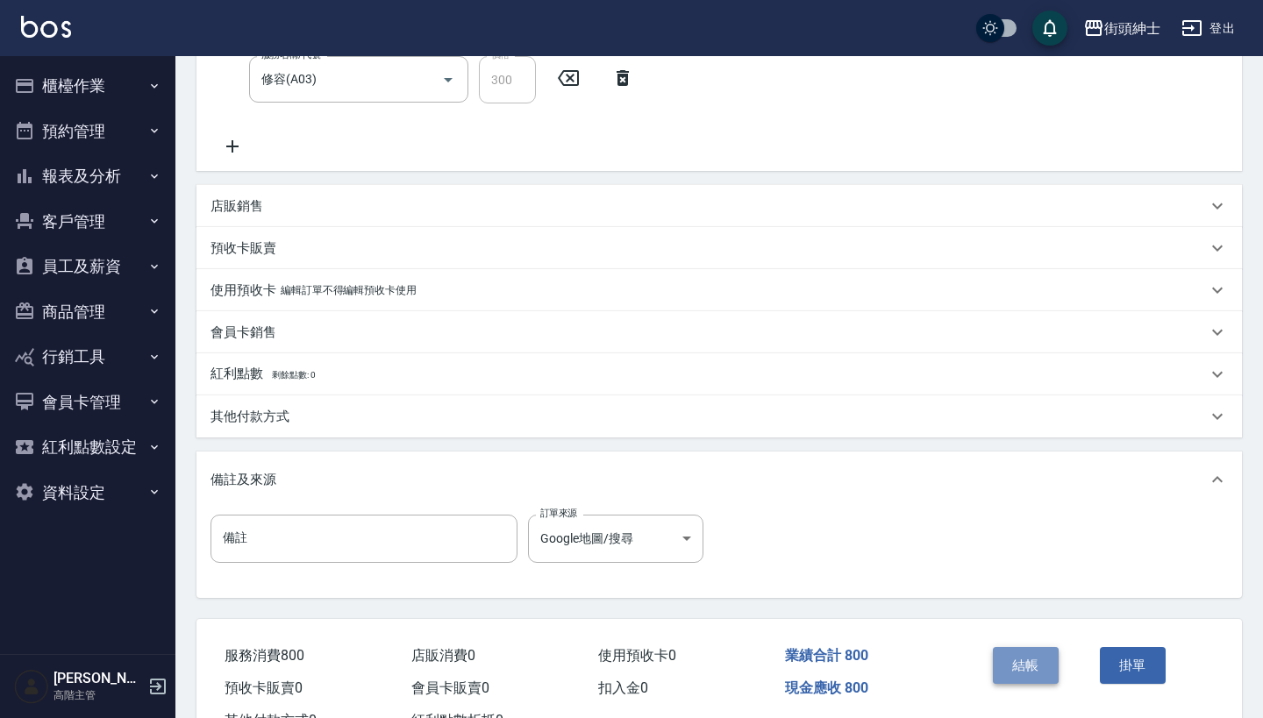
click at [1011, 657] on button "結帳" at bounding box center [1025, 665] width 66 height 37
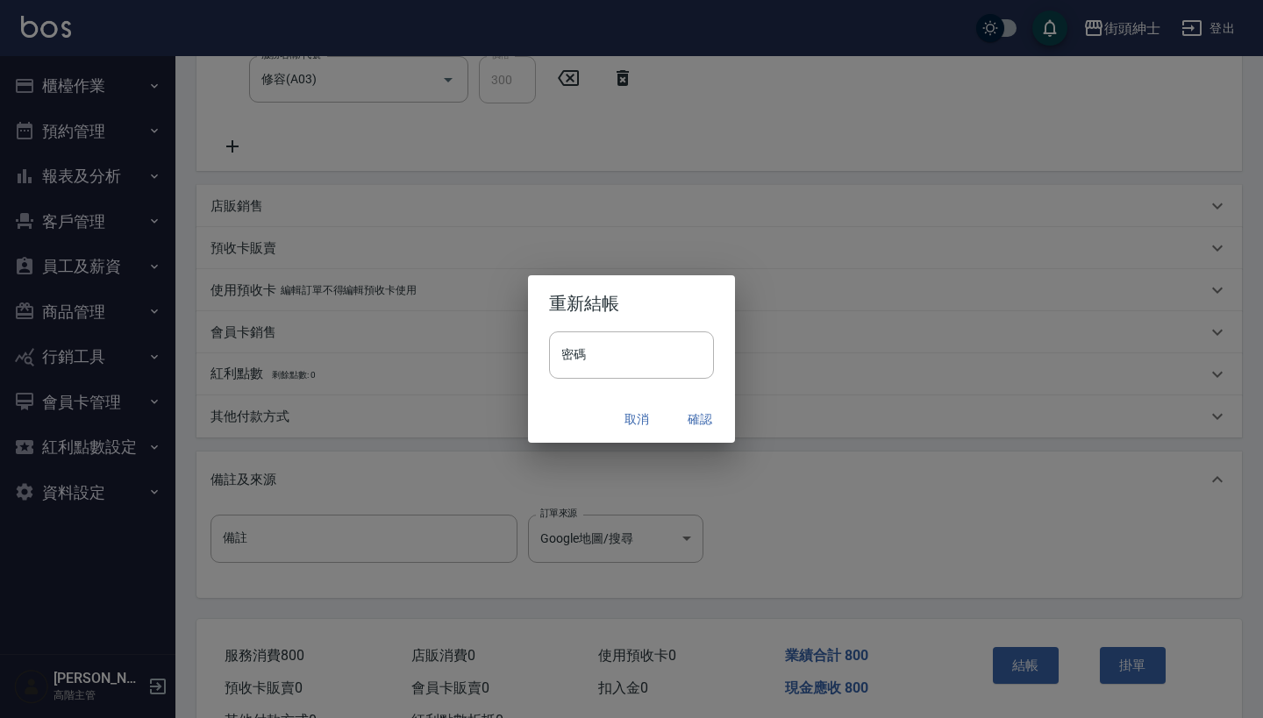
click at [702, 411] on button "確認" at bounding box center [700, 419] width 56 height 32
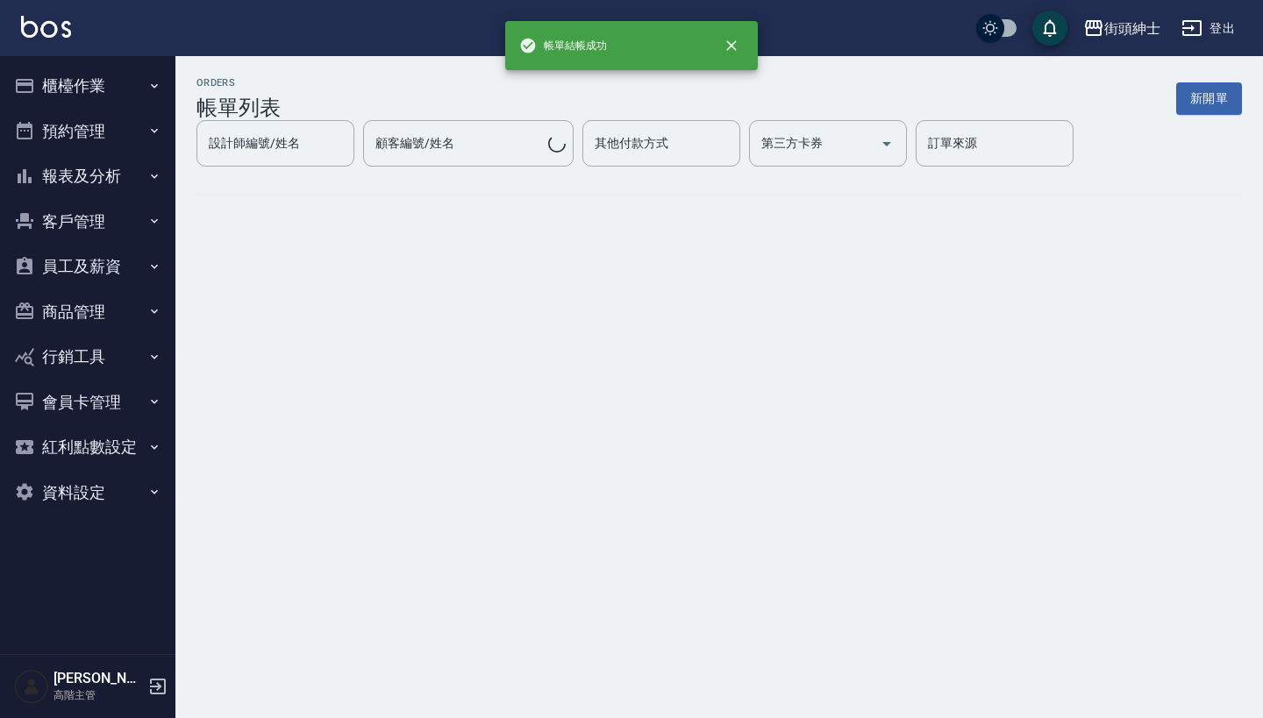
click at [121, 127] on button "預約管理" at bounding box center [87, 132] width 161 height 46
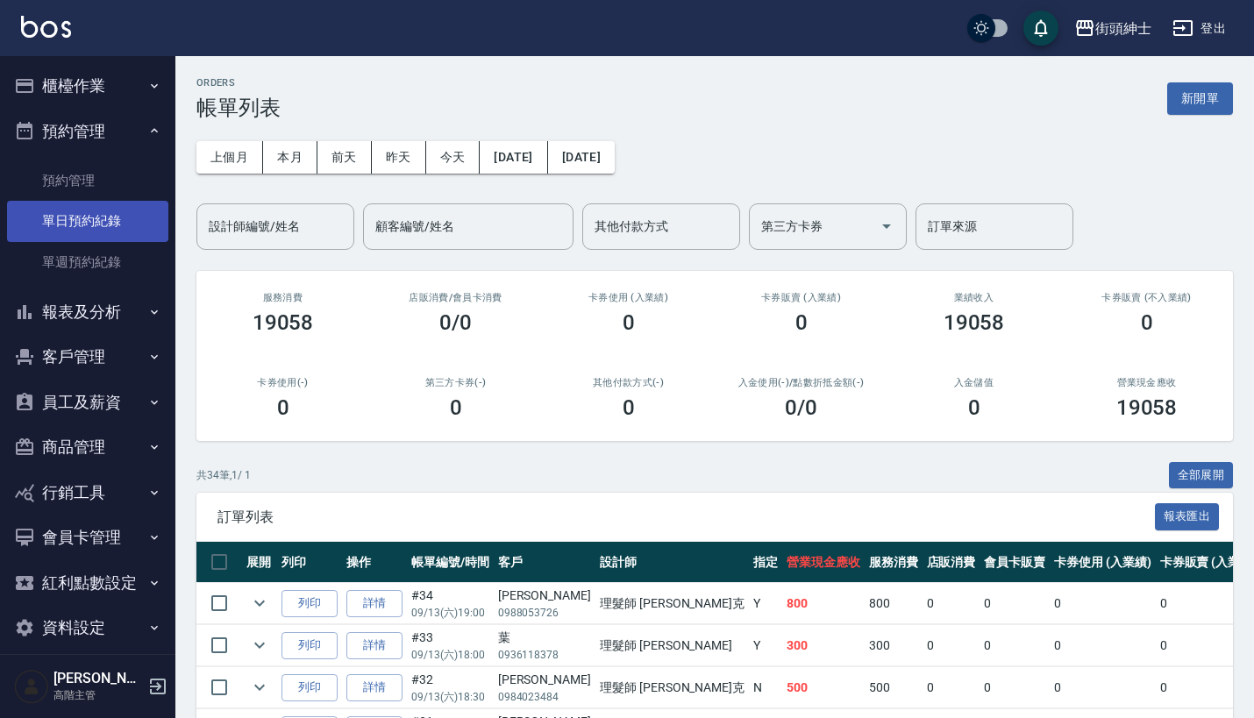
click at [137, 217] on link "單日預約紀錄" at bounding box center [87, 221] width 161 height 40
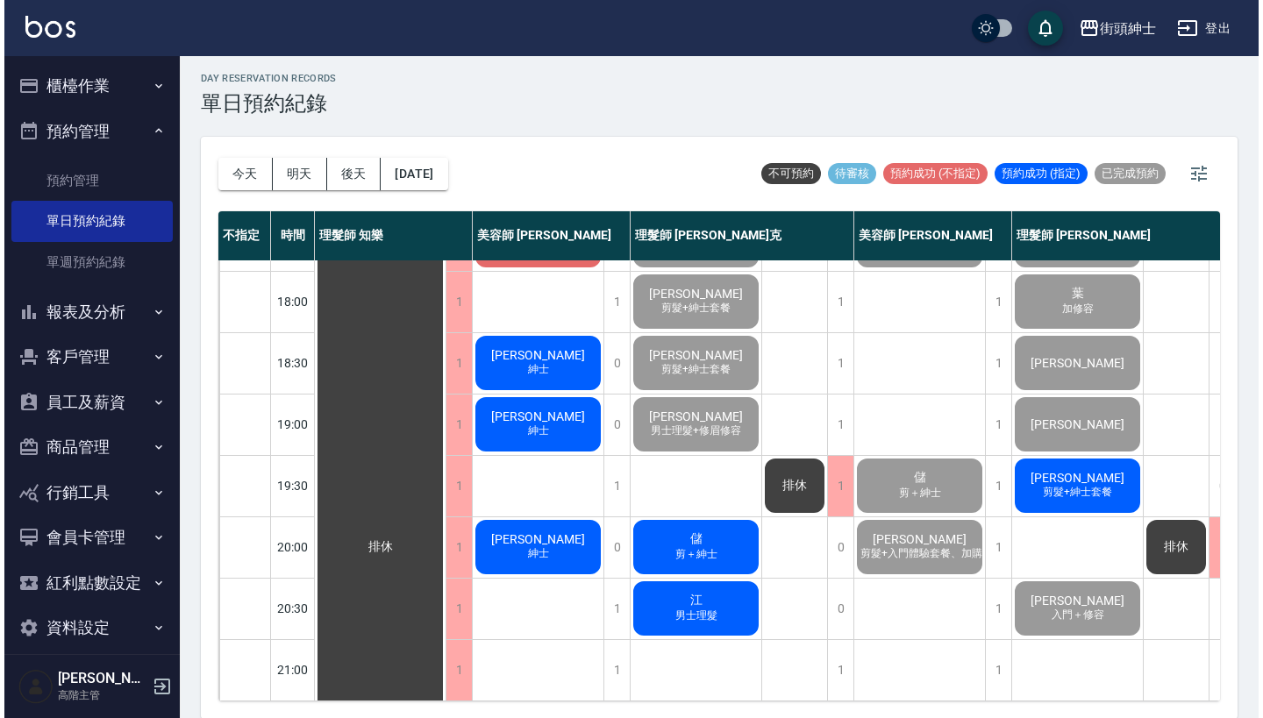
scroll to position [863, 0]
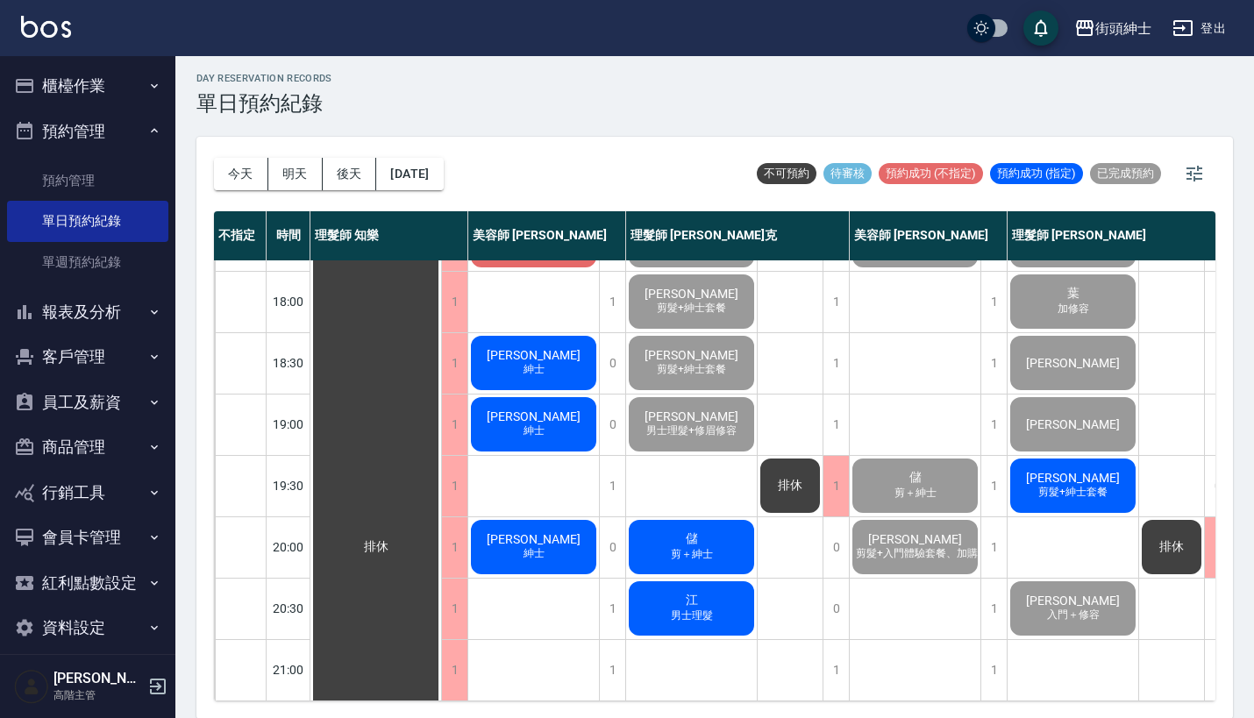
click at [718, 519] on div "儲 剪＋紳士" at bounding box center [691, 547] width 131 height 60
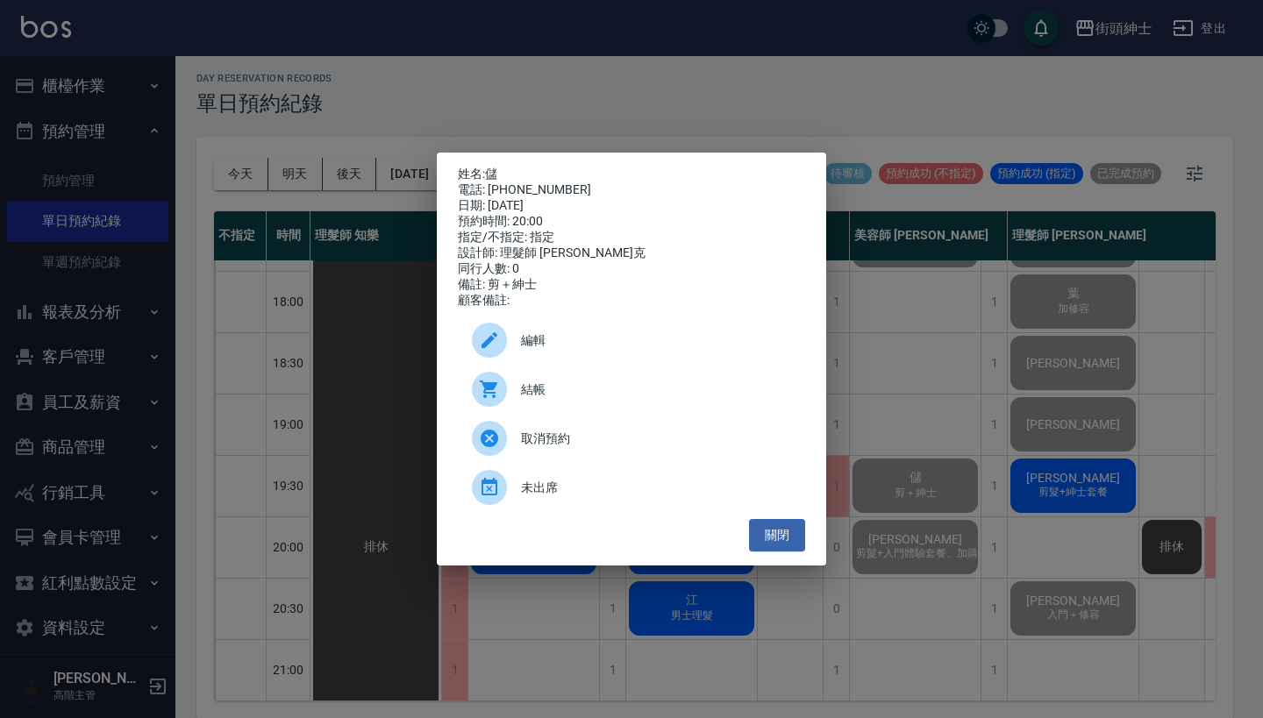
click at [606, 393] on span "結帳" at bounding box center [656, 390] width 270 height 18
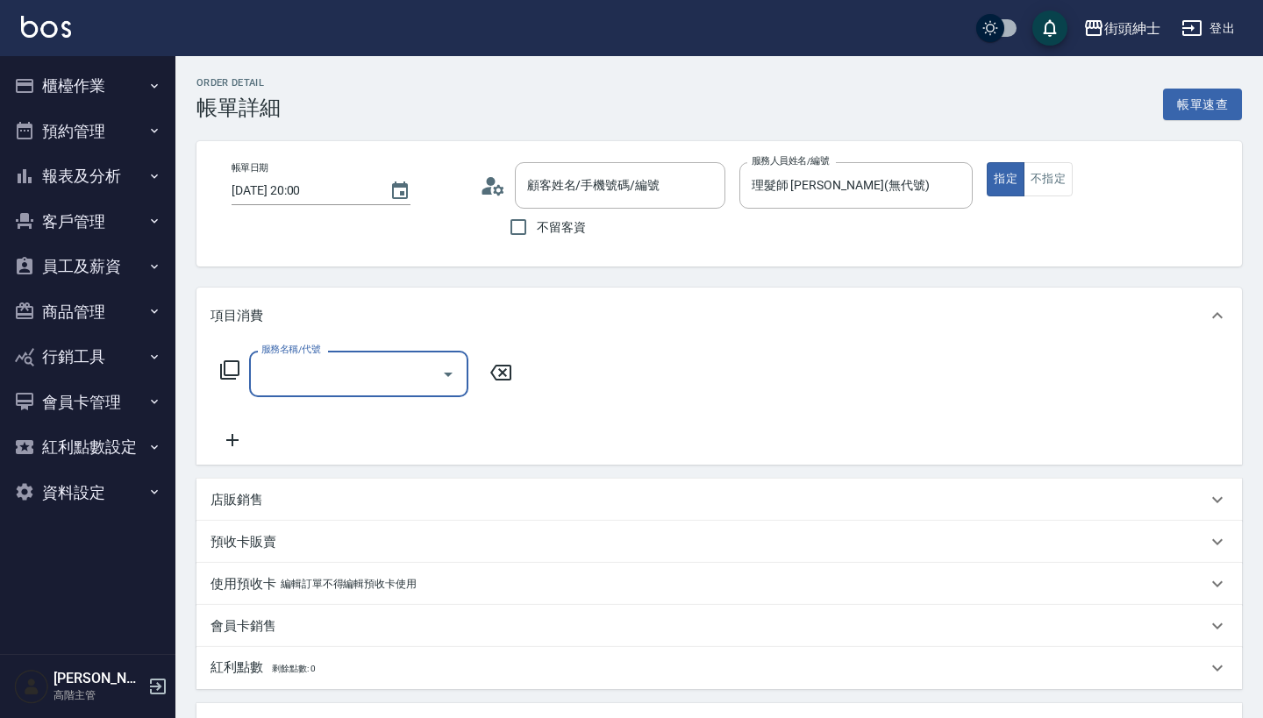
type input "儲/0936327958/null"
click at [403, 360] on input "服務名稱/代號" at bounding box center [345, 374] width 177 height 31
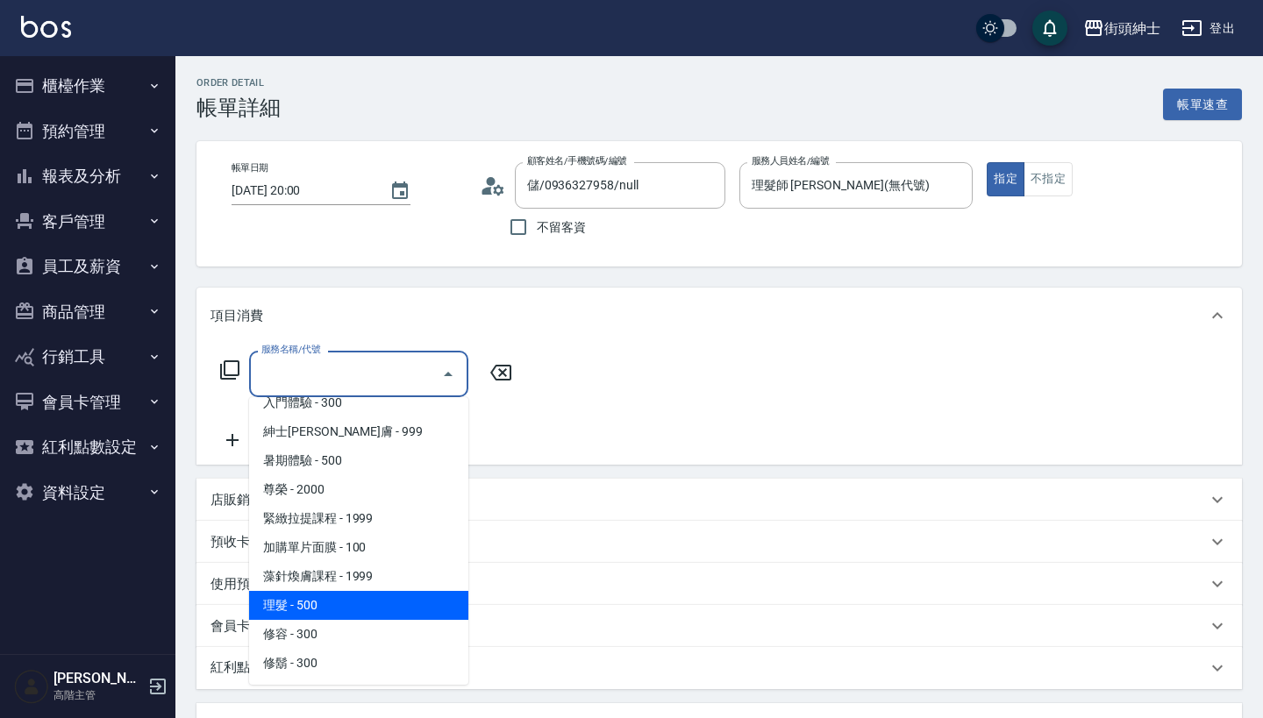
scroll to position [160, 0]
click at [365, 595] on span "理髮 - 500" at bounding box center [358, 605] width 219 height 29
type input "理髮(A02)"
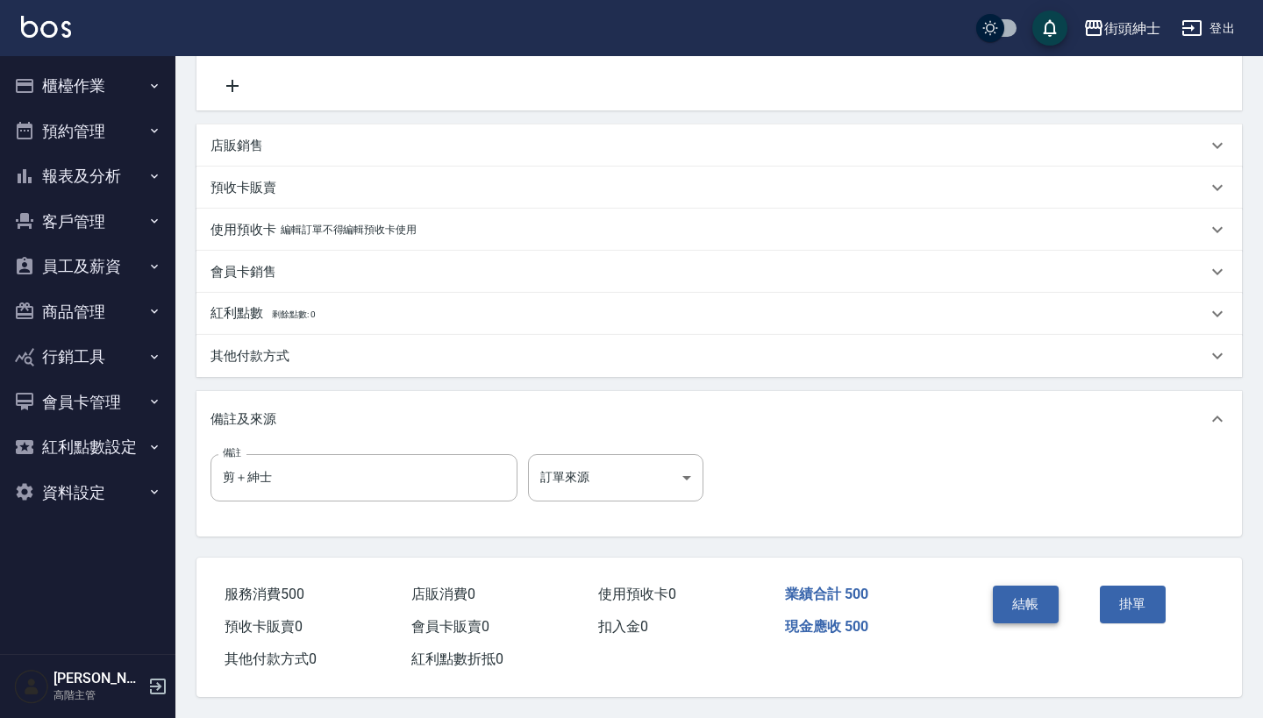
click at [1009, 586] on button "結帳" at bounding box center [1025, 604] width 66 height 37
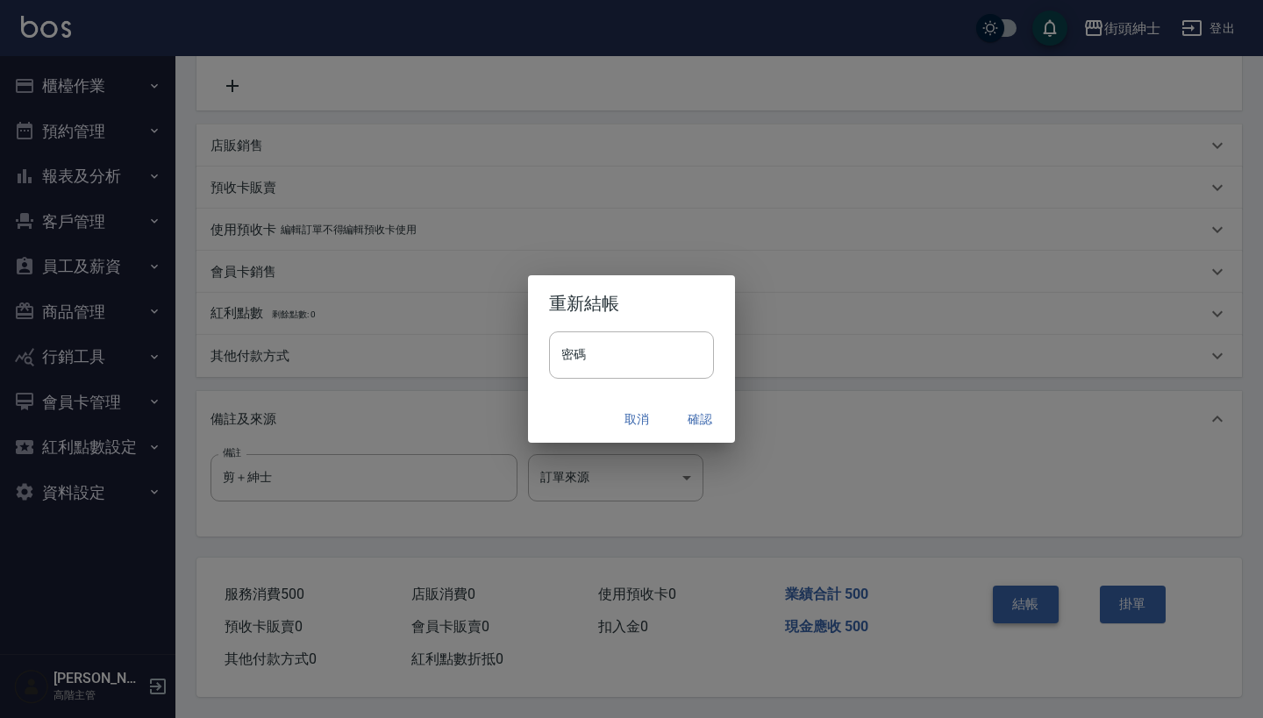
scroll to position [363, 0]
click at [692, 415] on button "確認" at bounding box center [700, 419] width 56 height 32
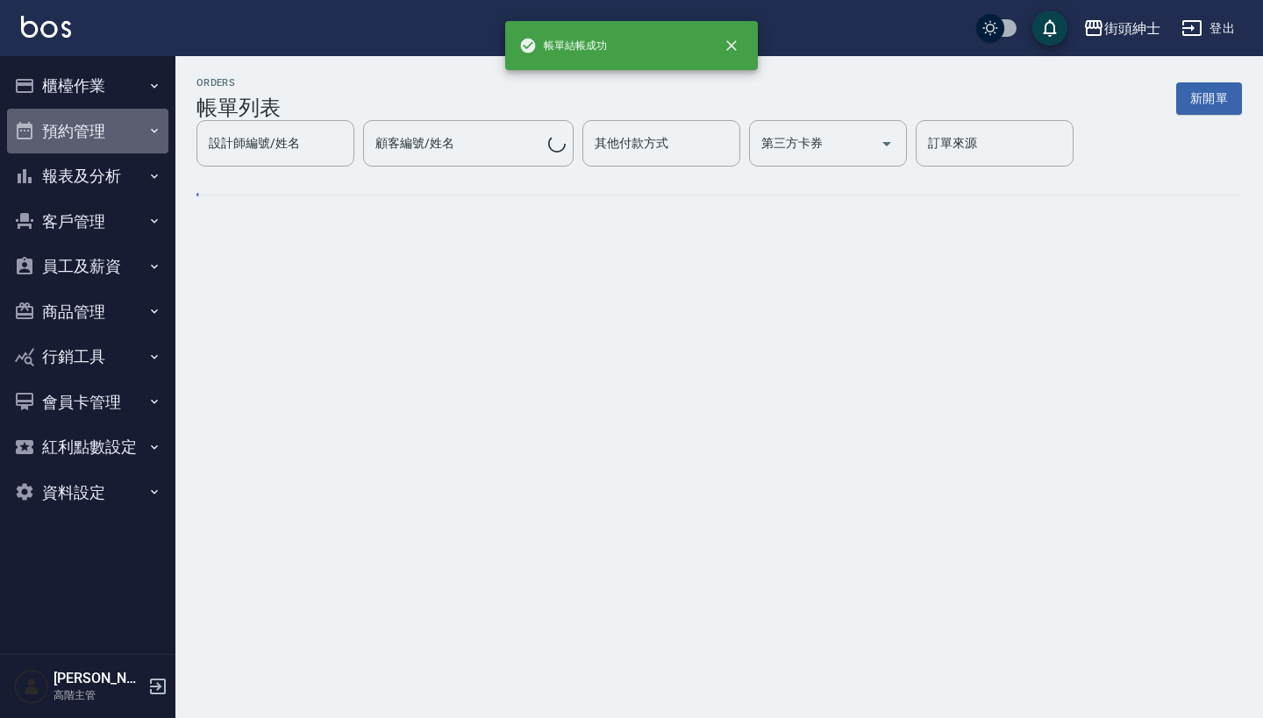
click at [135, 119] on button "預約管理" at bounding box center [87, 132] width 161 height 46
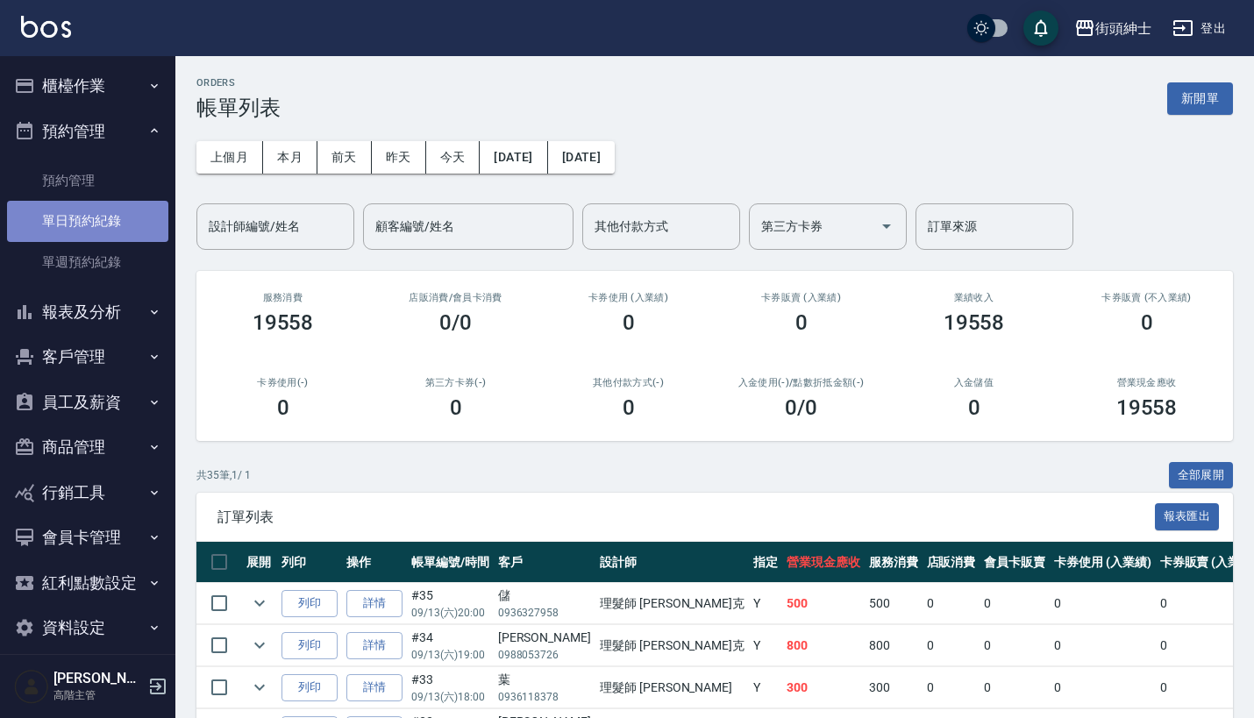
click at [130, 231] on link "單日預約紀錄" at bounding box center [87, 221] width 161 height 40
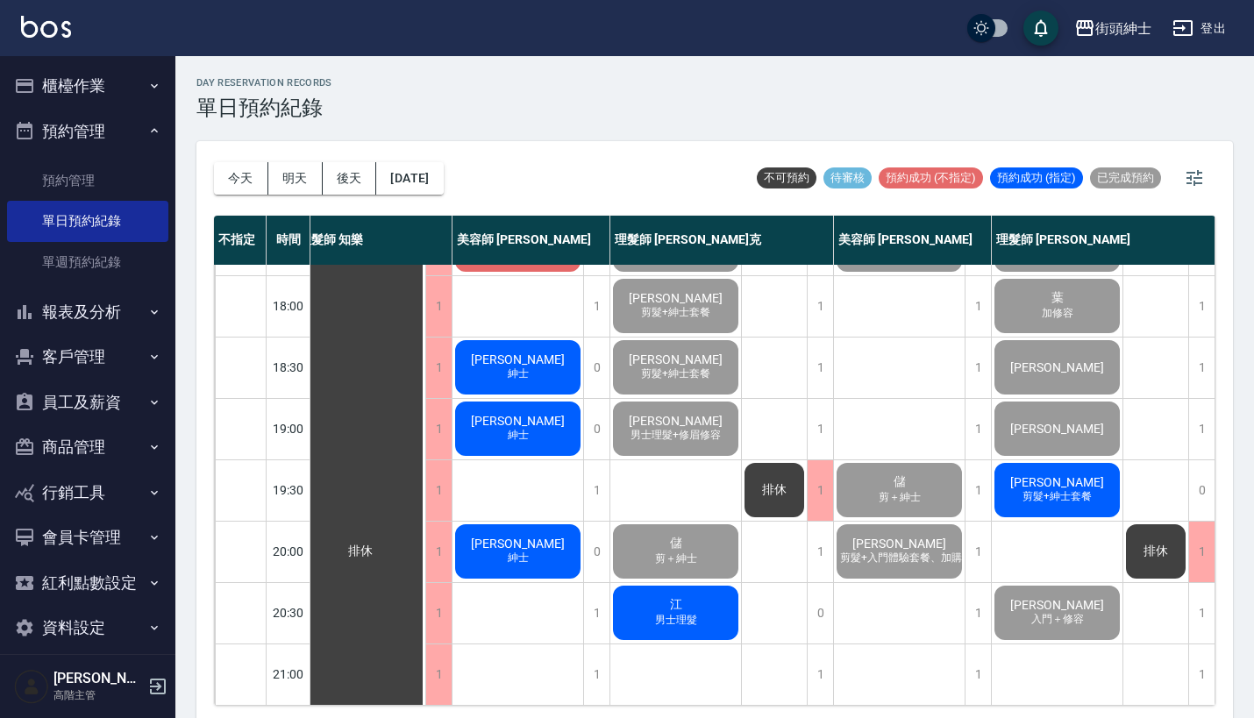
scroll to position [863, 25]
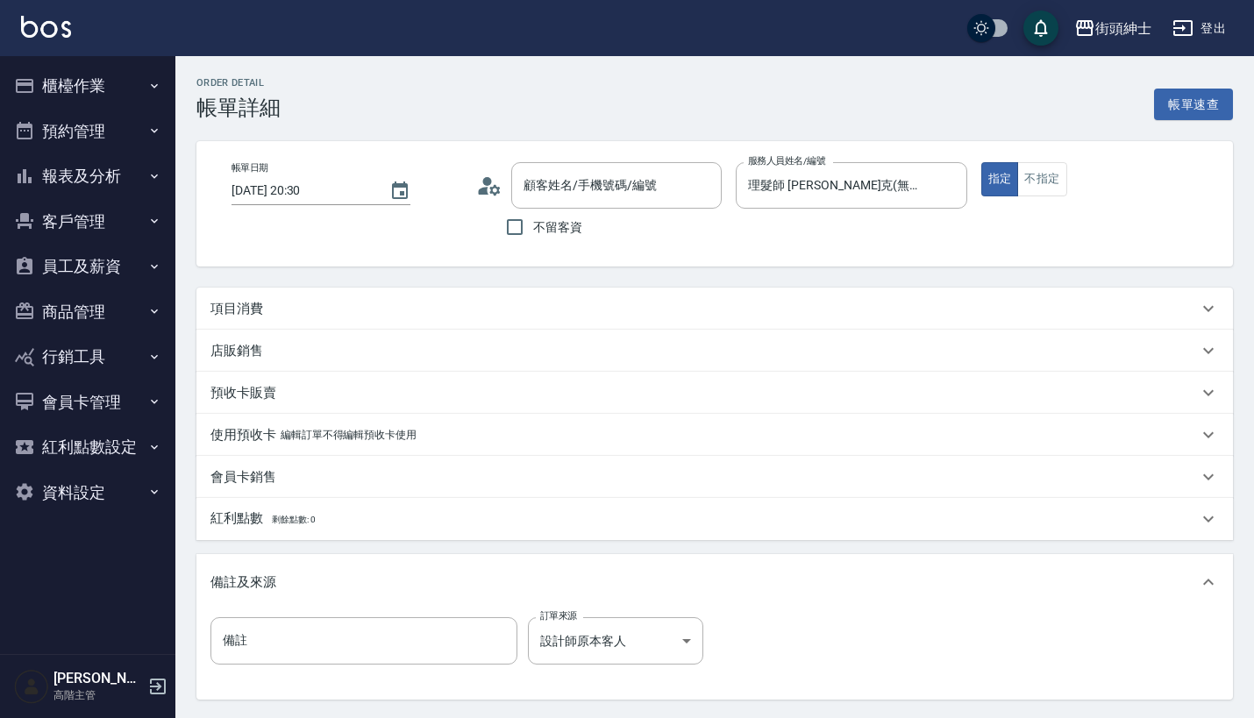
type input "江/0955255253/null"
click at [491, 295] on div "項目消費" at bounding box center [714, 309] width 1036 height 42
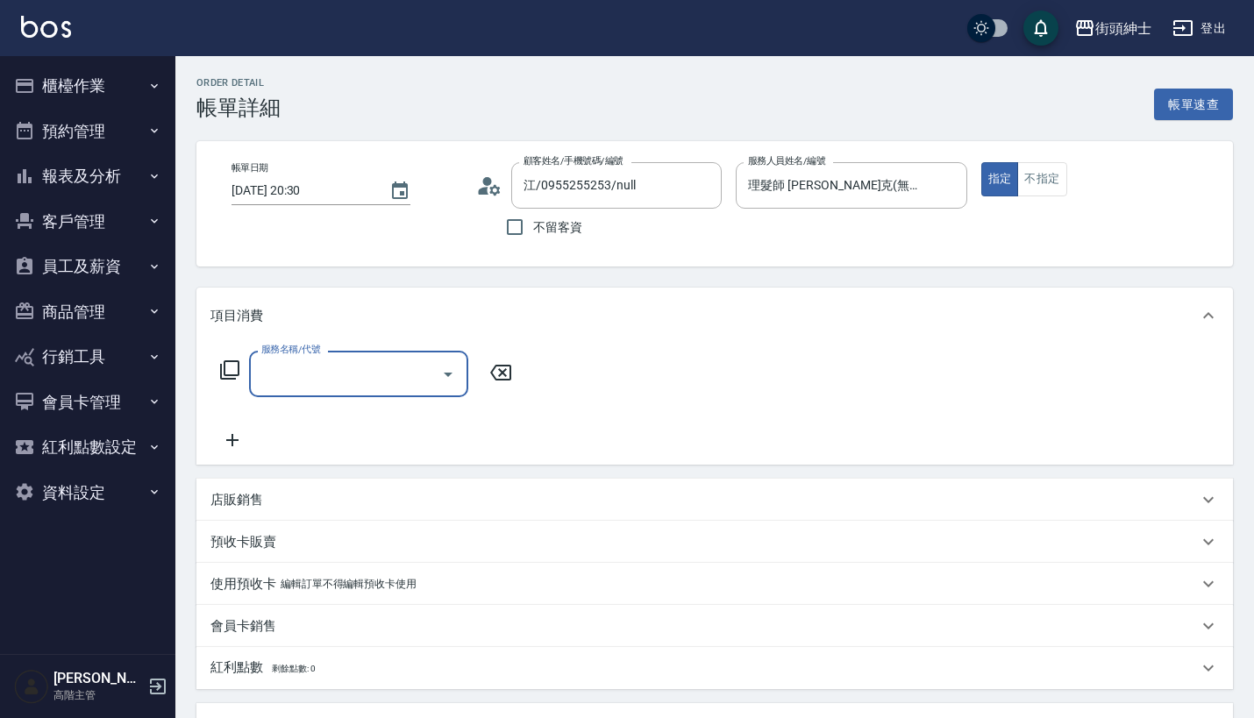
click at [369, 350] on div "服務名稱/代號 服務名稱/代號" at bounding box center [714, 404] width 1036 height 121
click at [370, 364] on input "服務名稱/代號" at bounding box center [345, 374] width 177 height 31
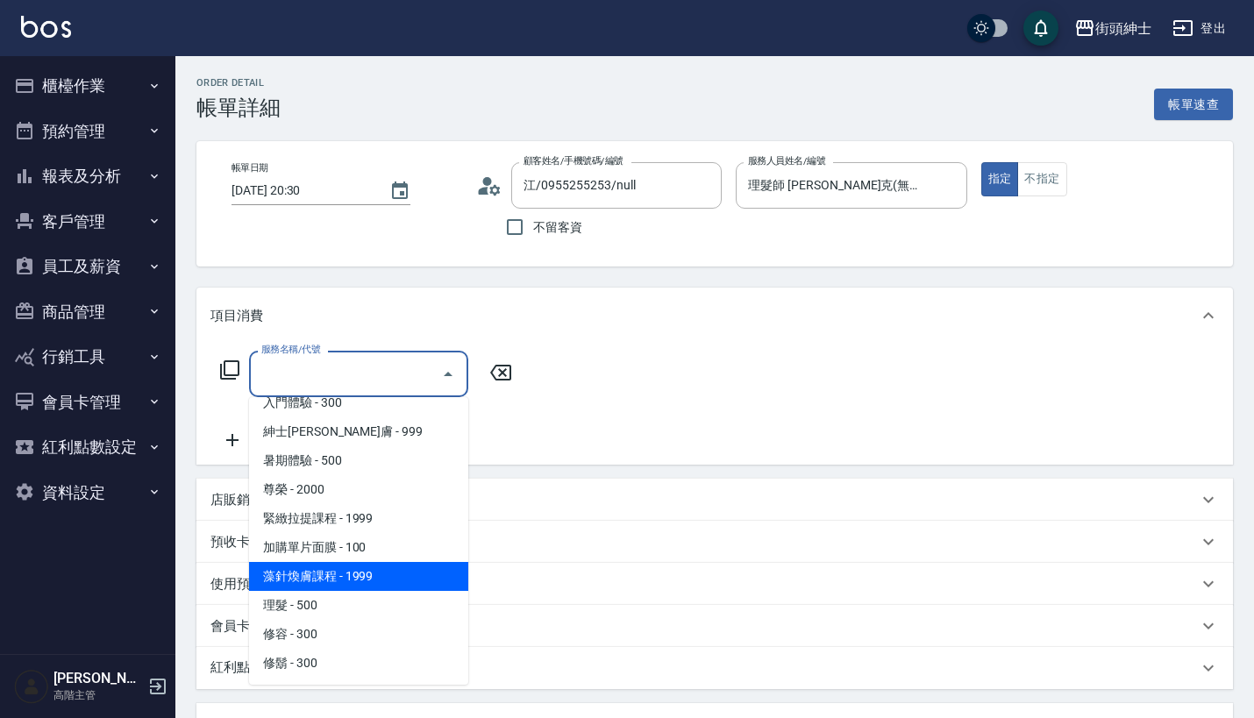
scroll to position [160, 0]
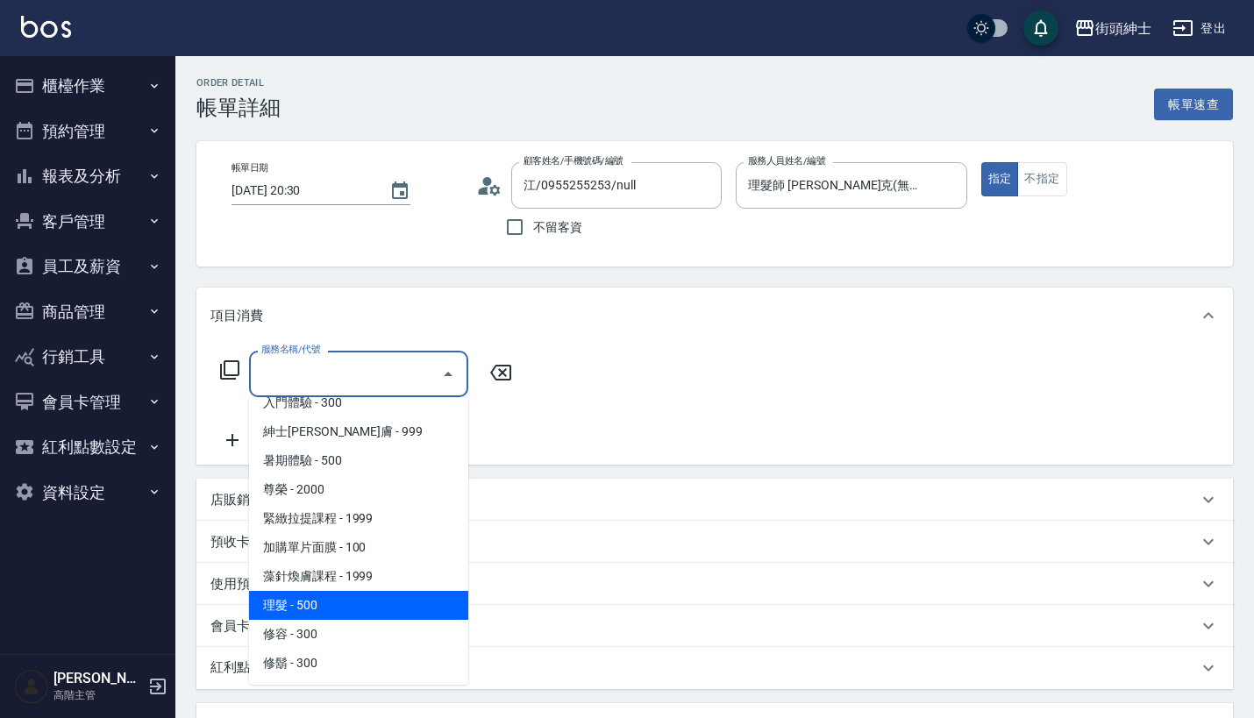
click at [384, 593] on span "理髮 - 500" at bounding box center [358, 605] width 219 height 29
type input "理髮(A02)"
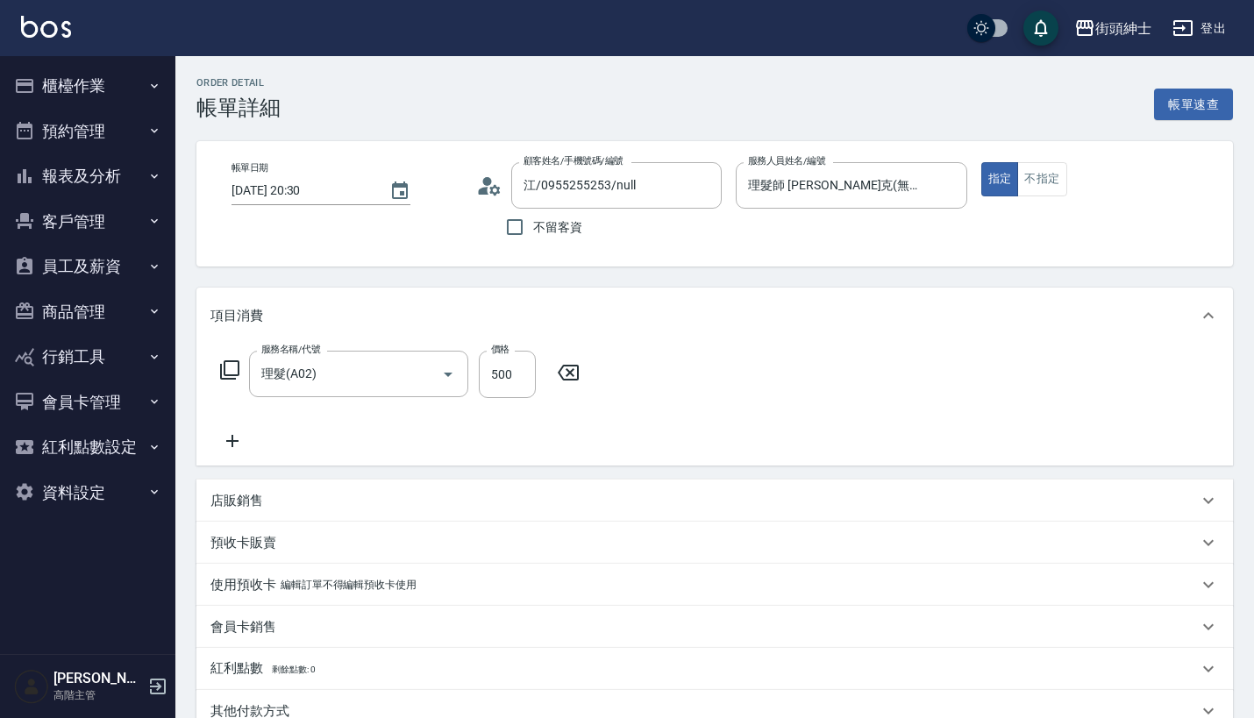
click at [302, 512] on div "店販銷售" at bounding box center [714, 501] width 1036 height 42
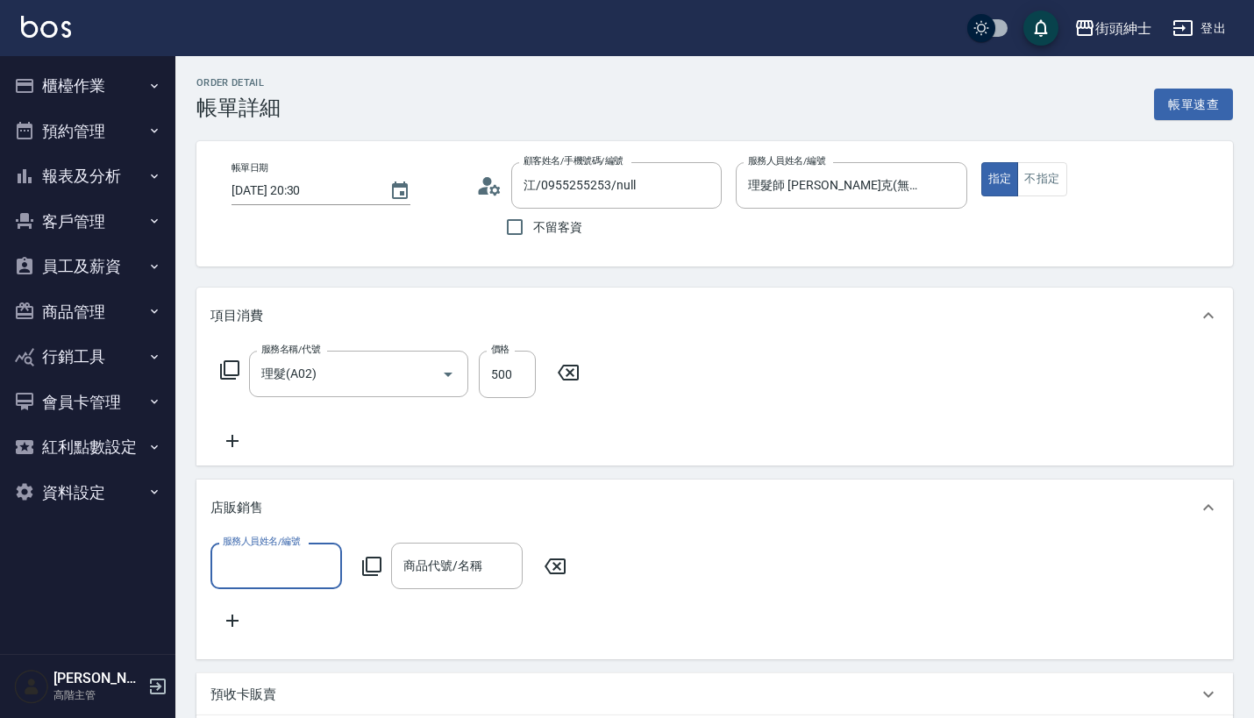
scroll to position [0, 0]
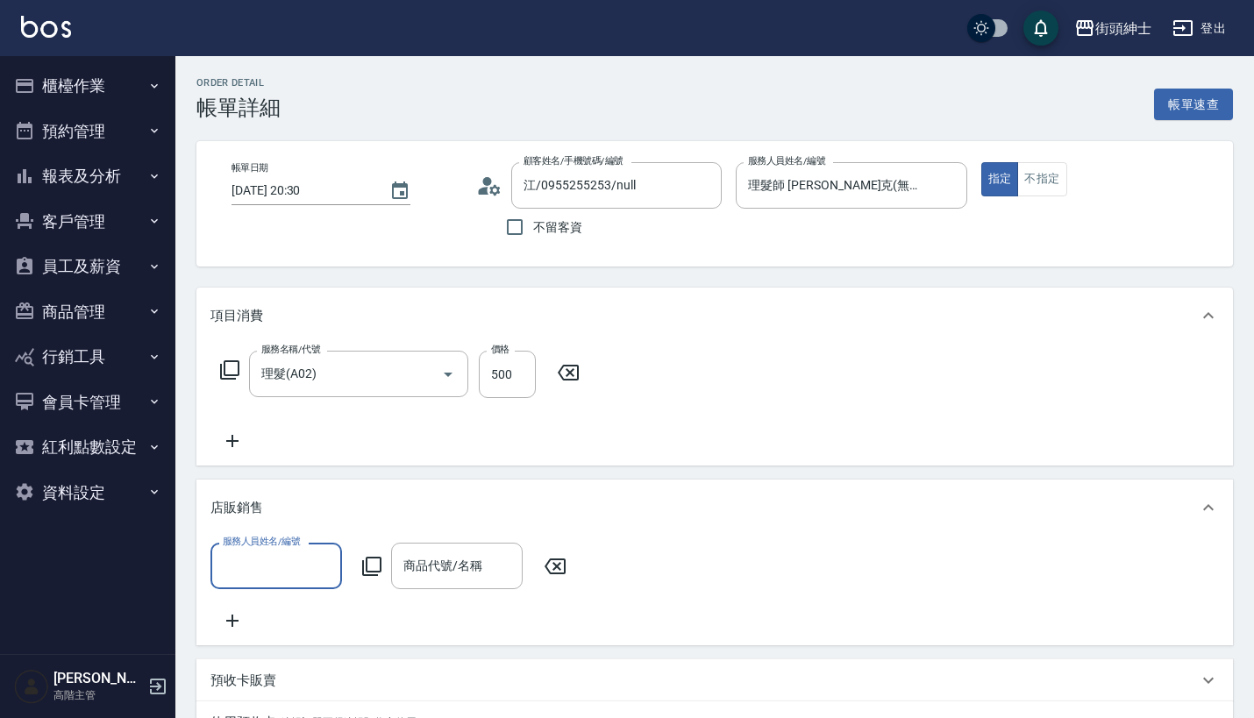
click at [276, 545] on label "服務人員姓名/編號" at bounding box center [261, 541] width 77 height 13
click at [276, 551] on input "服務人員姓名/編號" at bounding box center [276, 566] width 116 height 31
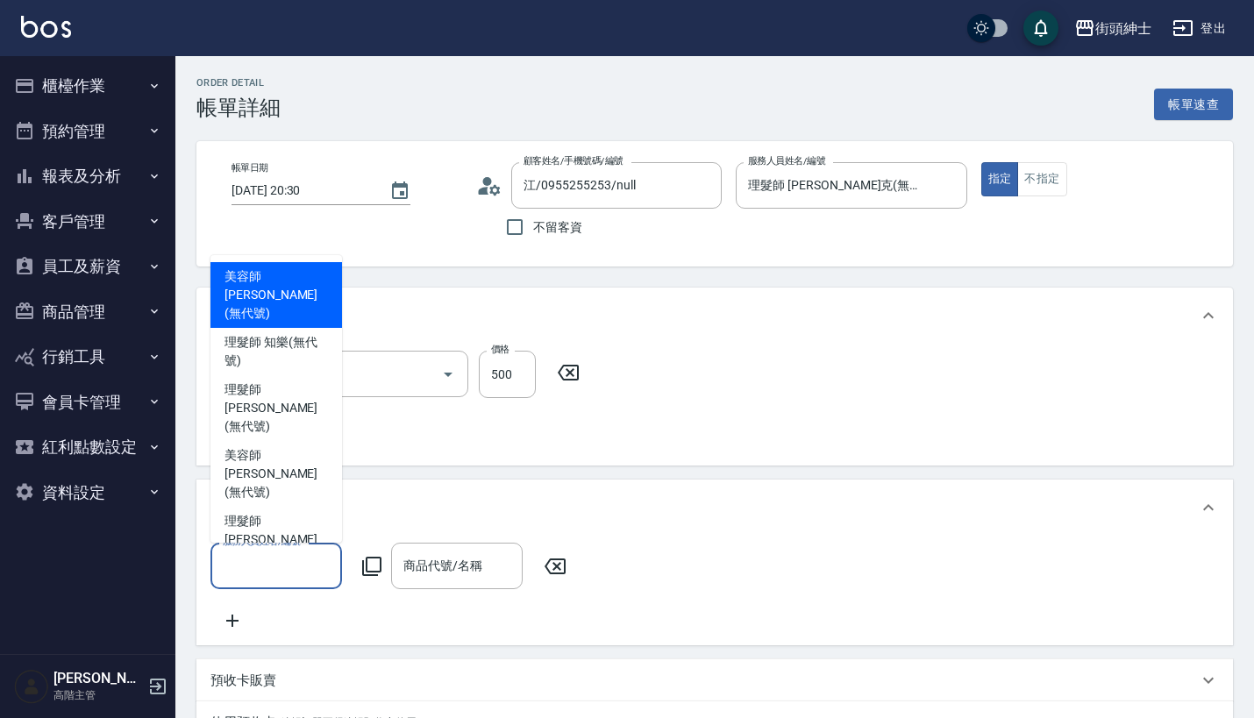
click at [276, 561] on input "服務人員姓名/編號" at bounding box center [276, 566] width 116 height 31
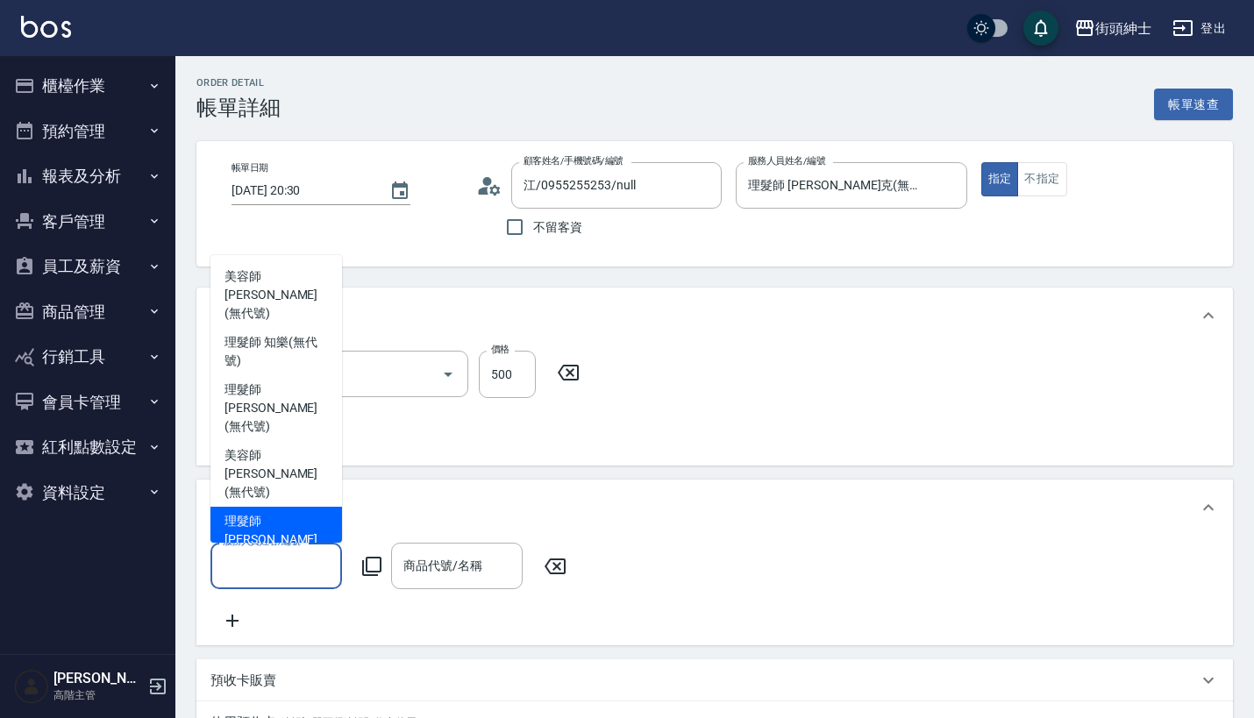
click at [286, 528] on span "理髮師 Vic 維克 (無代號)" at bounding box center [275, 539] width 103 height 55
type input "理髮師 Vic 維克(無代號)"
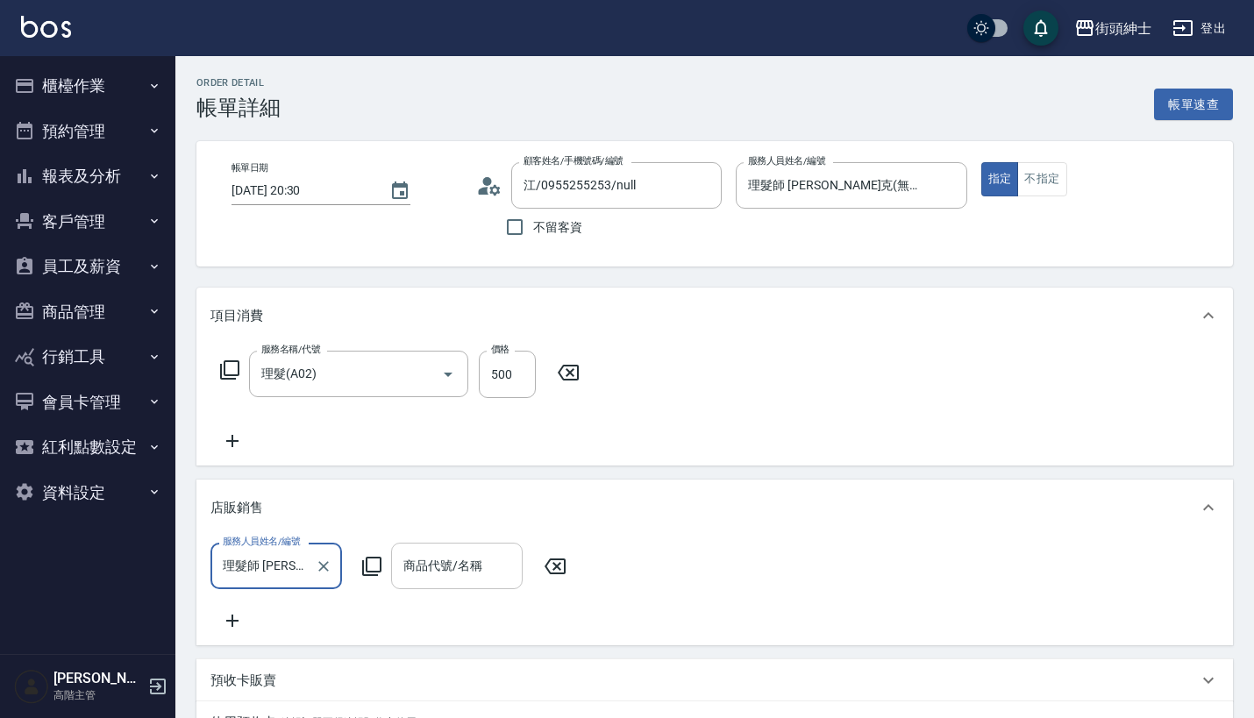
click at [453, 557] on div "商品代號/名稱 商品代號/名稱" at bounding box center [457, 566] width 132 height 46
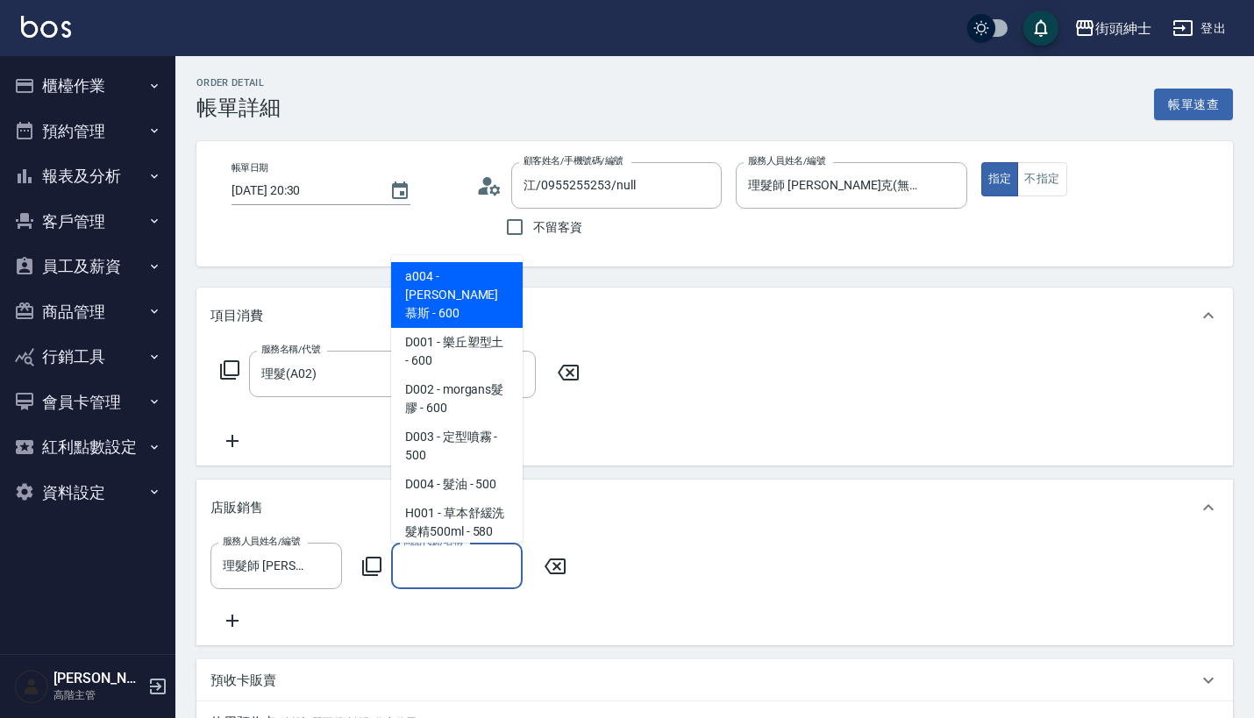
click at [483, 281] on span "a004 - 摩根慕斯 - 600" at bounding box center [457, 295] width 132 height 66
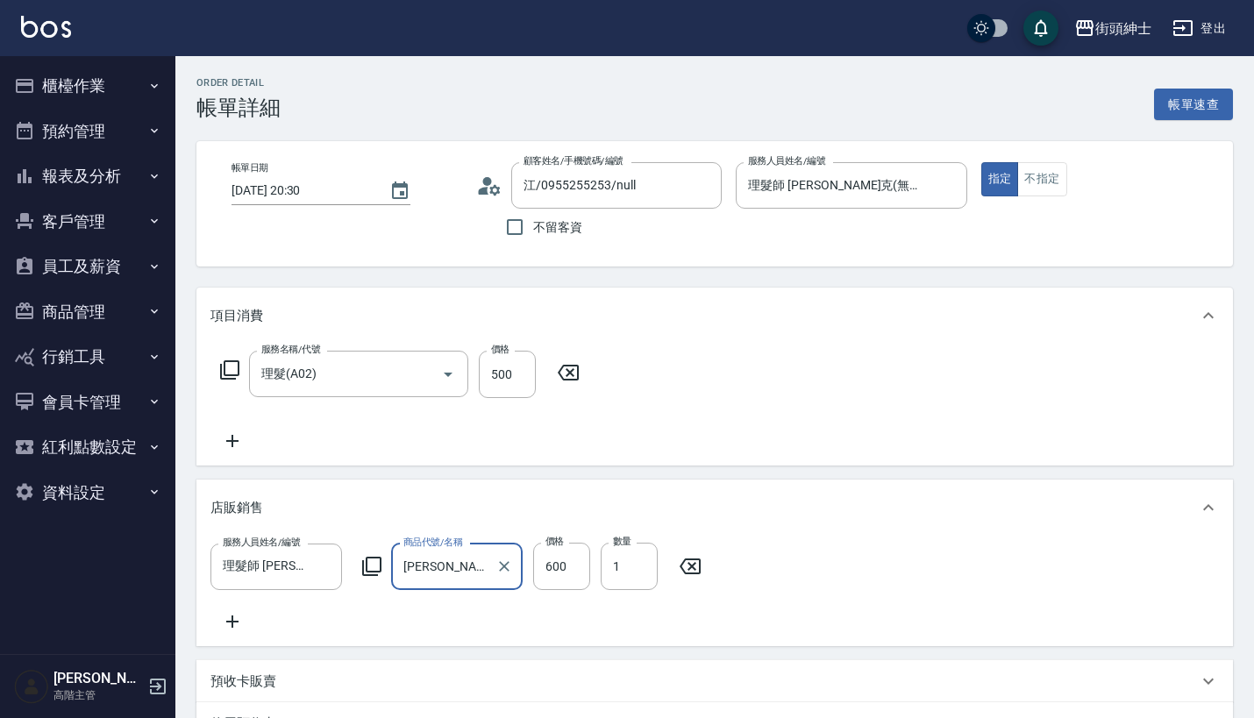
type input "摩根慕斯"
click at [574, 566] on input "600" at bounding box center [561, 566] width 57 height 47
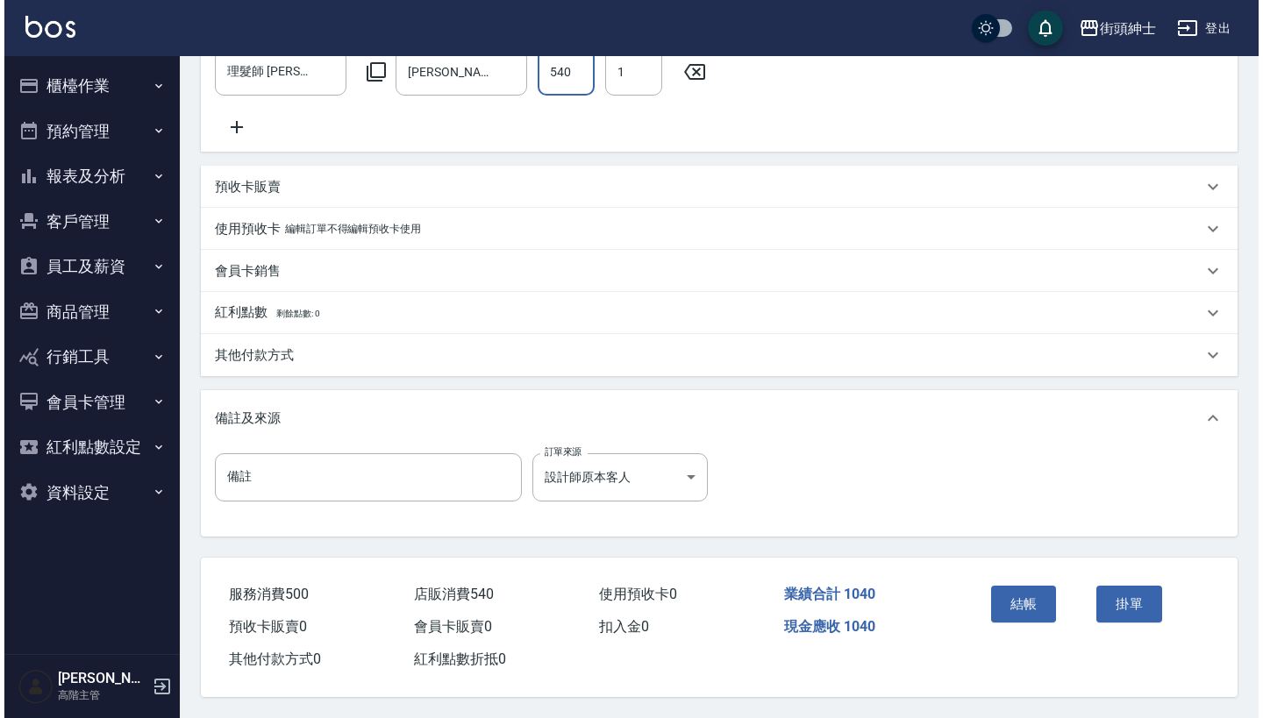
scroll to position [516, 0]
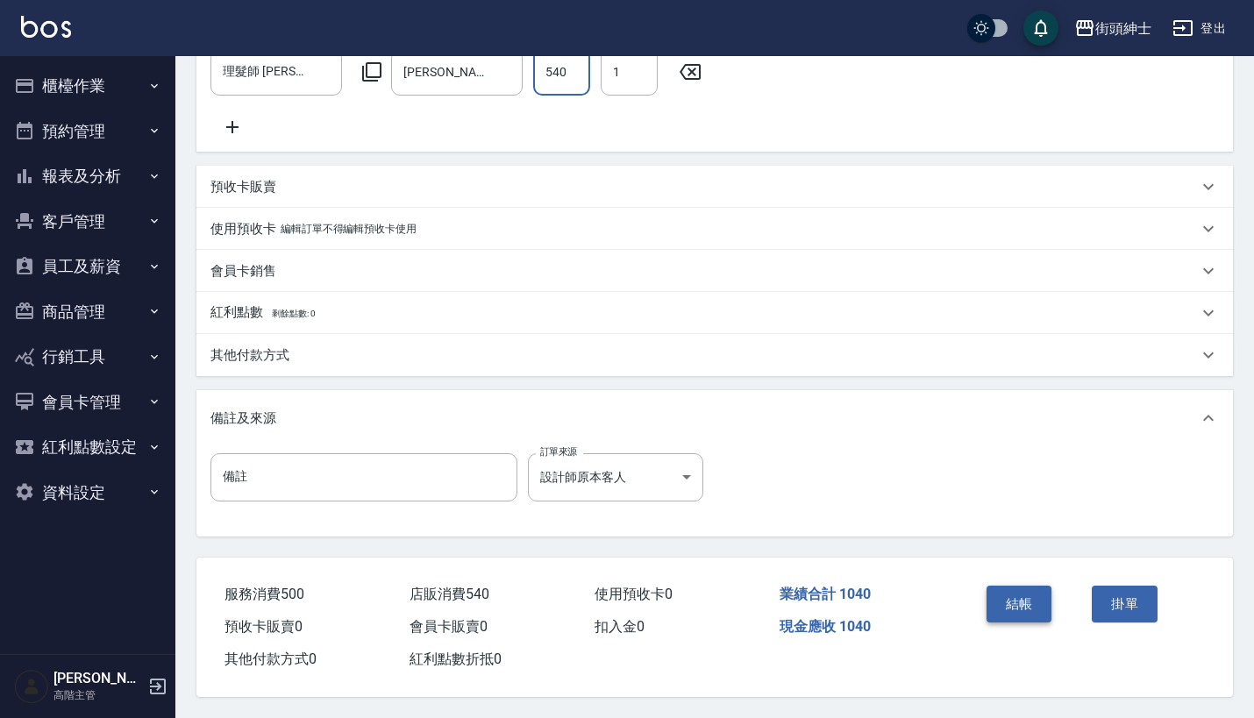
type input "540"
click at [1021, 594] on button "結帳" at bounding box center [1019, 604] width 66 height 37
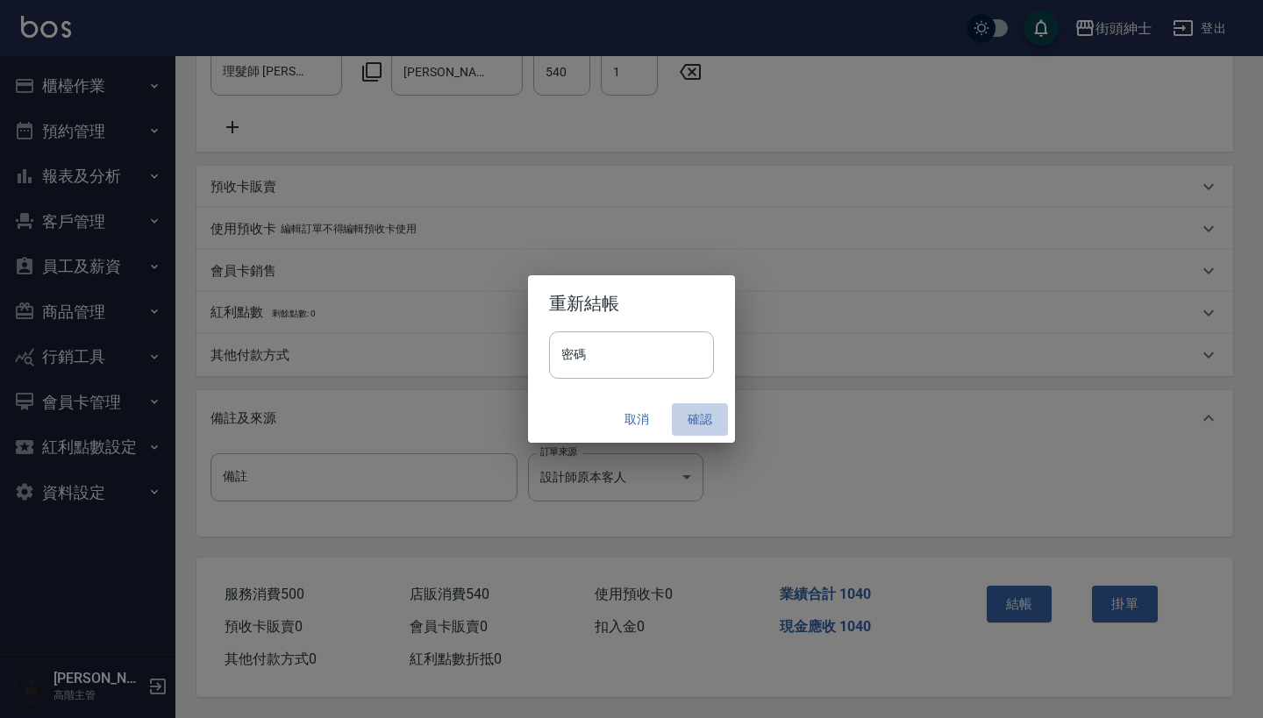
click at [694, 417] on button "確認" at bounding box center [700, 419] width 56 height 32
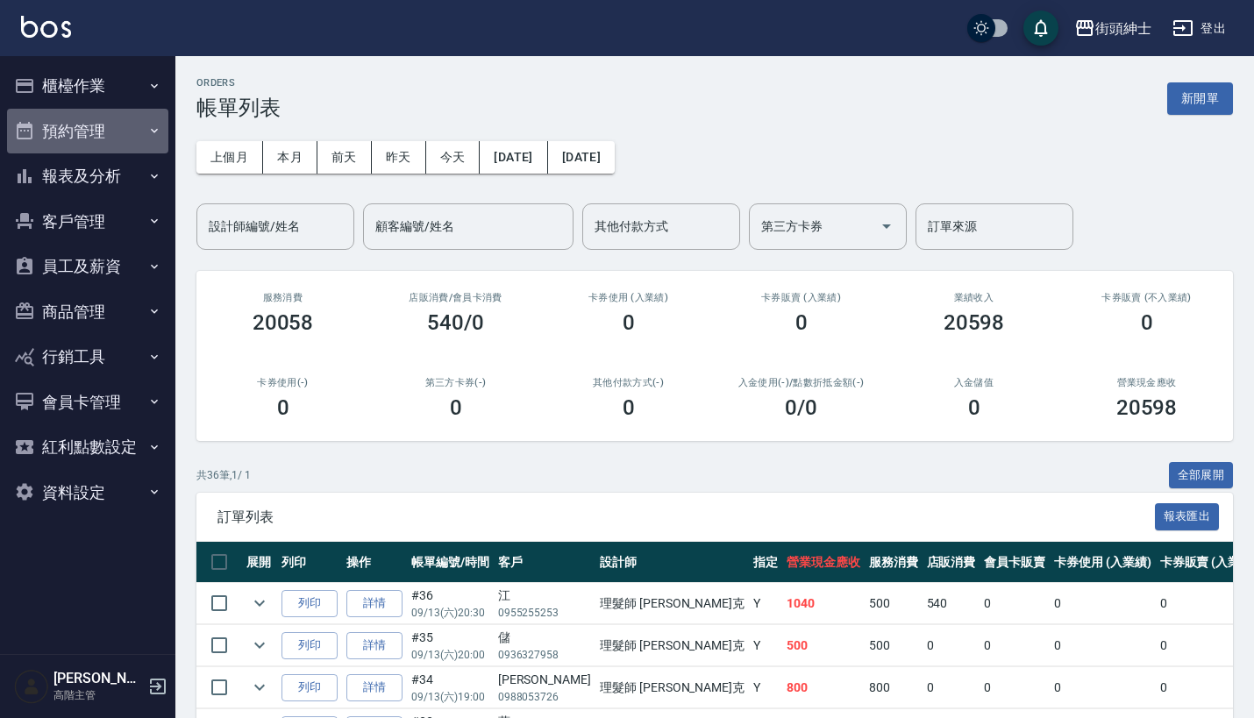
click at [83, 122] on button "預約管理" at bounding box center [87, 132] width 161 height 46
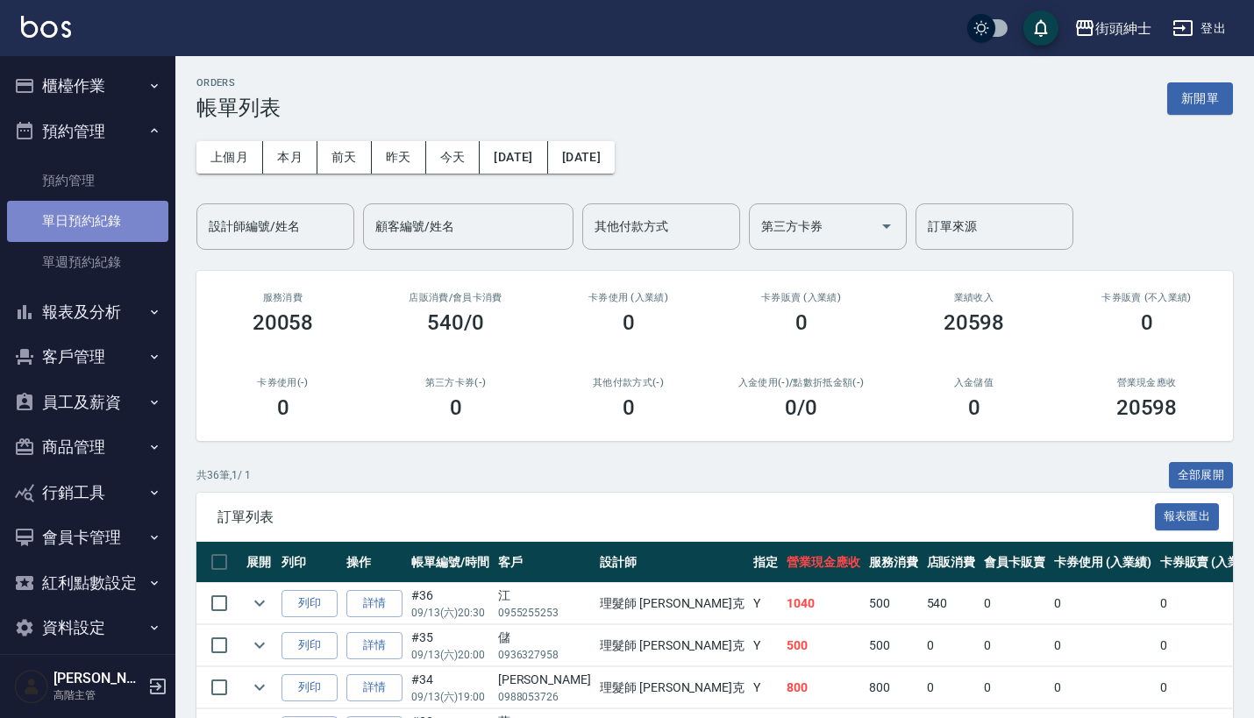
click at [107, 219] on link "單日預約紀錄" at bounding box center [87, 221] width 161 height 40
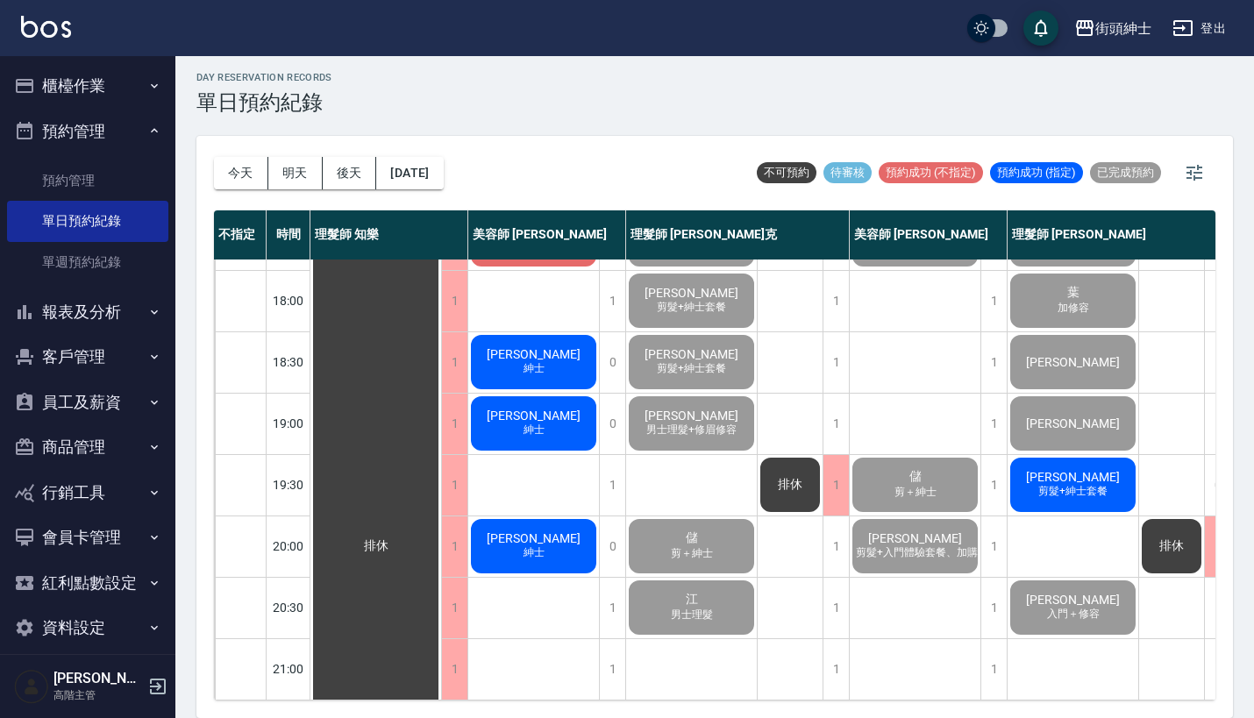
scroll to position [4, 0]
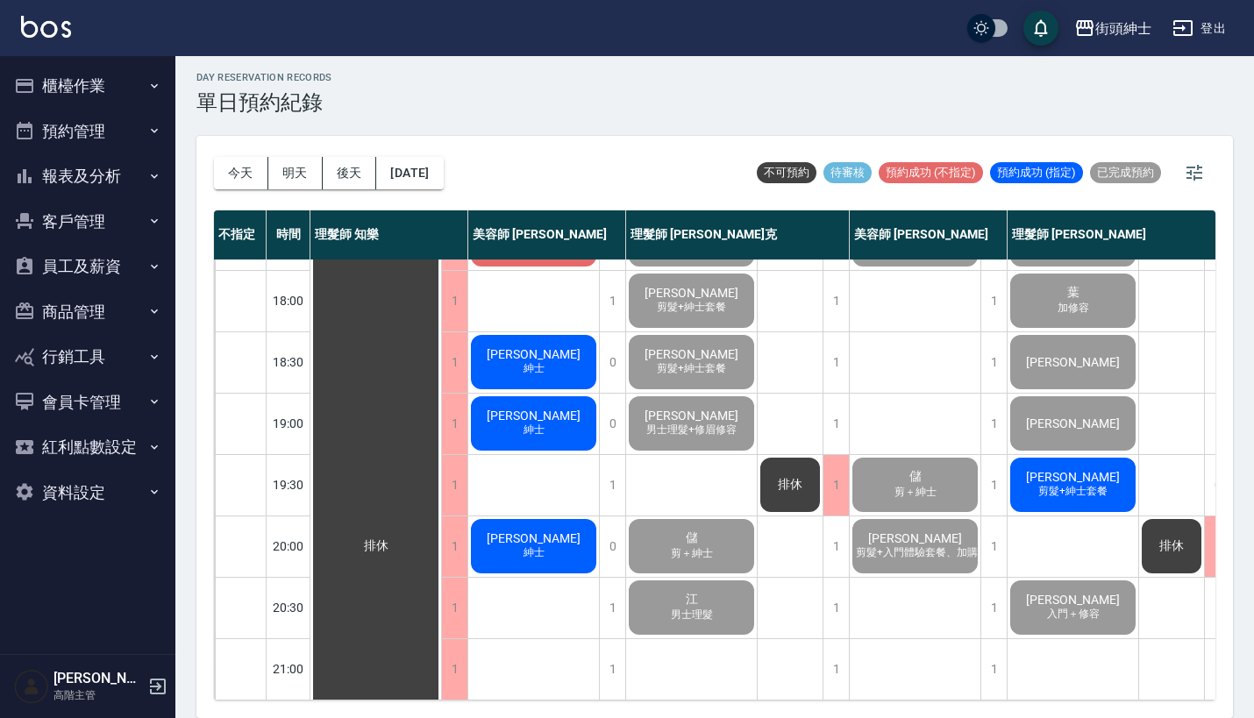
scroll to position [4, 0]
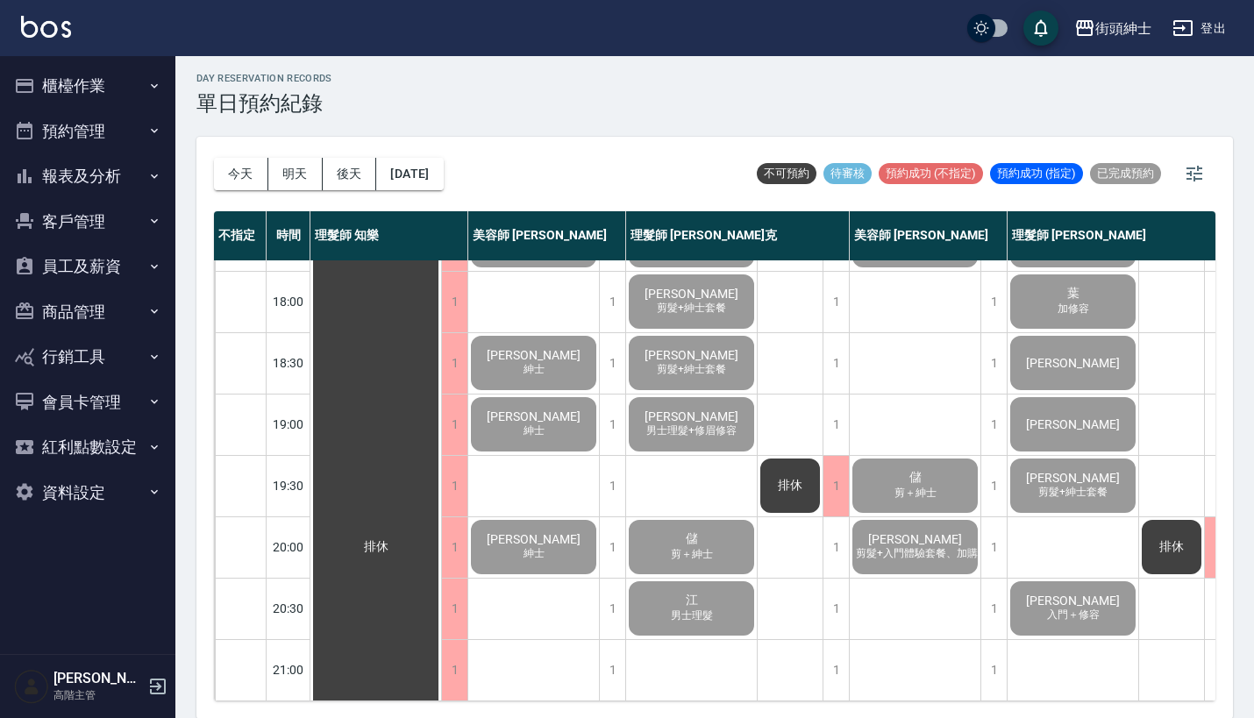
click at [116, 81] on button "櫃檯作業" at bounding box center [87, 86] width 161 height 46
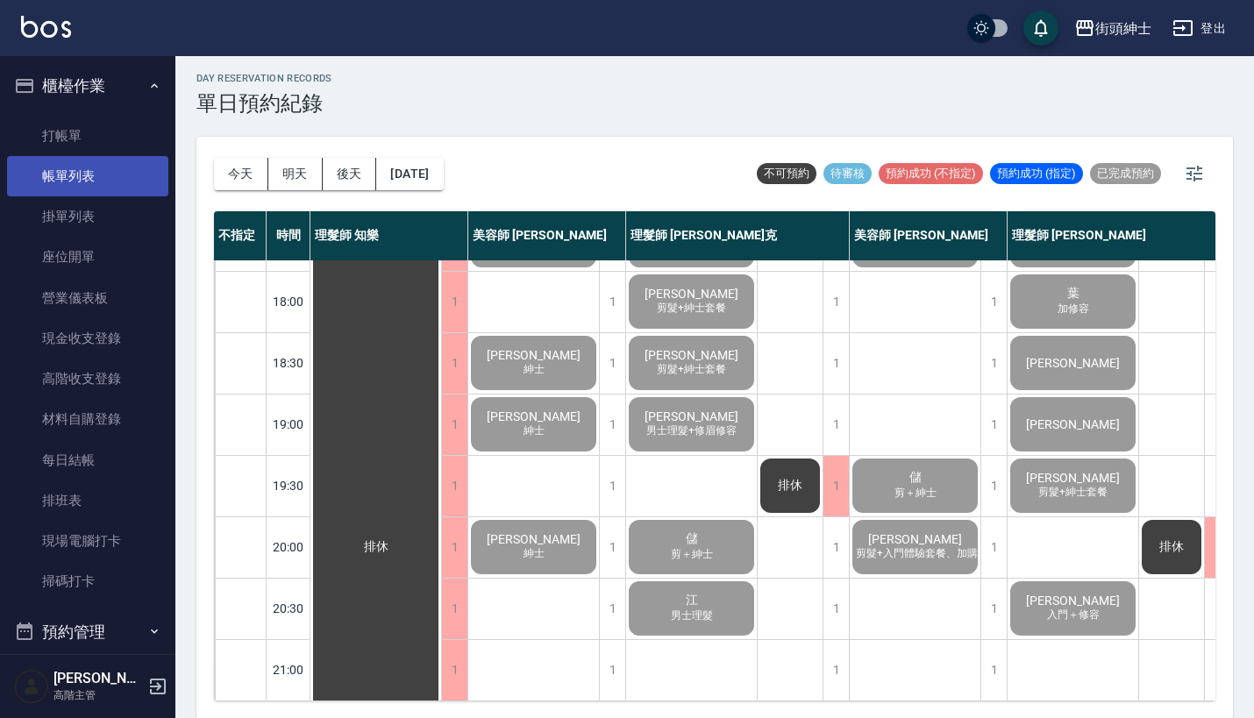
click at [120, 168] on link "帳單列表" at bounding box center [87, 176] width 161 height 40
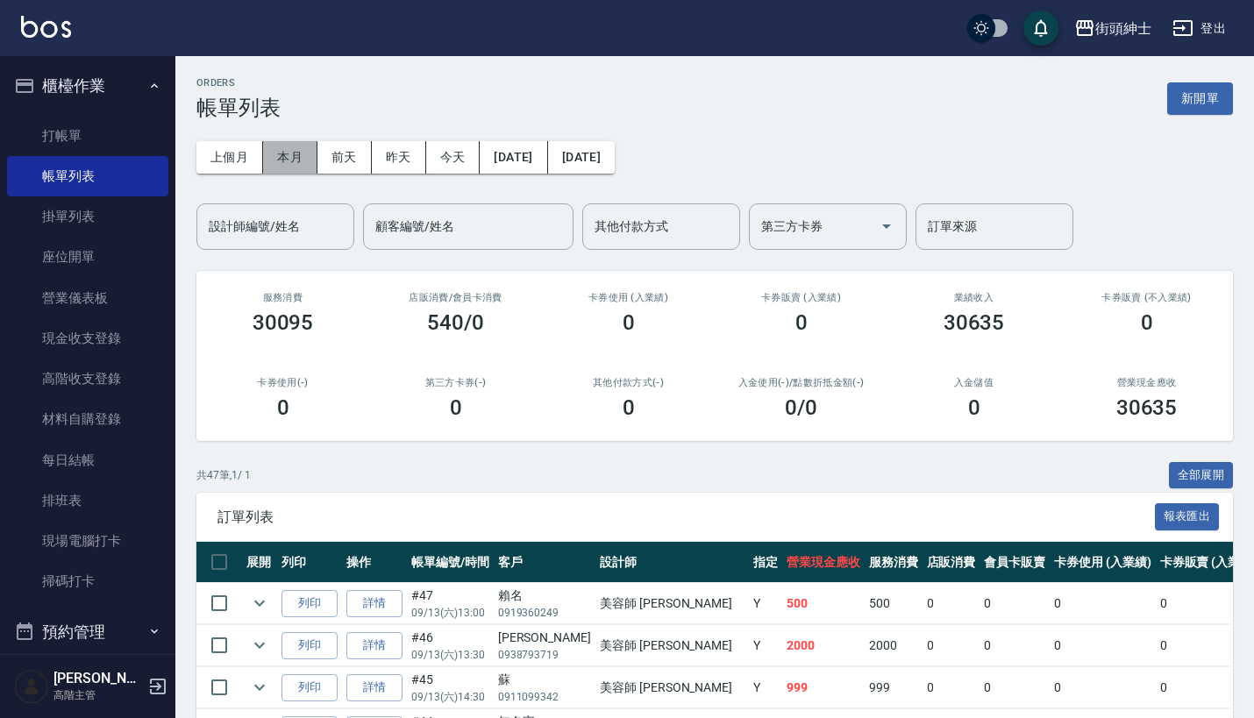
click at [288, 146] on button "本月" at bounding box center [290, 157] width 54 height 32
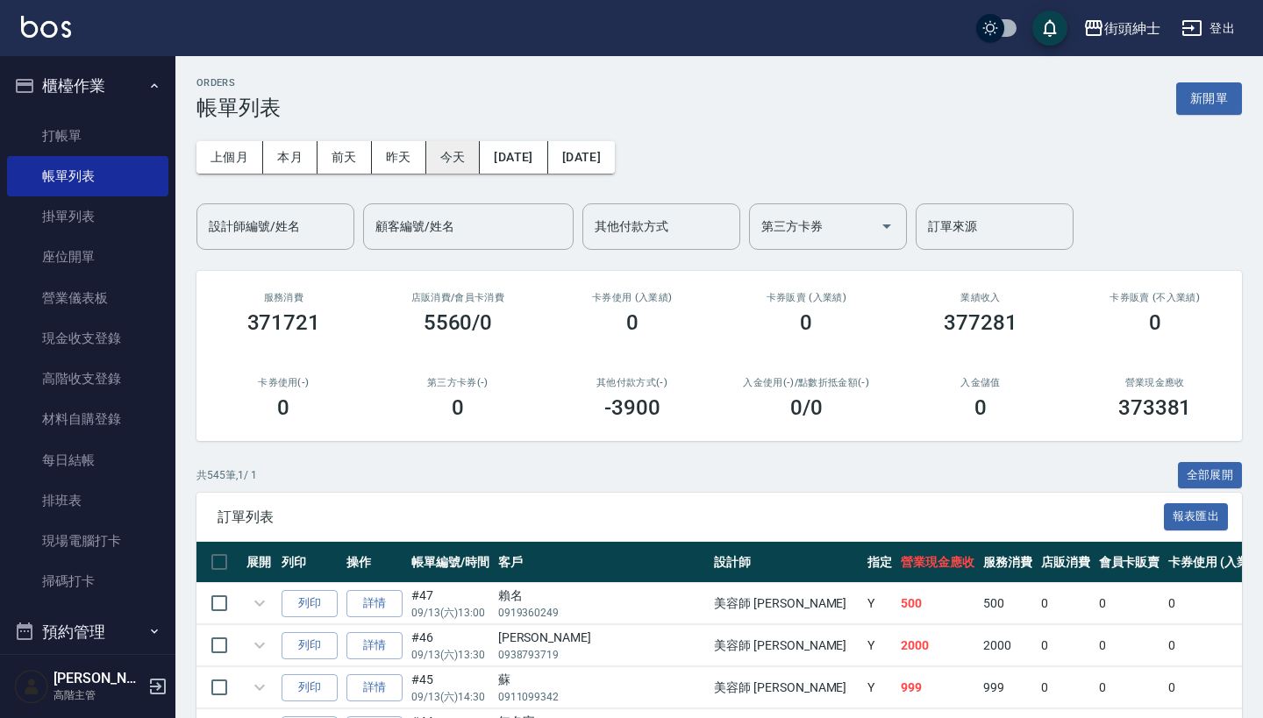
click at [459, 158] on button "今天" at bounding box center [453, 157] width 54 height 32
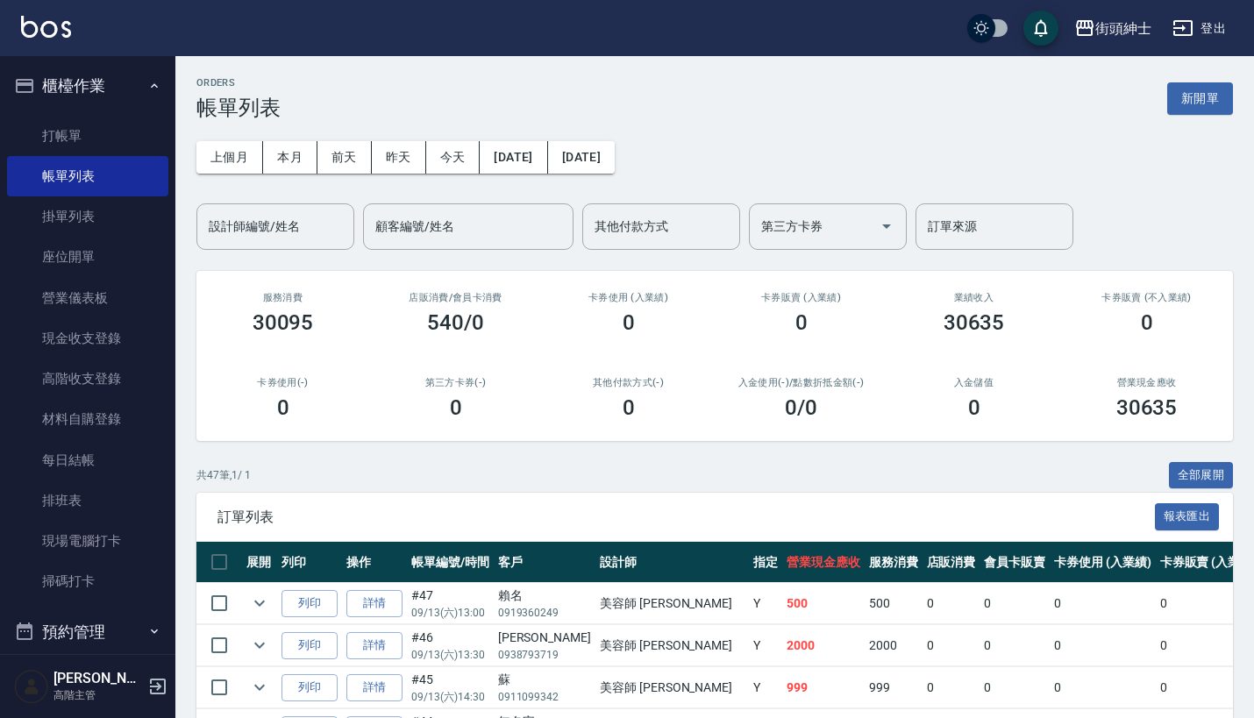
click at [114, 99] on button "櫃檯作業" at bounding box center [87, 86] width 161 height 46
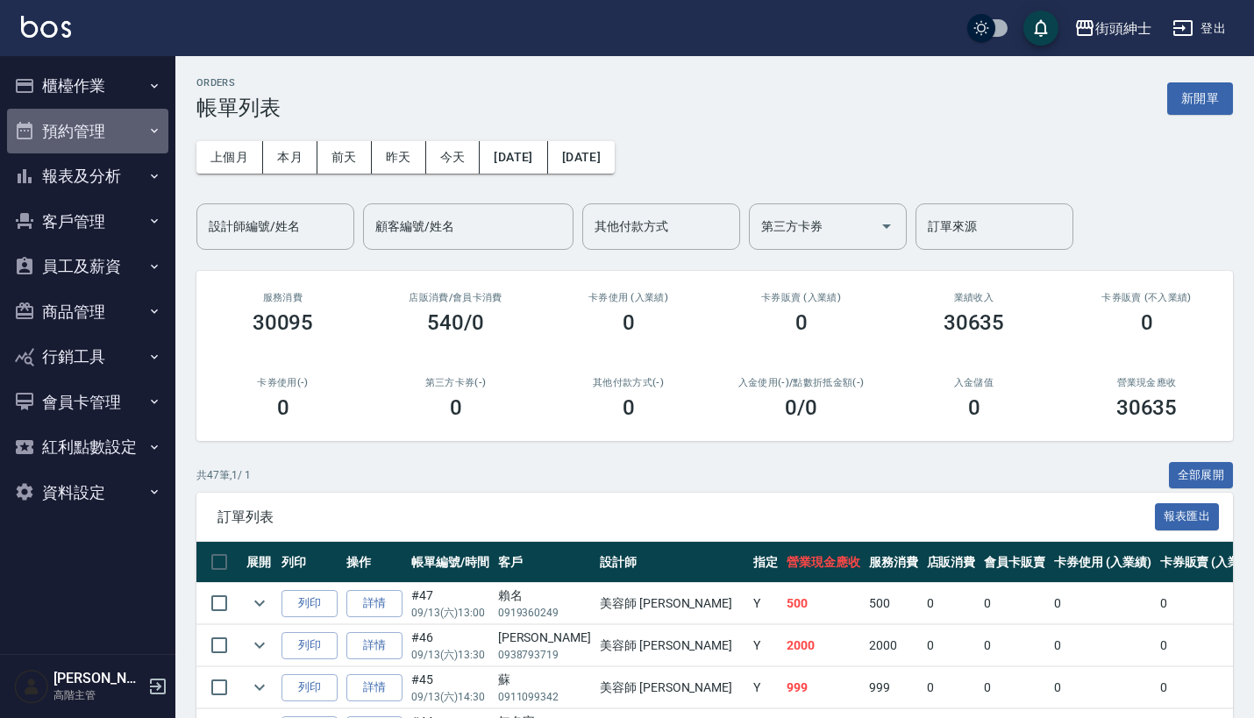
click at [132, 140] on button "預約管理" at bounding box center [87, 132] width 161 height 46
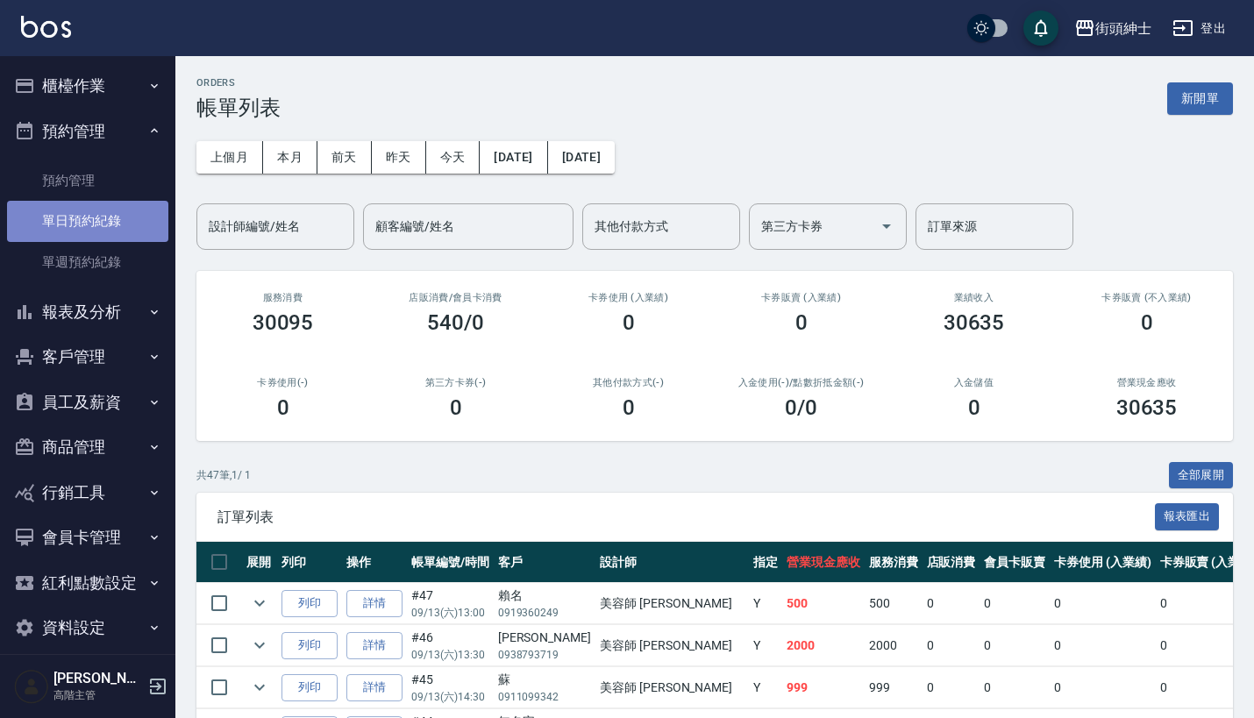
click at [132, 213] on link "單日預約紀錄" at bounding box center [87, 221] width 161 height 40
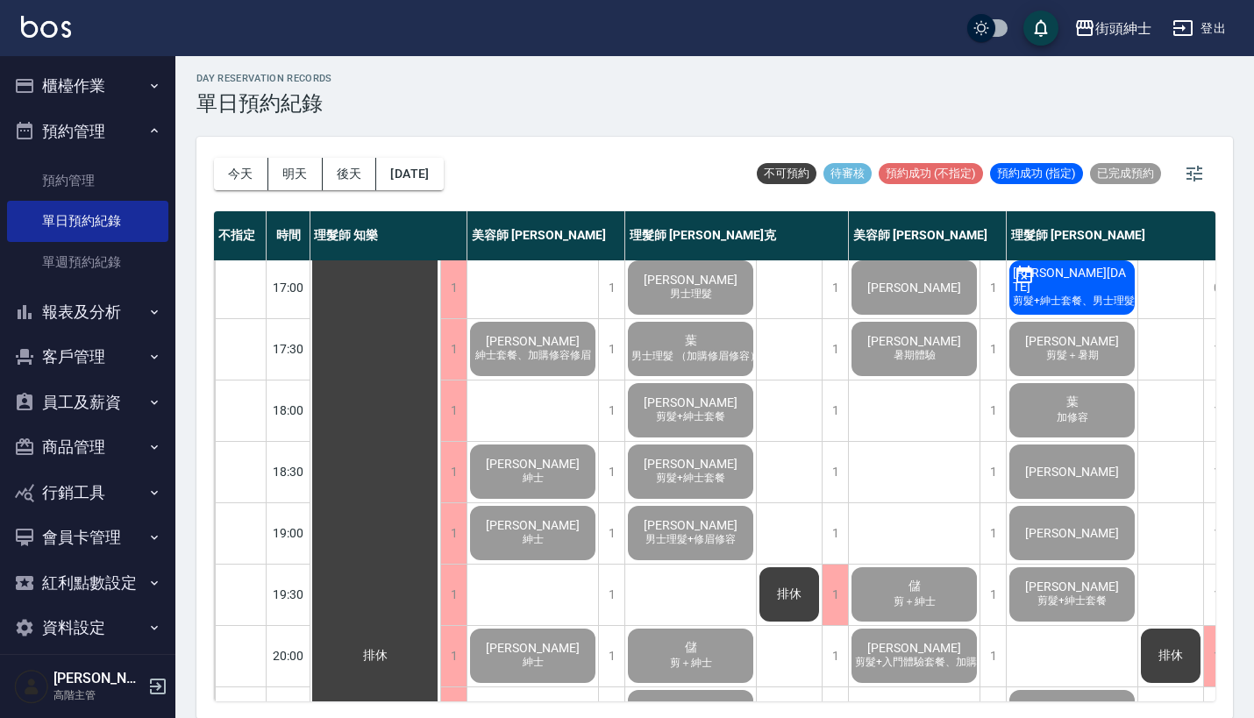
scroll to position [739, 1]
click at [694, 345] on span "葉" at bounding box center [690, 342] width 19 height 16
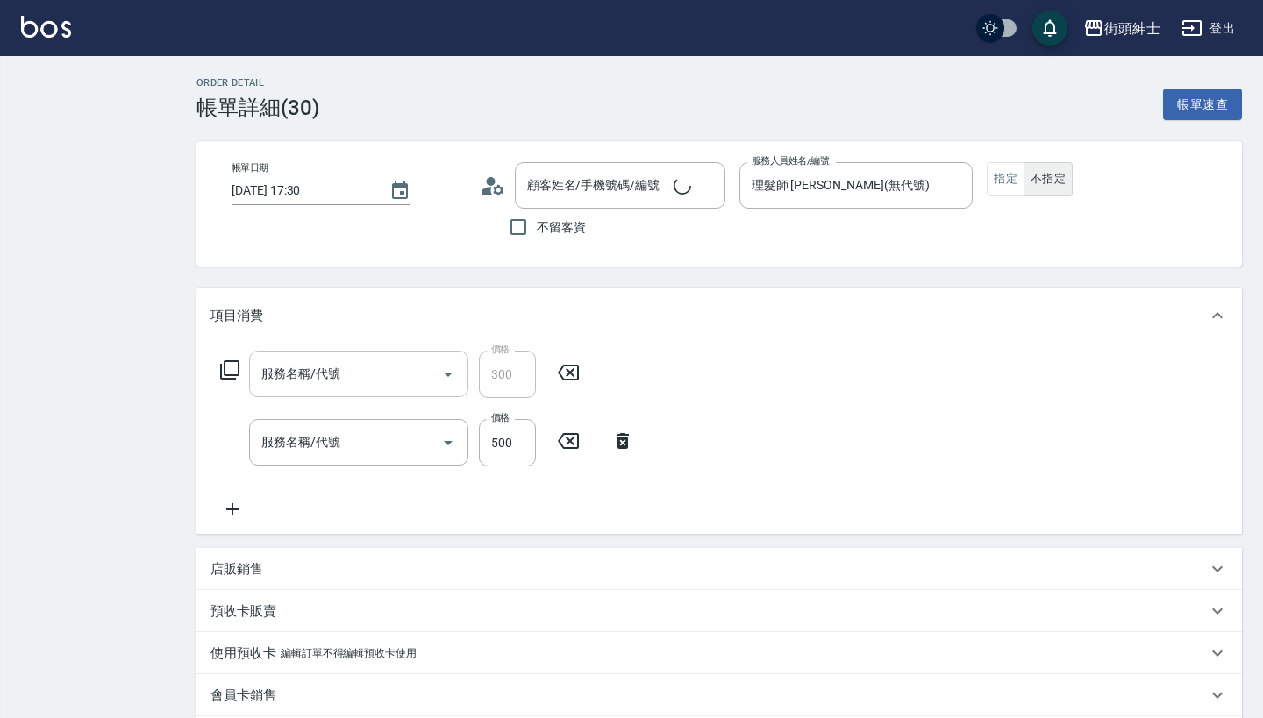
type input "葉/0936118378/null"
type input "修容(A03)"
type input "理髮(A02)"
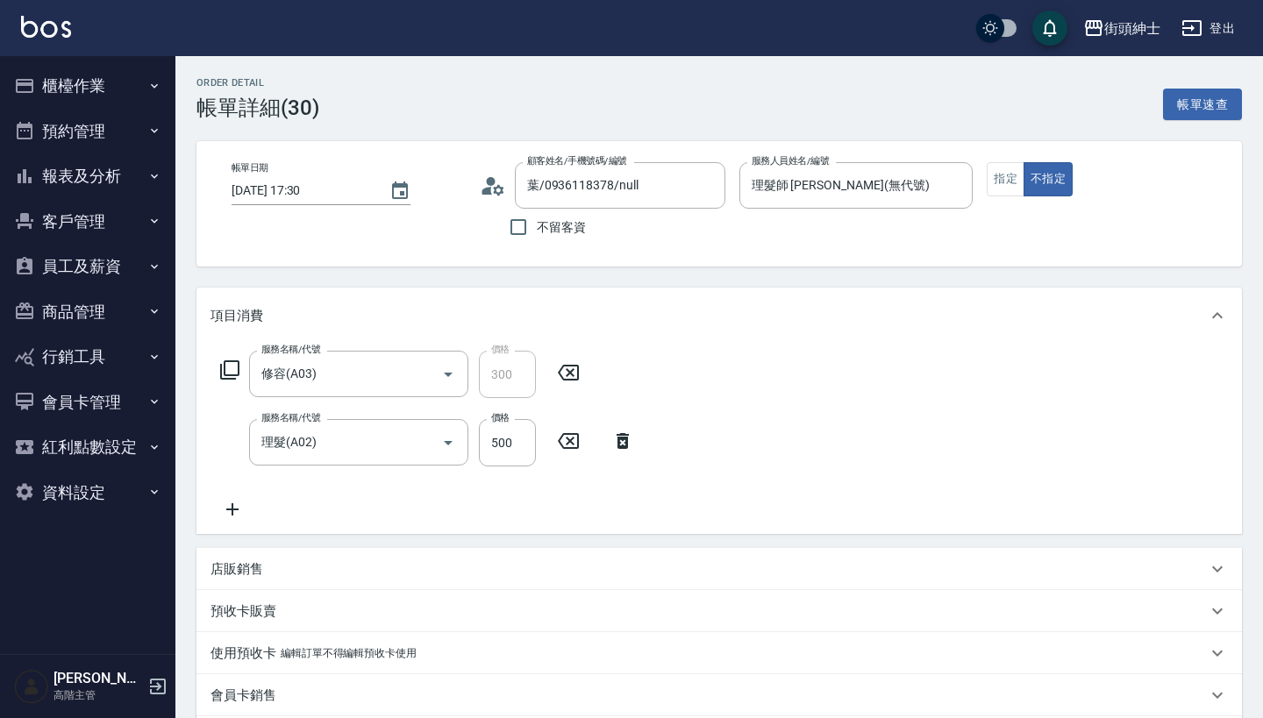
click at [570, 374] on icon at bounding box center [568, 372] width 44 height 21
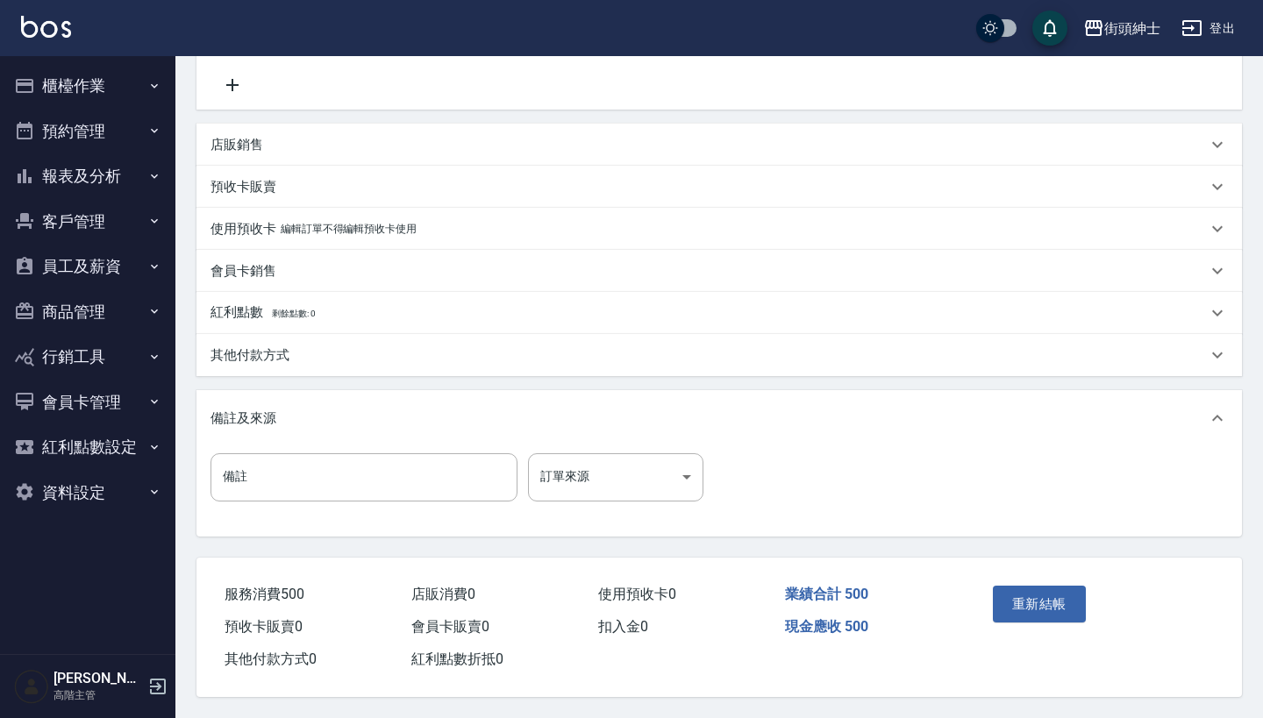
scroll to position [430, 0]
click at [1038, 587] on button "重新結帳" at bounding box center [1038, 604] width 93 height 37
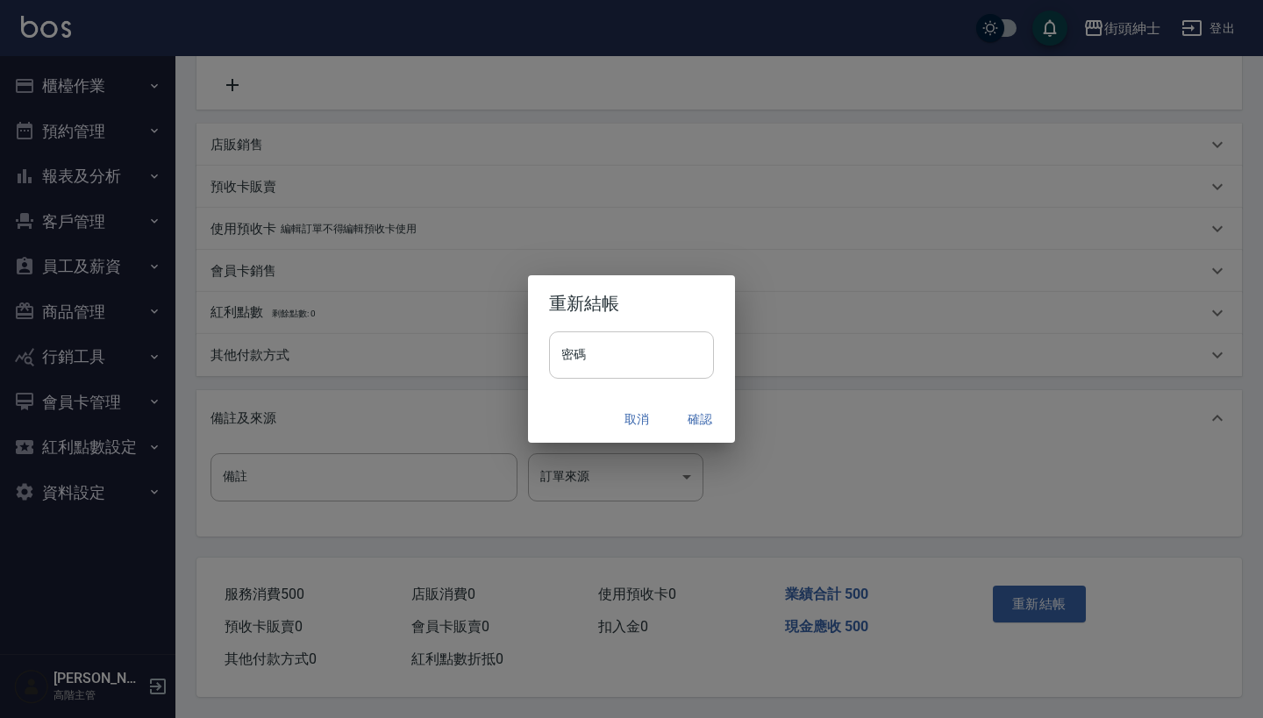
click at [632, 360] on input "密碼" at bounding box center [631, 354] width 165 height 47
type input "*"
type input "********"
click at [693, 418] on button "確認" at bounding box center [700, 419] width 56 height 32
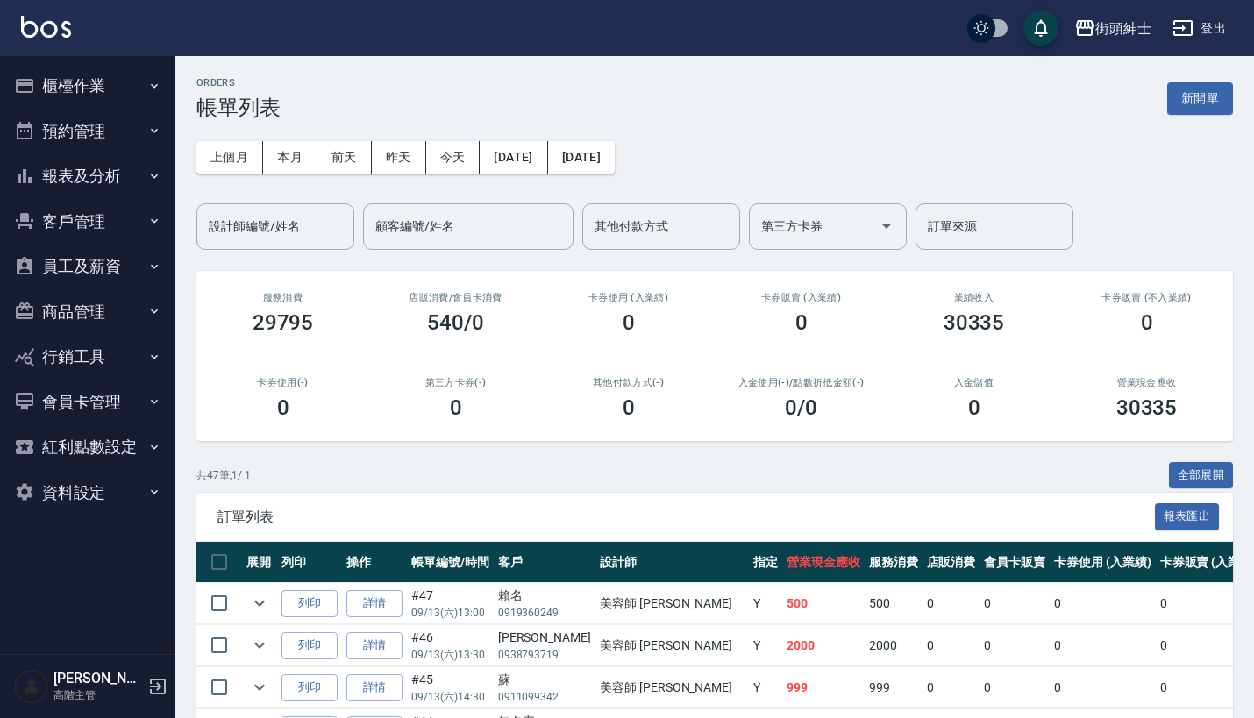
click at [106, 117] on button "預約管理" at bounding box center [87, 132] width 161 height 46
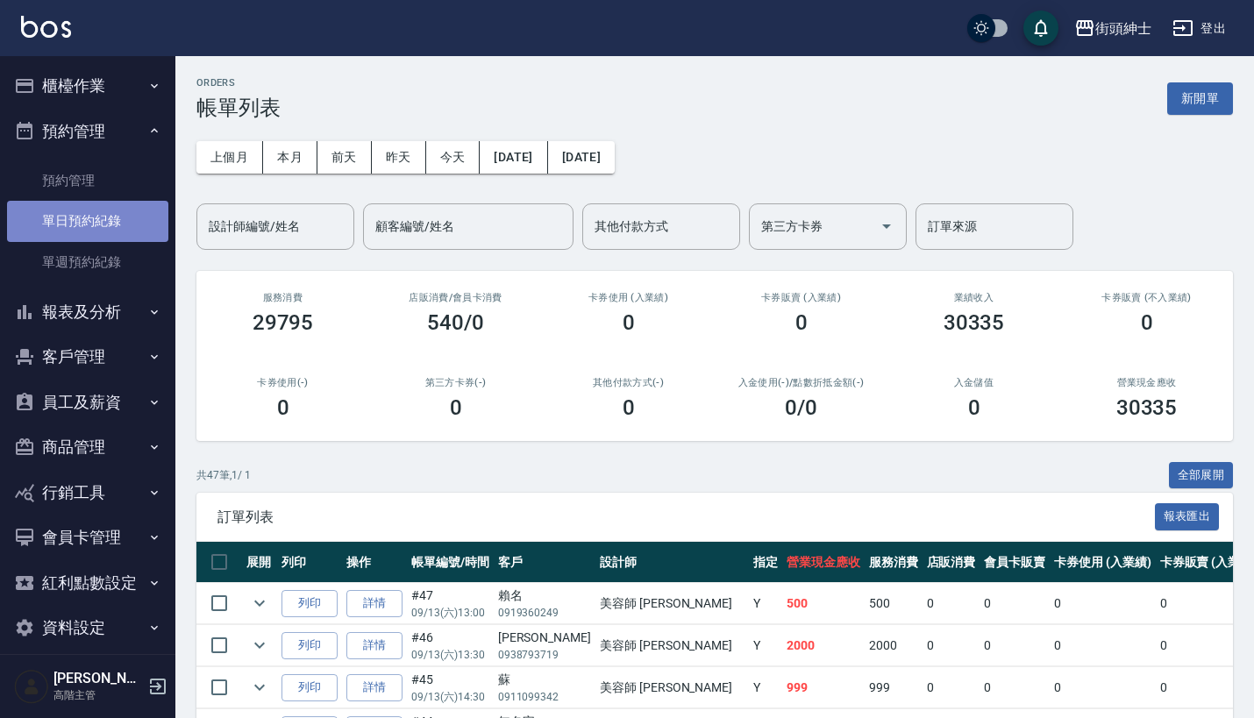
click at [119, 231] on link "單日預約紀錄" at bounding box center [87, 221] width 161 height 40
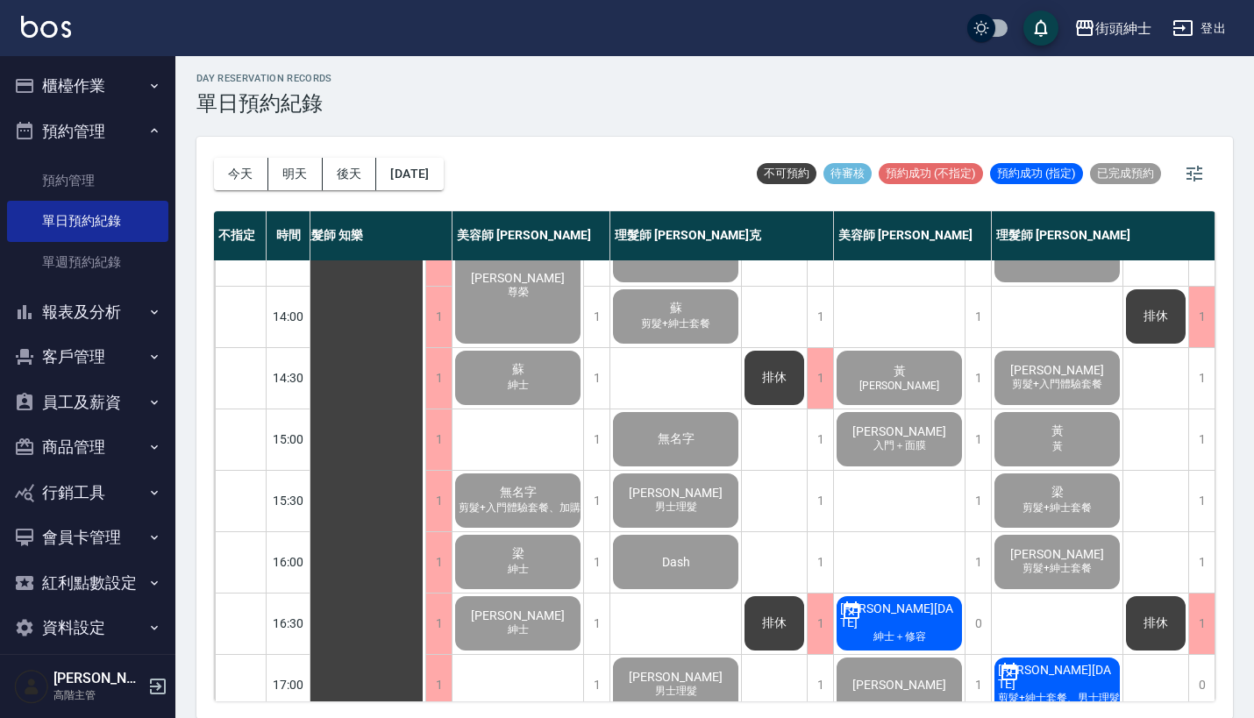
scroll to position [338, 18]
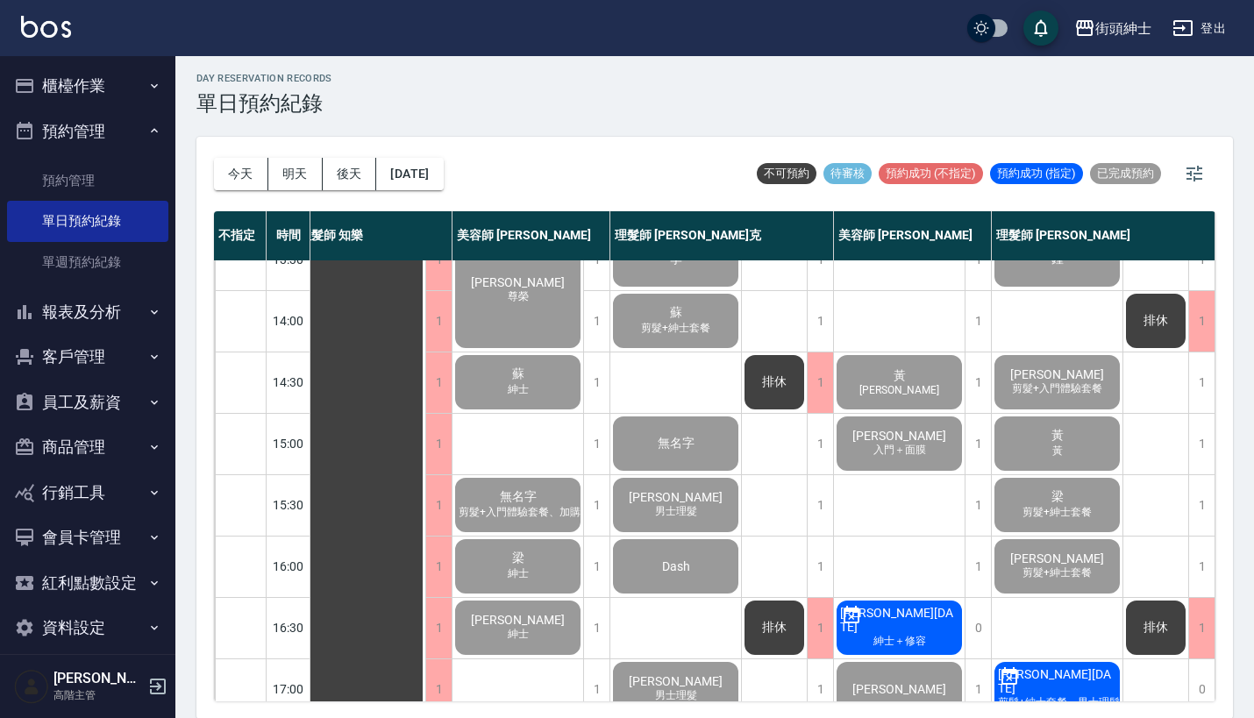
click at [928, 439] on div "Otto 入門＋面膜" at bounding box center [899, 444] width 131 height 60
click at [68, 83] on button "櫃檯作業" at bounding box center [87, 86] width 161 height 46
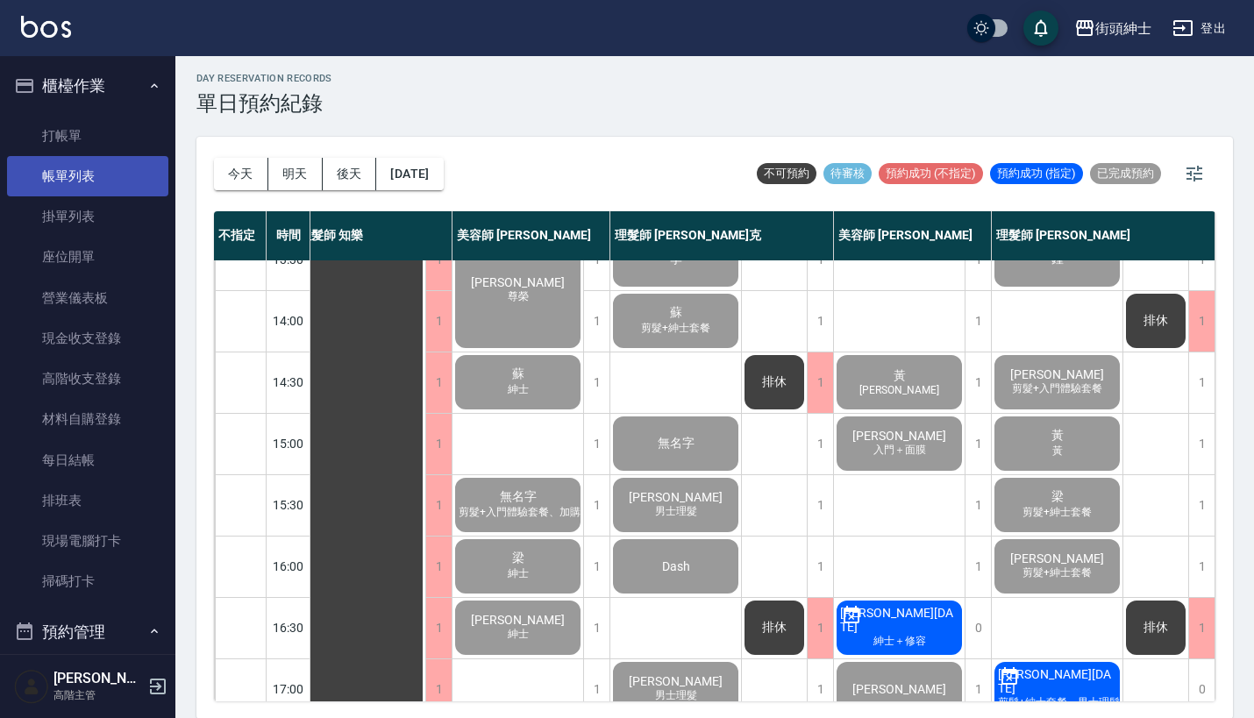
click at [82, 177] on link "帳單列表" at bounding box center [87, 176] width 161 height 40
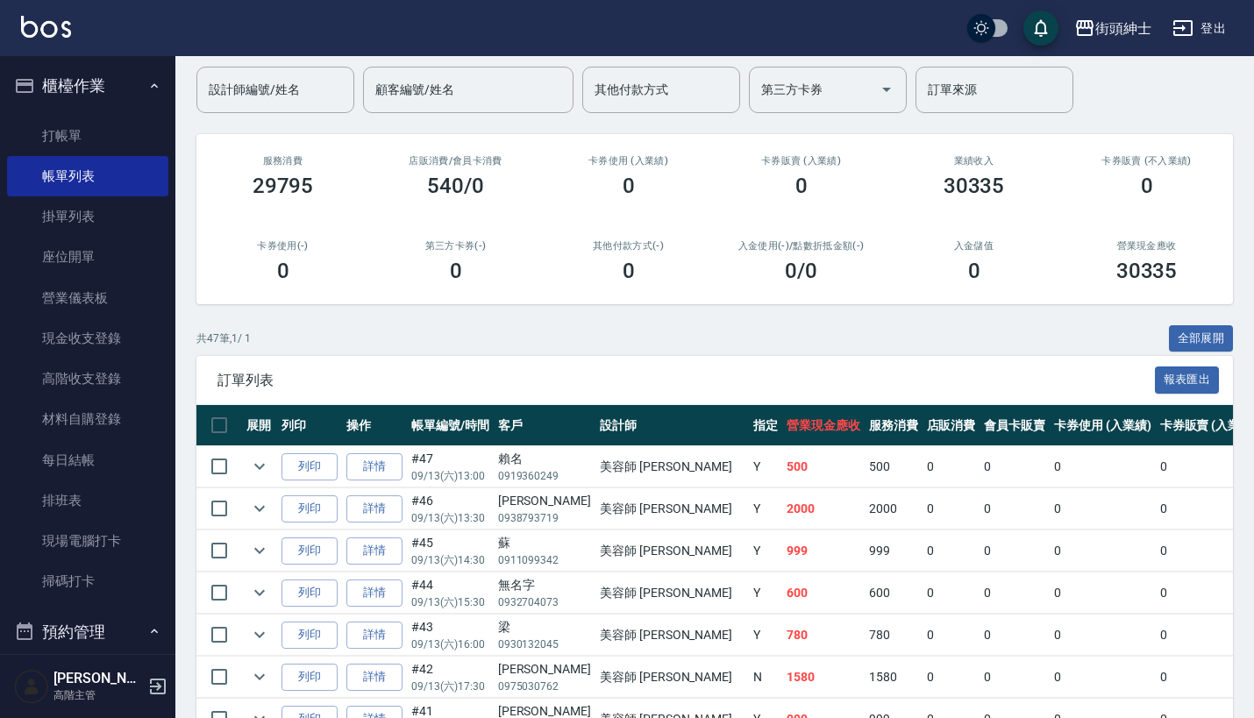
scroll to position [151, 0]
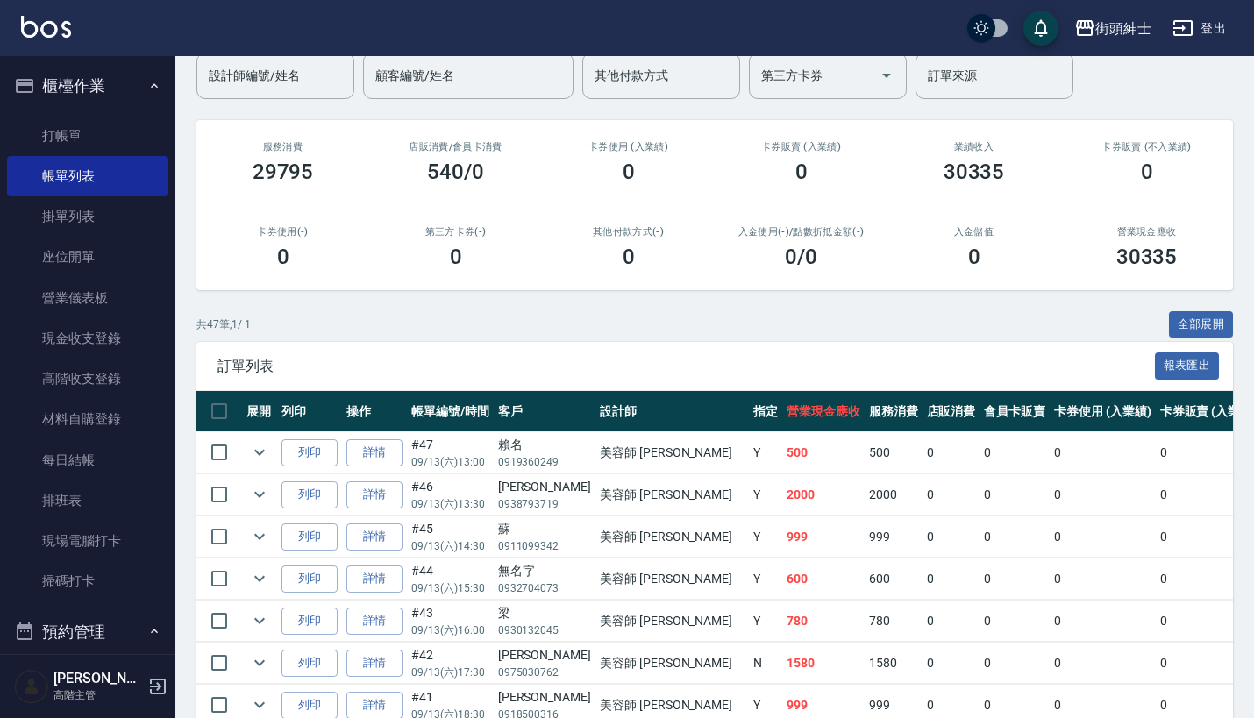
click at [135, 81] on button "櫃檯作業" at bounding box center [87, 86] width 161 height 46
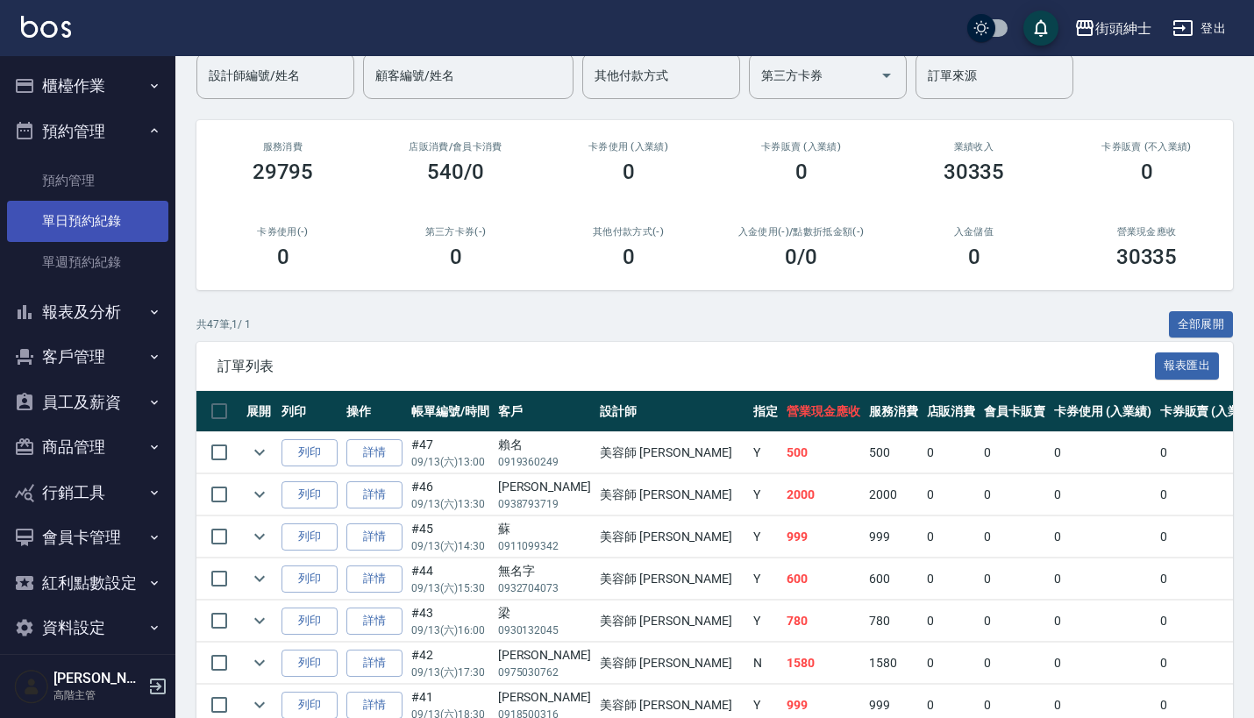
click at [125, 217] on link "單日預約紀錄" at bounding box center [87, 221] width 161 height 40
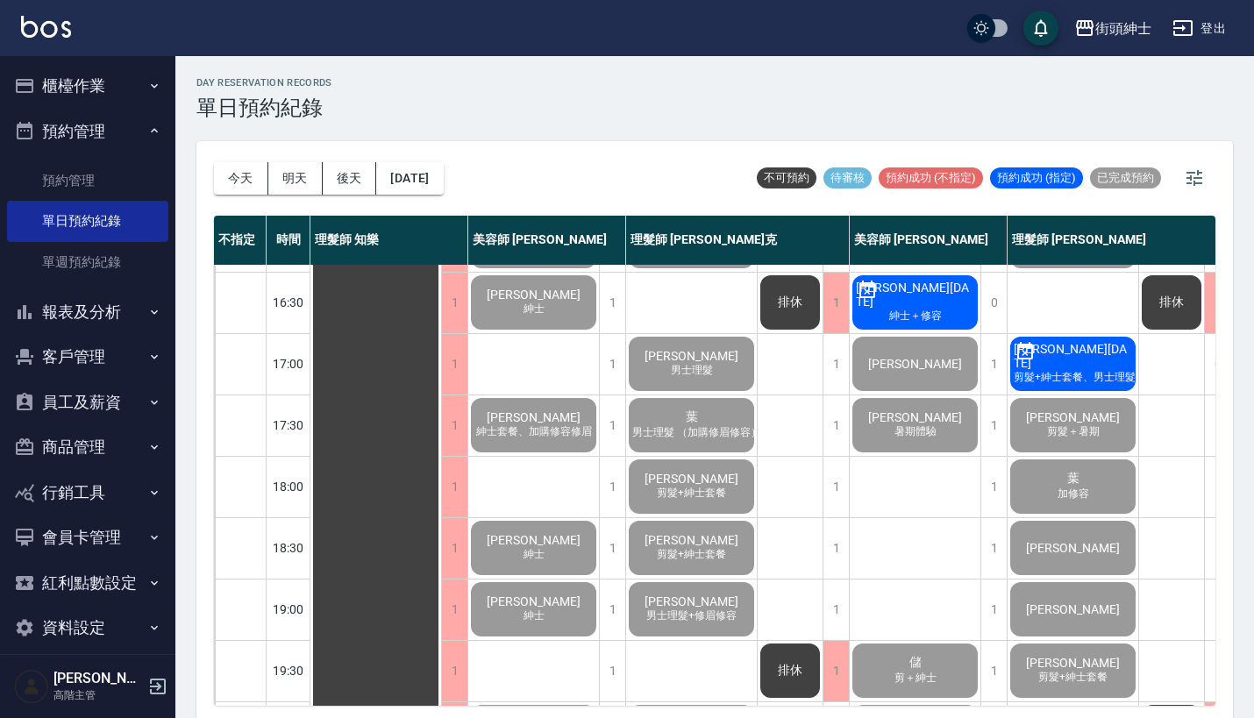
scroll to position [669, 0]
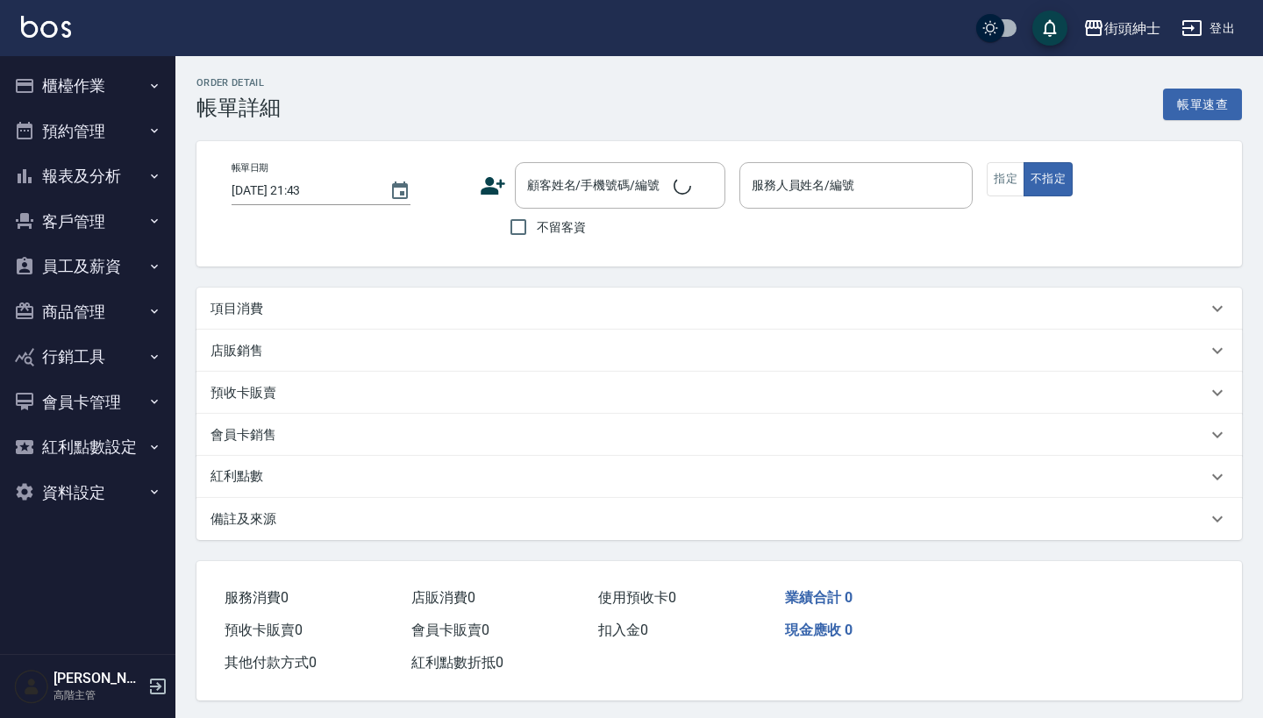
type input "[DATE] 15:00"
type input "美容師 [PERSON_NAME](無代號)"
type input "入門＋面膜"
type input "[PERSON_NAME]/0911259236/null"
